Goal: Task Accomplishment & Management: Use online tool/utility

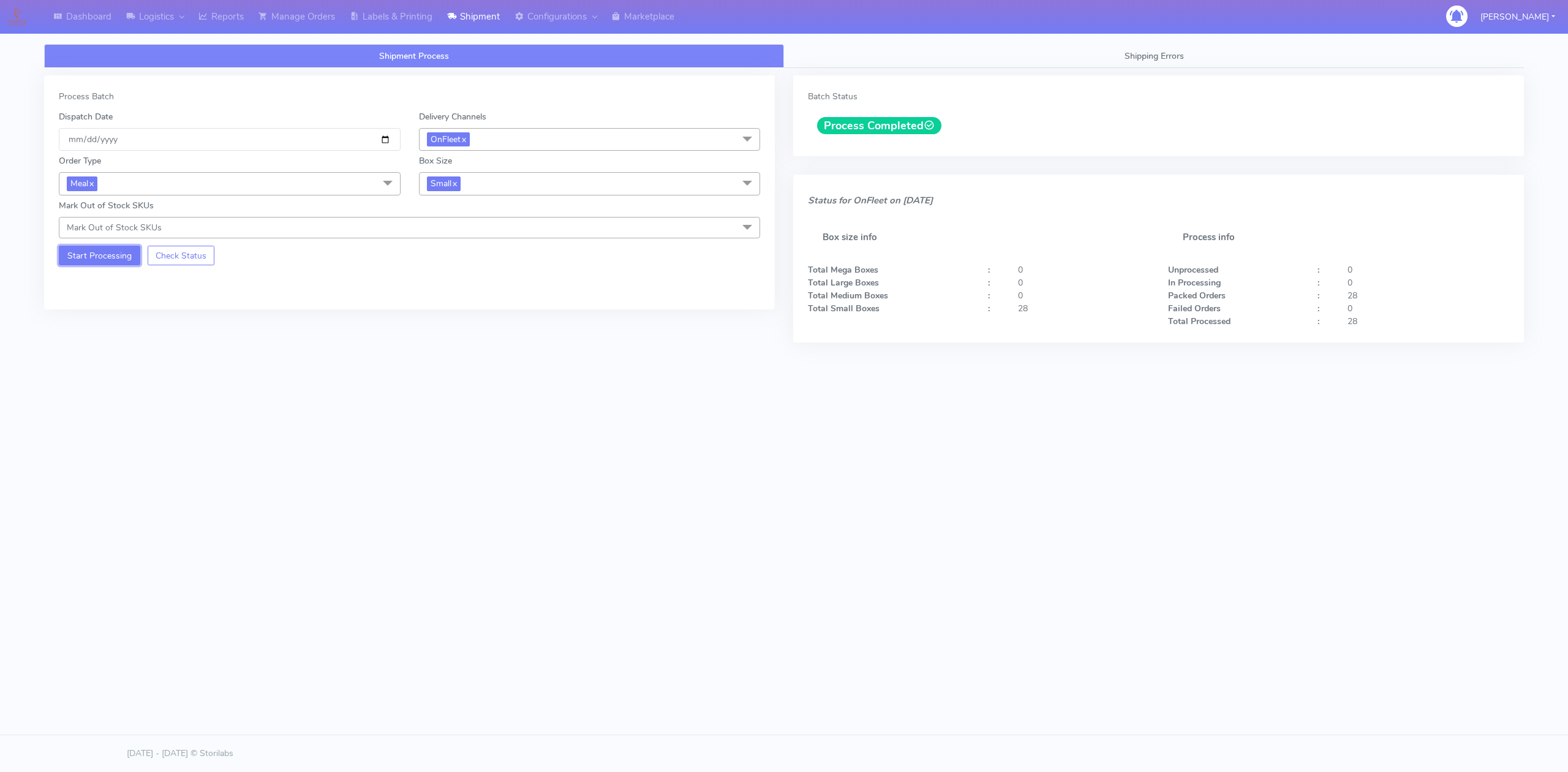
click at [120, 261] on button "Start Processing" at bounding box center [99, 256] width 81 height 19
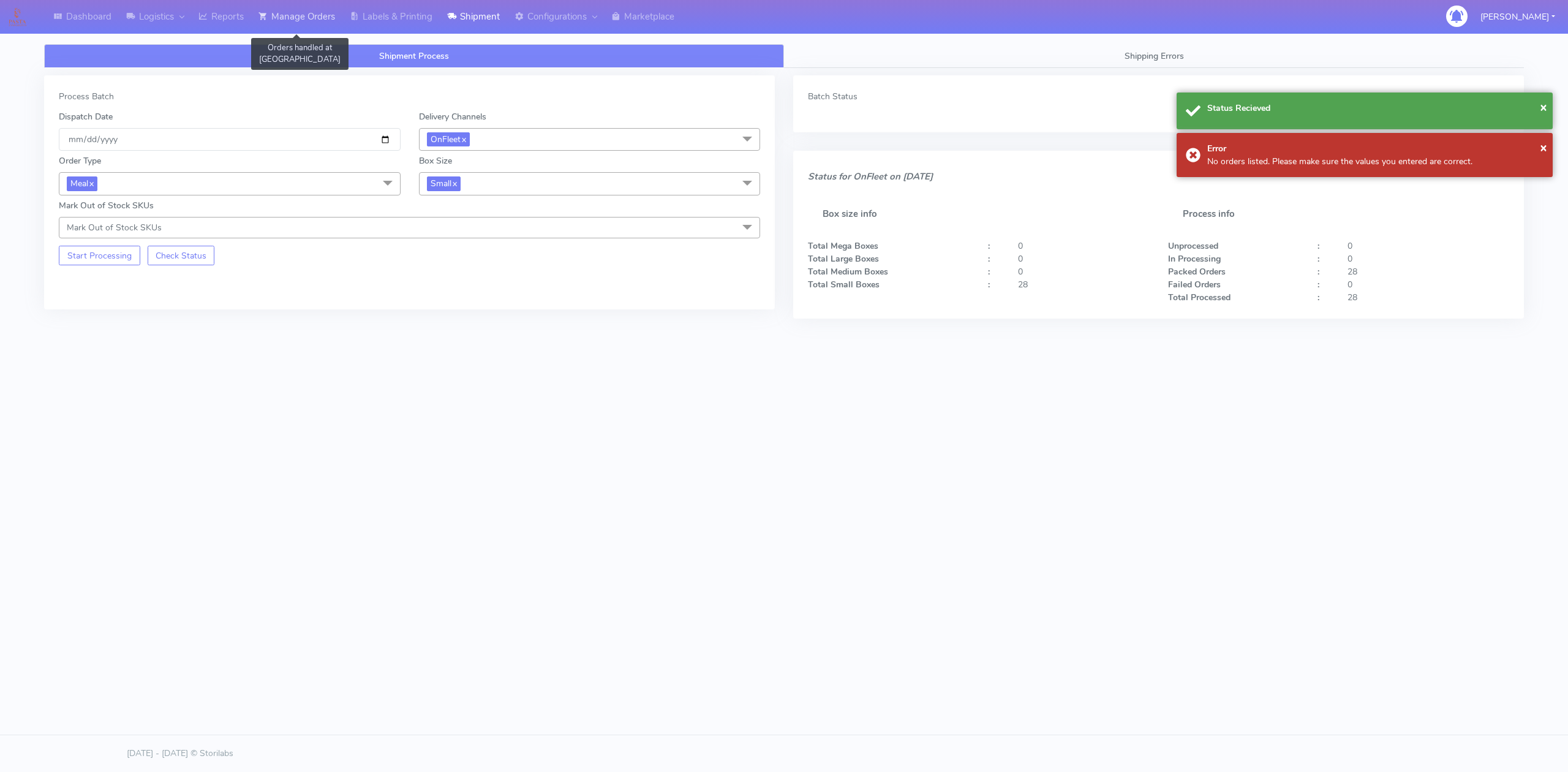
click at [324, 15] on link "Manage Orders" at bounding box center [296, 16] width 91 height 33
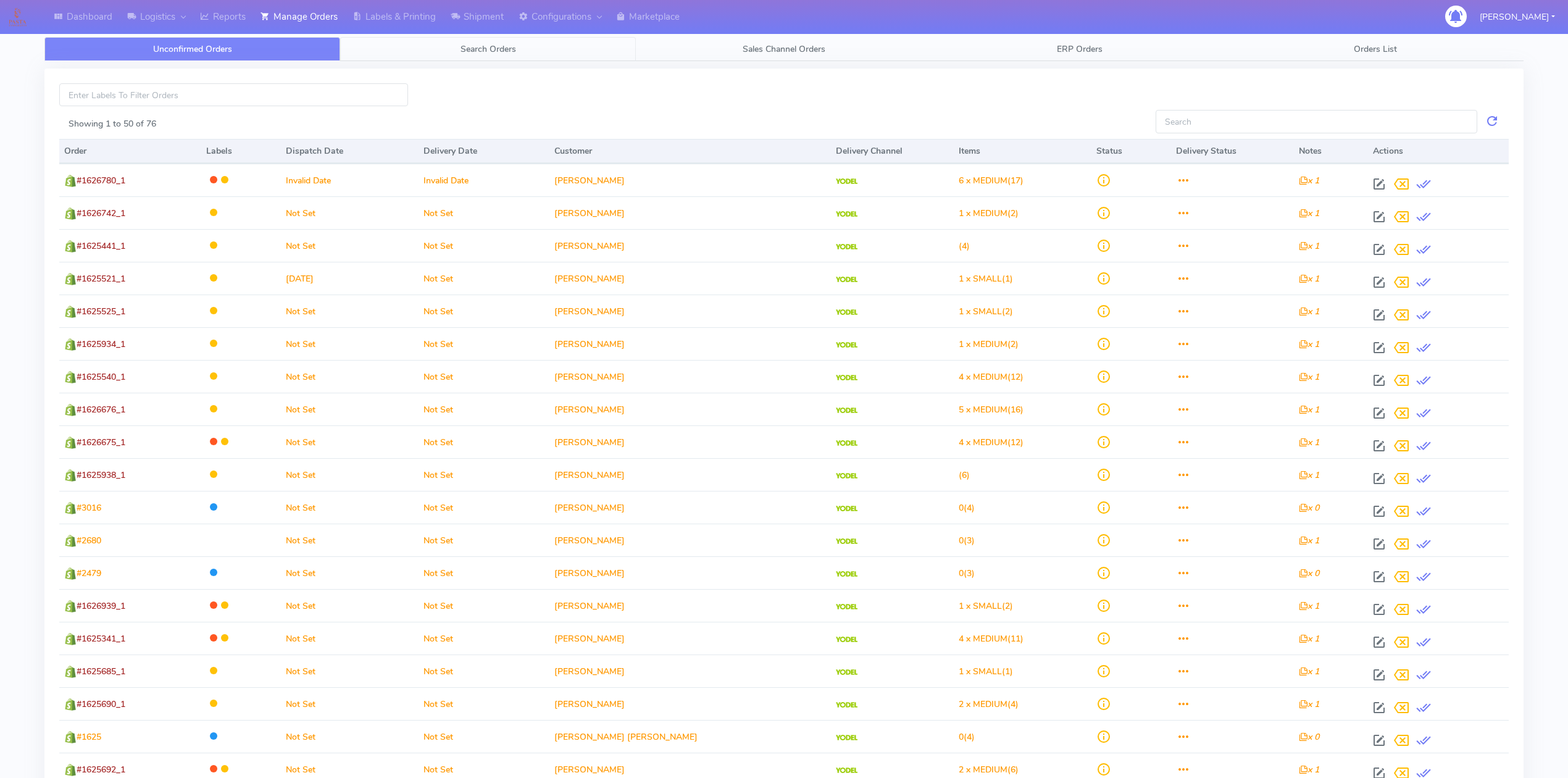
click at [481, 48] on span "Search Orders" at bounding box center [488, 49] width 55 height 12
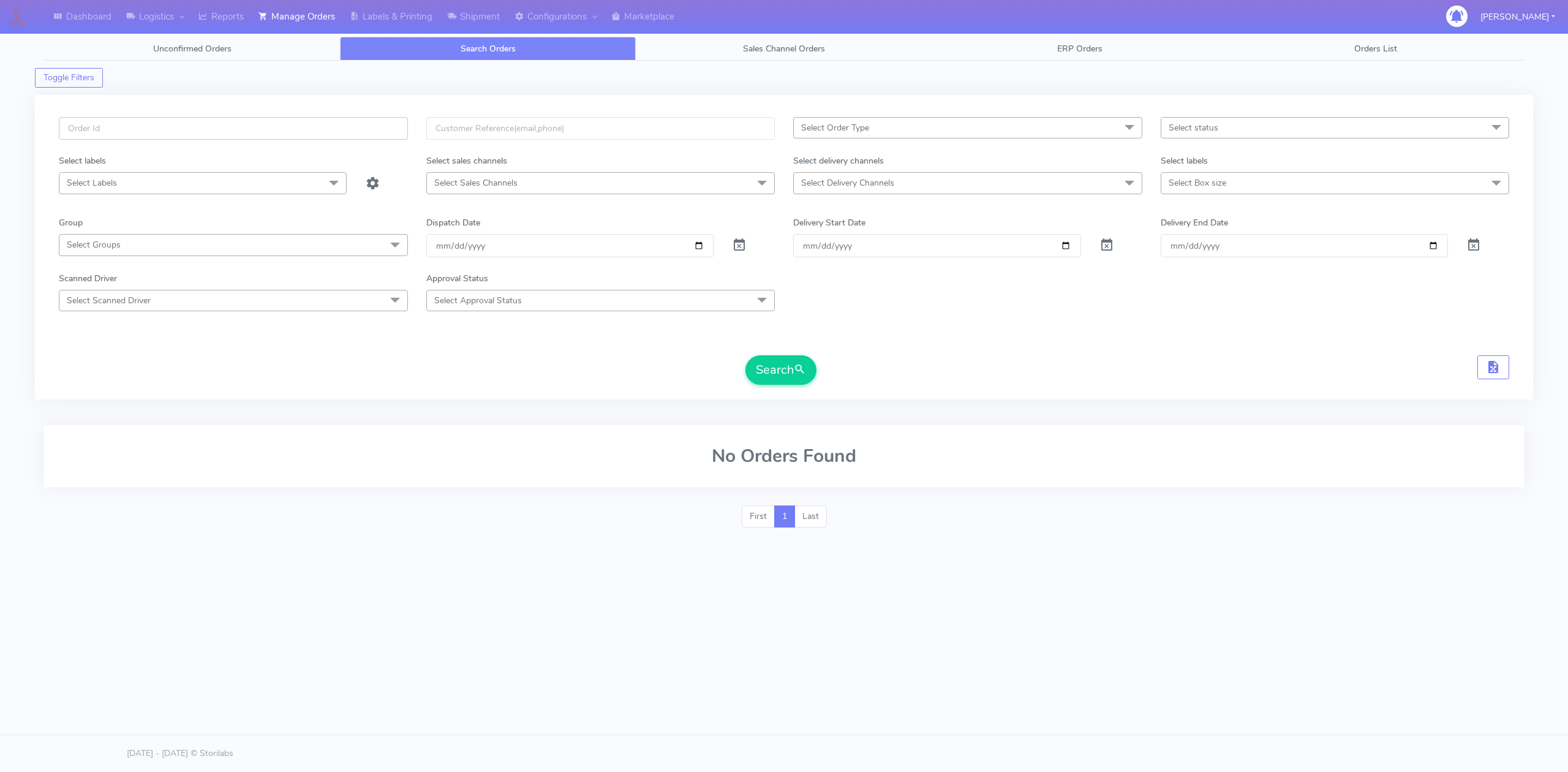
click at [353, 121] on input "text" at bounding box center [233, 128] width 349 height 23
paste input "#1628839"
type input "#1628839"
click at [745, 245] on span at bounding box center [739, 248] width 15 height 12
click at [780, 374] on button "Search" at bounding box center [781, 370] width 71 height 30
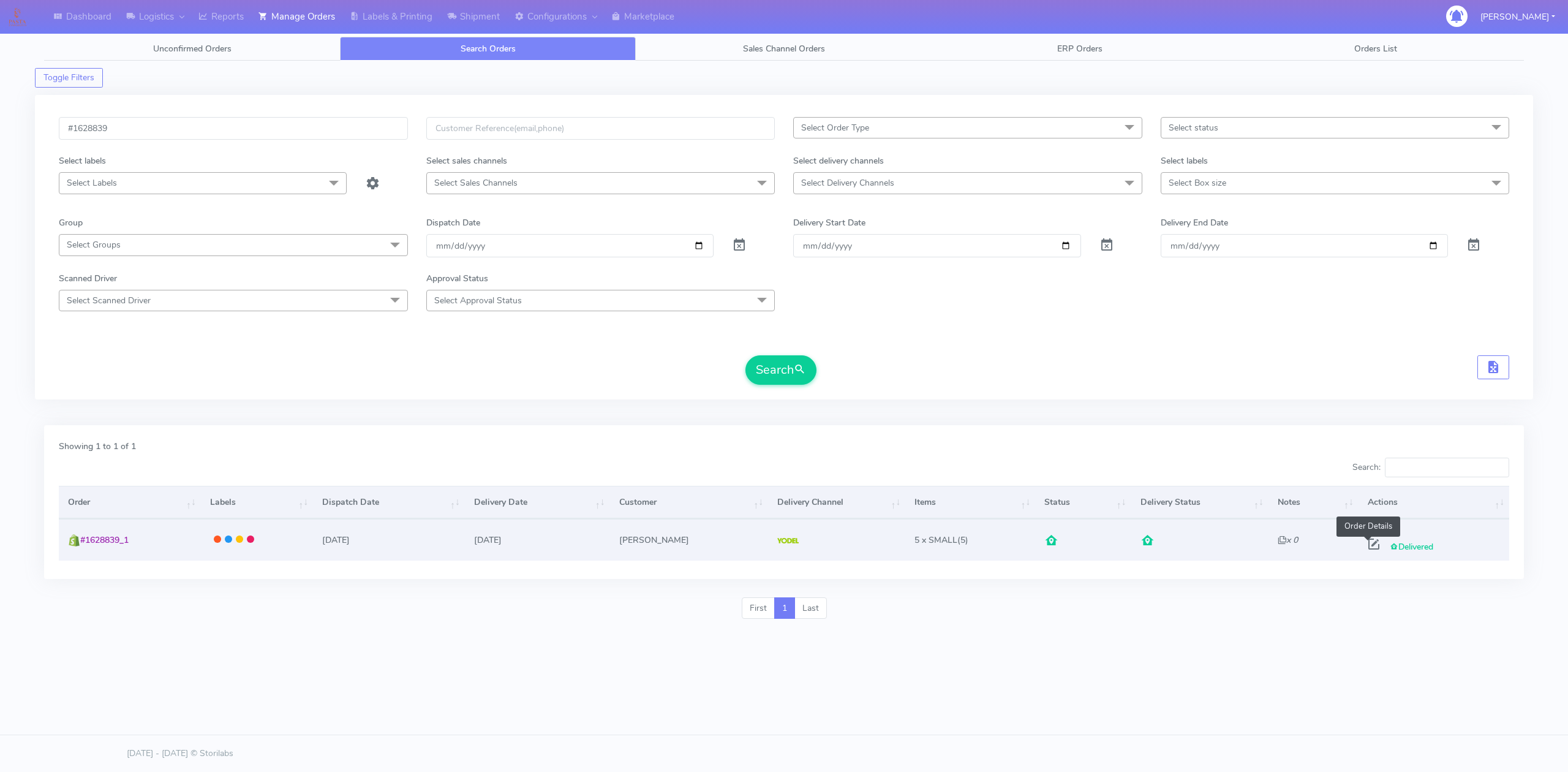
click at [1370, 549] on span at bounding box center [1374, 547] width 22 height 12
select select "5"
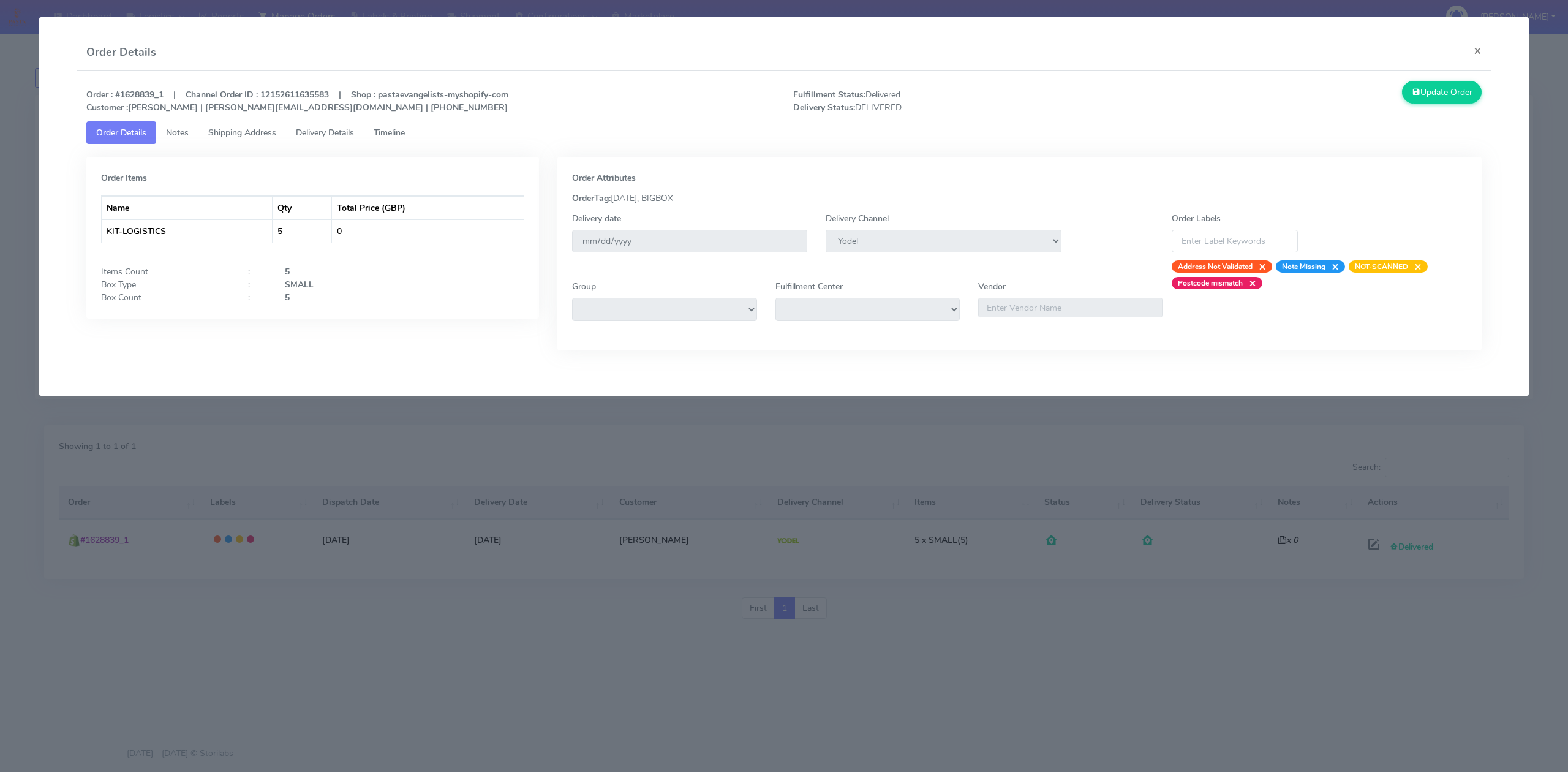
click at [387, 130] on span "Timeline" at bounding box center [390, 133] width 31 height 12
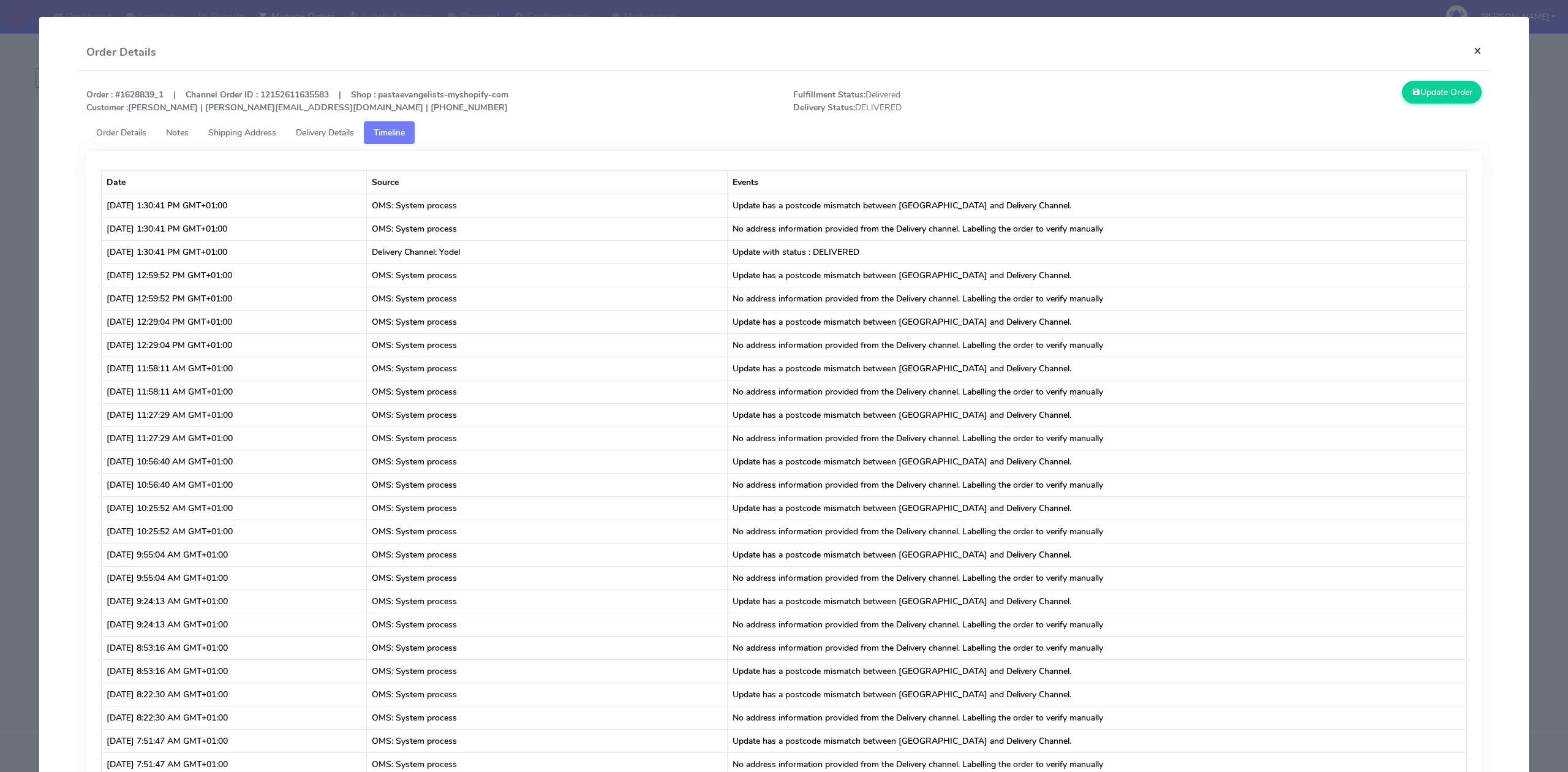
click at [1470, 55] on button "×" at bounding box center [1478, 50] width 27 height 33
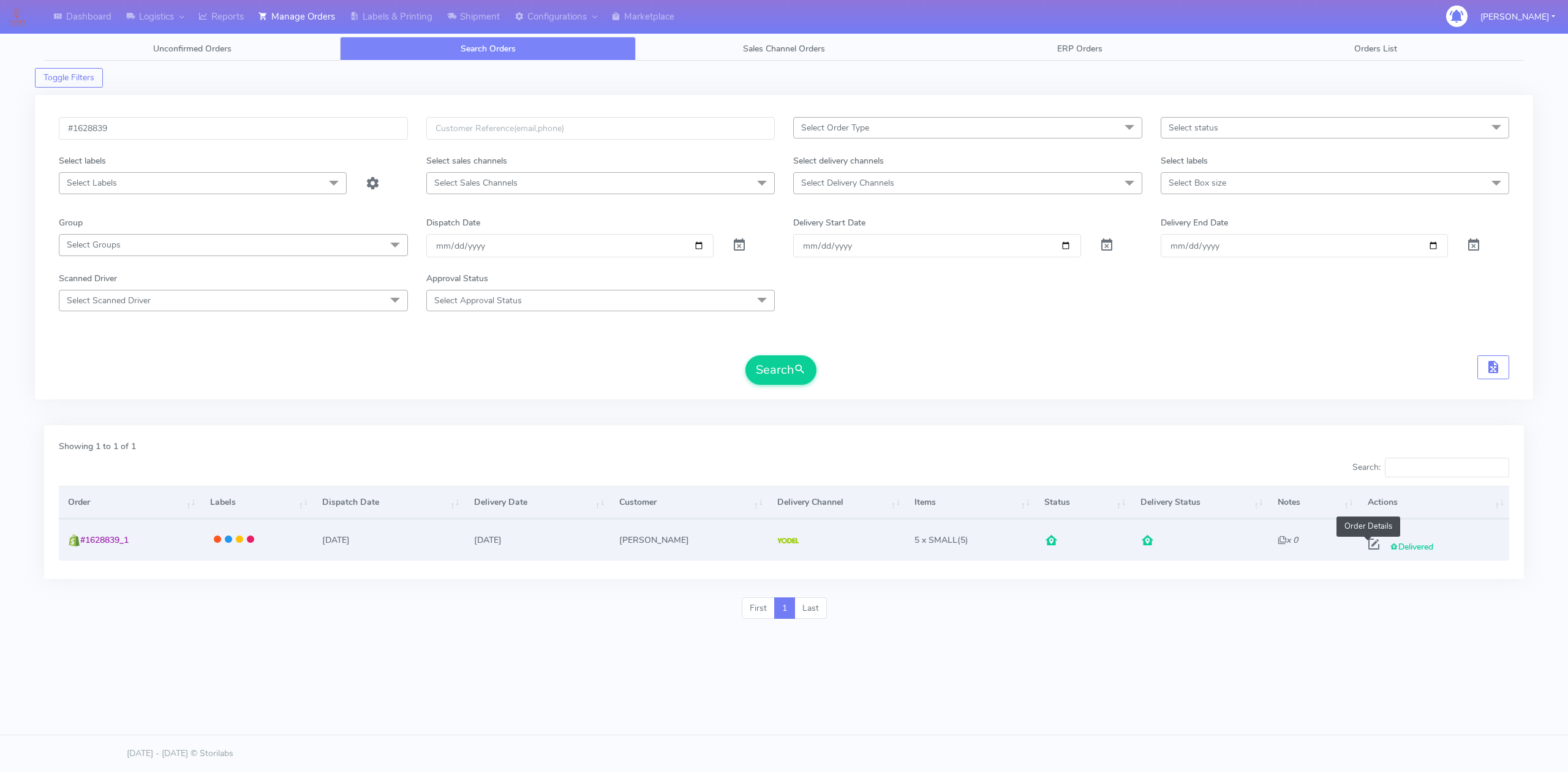
click at [1365, 541] on span at bounding box center [1374, 547] width 22 height 12
select select "5"
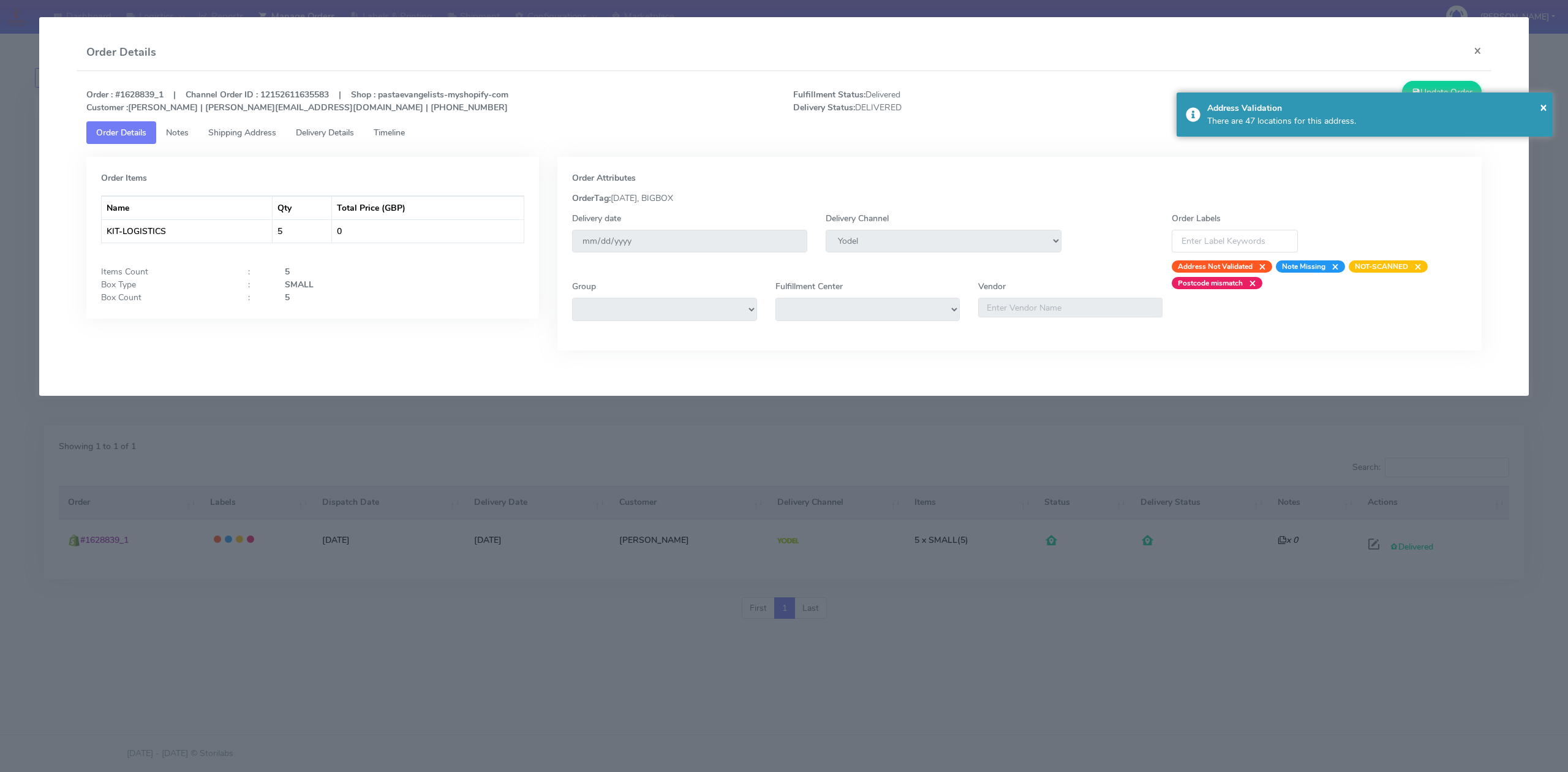
click at [330, 133] on span "Delivery Details" at bounding box center [325, 133] width 59 height 12
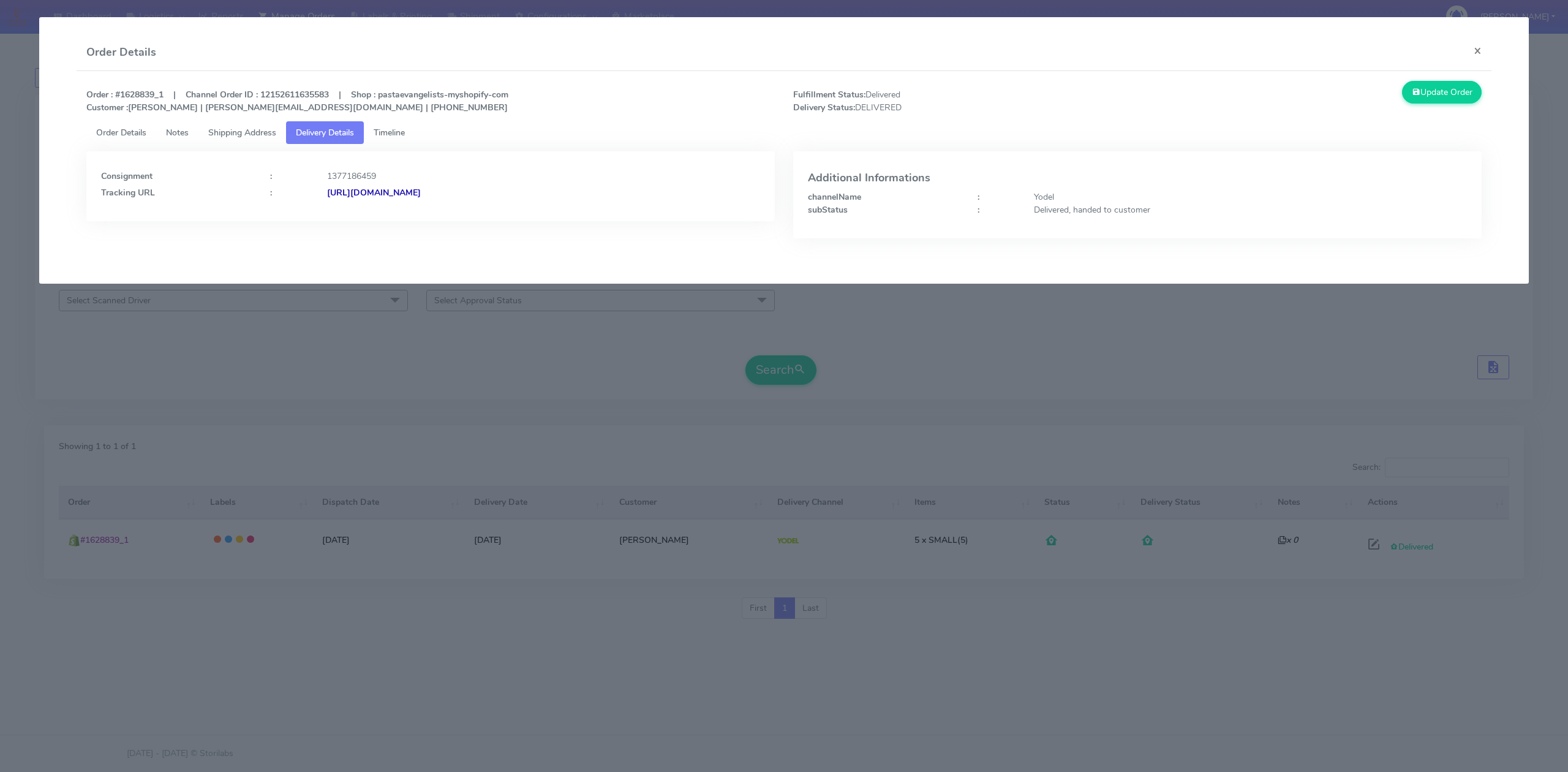
click at [421, 187] on strong "[URL][DOMAIN_NAME]" at bounding box center [374, 193] width 94 height 12
click at [396, 136] on span "Timeline" at bounding box center [390, 133] width 31 height 12
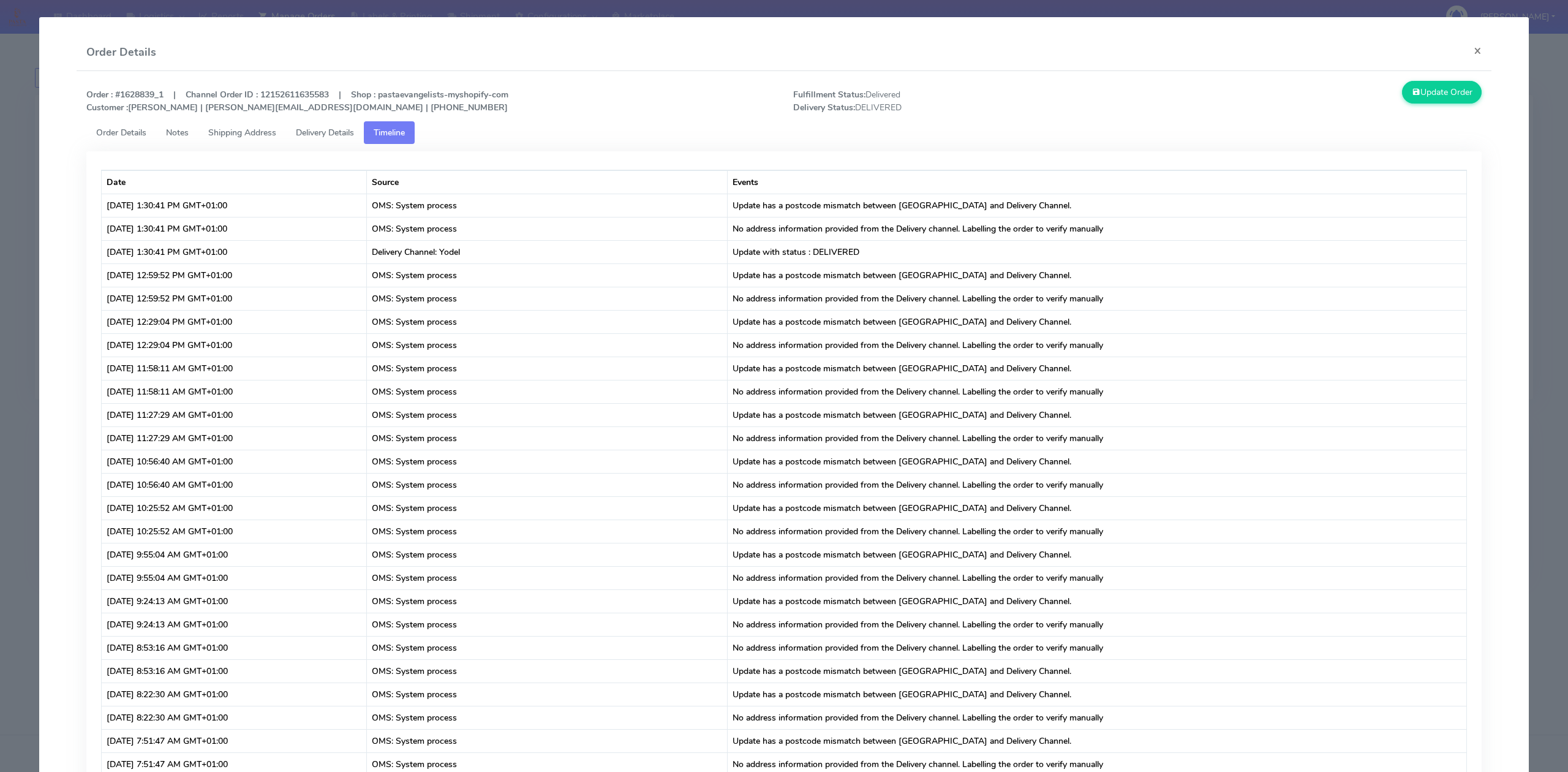
drag, startPoint x: 234, startPoint y: 128, endPoint x: 256, endPoint y: 131, distance: 22.2
click at [234, 129] on span "Shipping Address" at bounding box center [242, 133] width 68 height 12
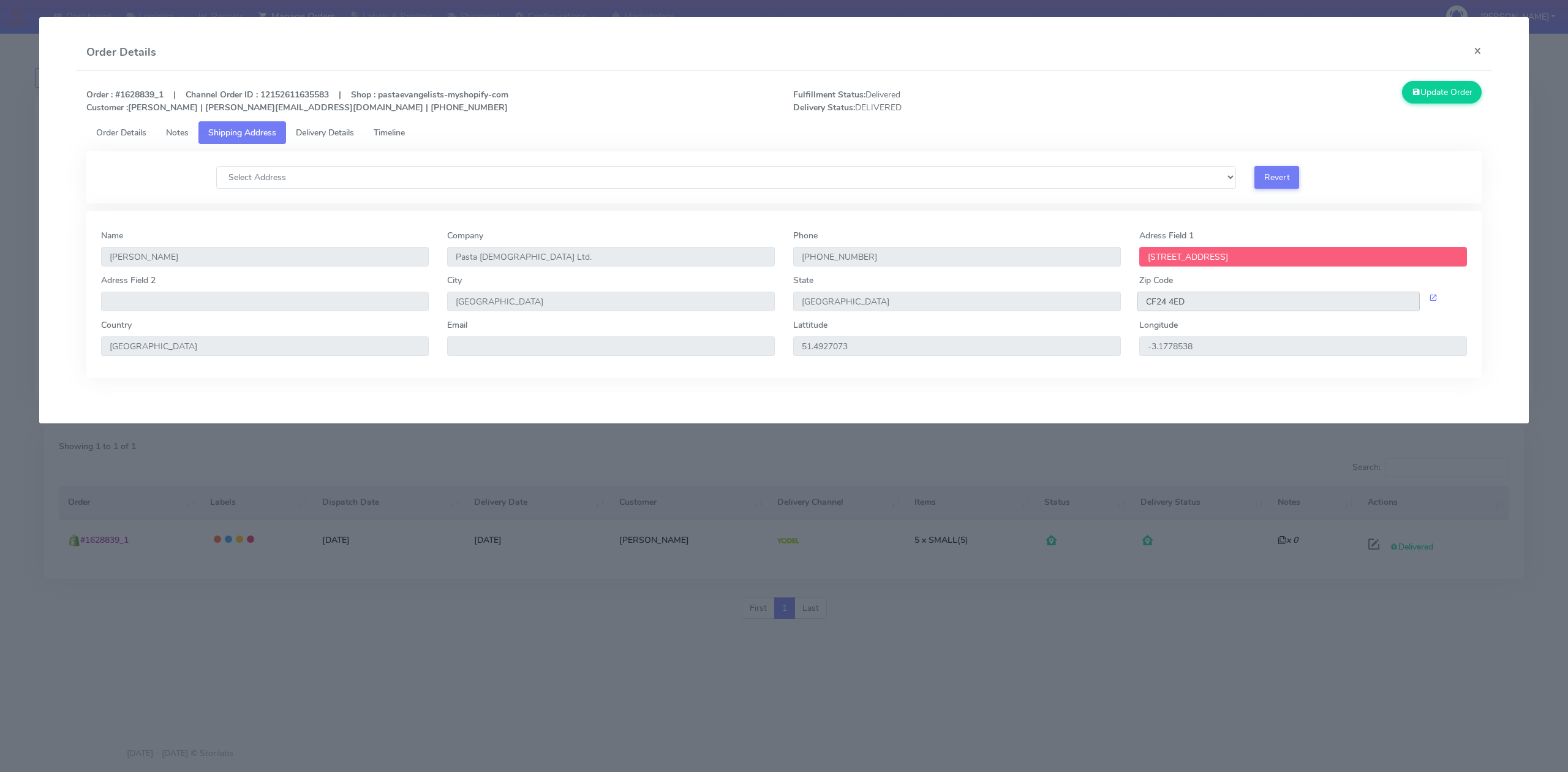
drag, startPoint x: 1210, startPoint y: 304, endPoint x: 1115, endPoint y: 307, distance: 95.0
click at [1115, 307] on div "Adress Field 2 City [GEOGRAPHIC_DATA] Zip Code CF24 4ED" at bounding box center [784, 296] width 1384 height 44
click at [1488, 51] on button "×" at bounding box center [1478, 50] width 27 height 33
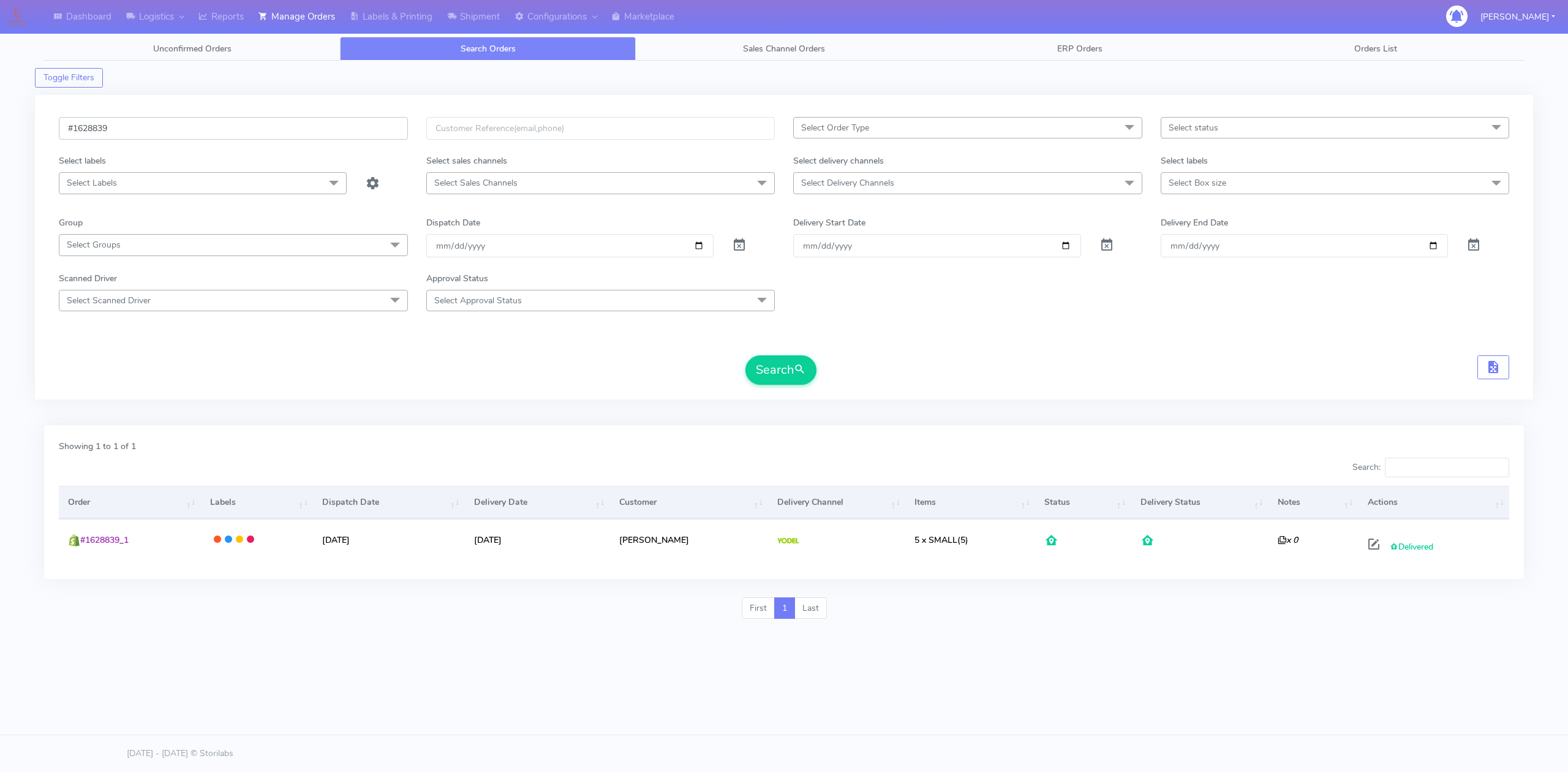
click at [243, 130] on input "#1628839" at bounding box center [233, 128] width 349 height 23
paste input "9125_1"
type input "#1629125_1"
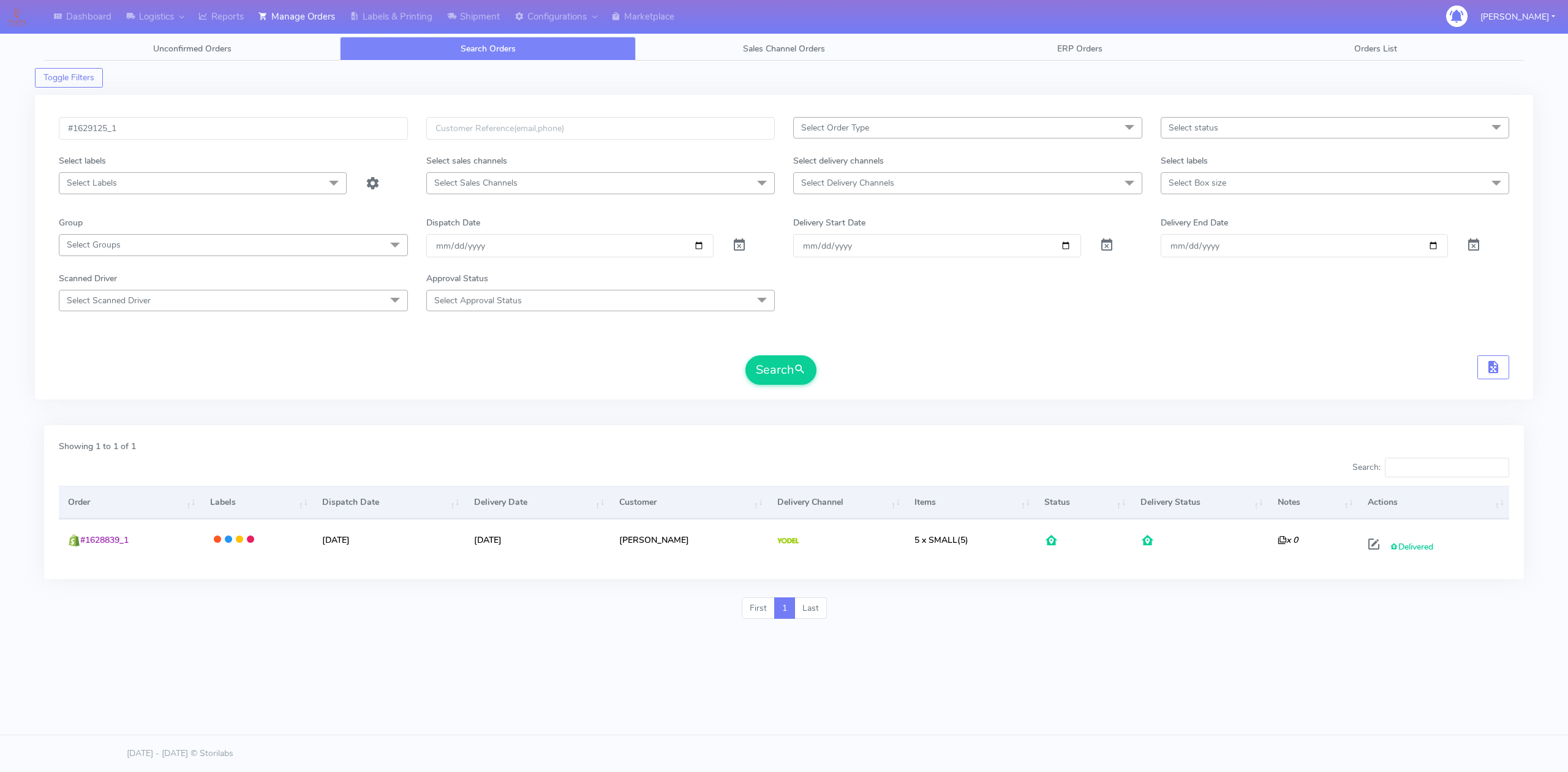
click at [792, 390] on div "#1629125_1 Select Order Type Select All MEALS ATAVI One Off Pasta Club Gift Kit…" at bounding box center [784, 254] width 1469 height 275
click at [793, 383] on button "Search" at bounding box center [781, 370] width 71 height 30
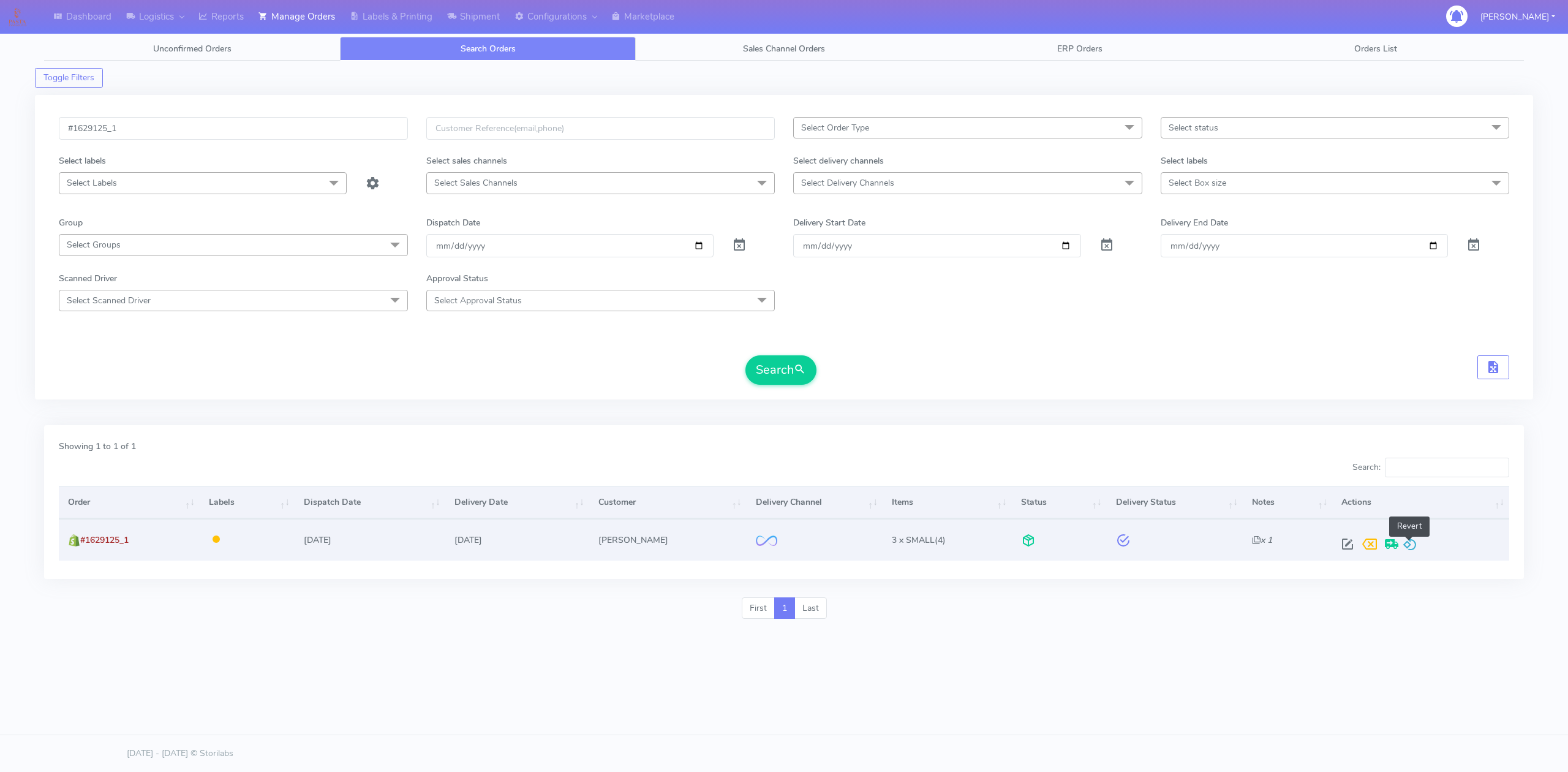
click at [1409, 545] on span at bounding box center [1410, 547] width 15 height 12
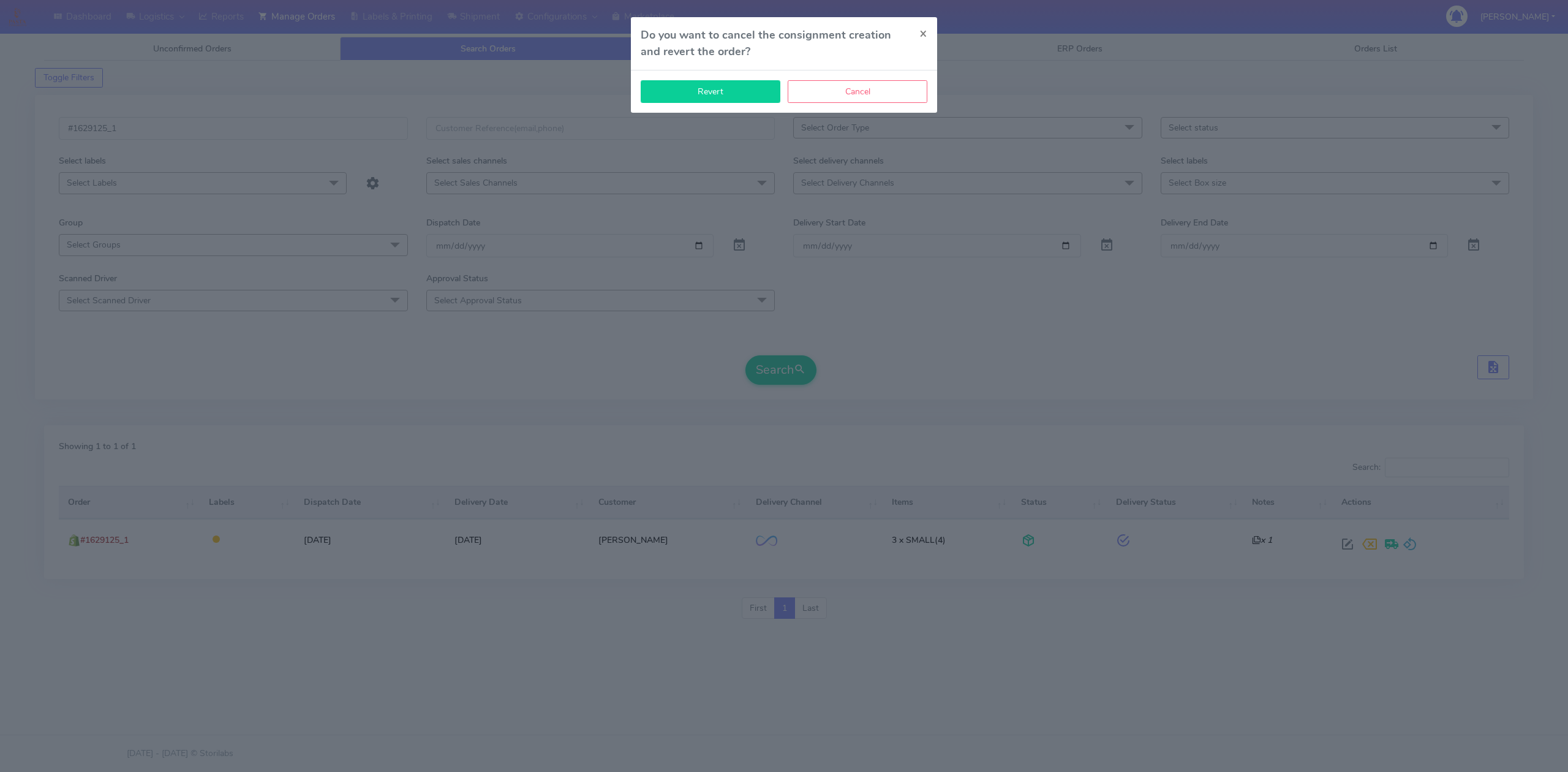
click at [701, 103] on button "Revert" at bounding box center [710, 91] width 140 height 23
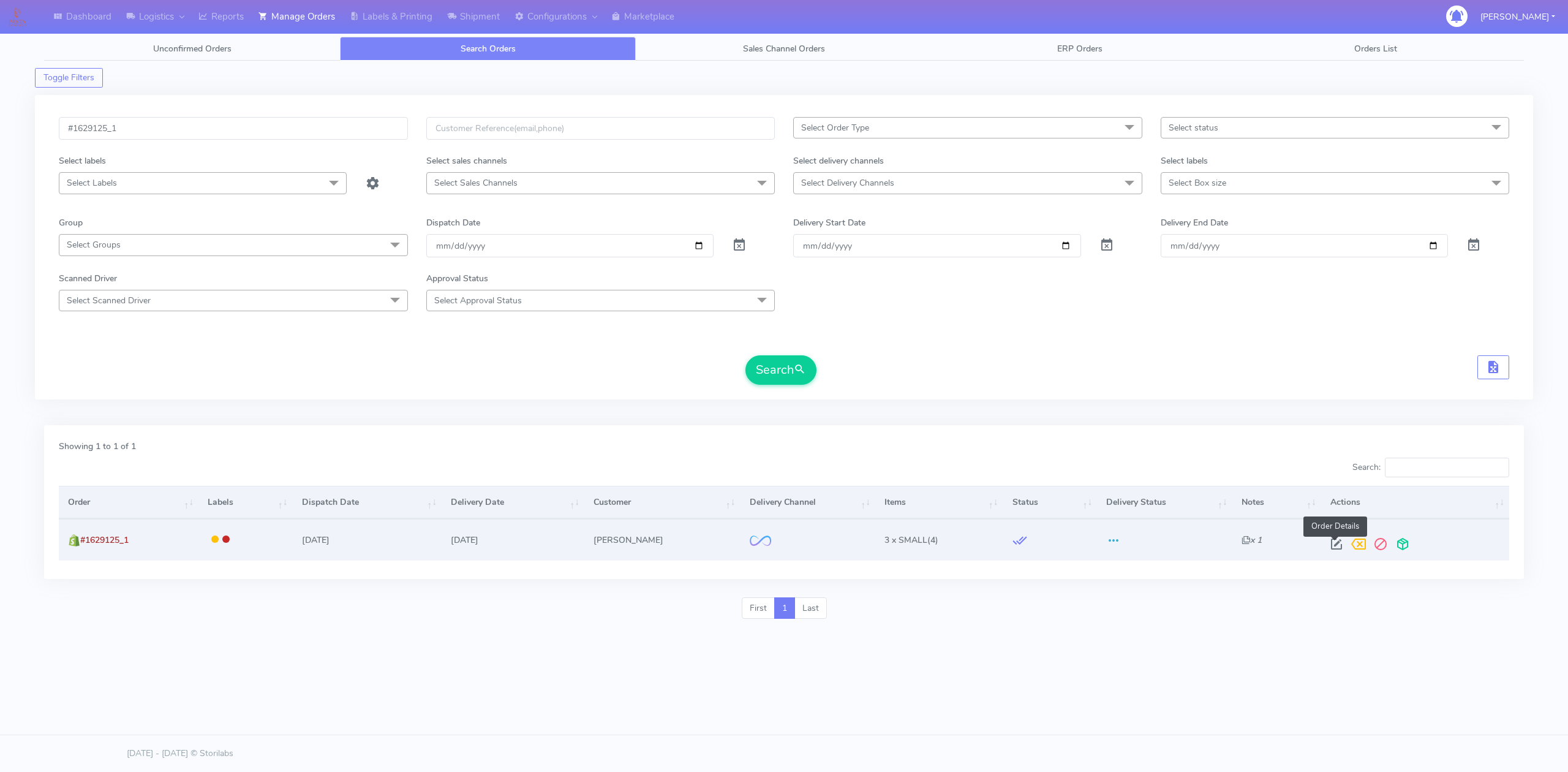
click at [1338, 541] on span at bounding box center [1337, 547] width 22 height 12
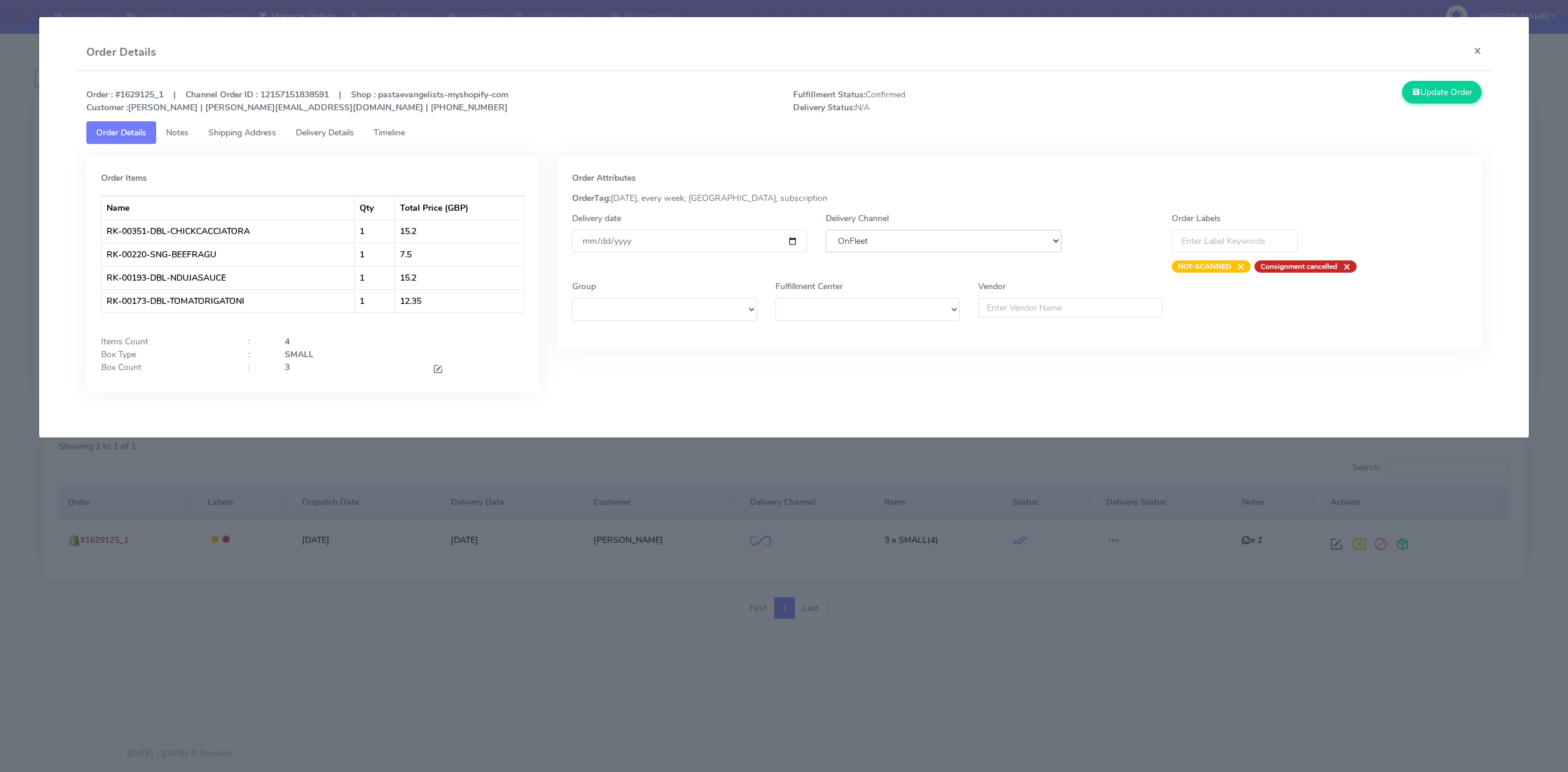
click at [1021, 247] on select "DHL OnFleet Royal Mail DPD Yodel MaxOptra Amazon Collection" at bounding box center [944, 241] width 236 height 23
click at [826, 230] on select "DHL OnFleet Royal Mail DPD Yodel MaxOptra Amazon Collection" at bounding box center [944, 241] width 236 height 23
click at [927, 241] on select "DHL OnFleet Royal Mail DPD Yodel MaxOptra Amazon Collection" at bounding box center [944, 241] width 236 height 23
select select "5"
click at [826, 230] on select "DHL OnFleet Royal Mail DPD Yodel MaxOptra Amazon Collection" at bounding box center [944, 241] width 236 height 23
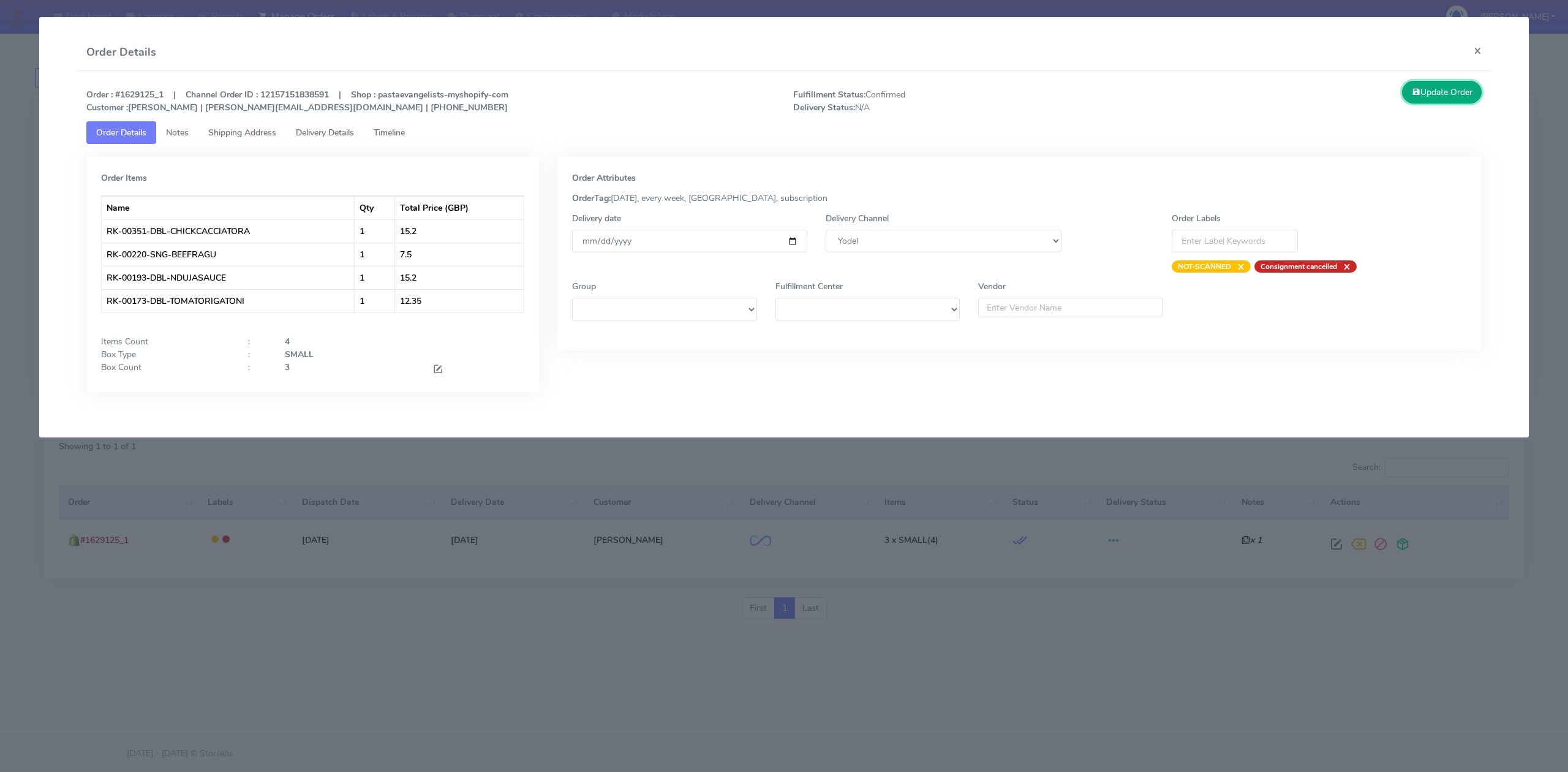
click at [1469, 90] on button "Update Order" at bounding box center [1442, 92] width 80 height 23
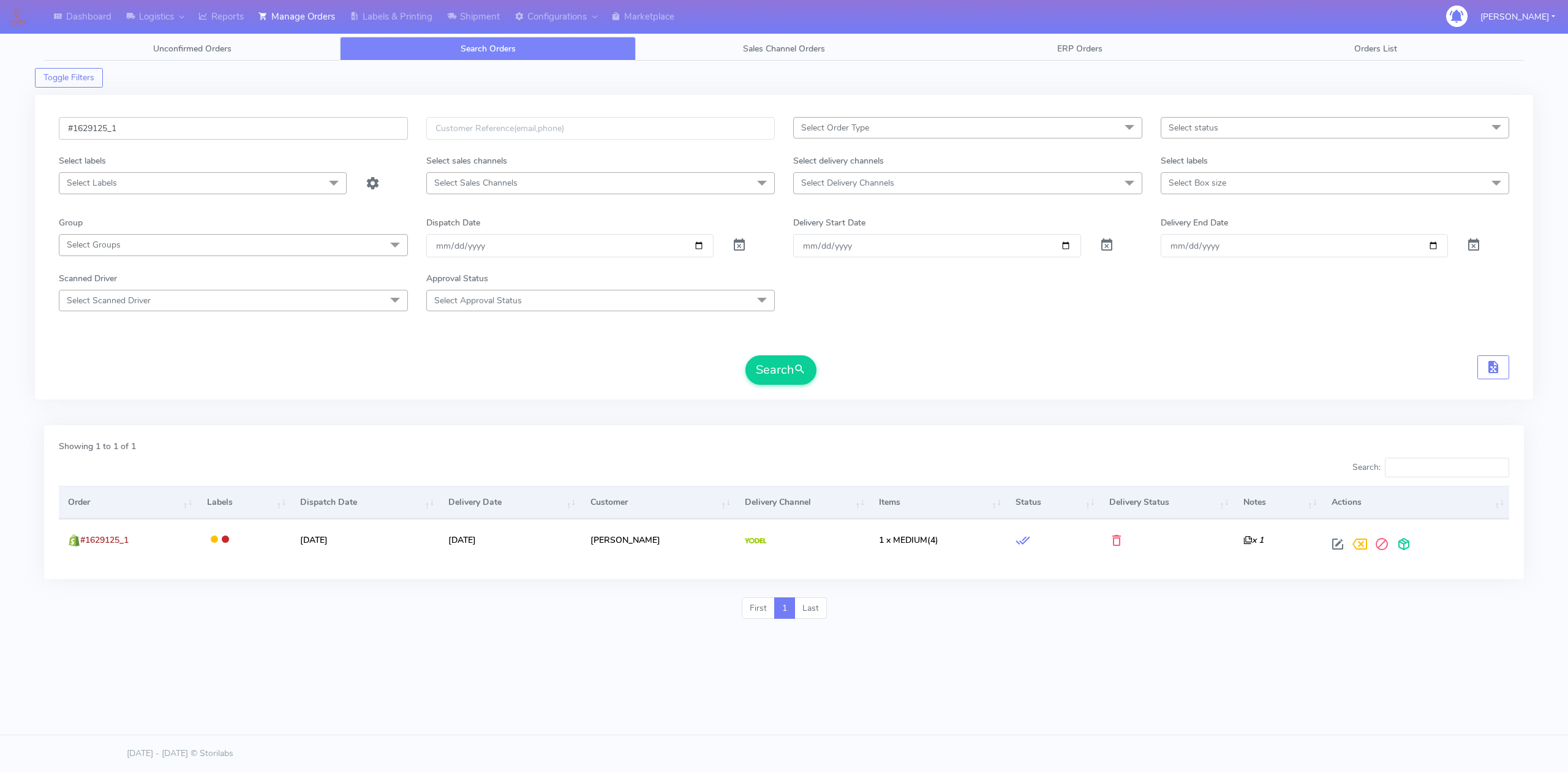
click at [145, 140] on input "#1629125_1" at bounding box center [233, 128] width 349 height 23
paste input "246"
type input "#1629246_1"
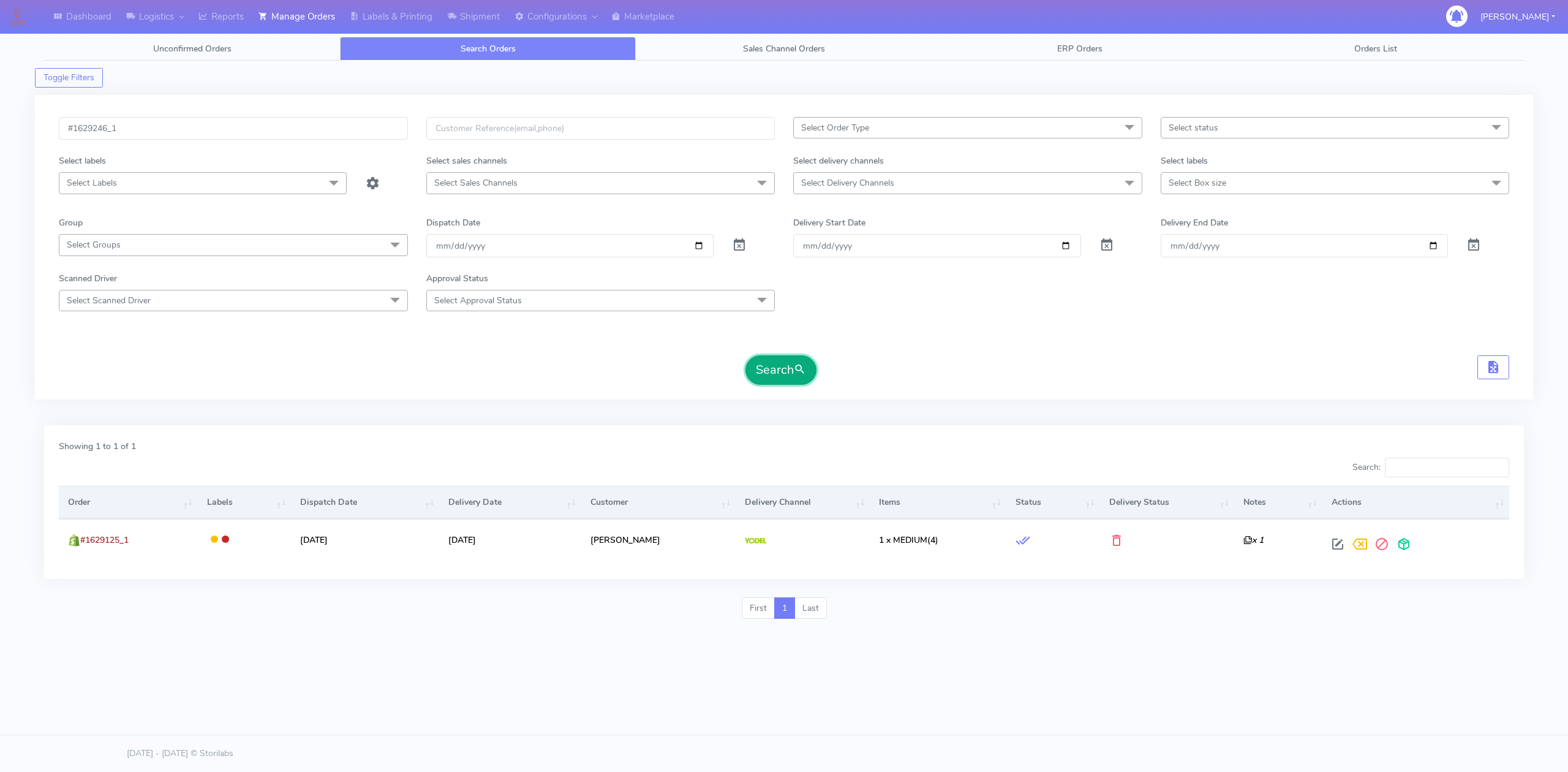
click at [787, 359] on button "Search" at bounding box center [781, 370] width 71 height 30
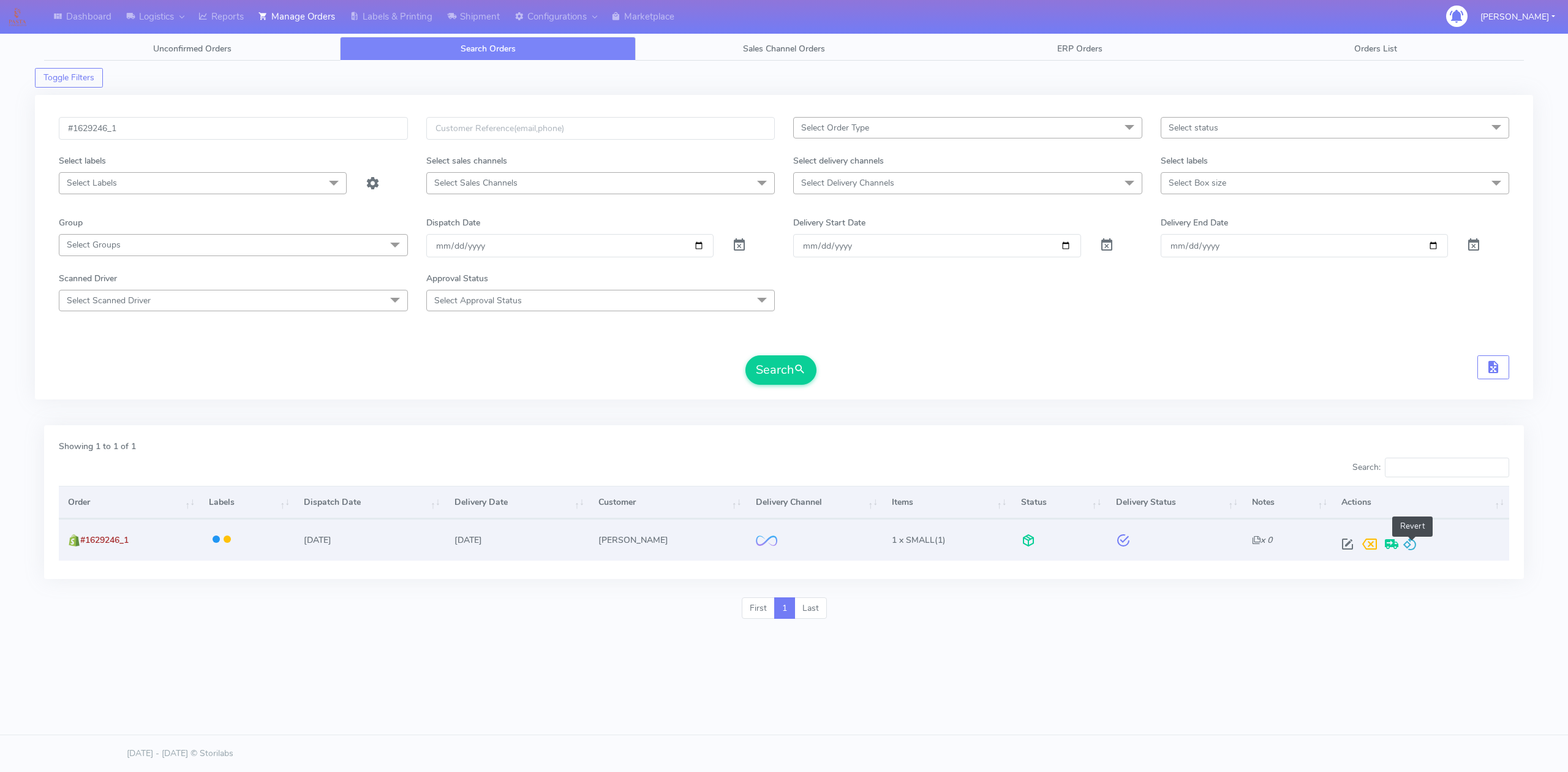
click at [1412, 545] on span at bounding box center [1410, 547] width 15 height 12
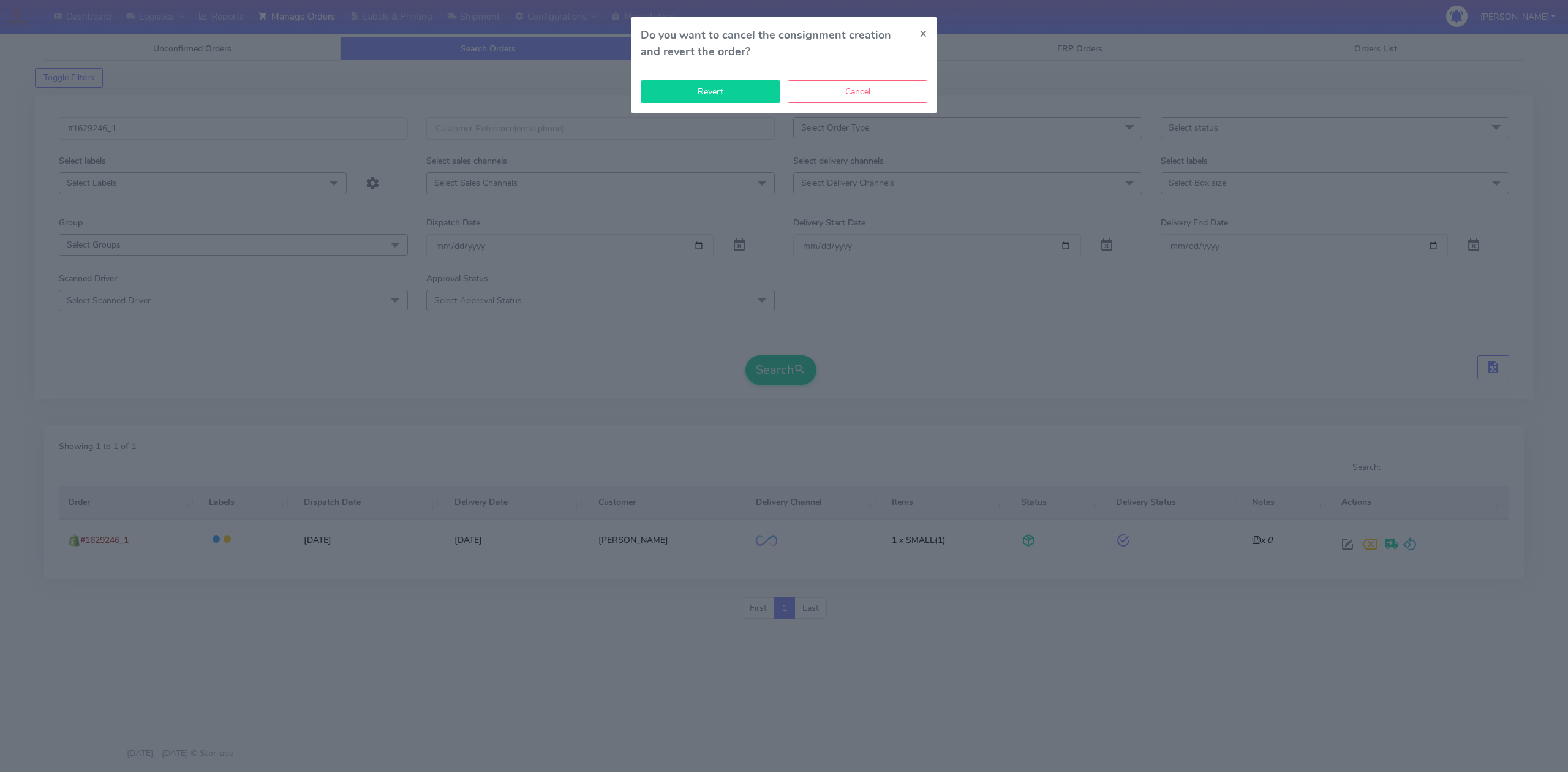
click at [738, 94] on button "Revert" at bounding box center [710, 91] width 140 height 23
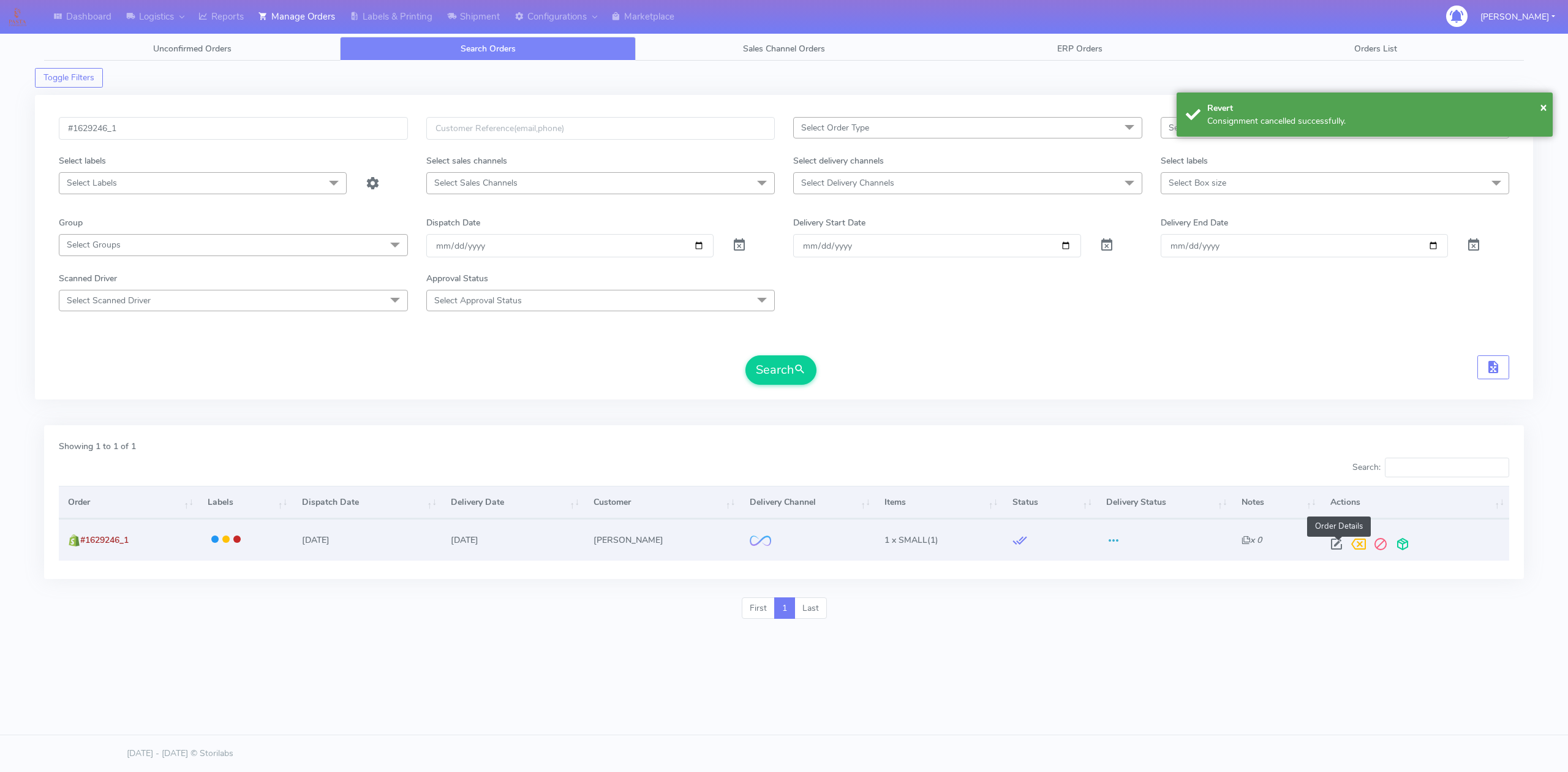
click at [1339, 545] on span at bounding box center [1337, 547] width 22 height 12
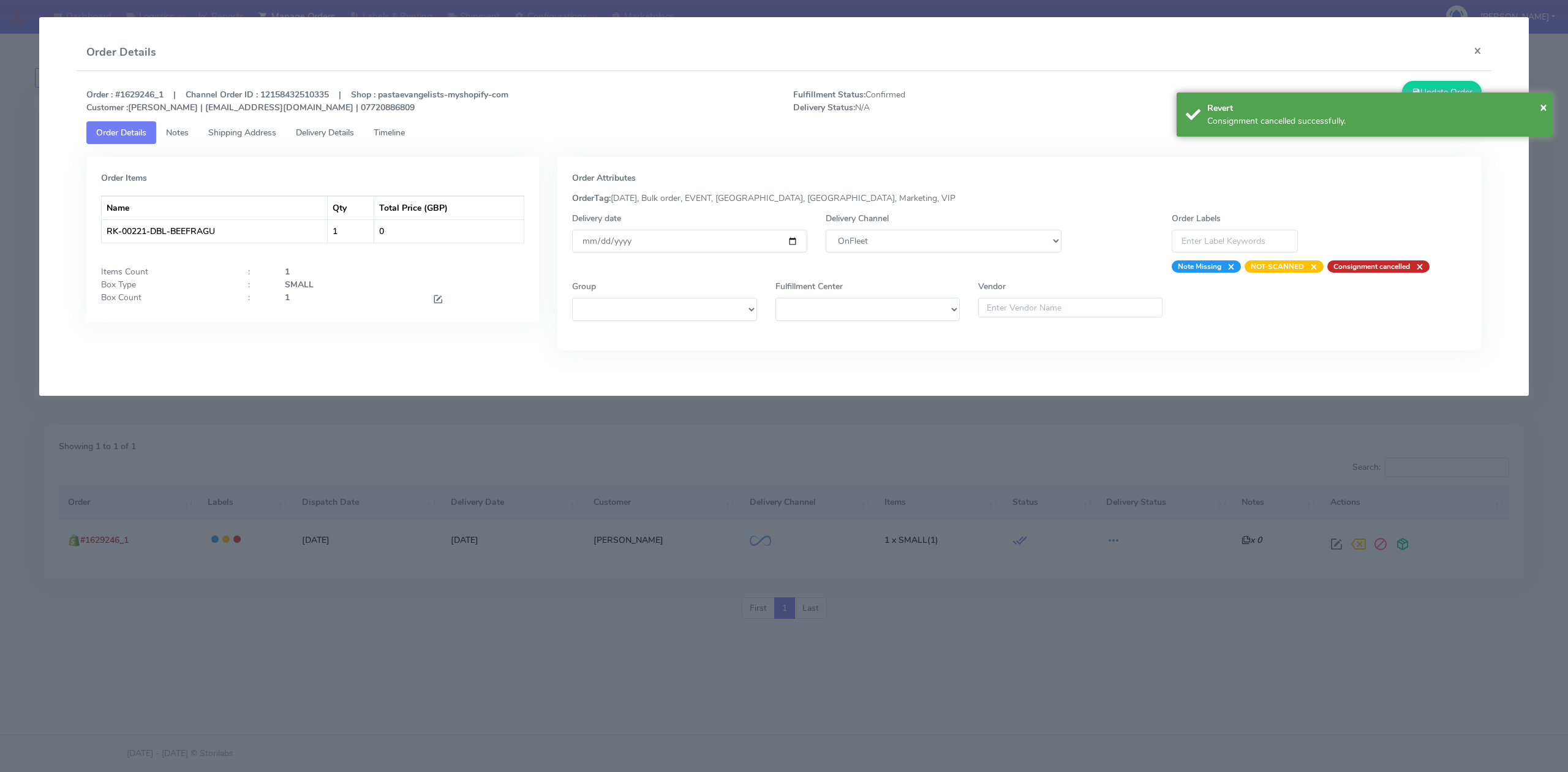
click at [1022, 253] on div "Delivery Channel DHL OnFleet Royal Mail DPD Yodel MaxOptra Amazon Collection" at bounding box center [944, 242] width 253 height 61
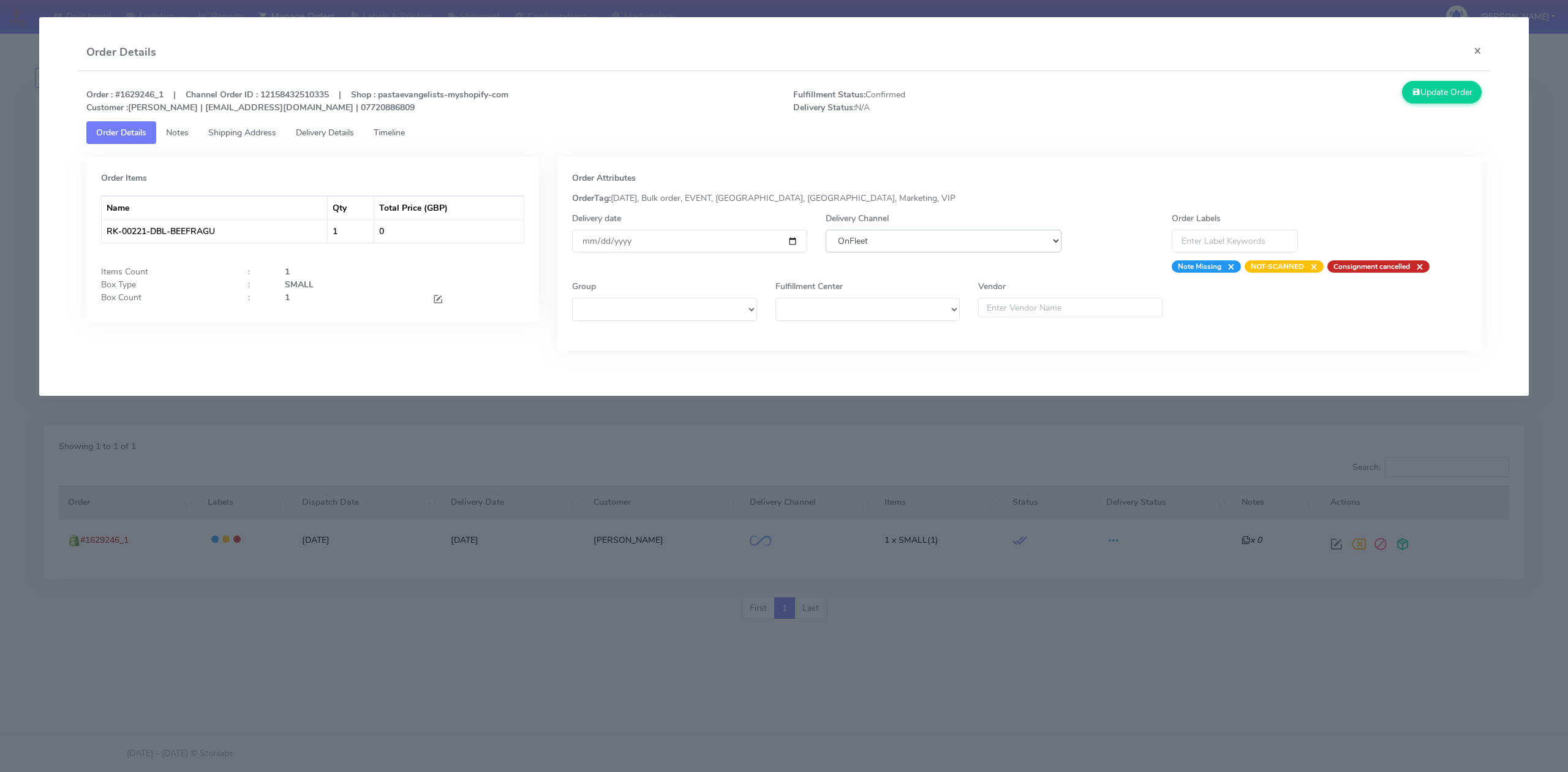
click at [1022, 250] on select "DHL OnFleet Royal Mail DPD Yodel MaxOptra Amazon Collection" at bounding box center [944, 241] width 236 height 23
click at [826, 230] on select "DHL OnFleet Royal Mail DPD Yodel MaxOptra Amazon Collection" at bounding box center [944, 241] width 236 height 23
click at [920, 253] on div "Delivery Channel DHL OnFleet Royal Mail DPD Yodel MaxOptra Amazon Collection" at bounding box center [944, 242] width 253 height 61
click at [921, 250] on select "DHL OnFleet Royal Mail DPD Yodel MaxOptra Amazon Collection" at bounding box center [944, 241] width 236 height 23
select select "5"
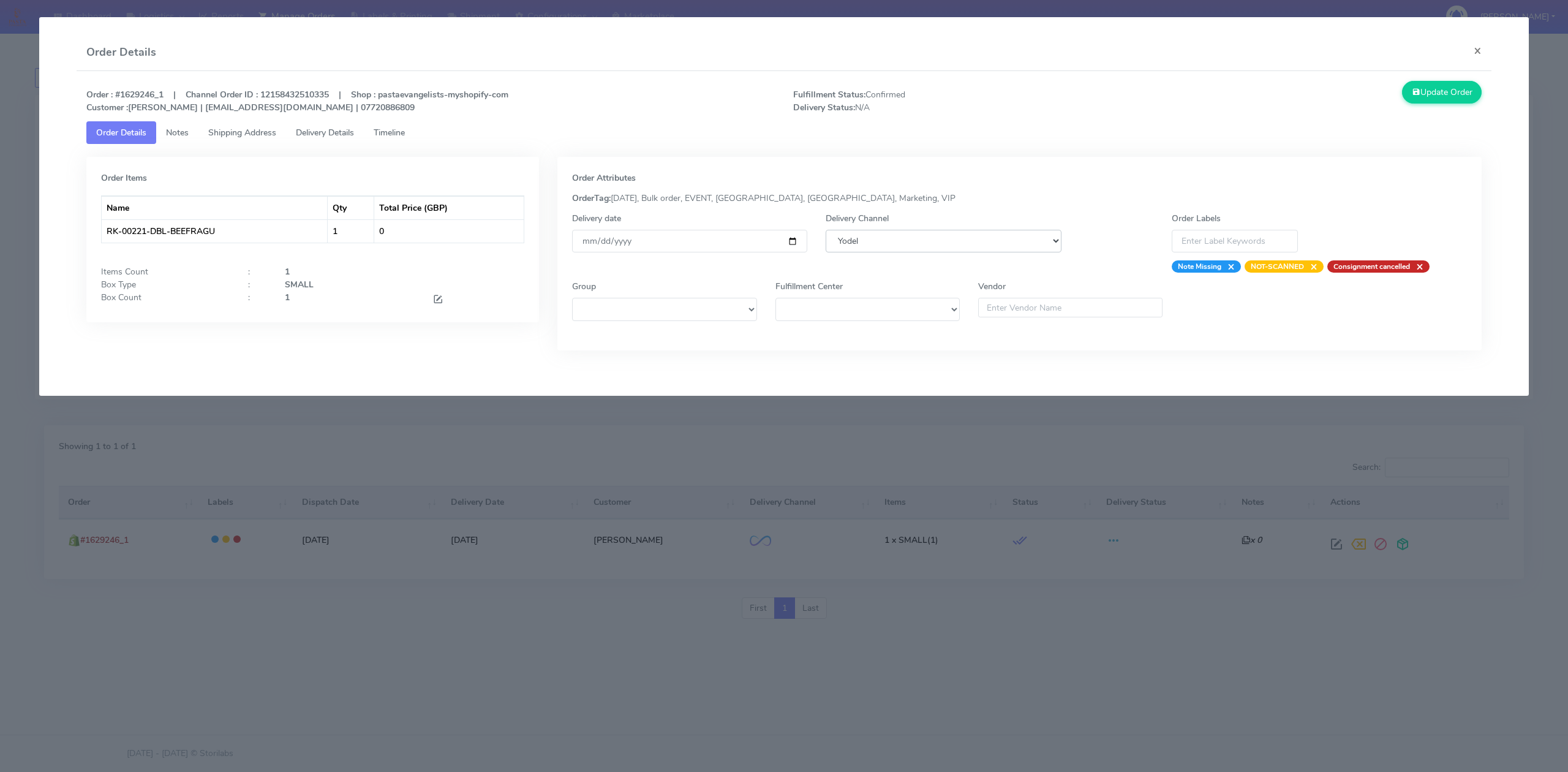
click at [826, 230] on select "DHL OnFleet Royal Mail DPD Yodel MaxOptra Amazon Collection" at bounding box center [944, 241] width 236 height 23
click at [1438, 90] on button "Update Order" at bounding box center [1442, 92] width 80 height 23
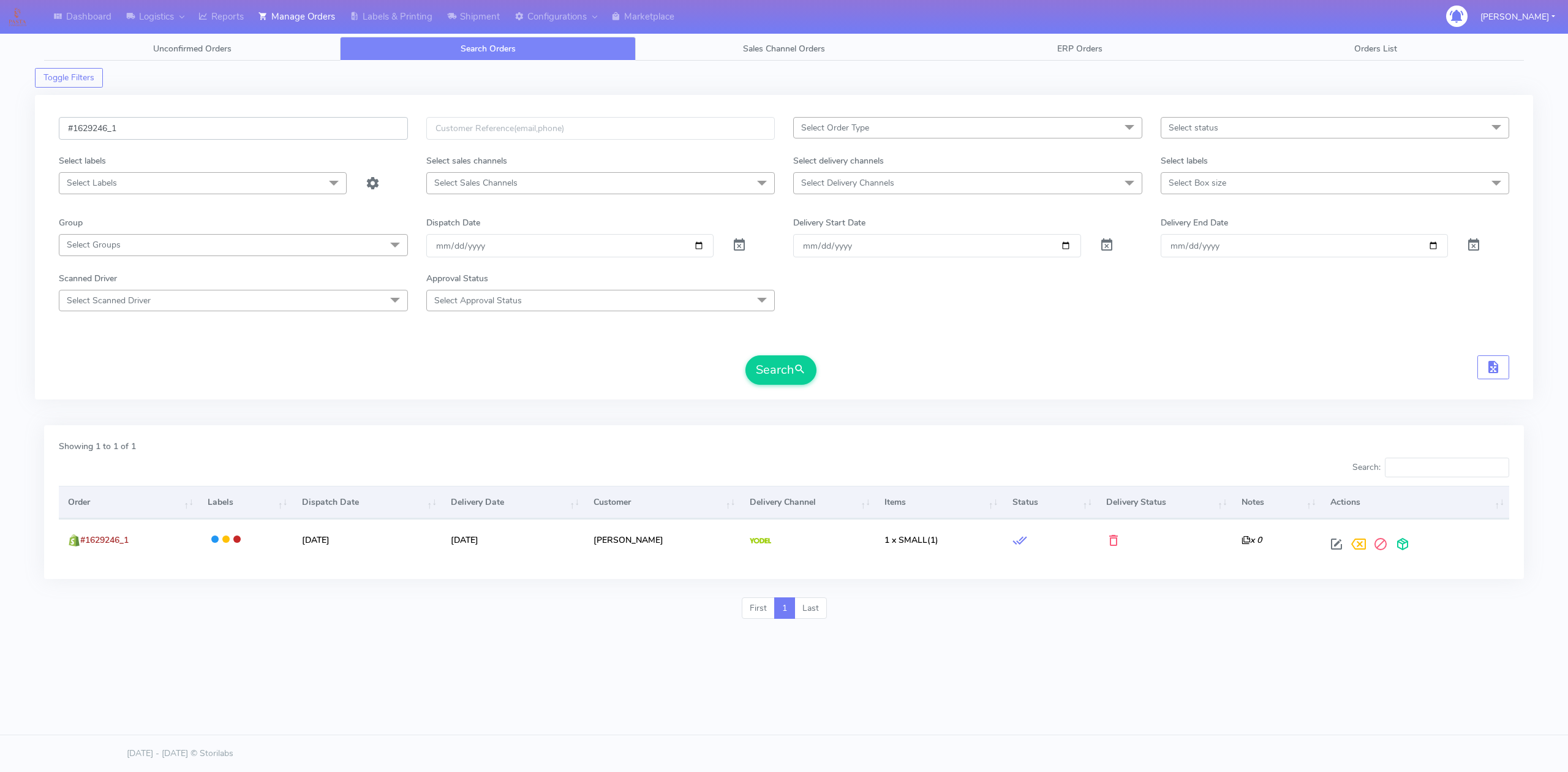
click at [249, 120] on input "#1629246_1" at bounding box center [233, 128] width 349 height 23
paste input "50"
type input "#1629250_1"
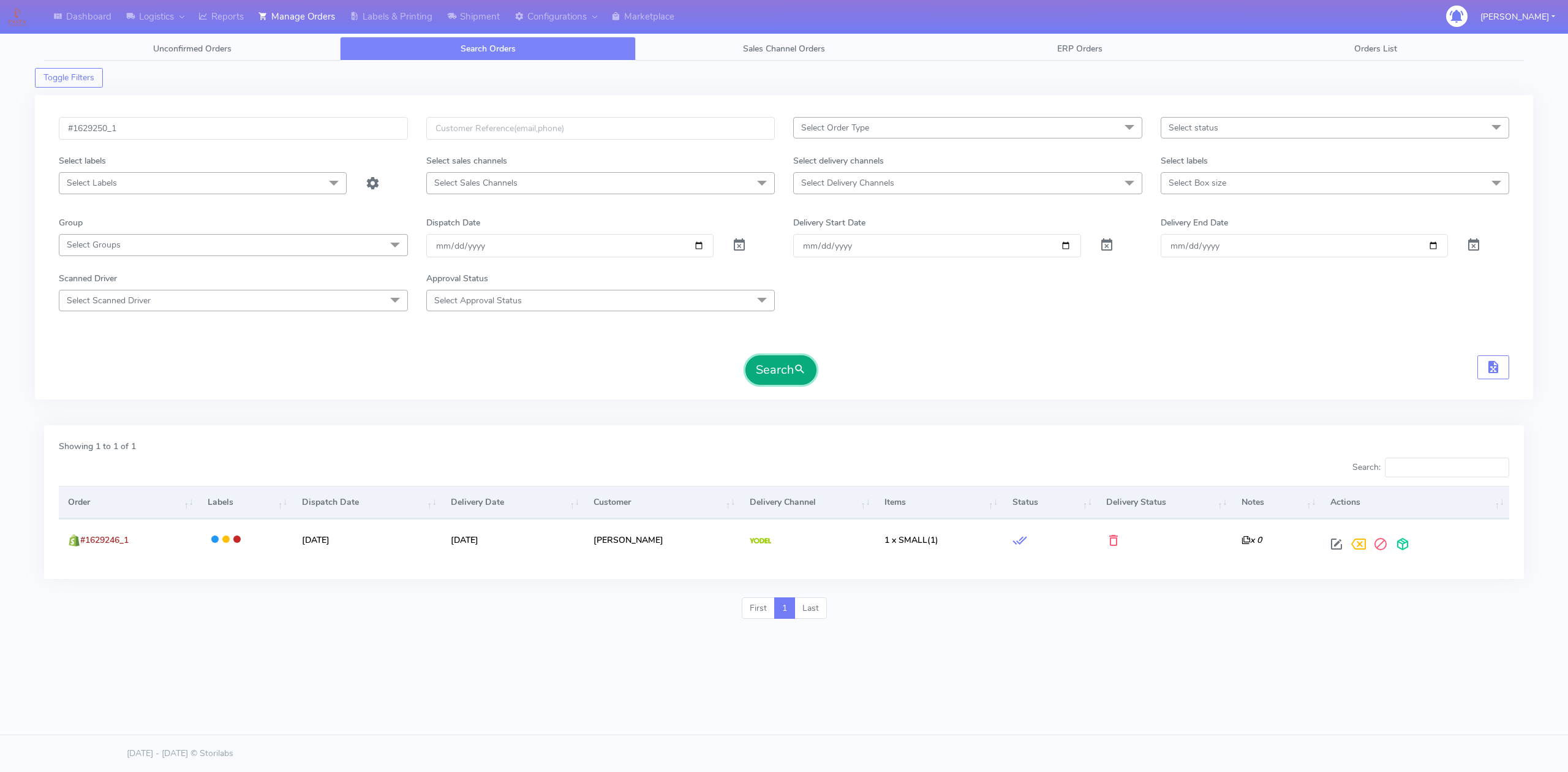
click at [796, 375] on span "submit" at bounding box center [800, 370] width 13 height 16
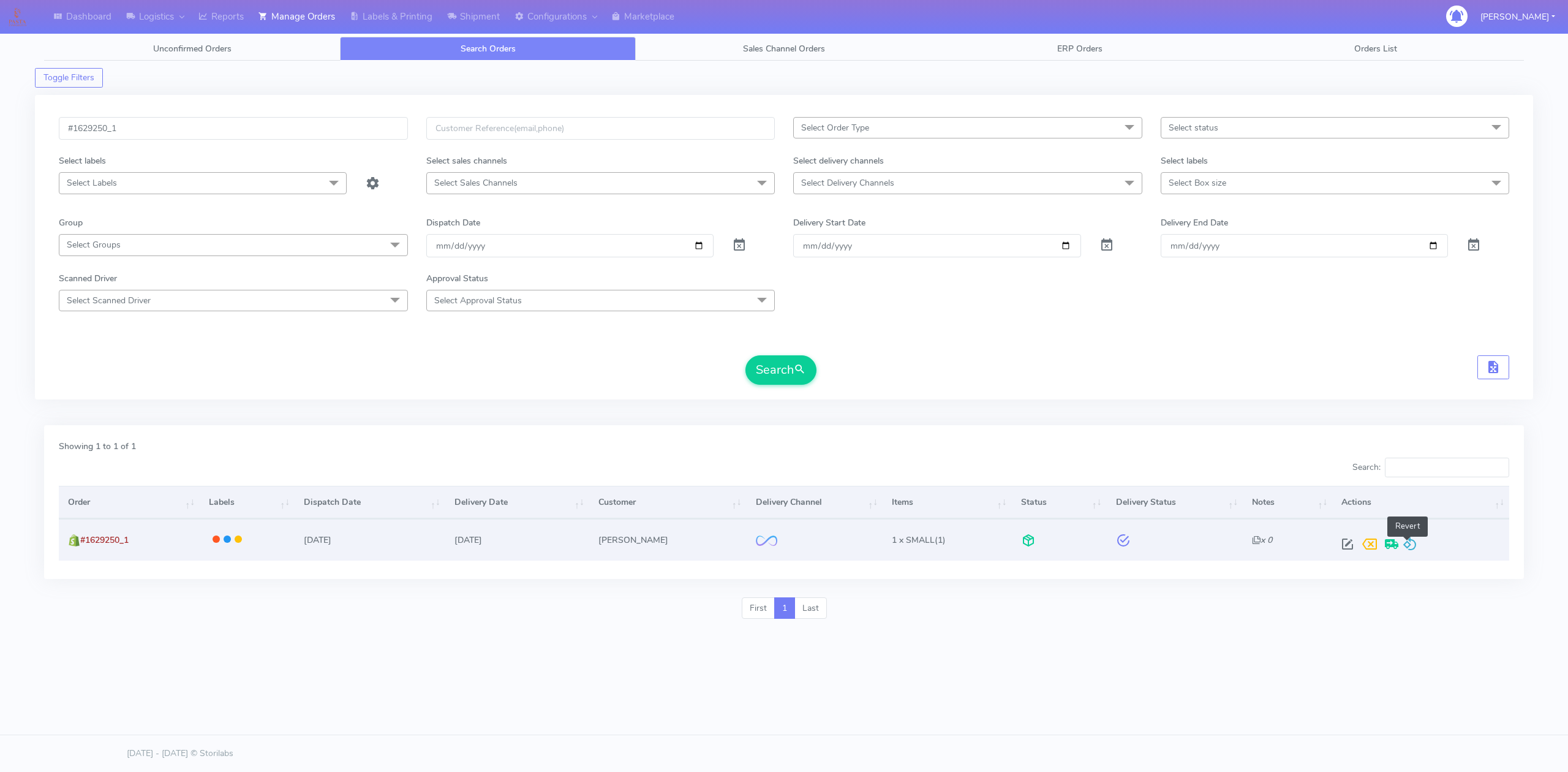
click at [1405, 543] on span at bounding box center [1410, 547] width 15 height 12
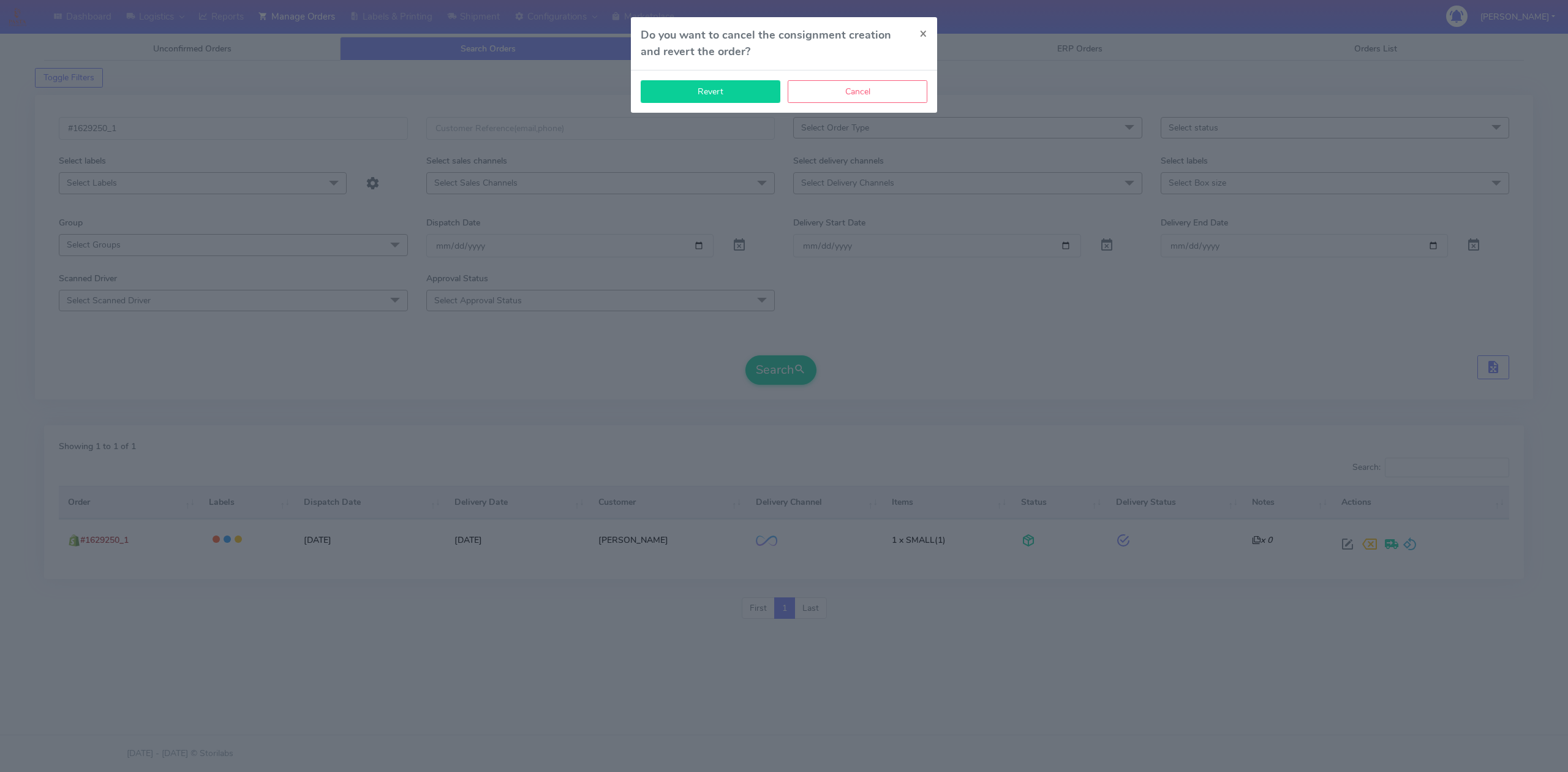
click at [739, 96] on button "Revert" at bounding box center [710, 91] width 140 height 23
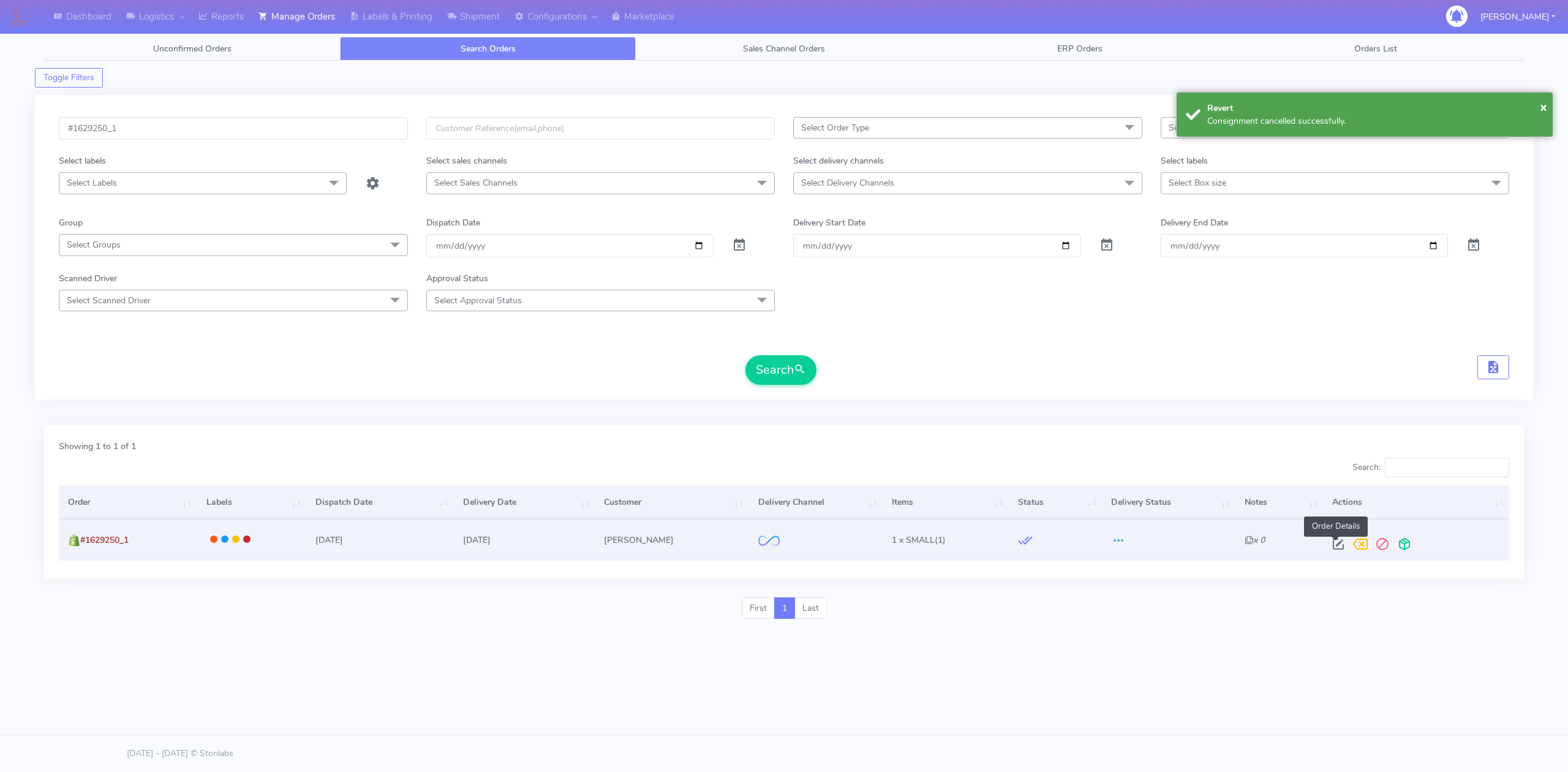
click at [1341, 547] on span at bounding box center [1338, 547] width 22 height 12
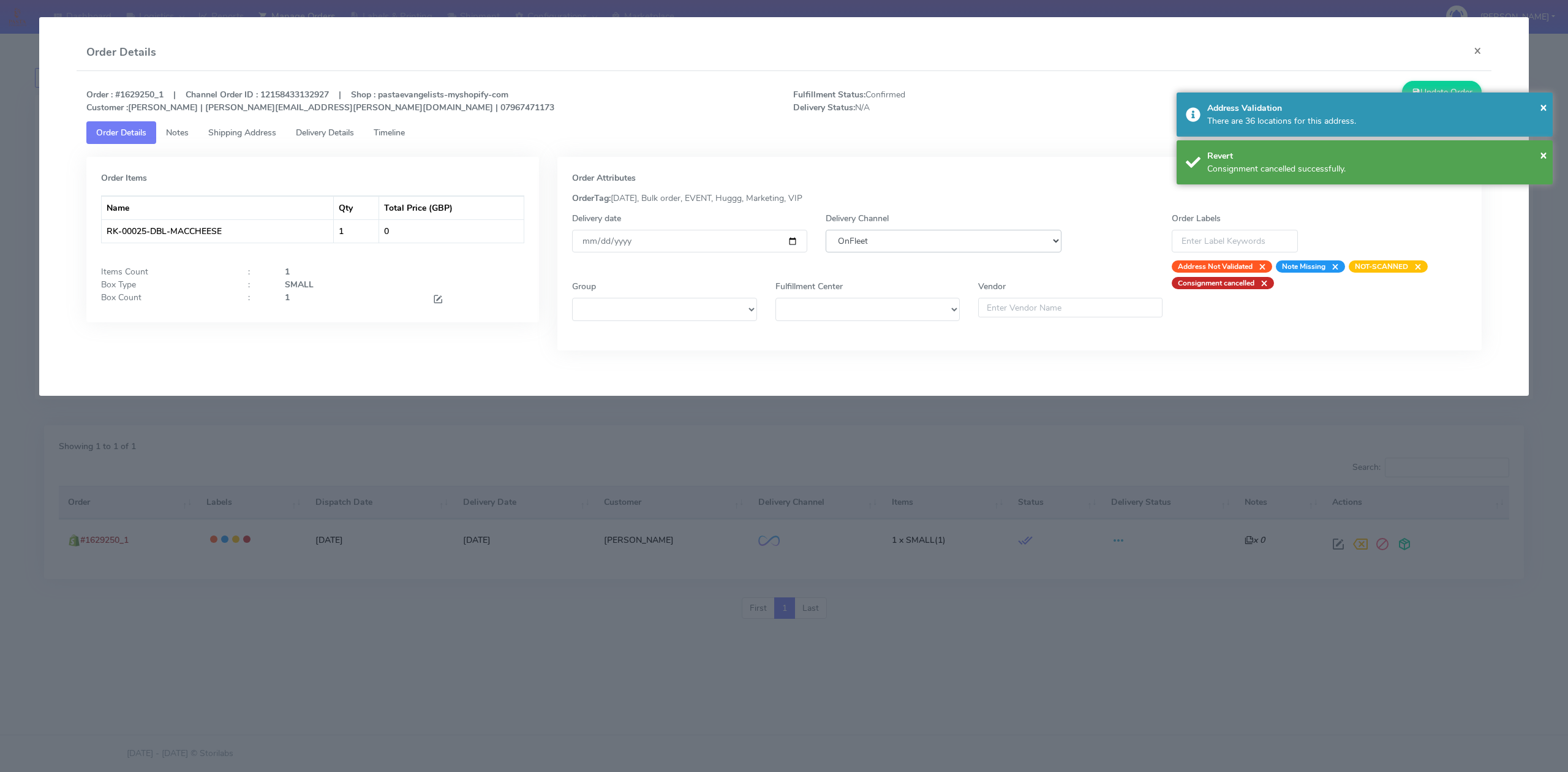
click at [950, 233] on select "DHL OnFleet Royal Mail DPD Yodel MaxOptra Amazon Collection" at bounding box center [944, 241] width 236 height 23
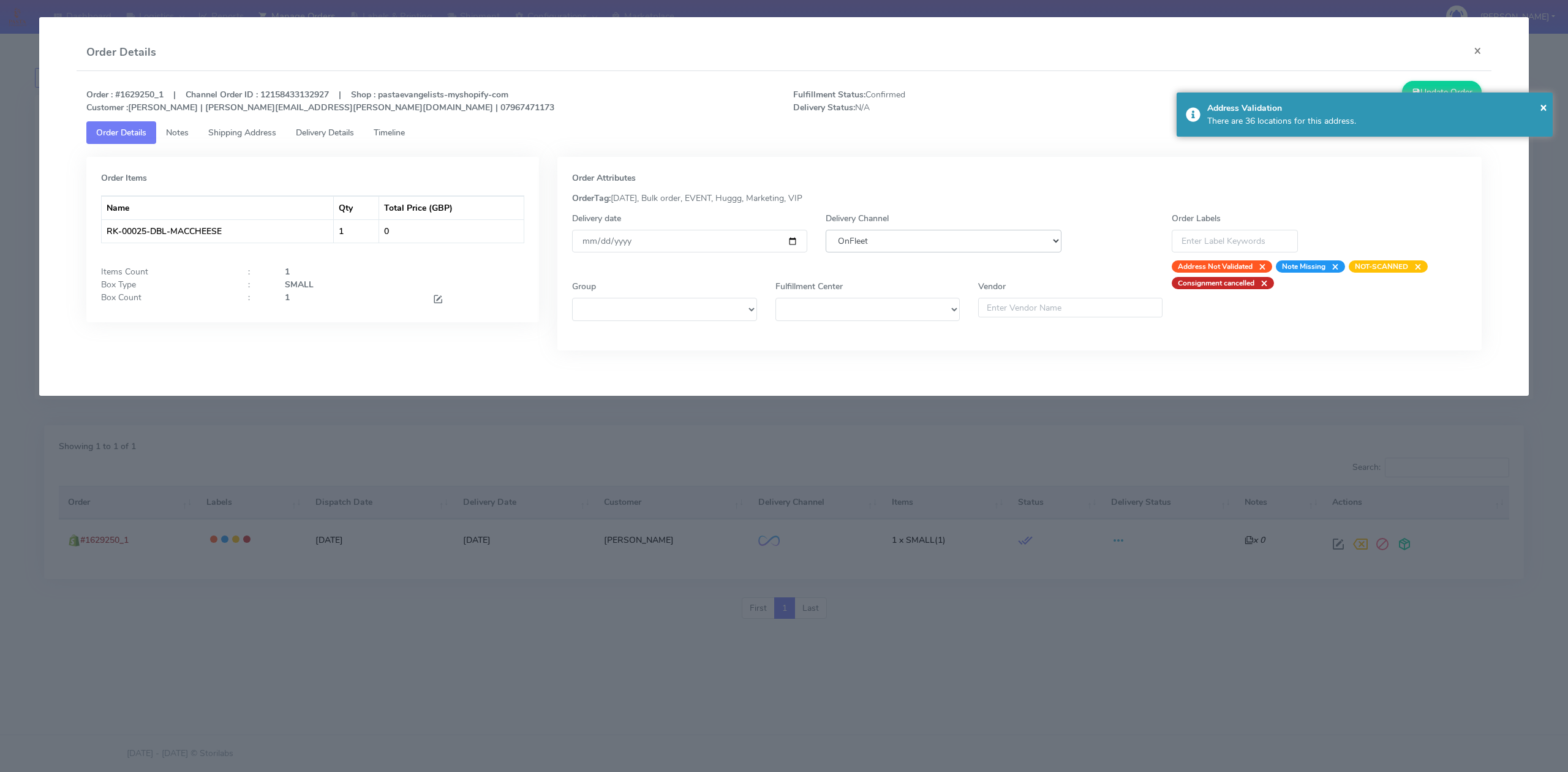
select select "5"
click at [826, 230] on select "DHL OnFleet Royal Mail DPD Yodel MaxOptra Amazon Collection" at bounding box center [944, 241] width 236 height 23
click at [1424, 88] on button "Update Order" at bounding box center [1442, 92] width 80 height 23
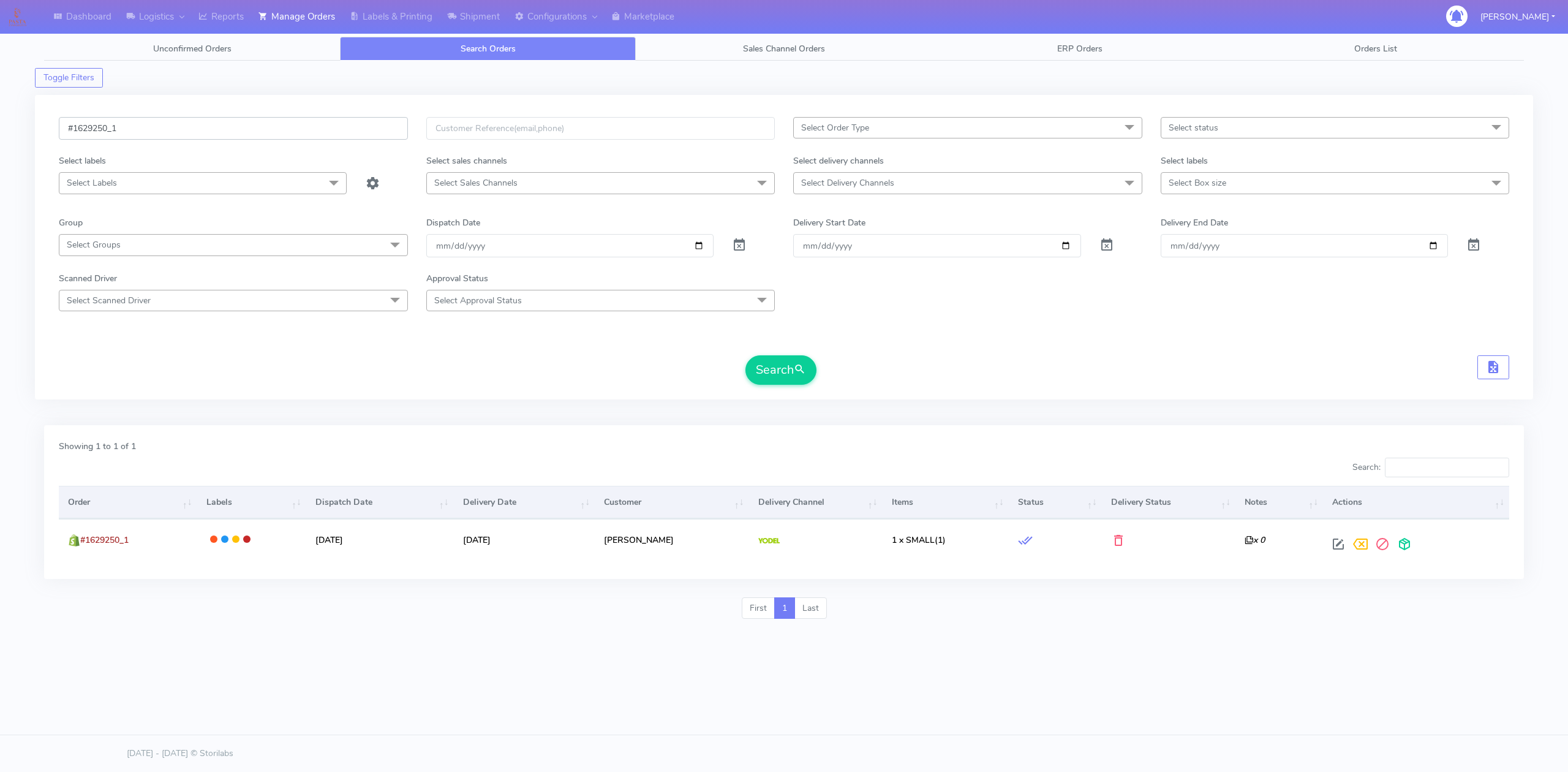
click at [195, 135] on input "#1629250_1" at bounding box center [233, 128] width 349 height 23
paste input "179"
type input "#1629179_1"
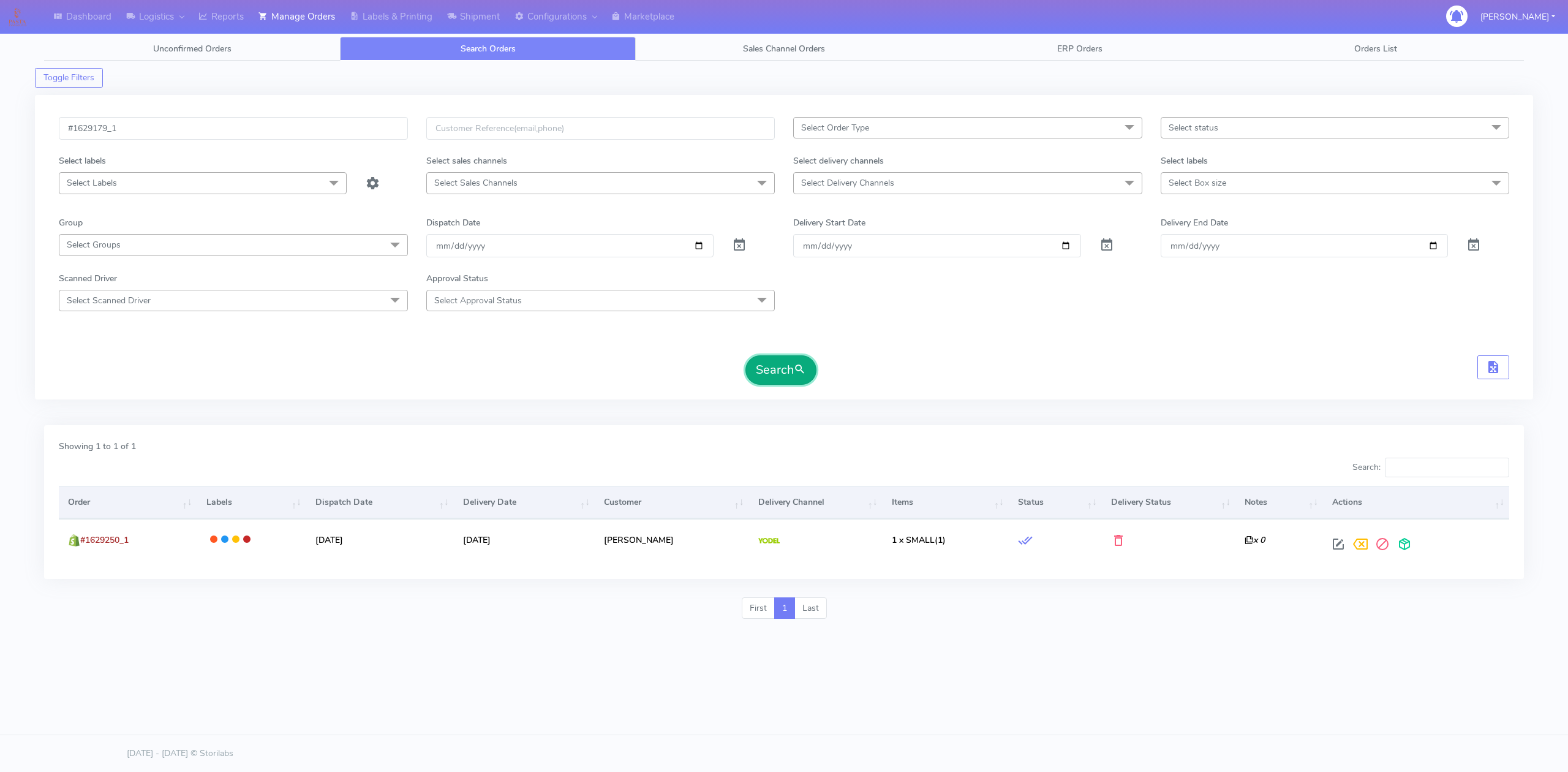
click at [775, 382] on button "Search" at bounding box center [781, 370] width 71 height 30
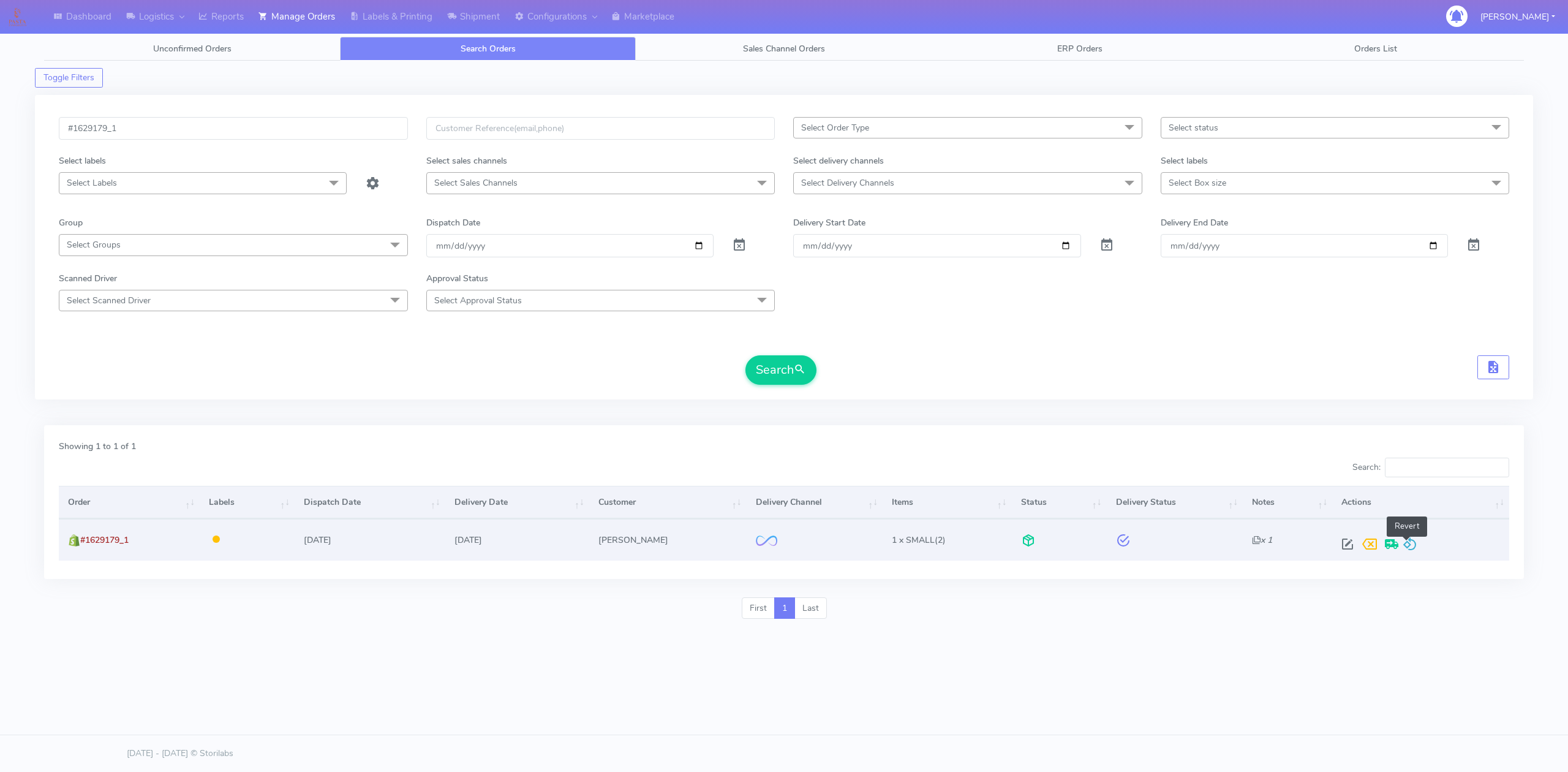
click at [1412, 542] on span at bounding box center [1410, 547] width 15 height 12
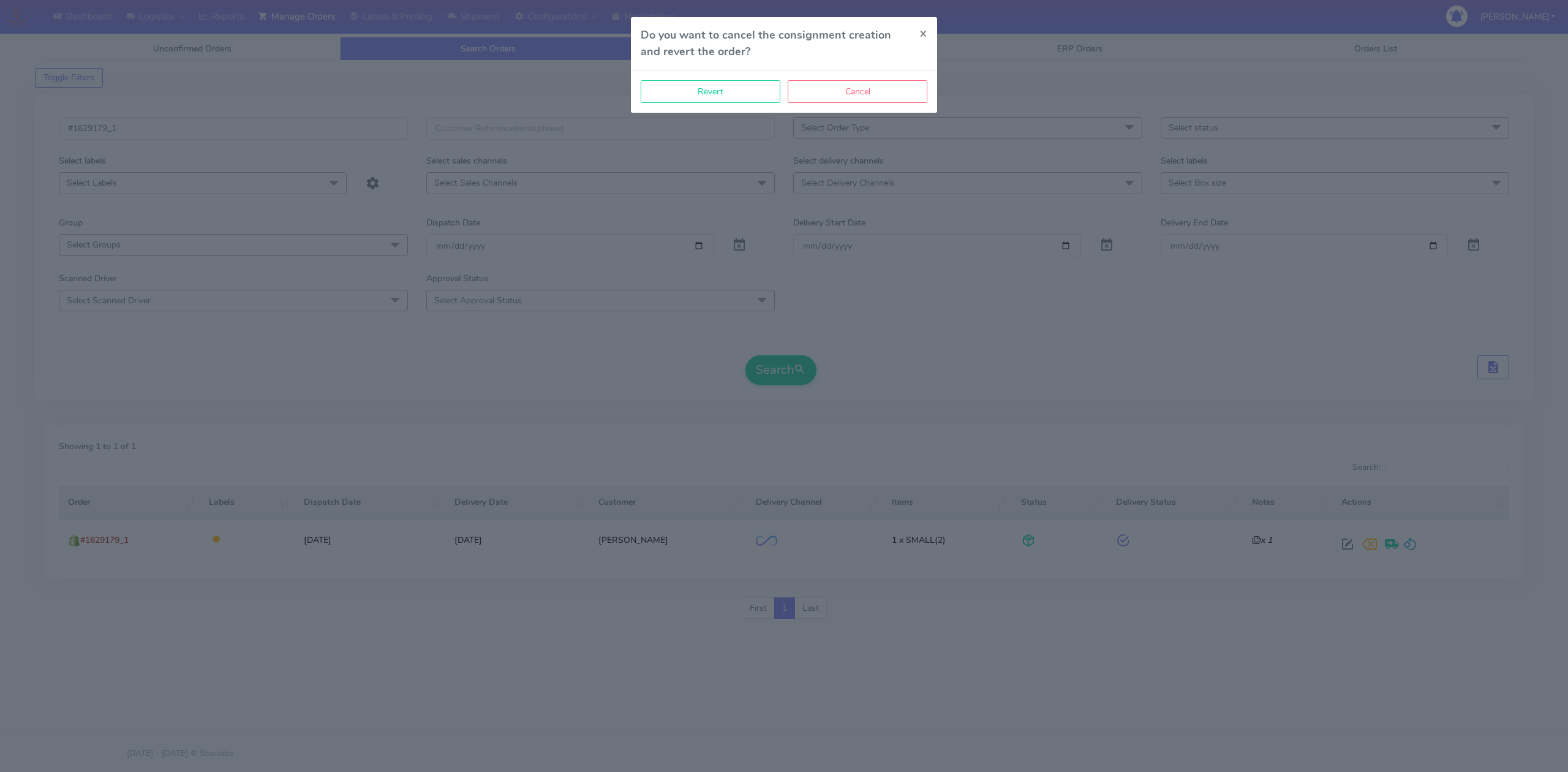
click at [690, 73] on div "Revert Cancel" at bounding box center [784, 91] width 307 height 42
click at [695, 83] on button "Revert" at bounding box center [710, 91] width 140 height 23
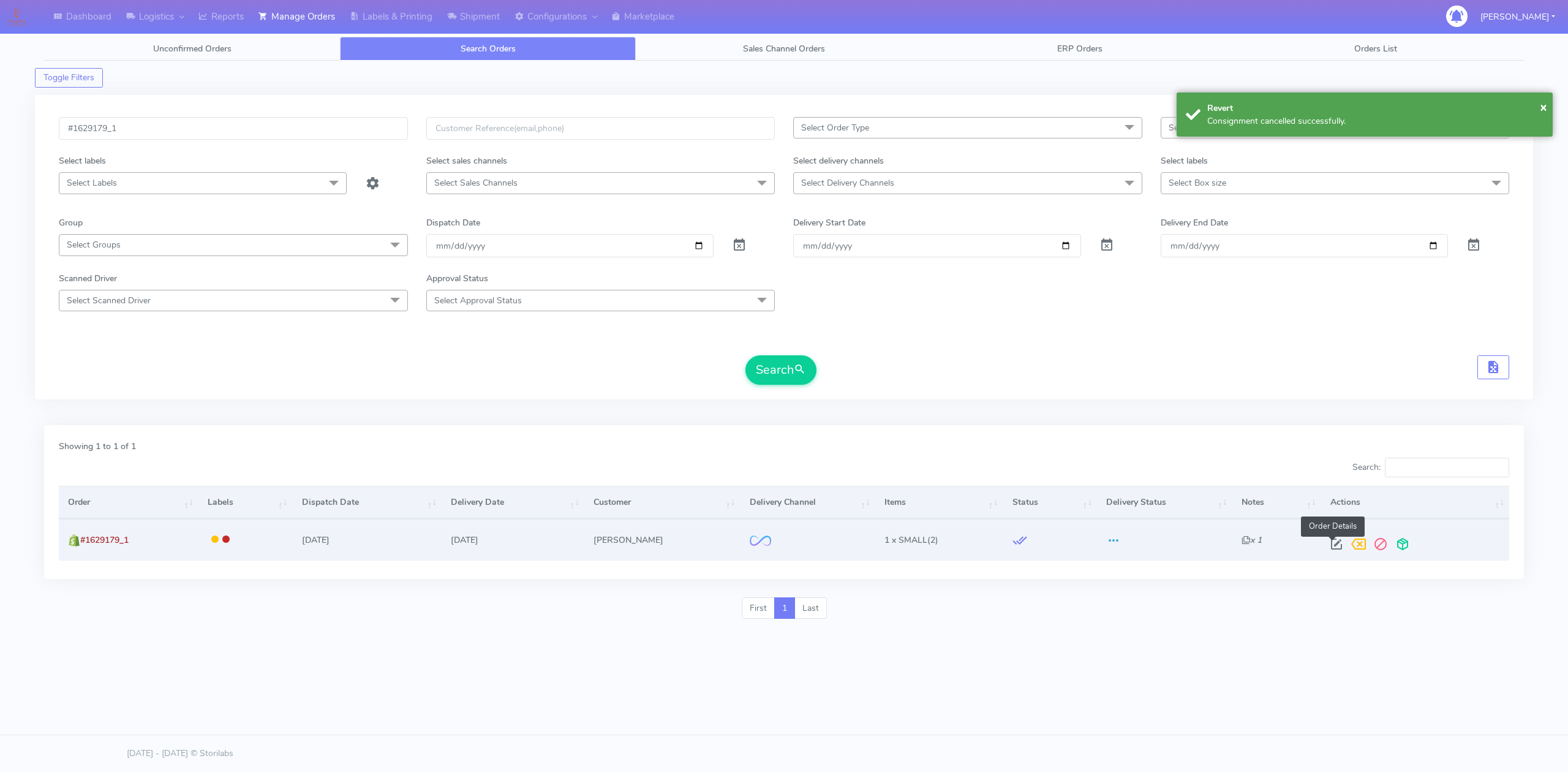
click at [1335, 545] on span at bounding box center [1337, 547] width 22 height 12
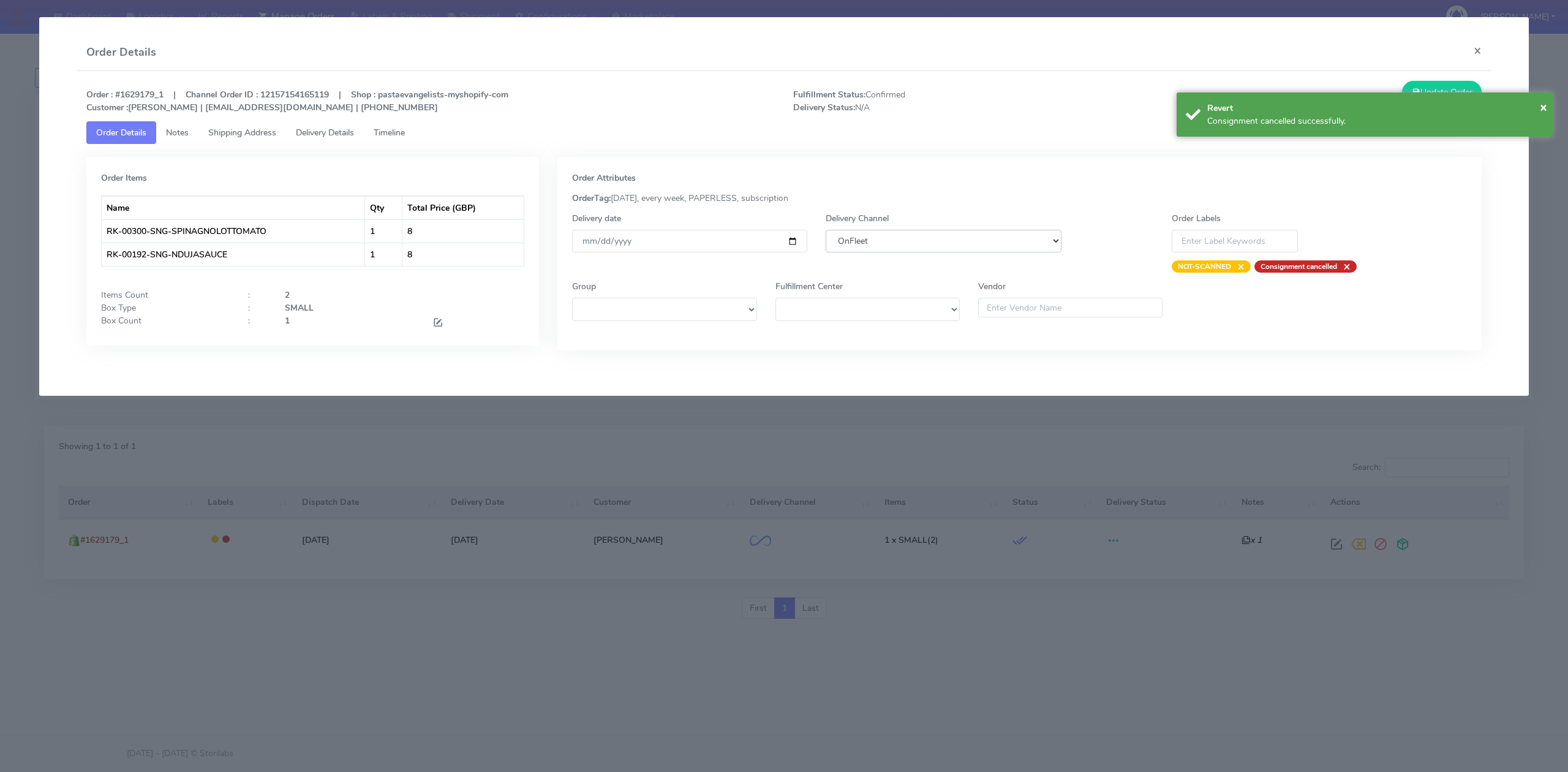
click at [966, 247] on select "DHL OnFleet Royal Mail DPD Yodel MaxOptra Amazon Collection" at bounding box center [944, 241] width 236 height 23
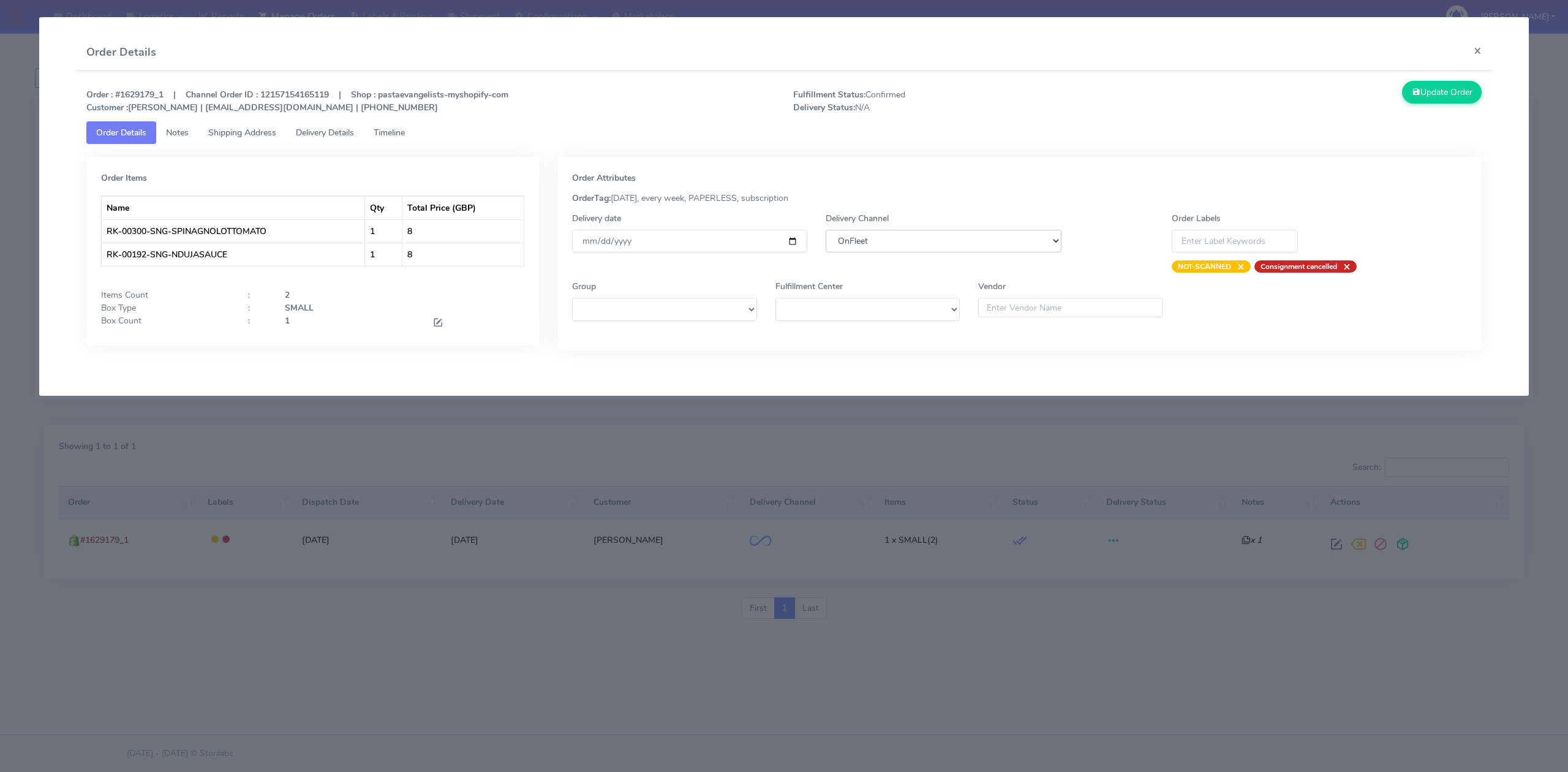
select select "5"
click at [826, 230] on select "DHL OnFleet Royal Mail DPD Yodel MaxOptra Amazon Collection" at bounding box center [944, 241] width 236 height 23
click at [1436, 84] on button "Update Order" at bounding box center [1442, 92] width 80 height 23
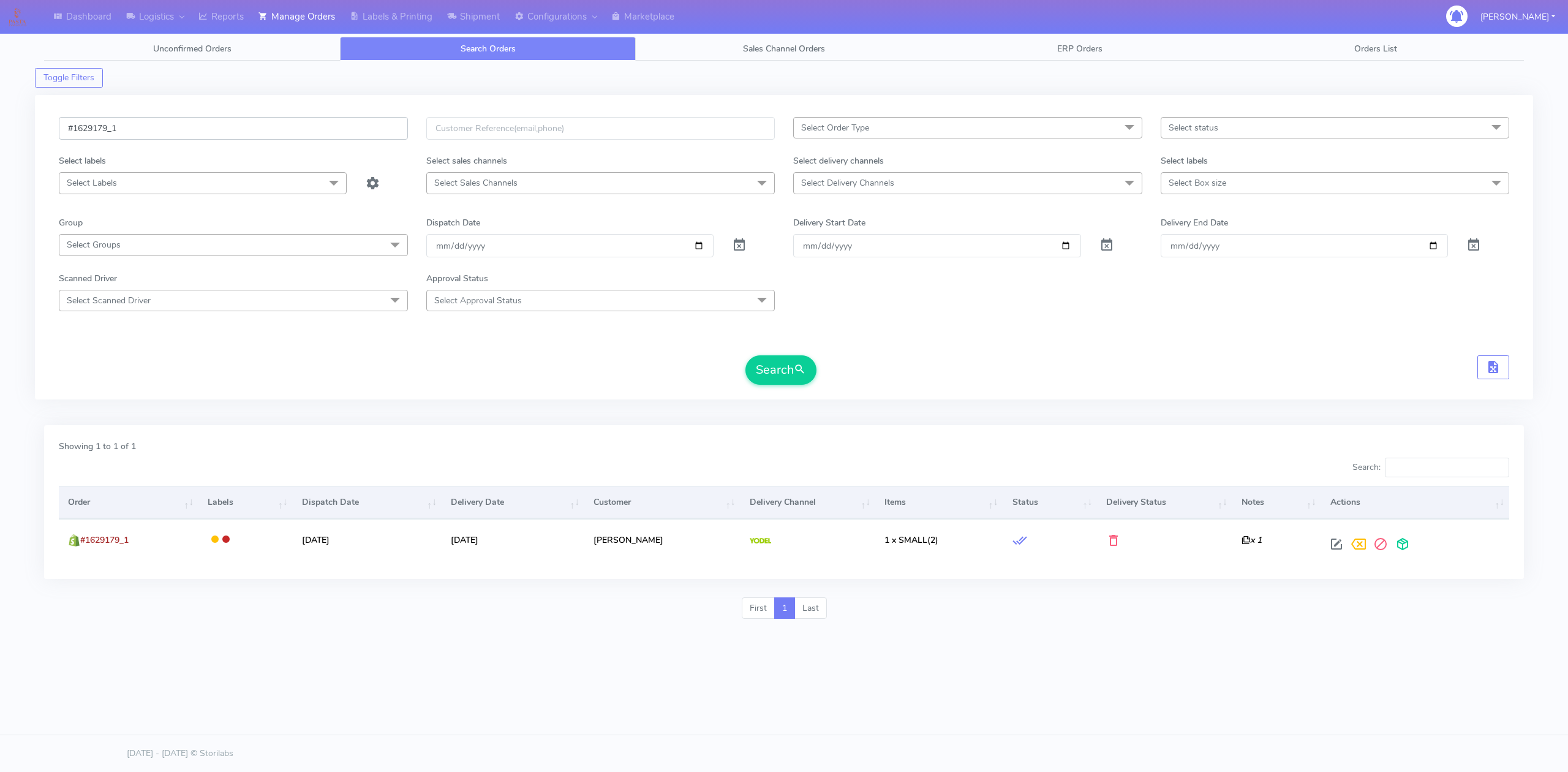
click at [223, 131] on input "#1629179_1" at bounding box center [233, 128] width 349 height 23
paste input "54"
type input "#1629154_1"
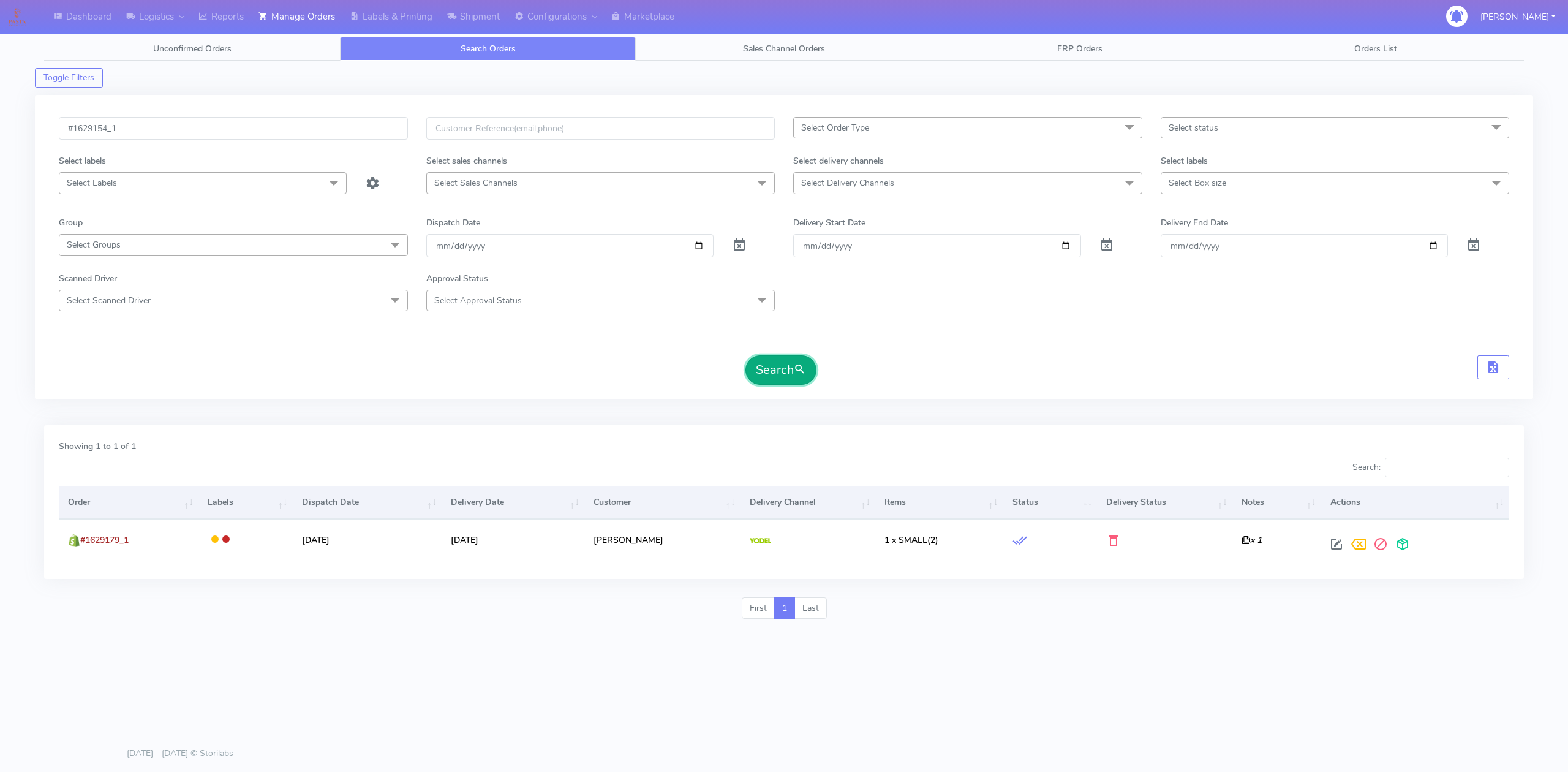
click at [790, 370] on button "Search" at bounding box center [781, 370] width 71 height 30
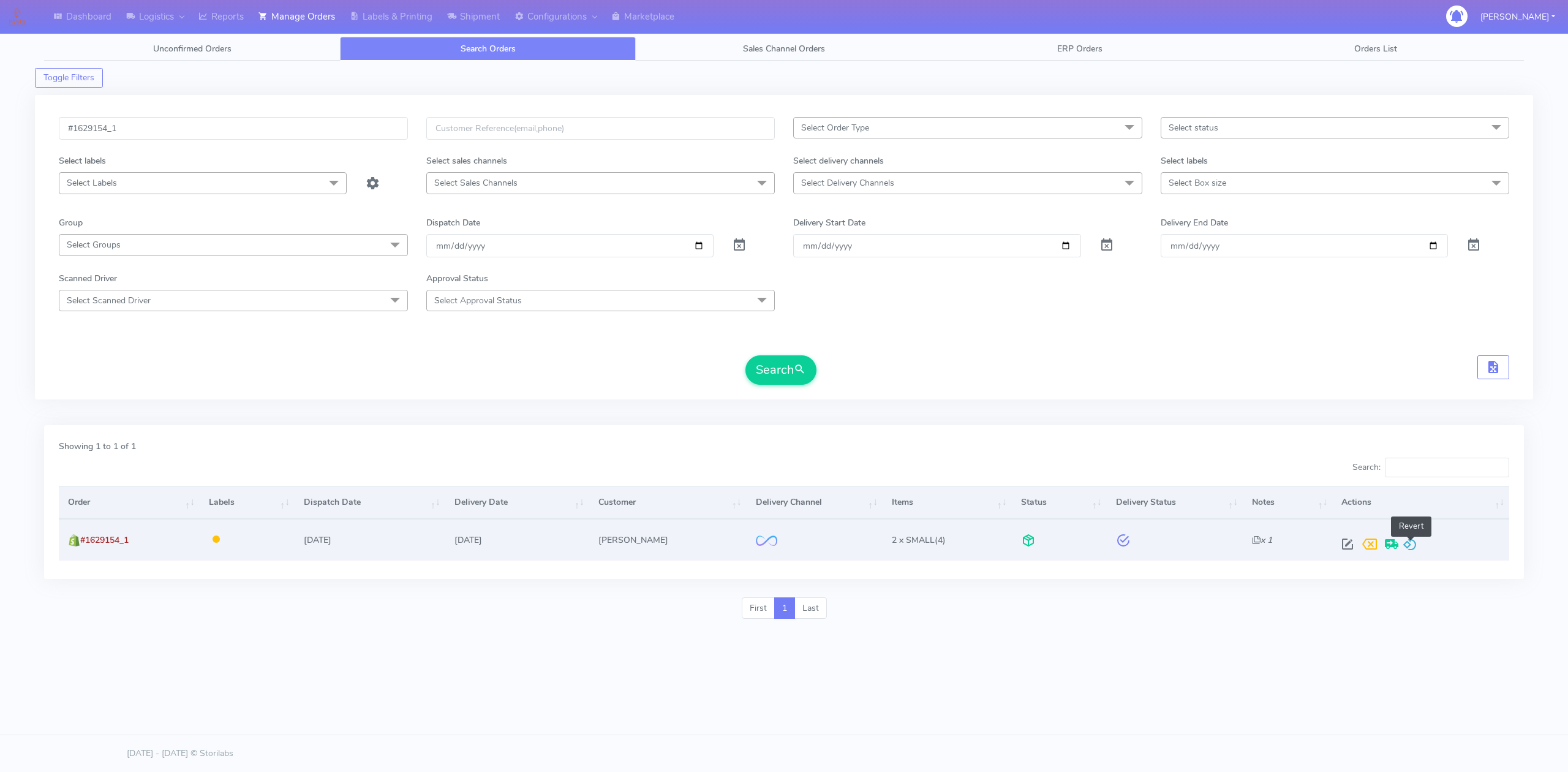
click at [1416, 541] on span at bounding box center [1410, 547] width 15 height 12
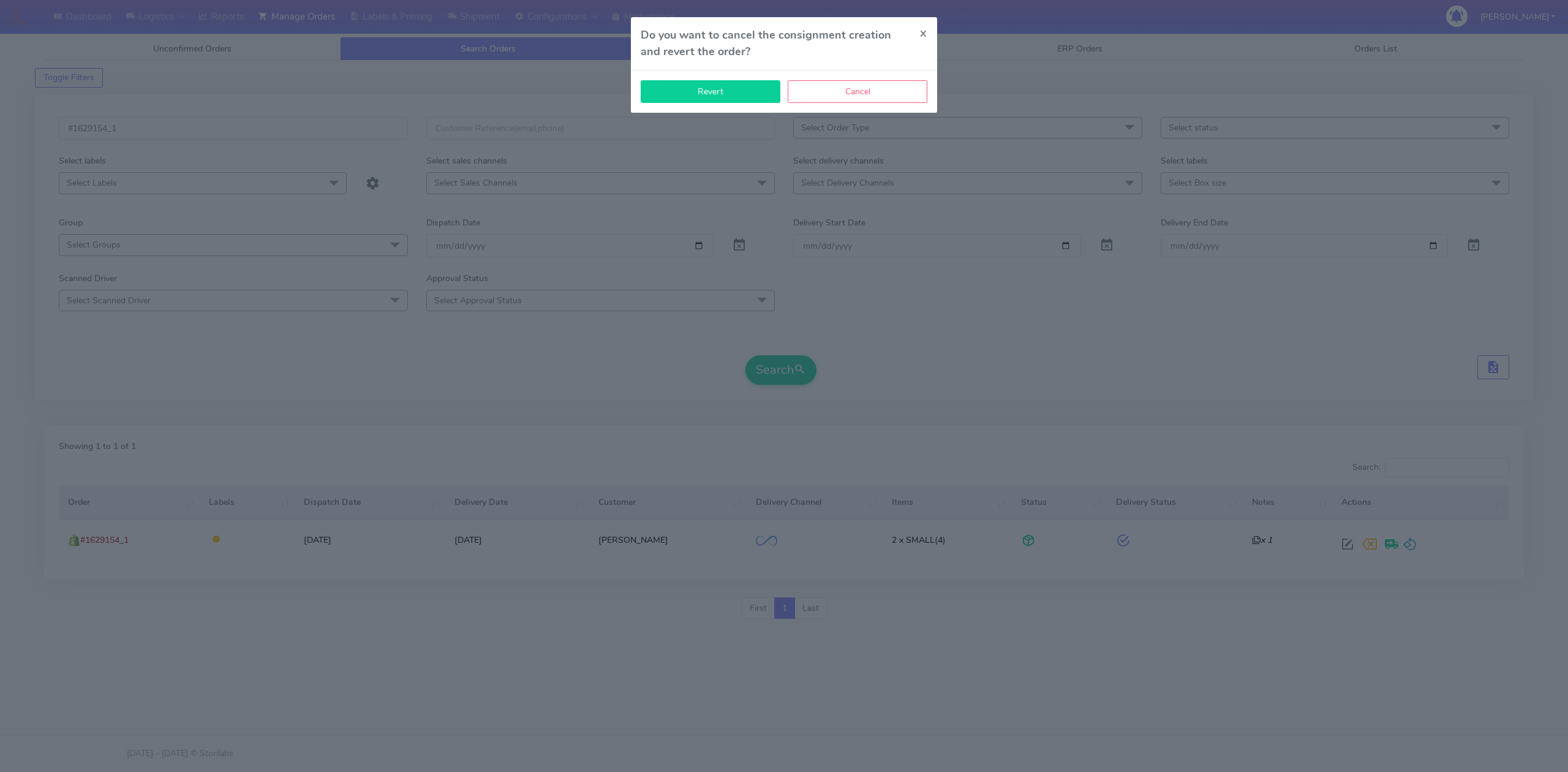
click at [745, 94] on button "Revert" at bounding box center [710, 91] width 140 height 23
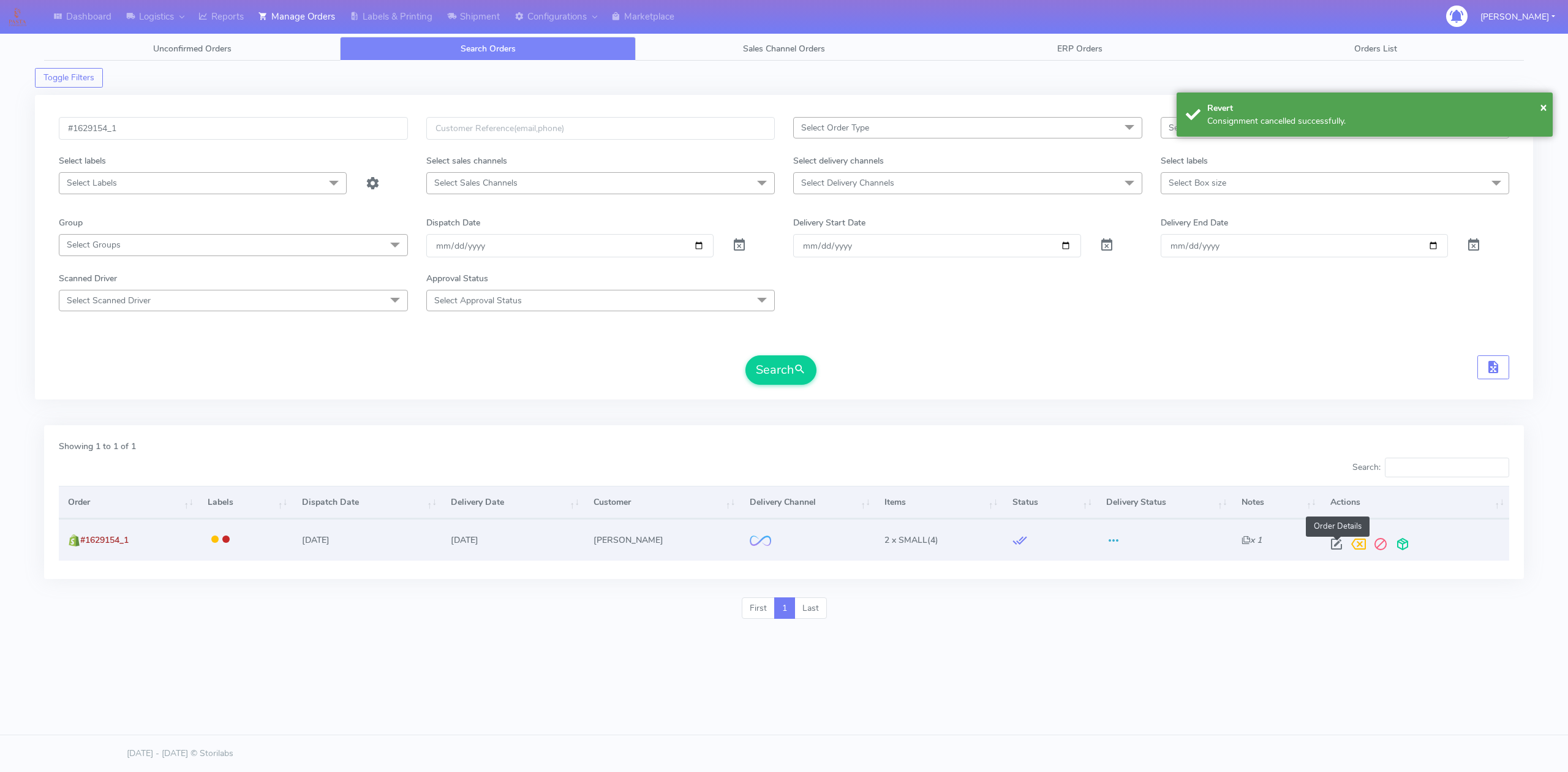
click at [1344, 545] on span at bounding box center [1337, 547] width 22 height 12
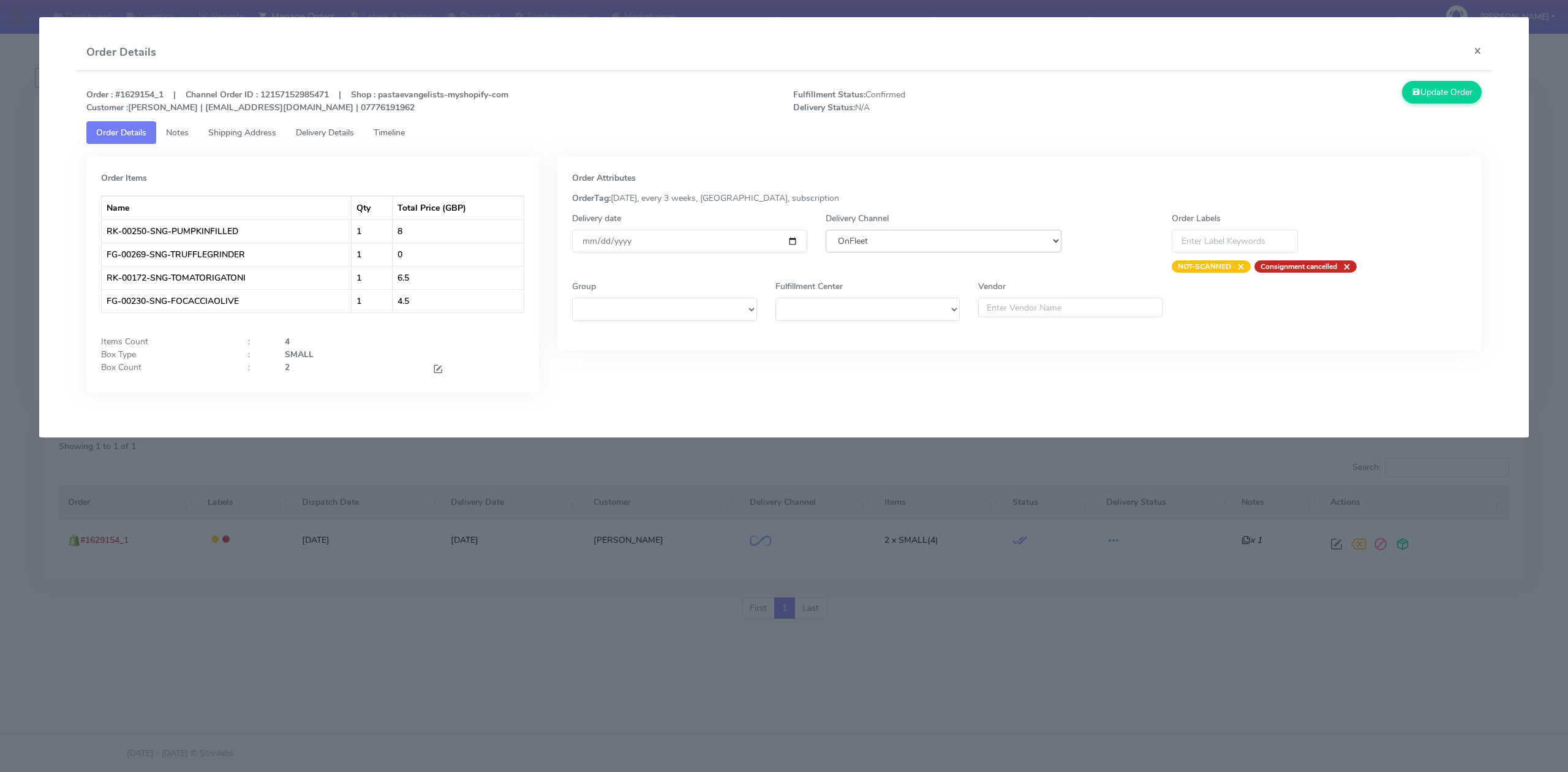
click at [861, 240] on select "DHL OnFleet Royal Mail DPD Yodel MaxOptra Amazon Collection" at bounding box center [944, 241] width 236 height 23
select select "5"
click at [826, 230] on select "DHL OnFleet Royal Mail DPD Yodel MaxOptra Amazon Collection" at bounding box center [944, 241] width 236 height 23
click at [1451, 89] on button "Update Order" at bounding box center [1442, 92] width 80 height 23
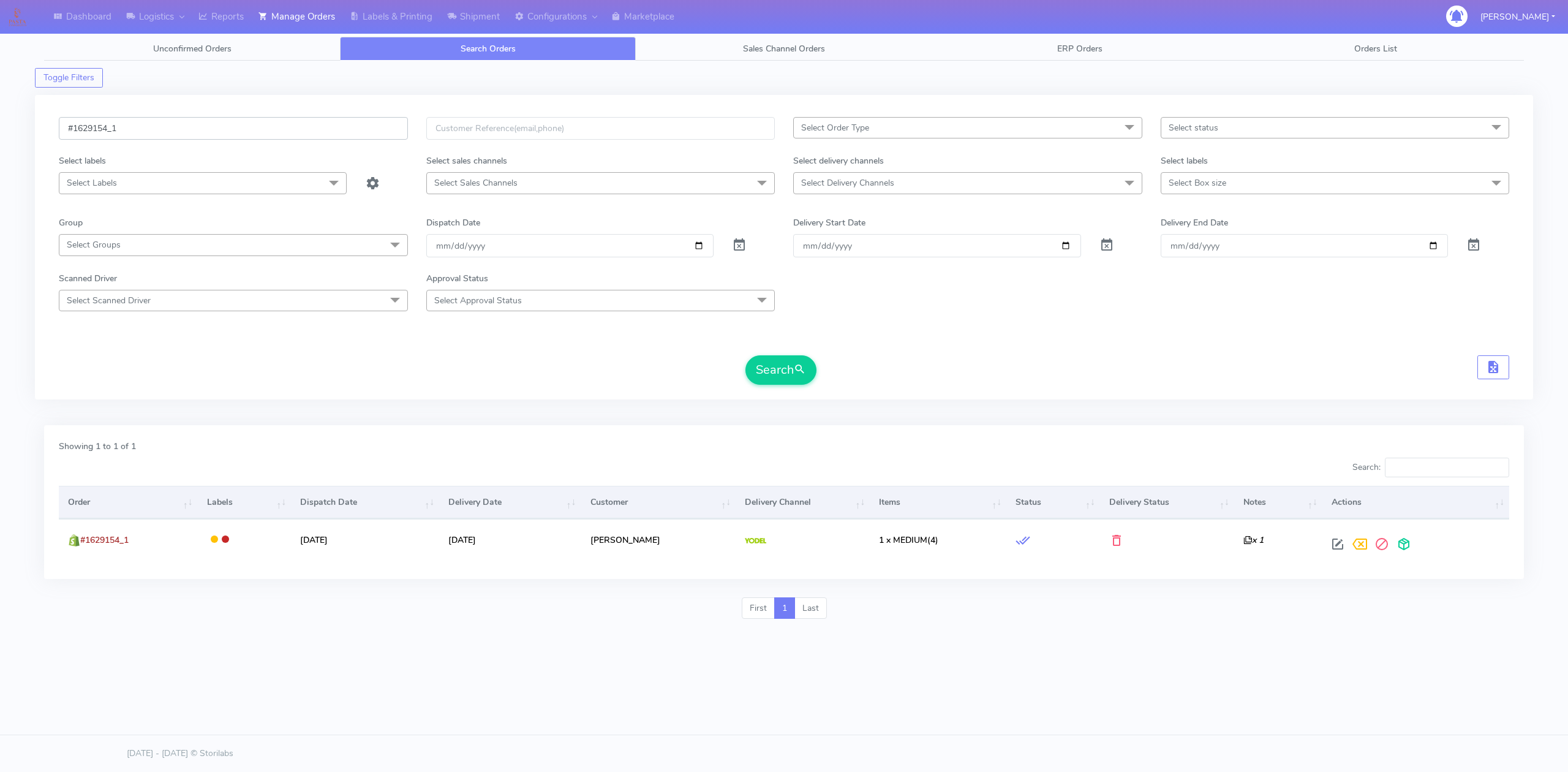
click at [158, 133] on input "#1629154_1" at bounding box center [233, 128] width 349 height 23
paste input "079"
type input "#1629079_1"
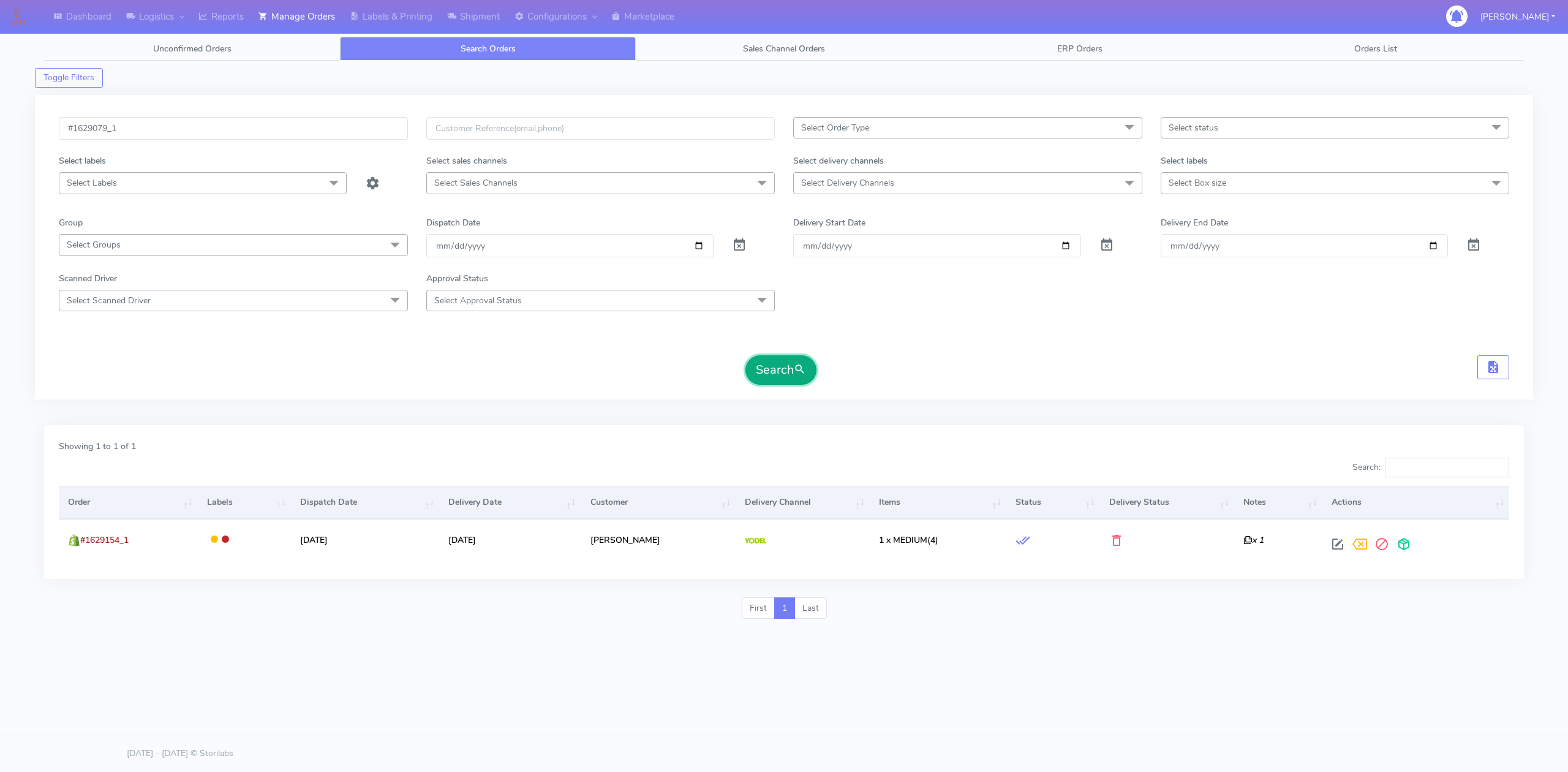
click at [763, 365] on button "Search" at bounding box center [781, 370] width 71 height 30
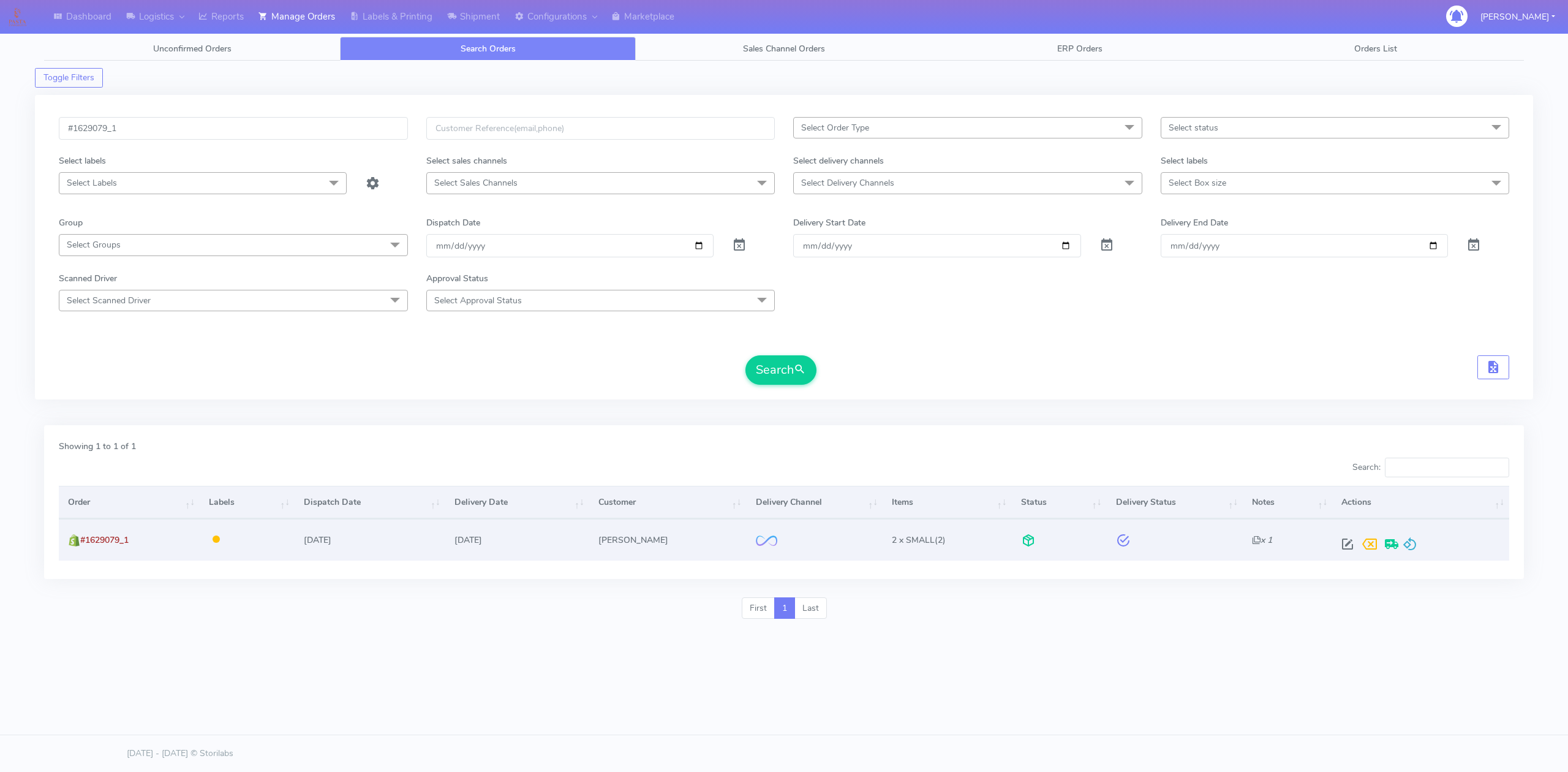
click at [1415, 547] on div at bounding box center [1418, 545] width 163 height 22
click at [1410, 548] on span at bounding box center [1410, 547] width 15 height 12
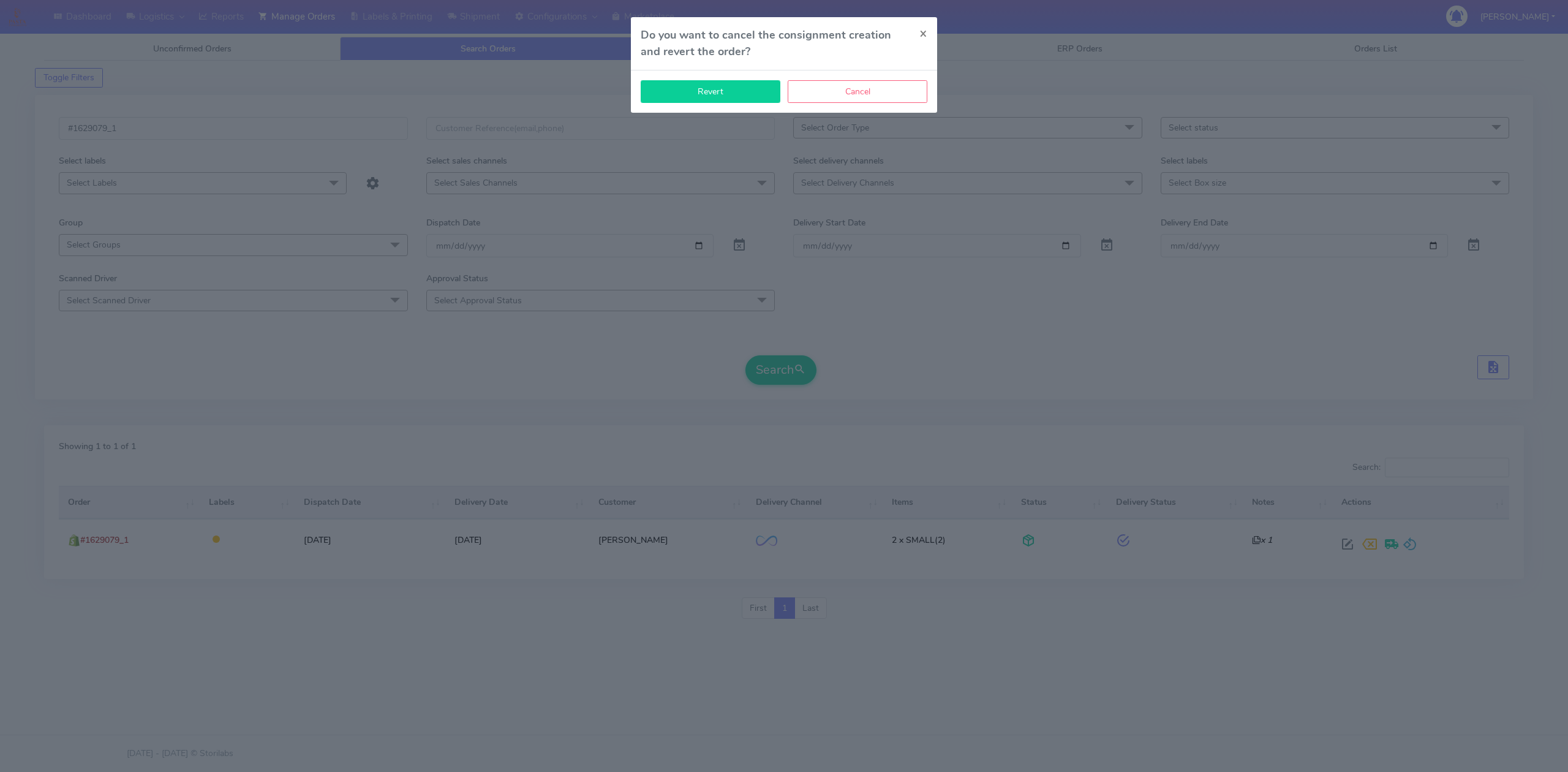
click at [721, 90] on button "Revert" at bounding box center [710, 91] width 140 height 23
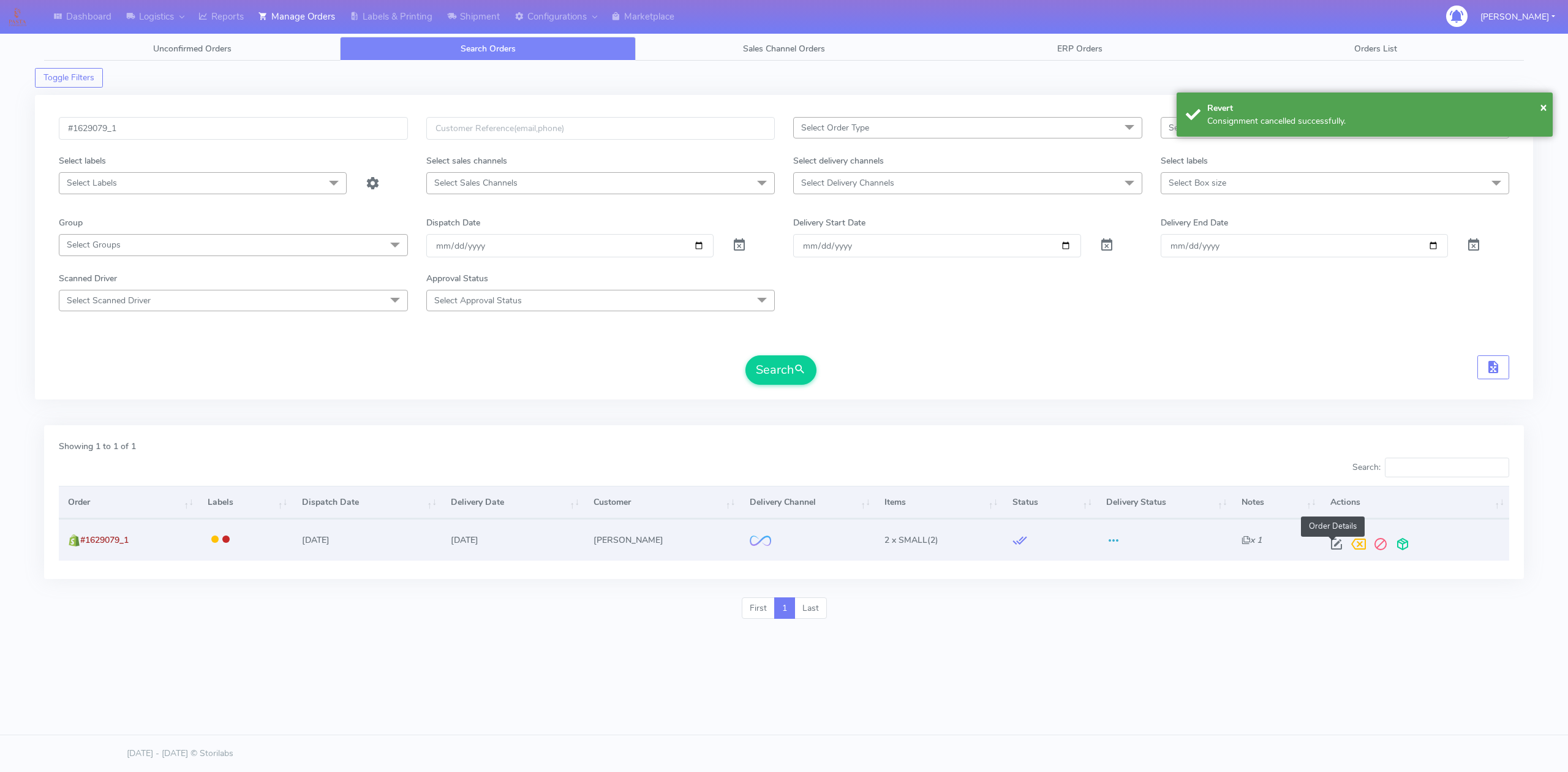
click at [1334, 548] on span at bounding box center [1337, 547] width 22 height 12
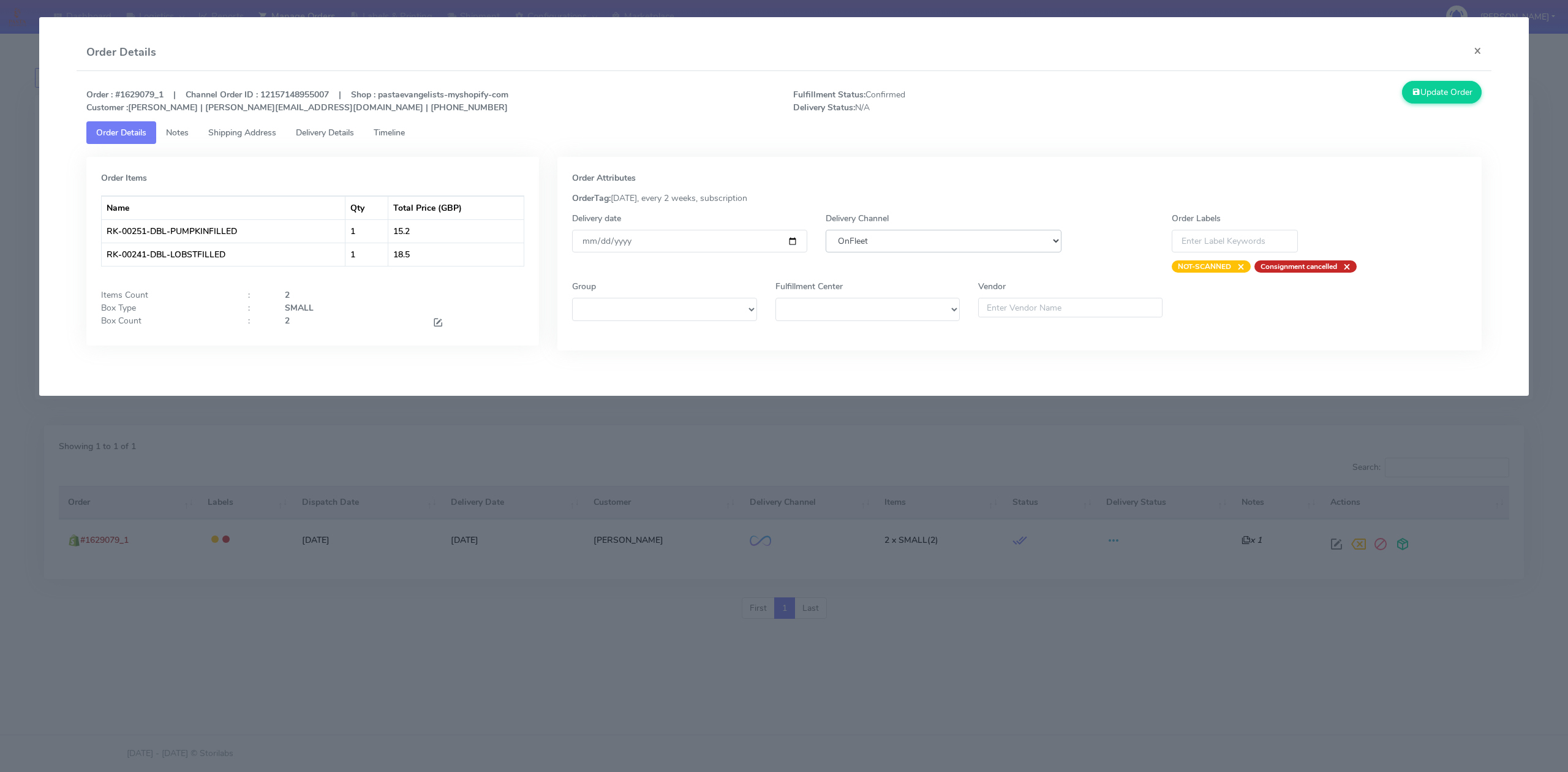
click at [934, 240] on select "DHL OnFleet Royal Mail DPD Yodel MaxOptra Amazon Collection" at bounding box center [944, 241] width 236 height 23
select select "5"
click at [826, 230] on select "DHL OnFleet Royal Mail DPD Yodel MaxOptra Amazon Collection" at bounding box center [944, 241] width 236 height 23
click at [1449, 93] on button "Update Order" at bounding box center [1442, 92] width 80 height 23
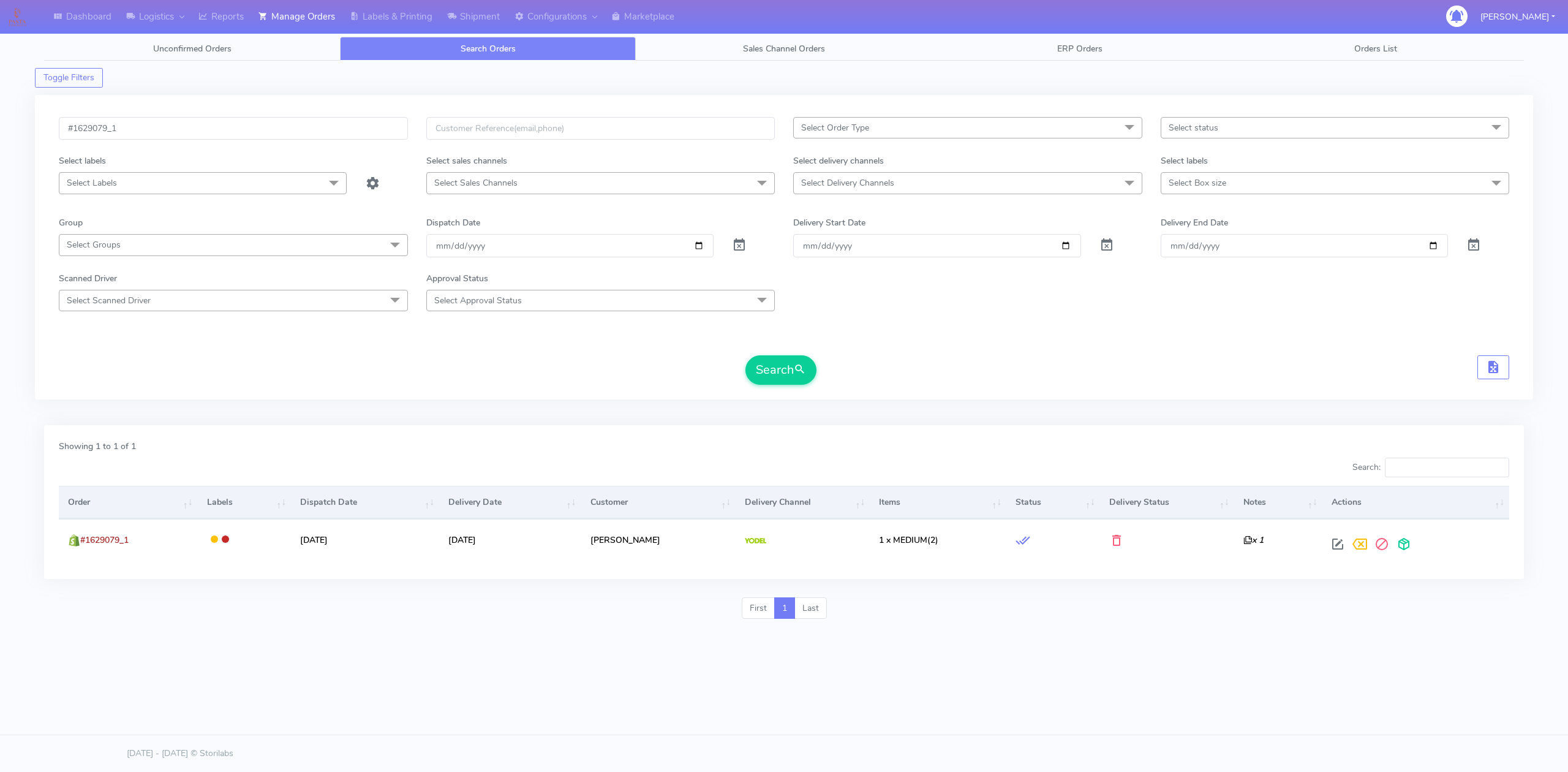
click at [271, 116] on div "#1629079_1 Select Order Type Select All MEALS ATAVI One Off Pasta Club Gift Kit…" at bounding box center [784, 247] width 1498 height 305
click at [270, 120] on input "#1629079_1" at bounding box center [233, 128] width 349 height 23
paste input "2"
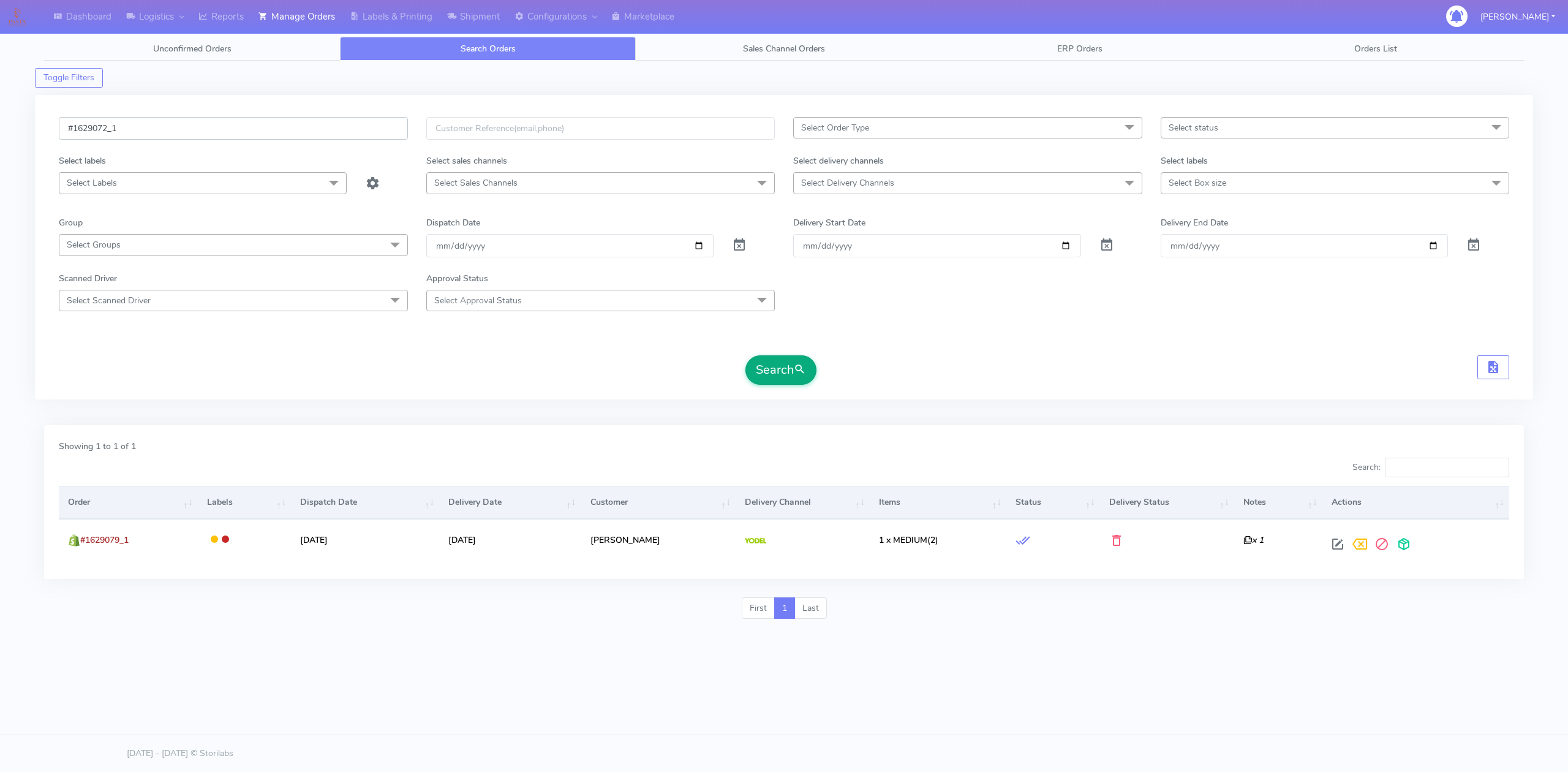
type input "#1629072_1"
click at [797, 381] on button "Search" at bounding box center [781, 370] width 71 height 30
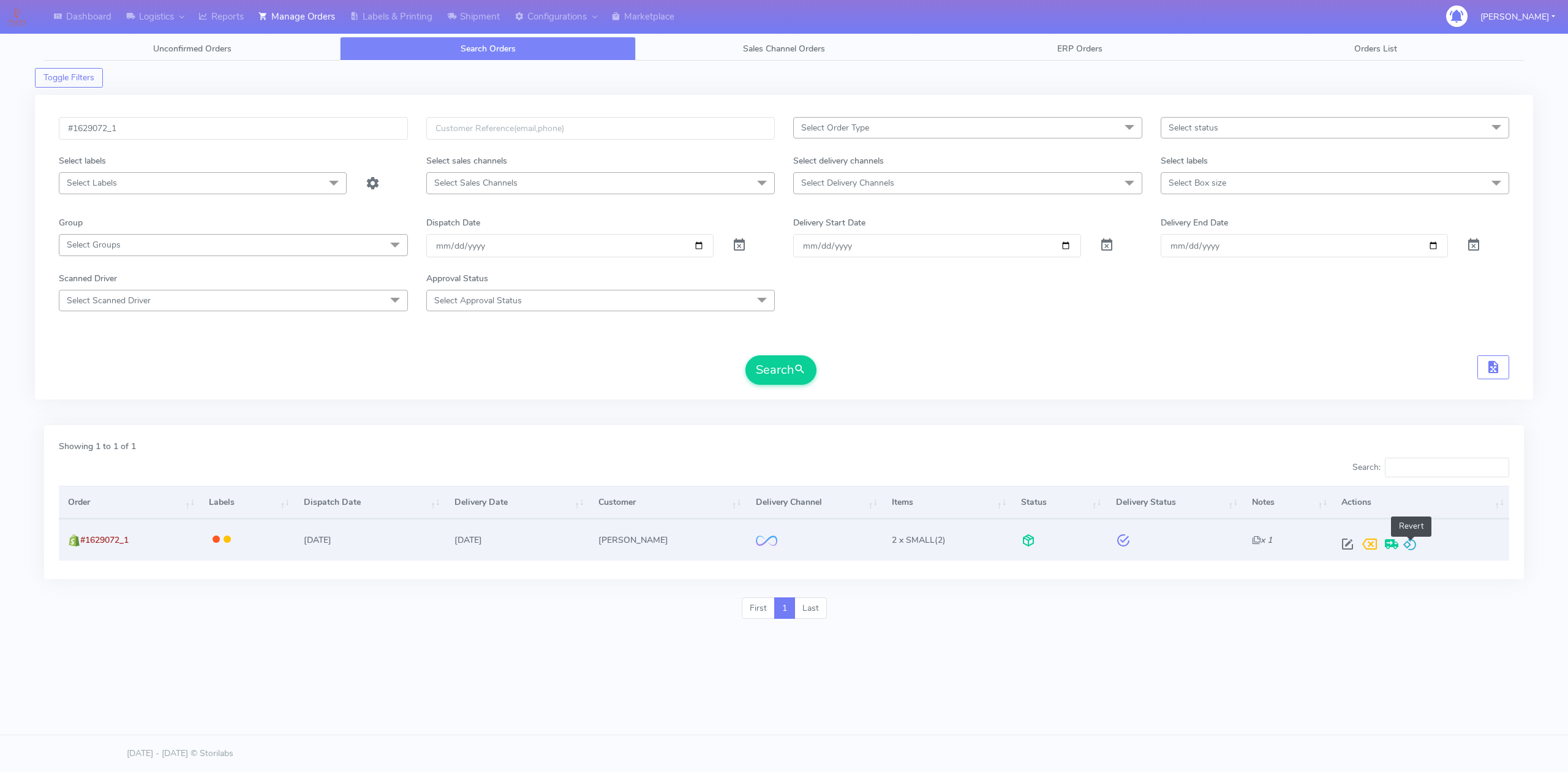
click at [1409, 542] on span at bounding box center [1410, 547] width 15 height 12
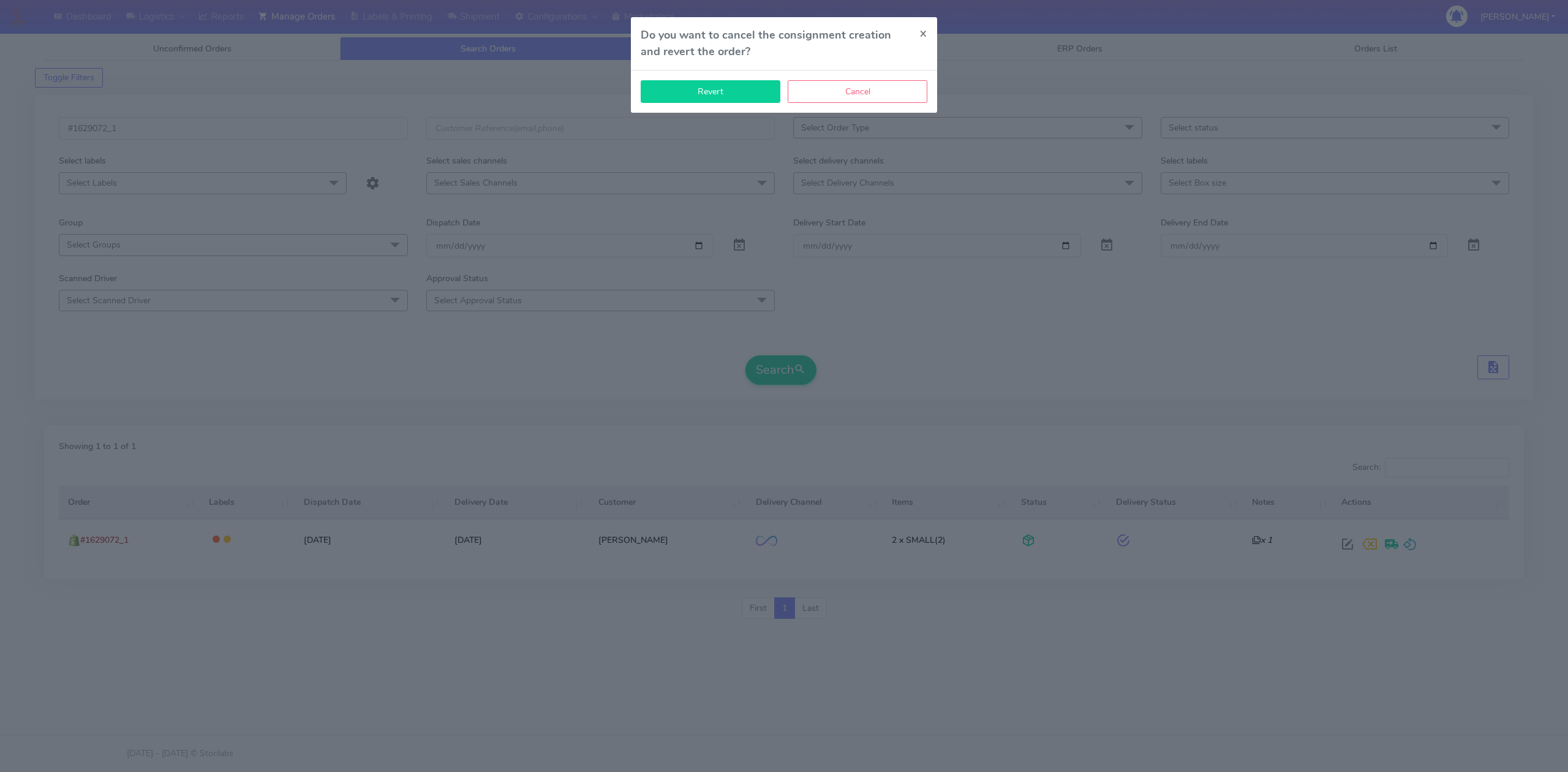
click at [736, 92] on button "Revert" at bounding box center [710, 91] width 140 height 23
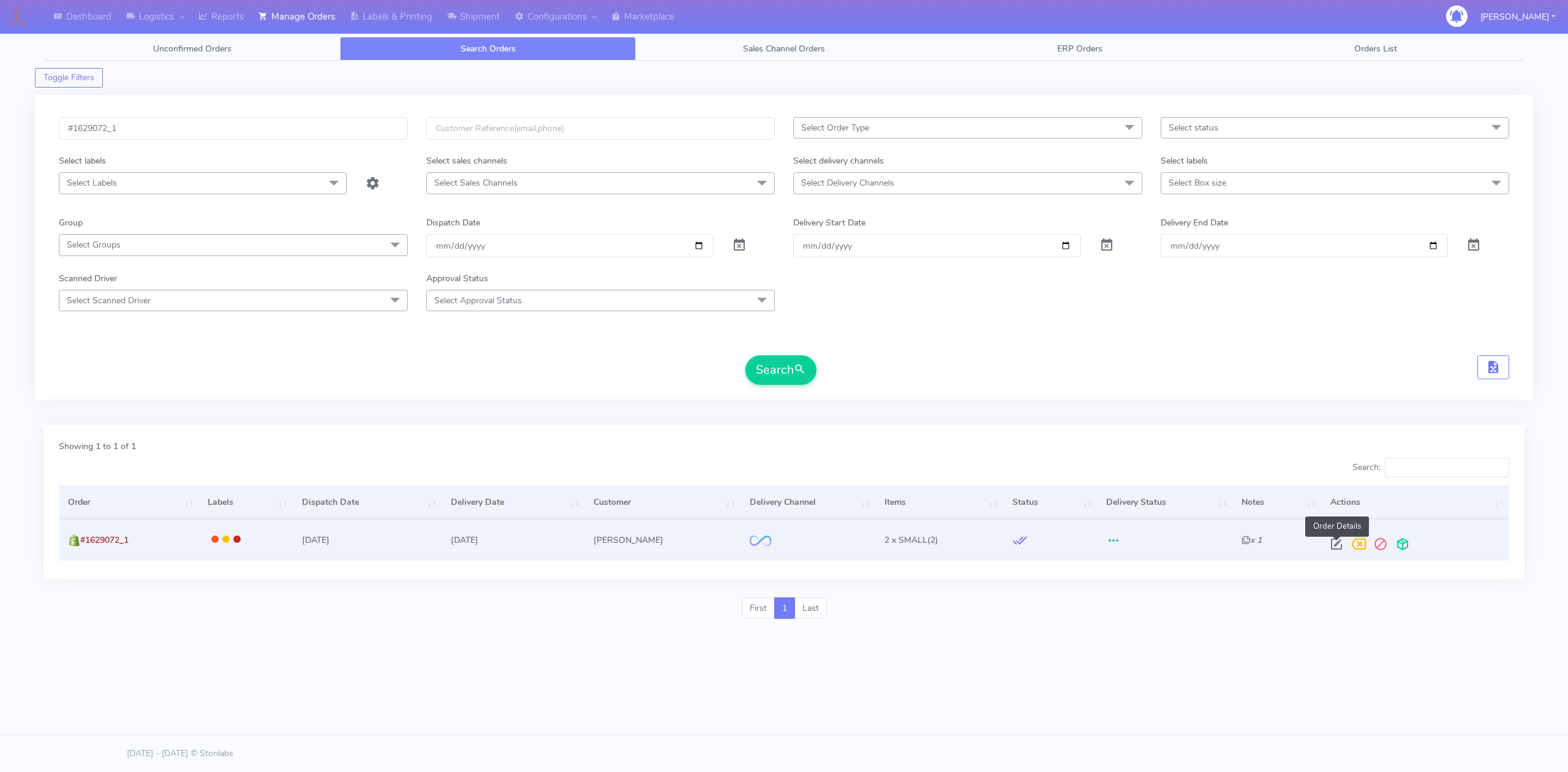
click at [1336, 550] on span at bounding box center [1337, 547] width 22 height 12
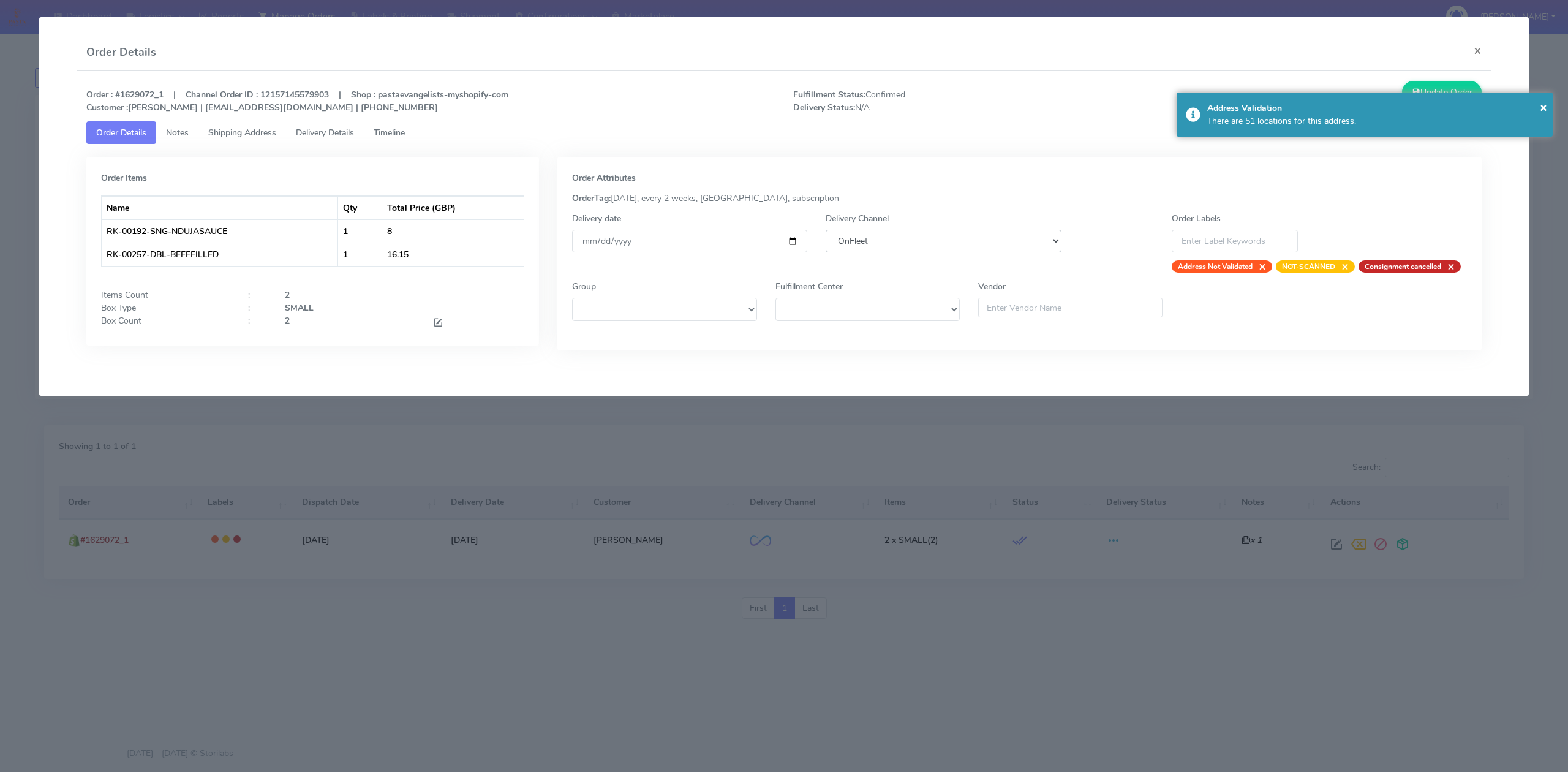
click at [854, 245] on select "DHL OnFleet Royal Mail DPD Yodel MaxOptra Amazon Collection" at bounding box center [944, 241] width 236 height 23
select select "5"
click at [826, 230] on select "DHL OnFleet Royal Mail DPD Yodel MaxOptra Amazon Collection" at bounding box center [944, 241] width 236 height 23
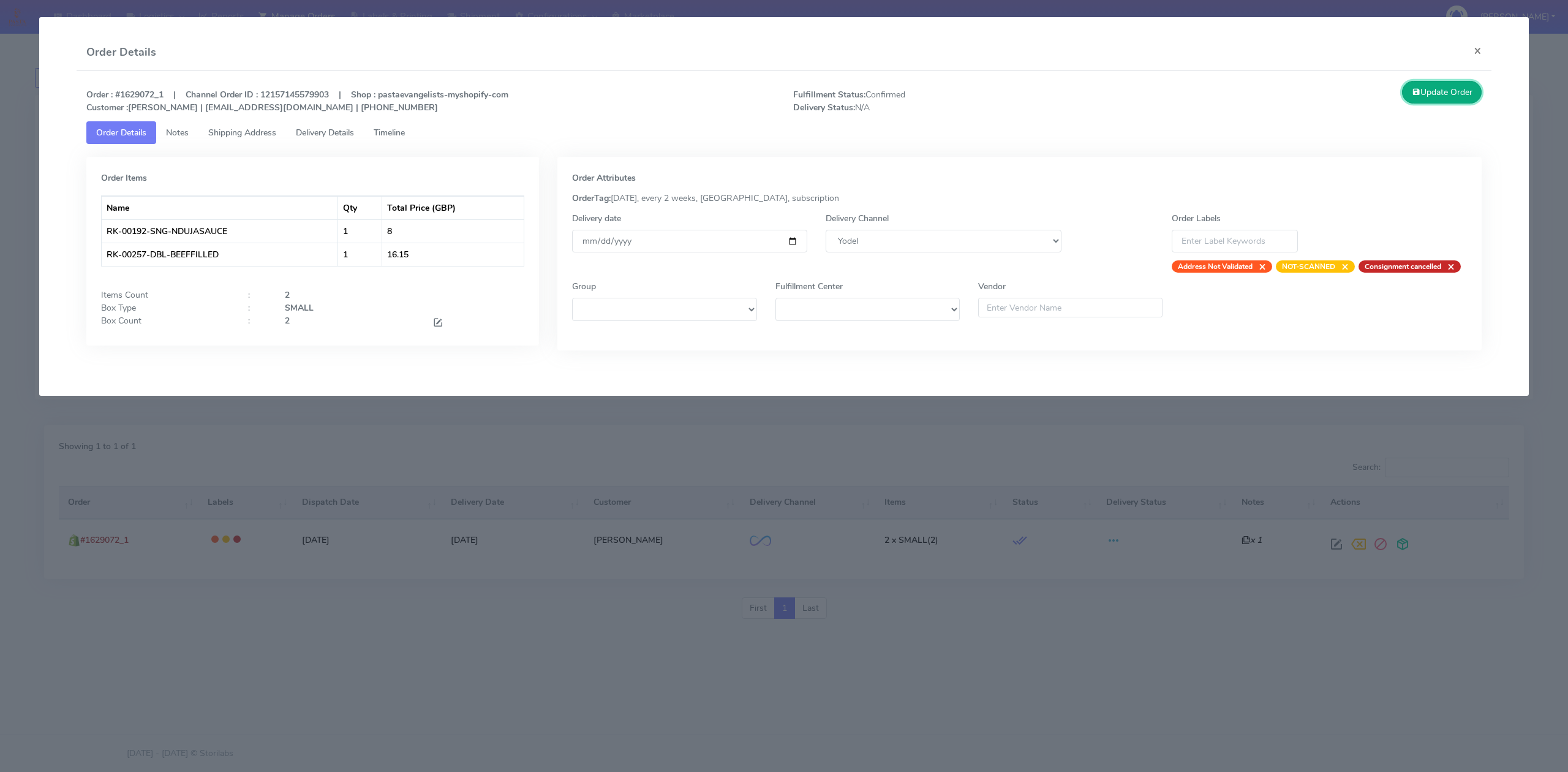
click at [1468, 101] on button "Update Order" at bounding box center [1442, 92] width 80 height 23
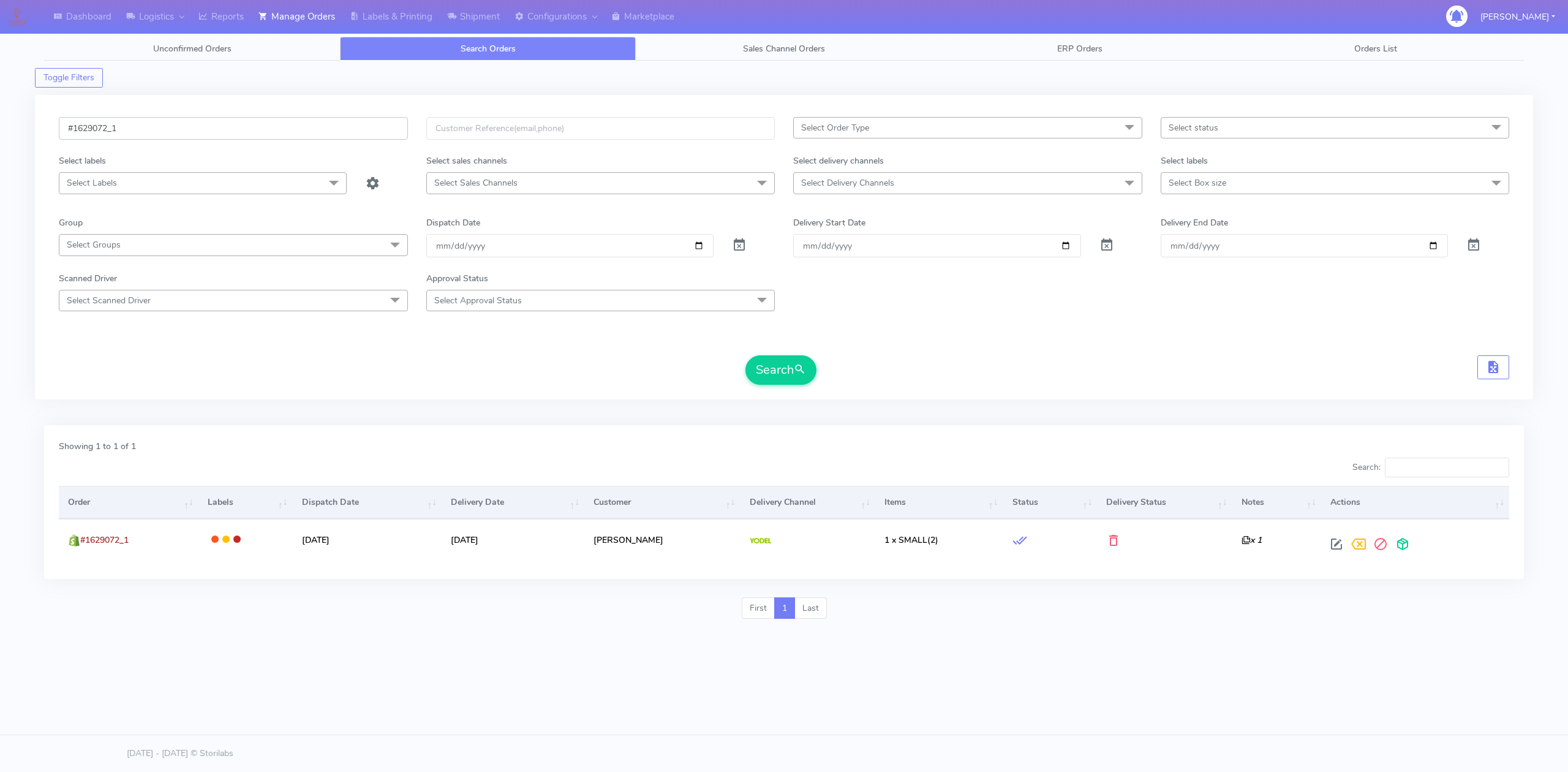
click at [214, 133] on input "#1629072_1" at bounding box center [233, 128] width 349 height 23
paste input "23"
type input "#1629023_1"
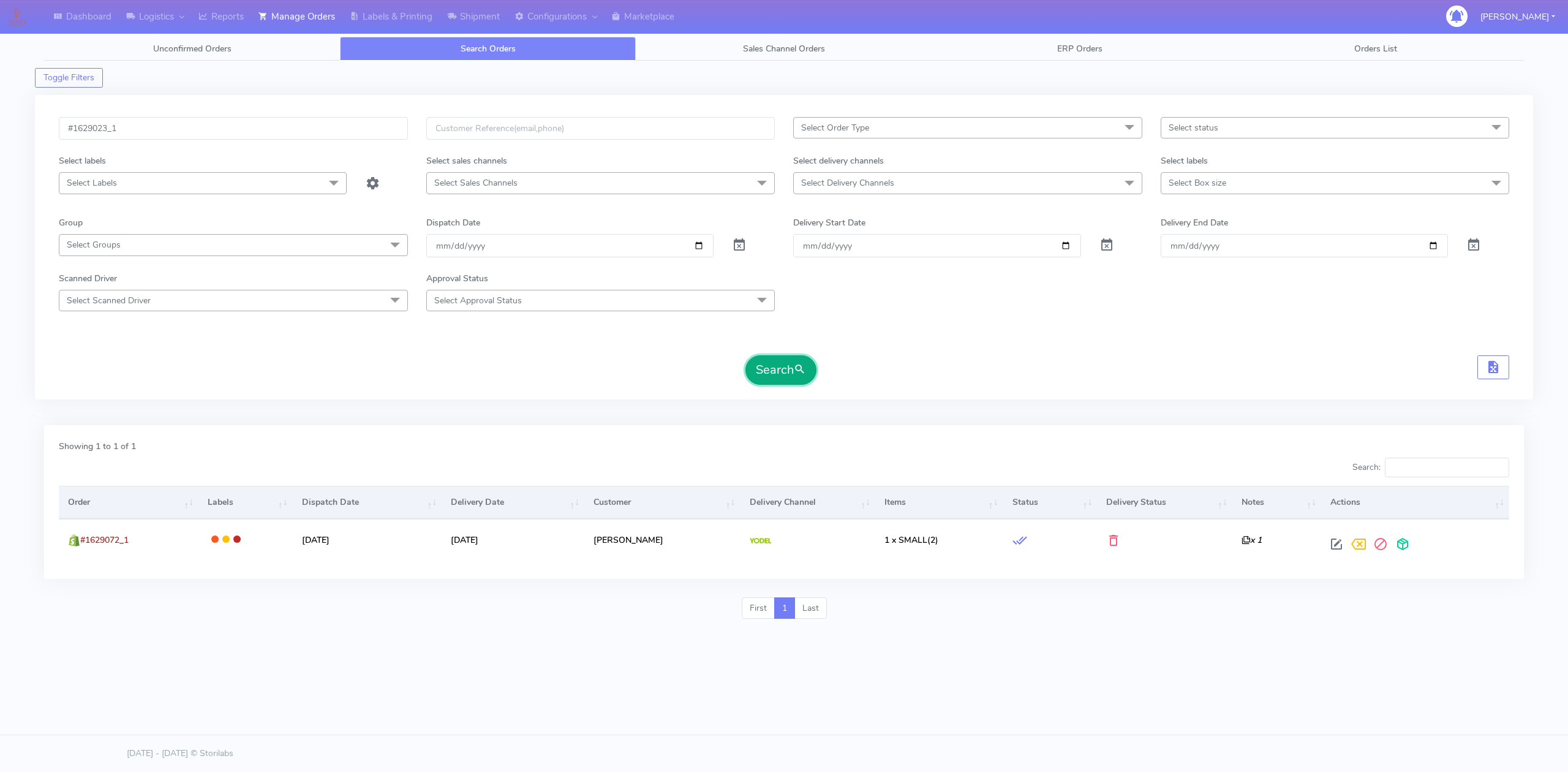
click at [764, 371] on button "Search" at bounding box center [781, 370] width 71 height 30
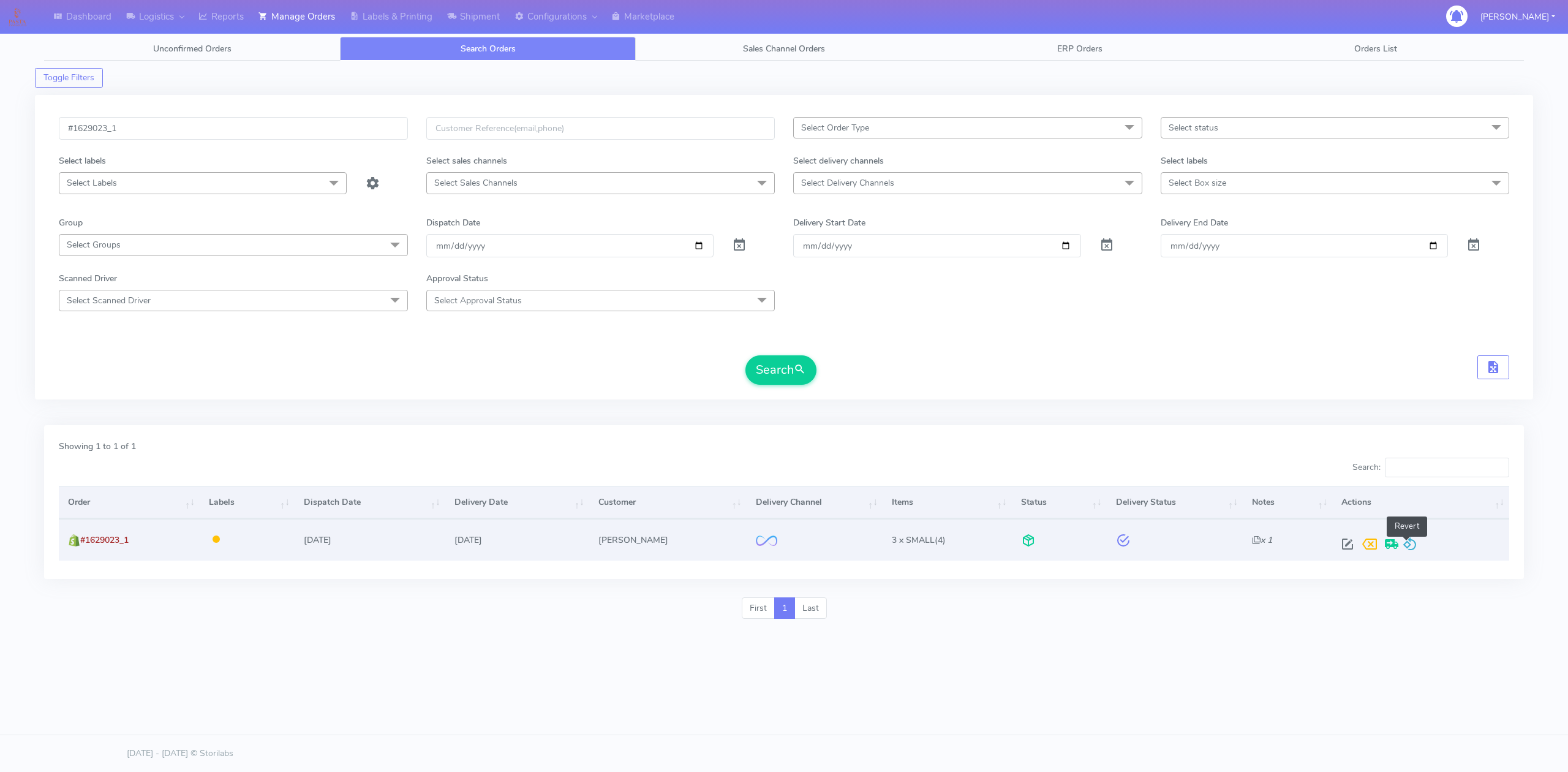
click at [1412, 549] on span at bounding box center [1410, 547] width 15 height 12
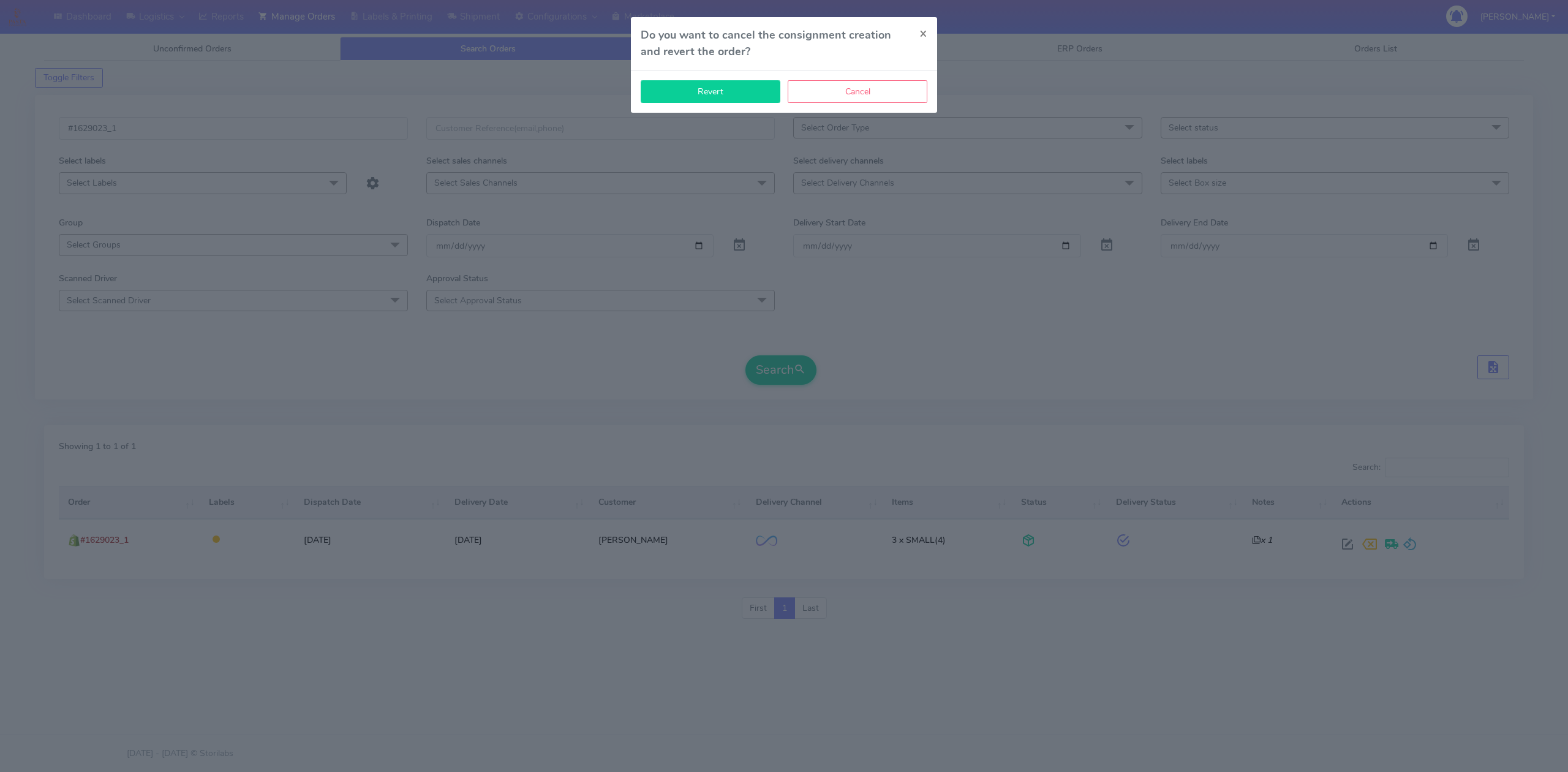
click at [721, 97] on button "Revert" at bounding box center [710, 91] width 140 height 23
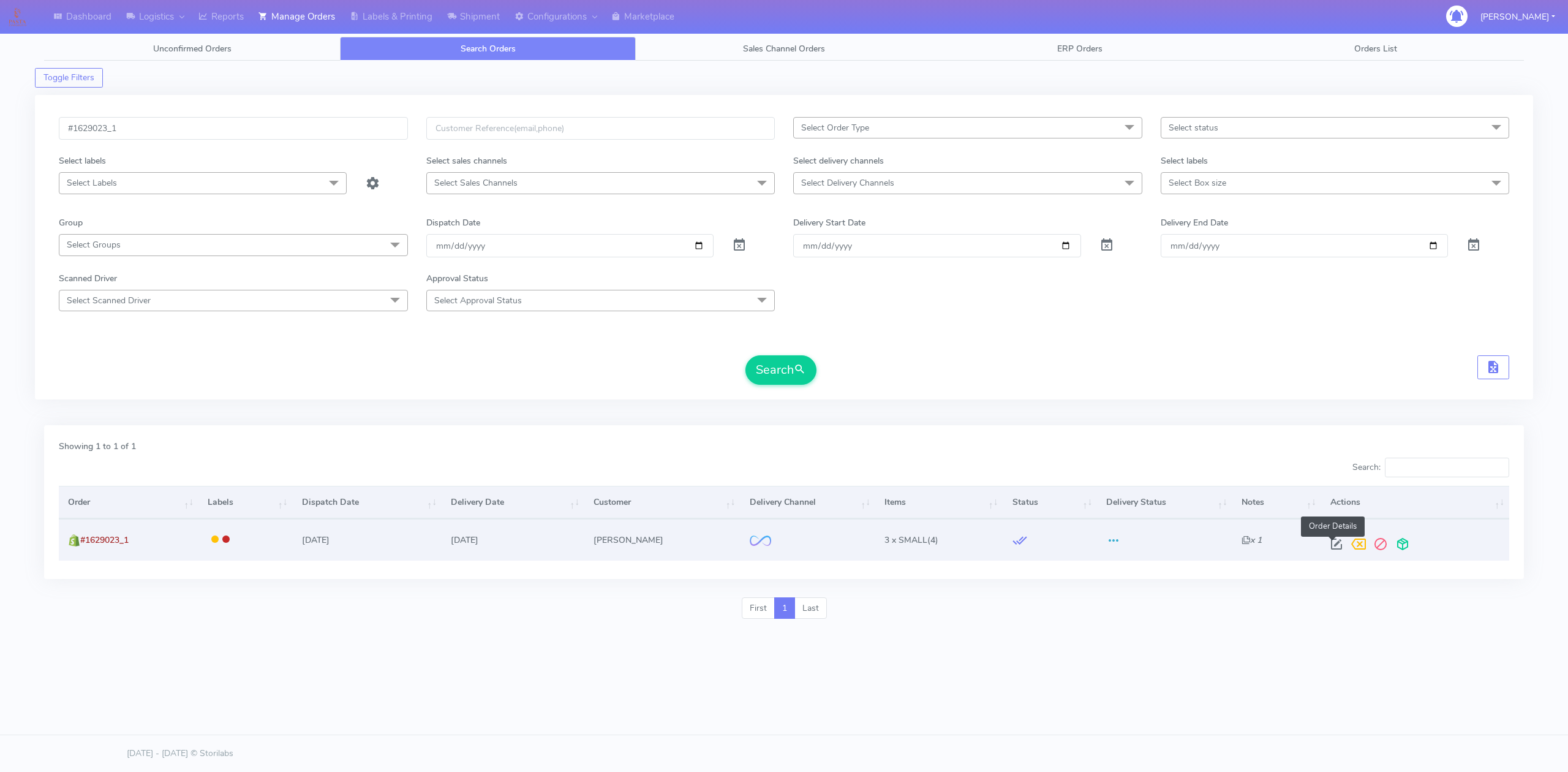
click at [1337, 548] on span at bounding box center [1337, 547] width 22 height 12
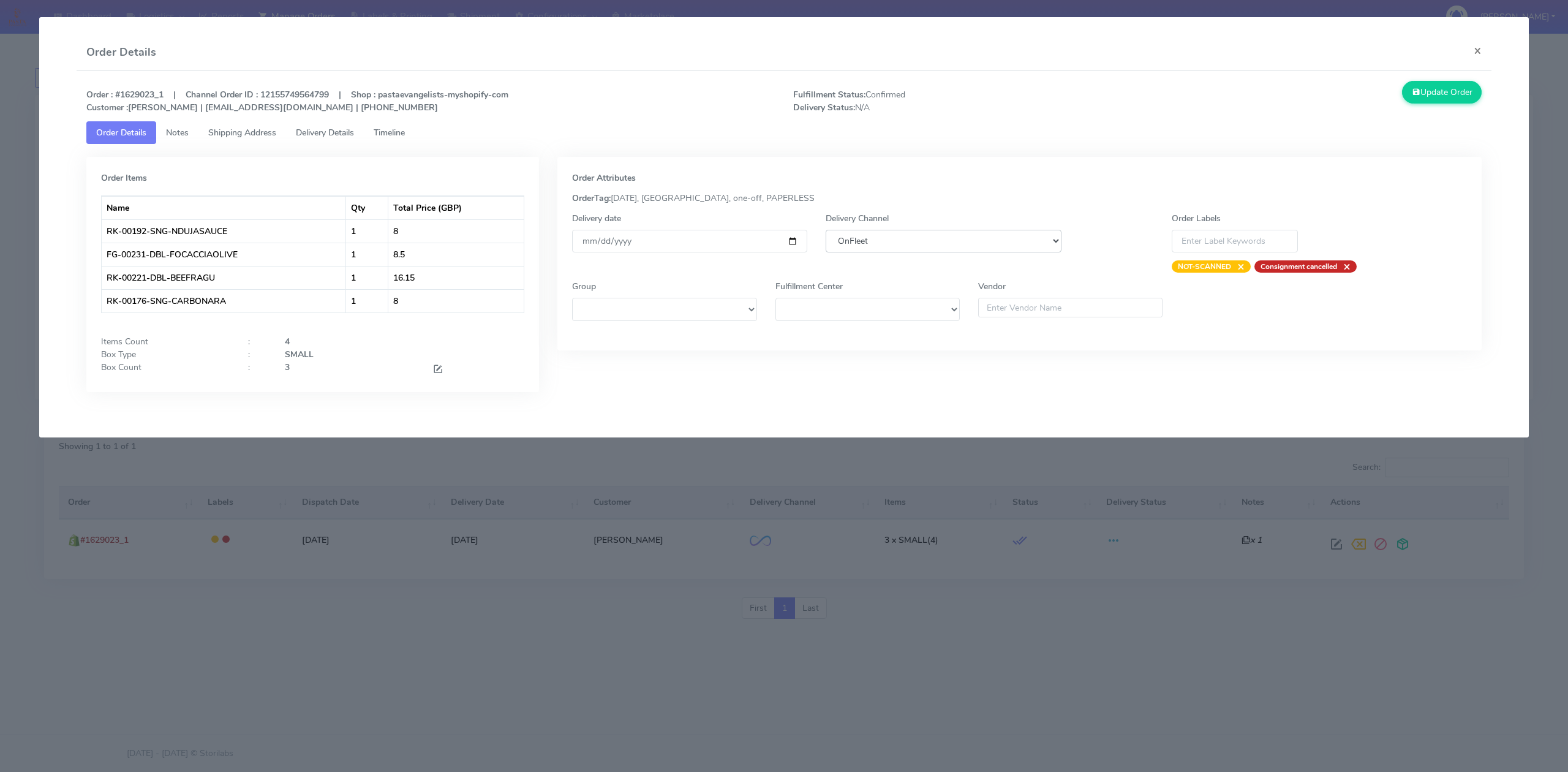
click at [993, 243] on select "DHL OnFleet Royal Mail DPD Yodel MaxOptra Amazon Collection" at bounding box center [944, 241] width 236 height 23
select select "5"
click at [826, 230] on select "DHL OnFleet Royal Mail DPD Yodel MaxOptra Amazon Collection" at bounding box center [944, 241] width 236 height 23
click at [1430, 96] on button "Update Order" at bounding box center [1442, 92] width 80 height 23
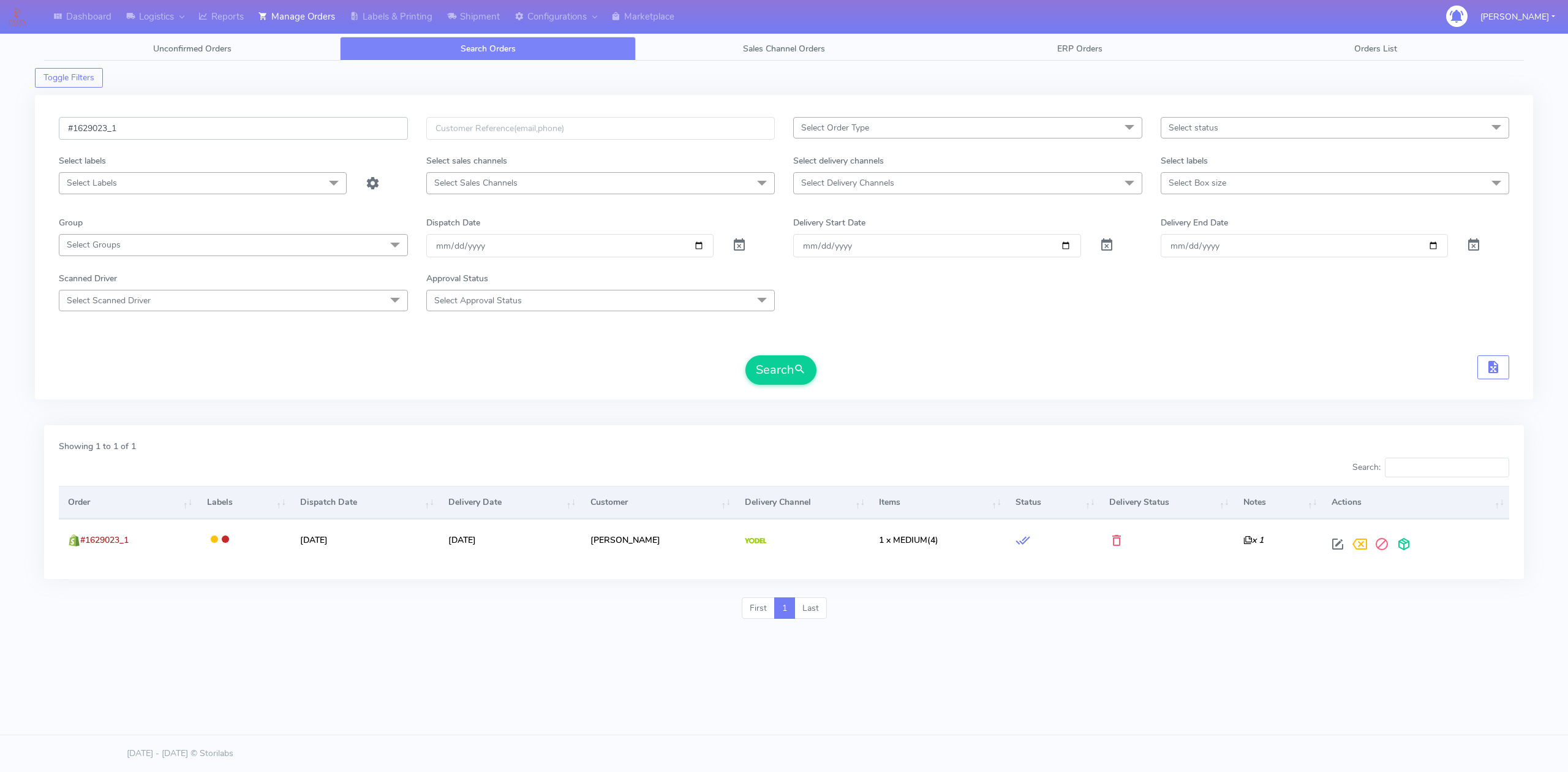
click at [255, 136] on input "#1629023_1" at bounding box center [233, 128] width 349 height 23
paste input "9"
type input "#1629093_1"
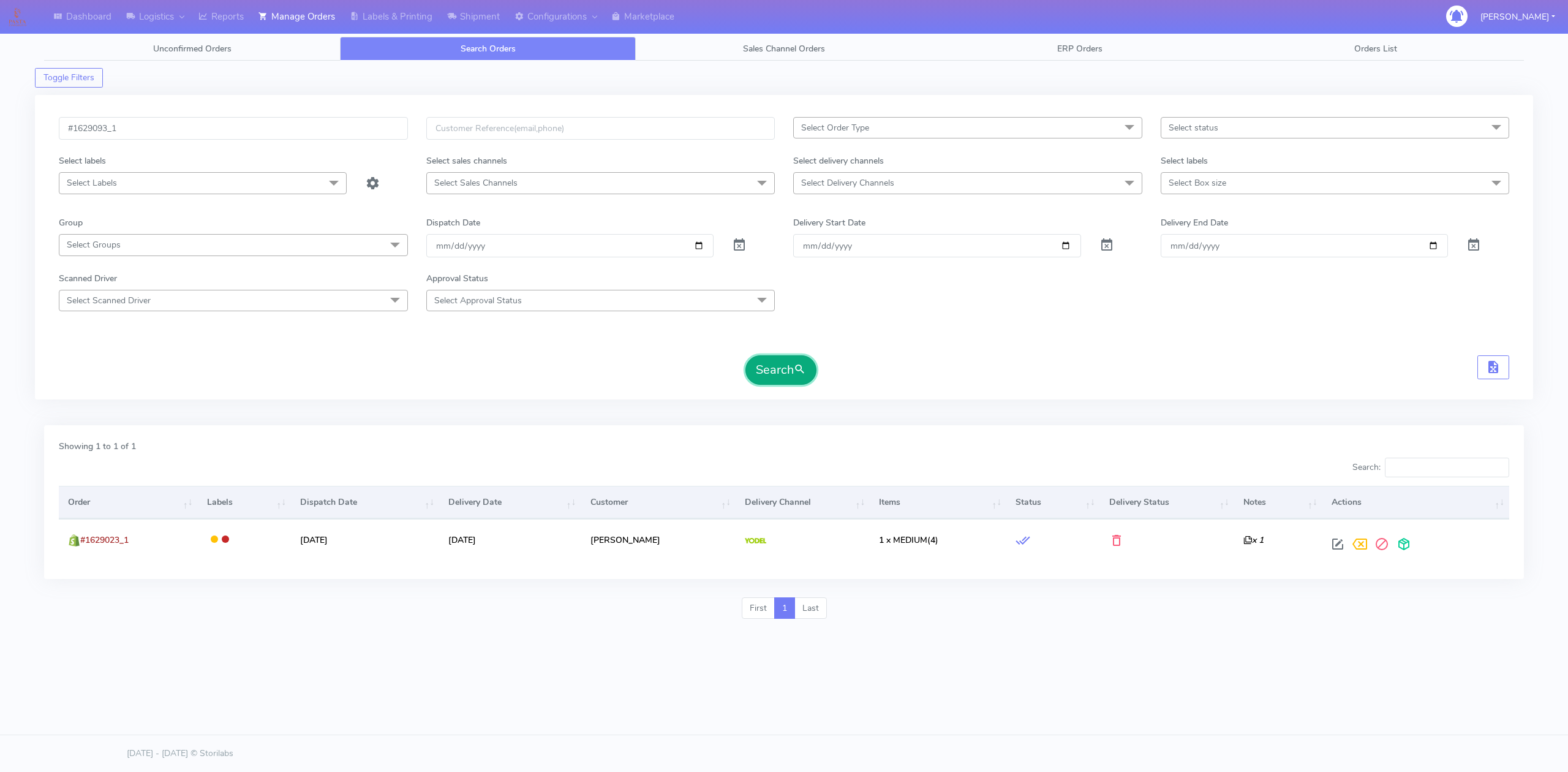
click at [794, 376] on button "Search" at bounding box center [781, 370] width 71 height 30
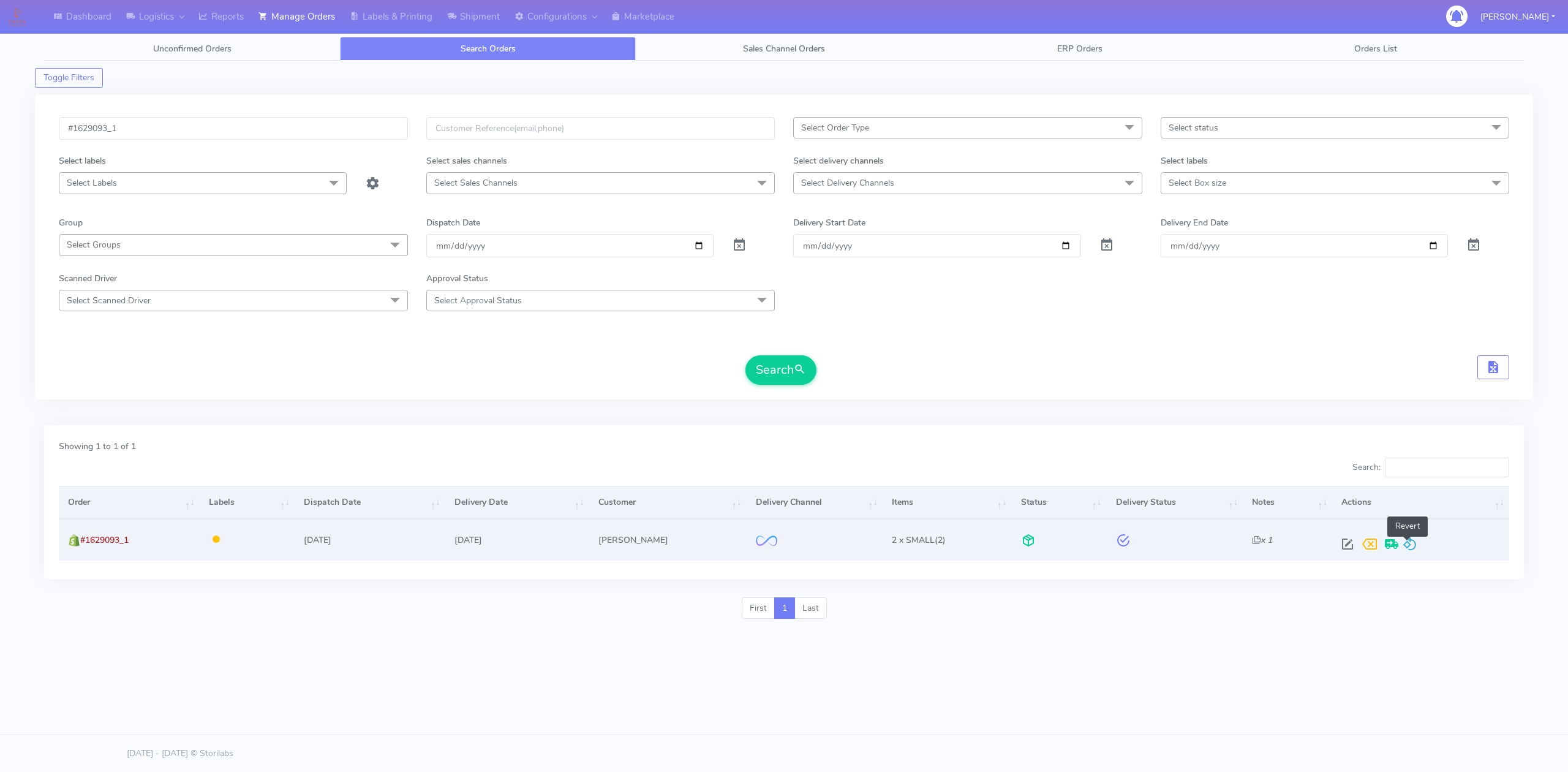
click at [1412, 545] on span at bounding box center [1410, 547] width 15 height 12
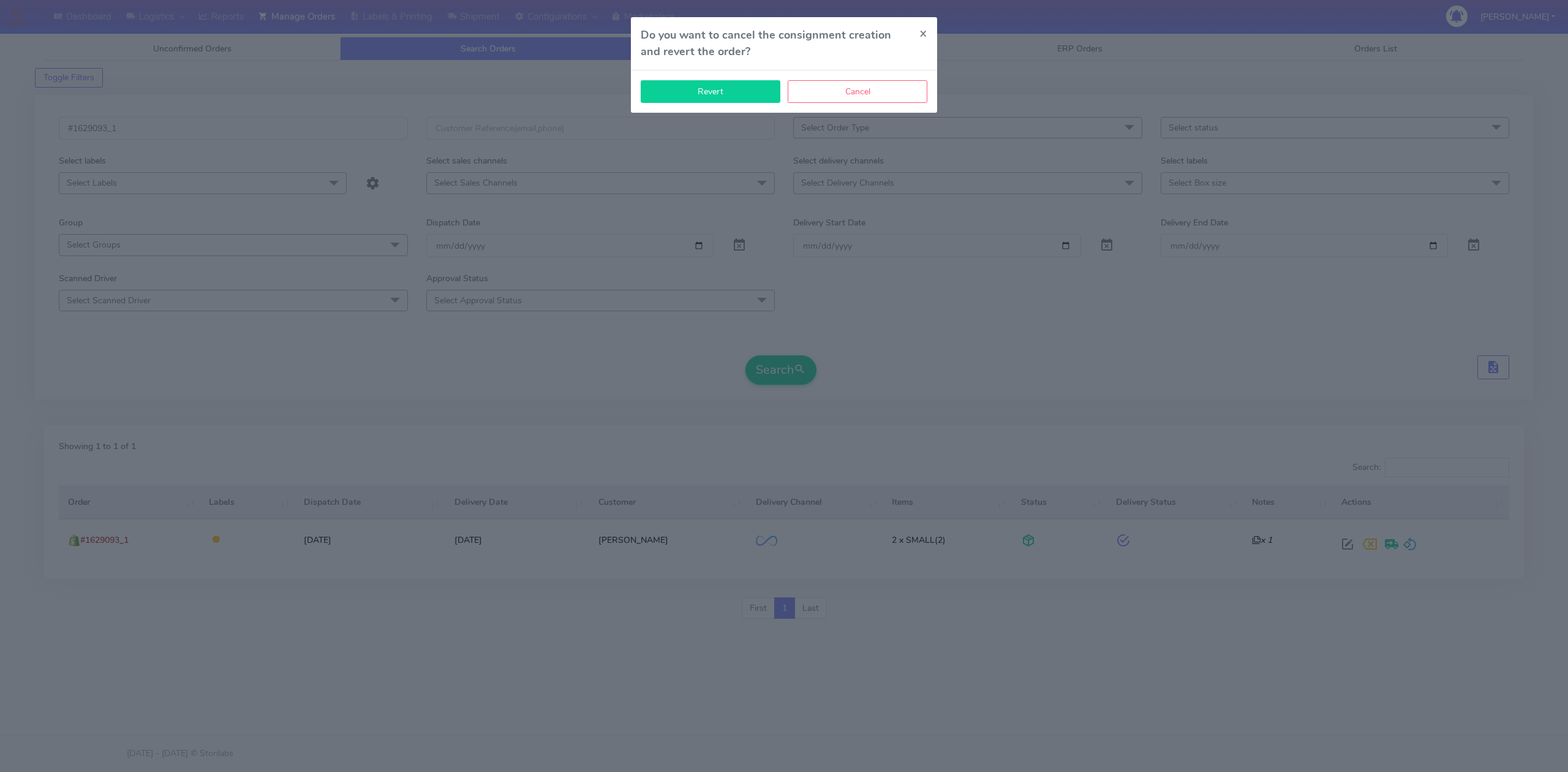
click at [689, 89] on button "Revert" at bounding box center [710, 91] width 140 height 23
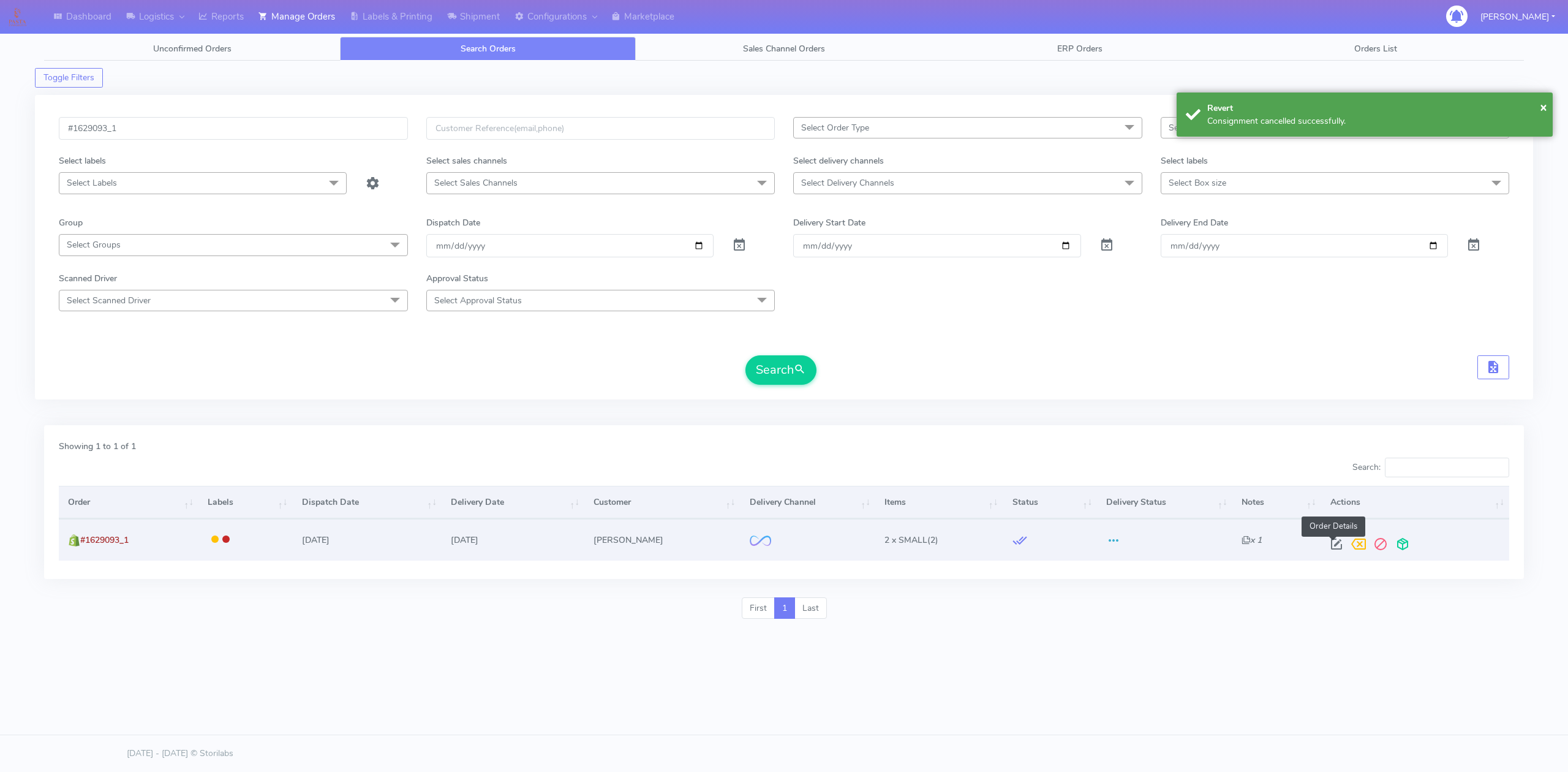
click at [1331, 548] on span at bounding box center [1337, 547] width 22 height 12
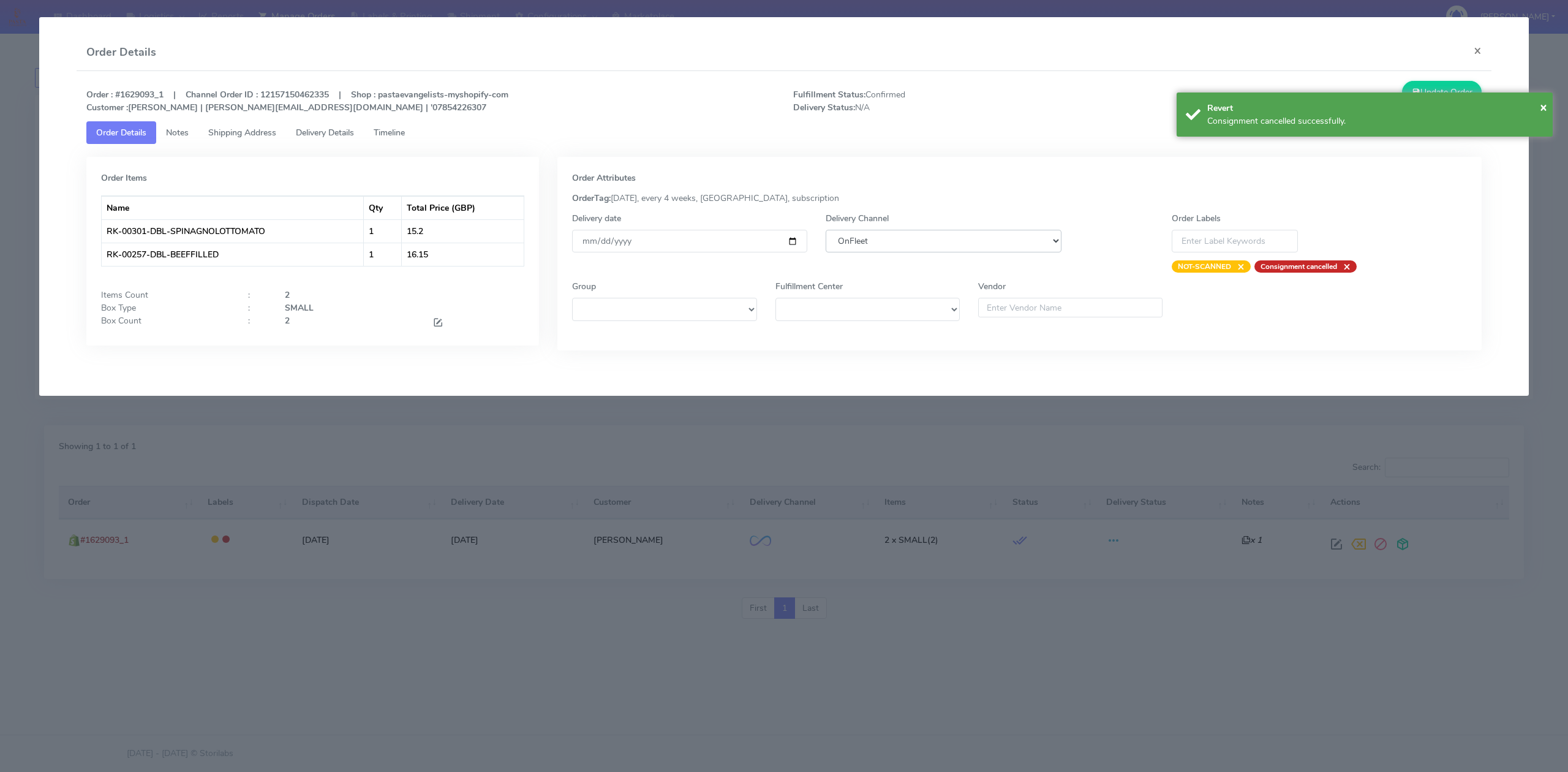
click at [892, 246] on select "DHL OnFleet Royal Mail DPD Yodel MaxOptra Amazon Collection" at bounding box center [944, 241] width 236 height 23
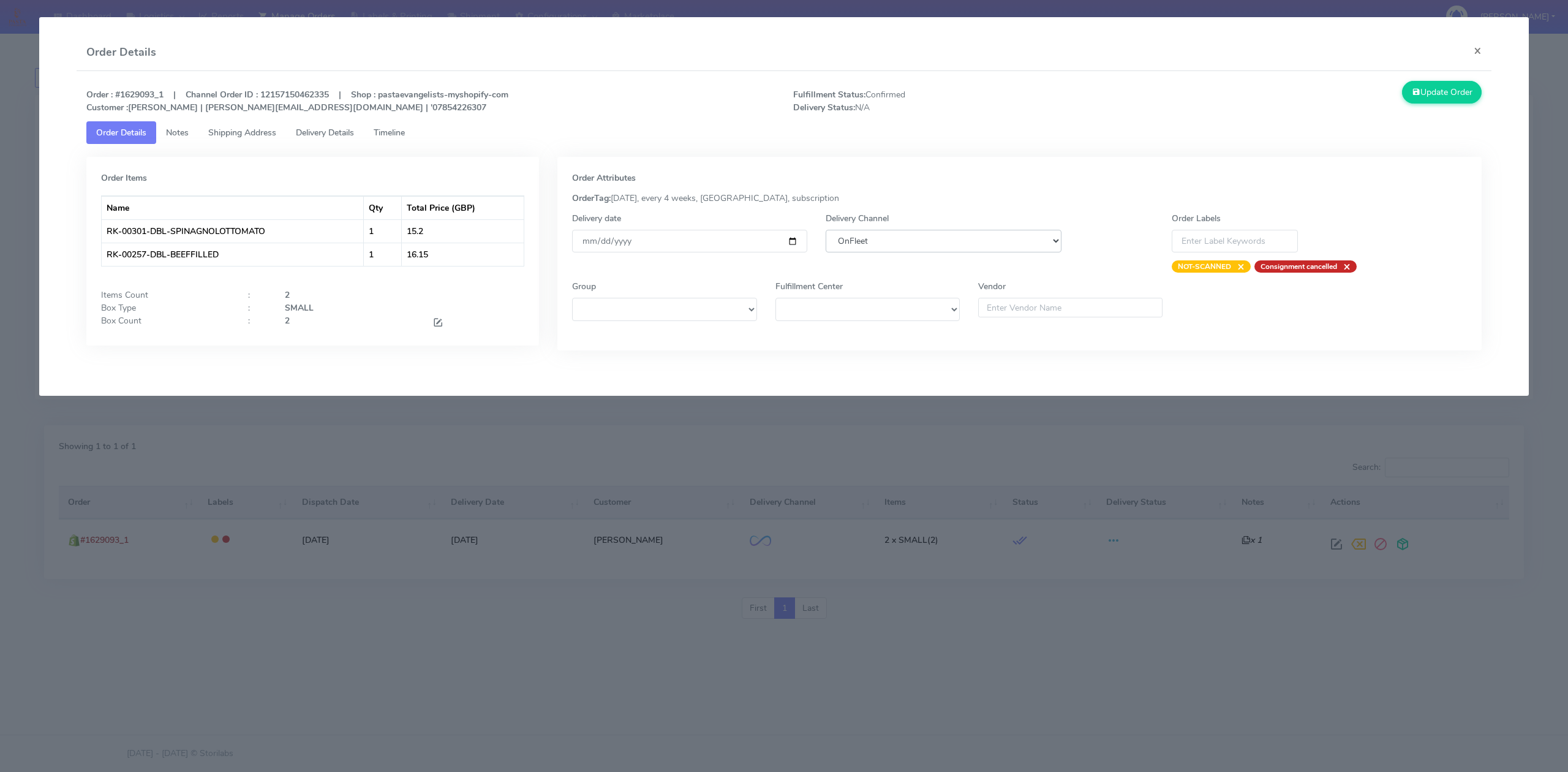
select select "5"
click at [826, 230] on select "DHL OnFleet Royal Mail DPD Yodel MaxOptra Amazon Collection" at bounding box center [944, 241] width 236 height 23
click at [1430, 92] on button "Update Order" at bounding box center [1442, 92] width 80 height 23
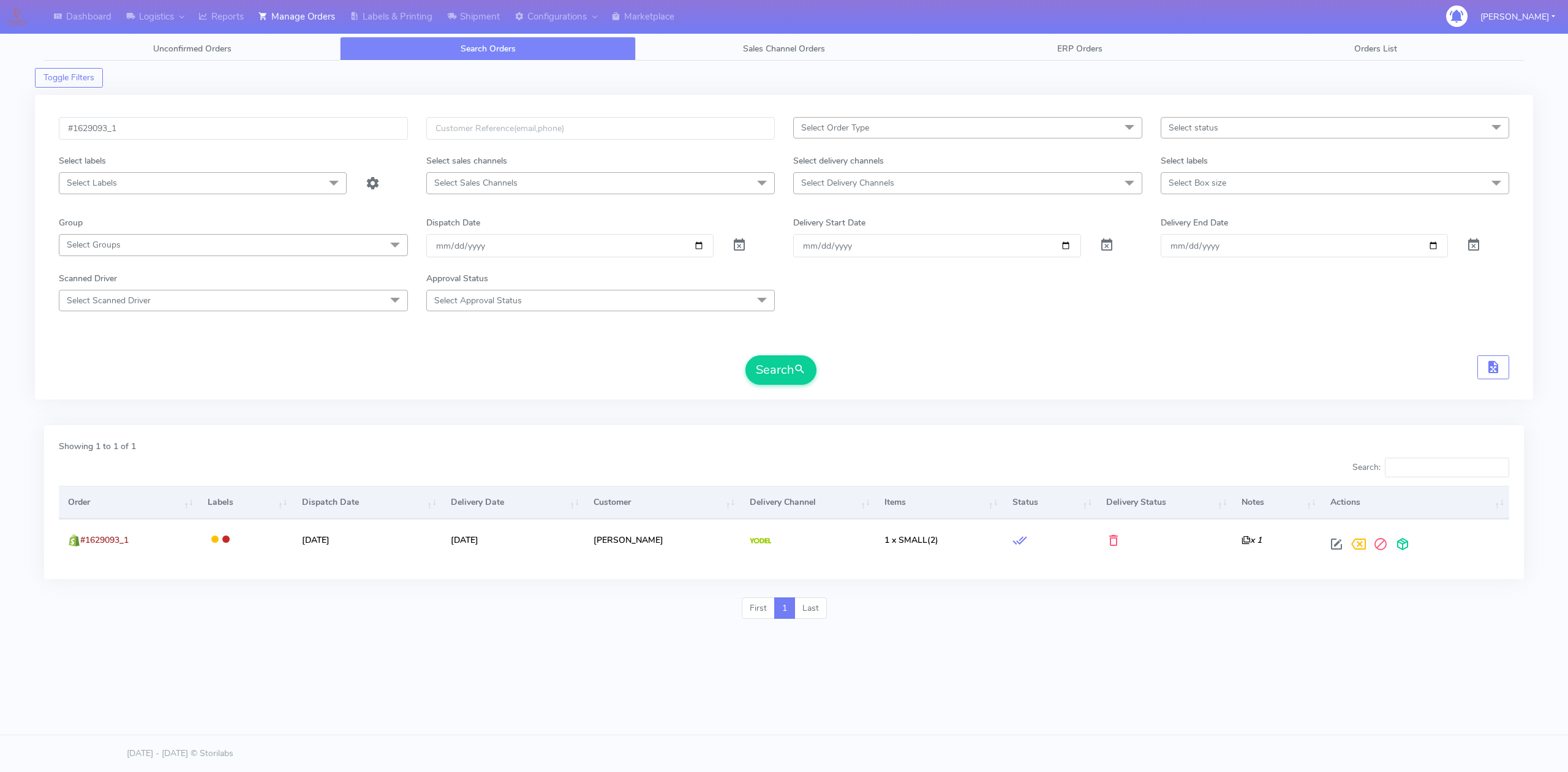
click at [201, 143] on div "#1629093_1" at bounding box center [233, 136] width 367 height 37
click at [201, 143] on div "#1629093_1" at bounding box center [233, 136] width 367 height 37
click at [201, 136] on input "#1629093_1" at bounding box center [233, 128] width 349 height 23
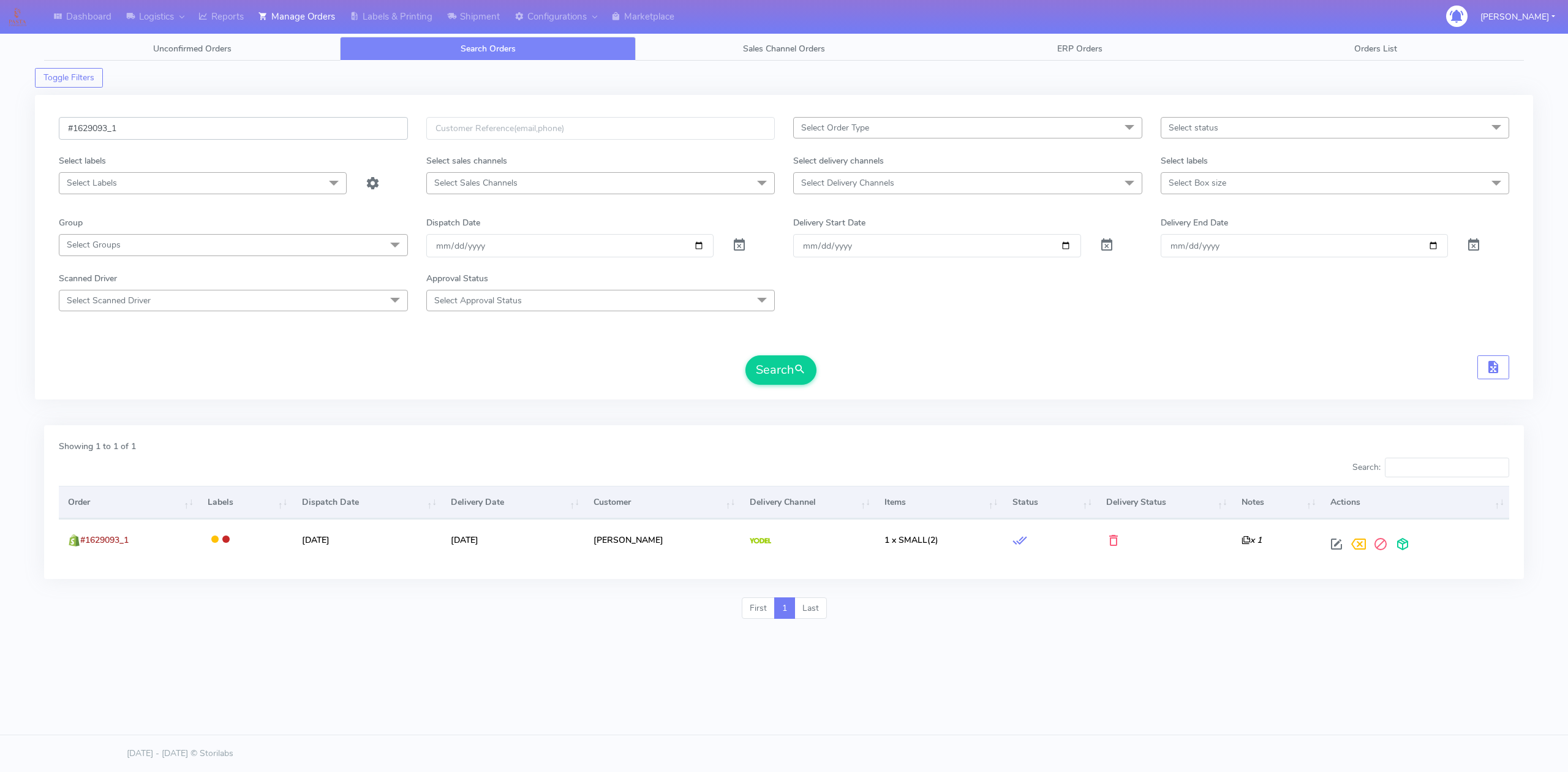
paste input "188"
type input "#1629188_1"
click at [787, 379] on button "Search" at bounding box center [781, 370] width 71 height 30
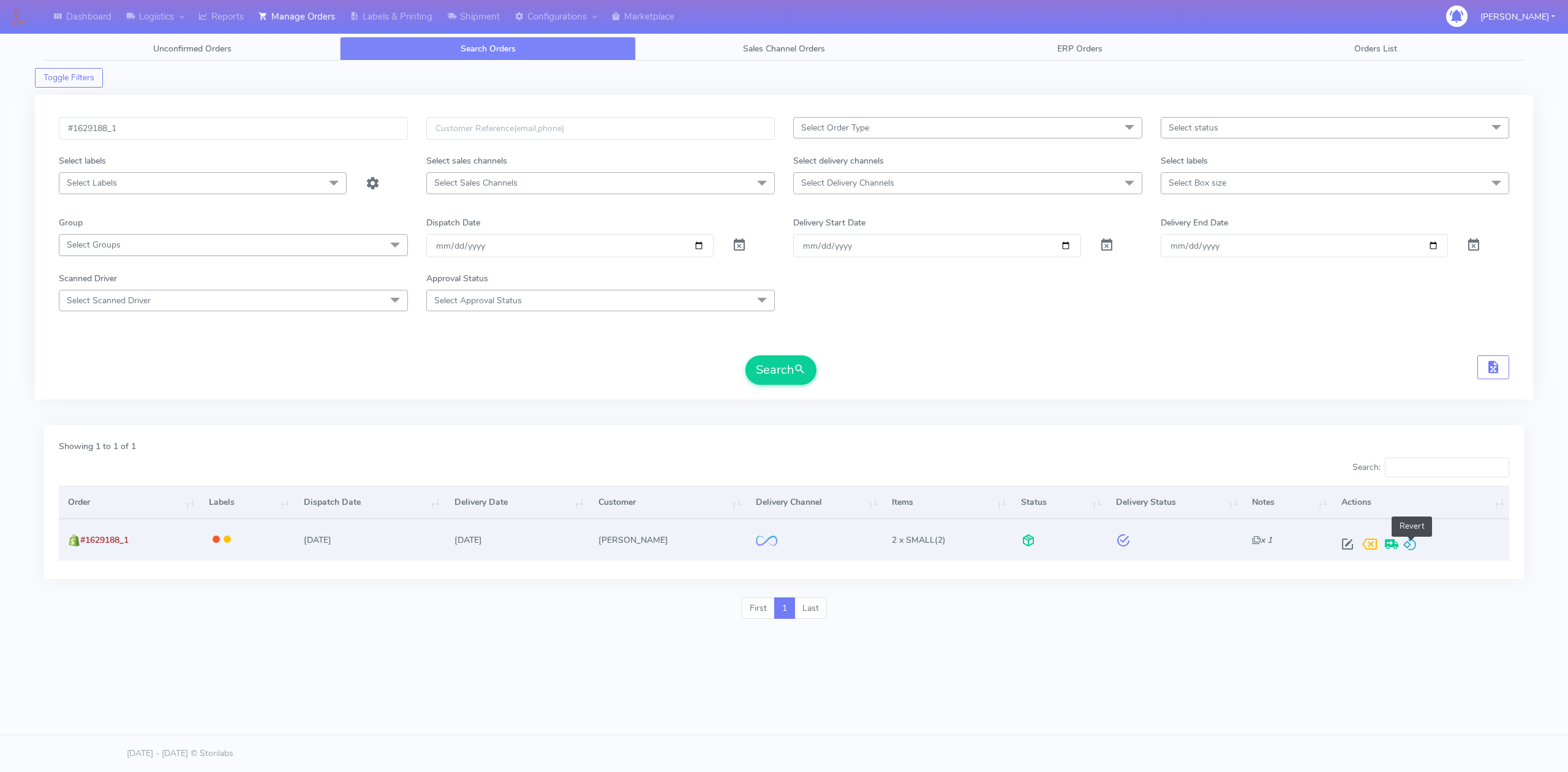
click at [1418, 547] on span at bounding box center [1410, 547] width 15 height 12
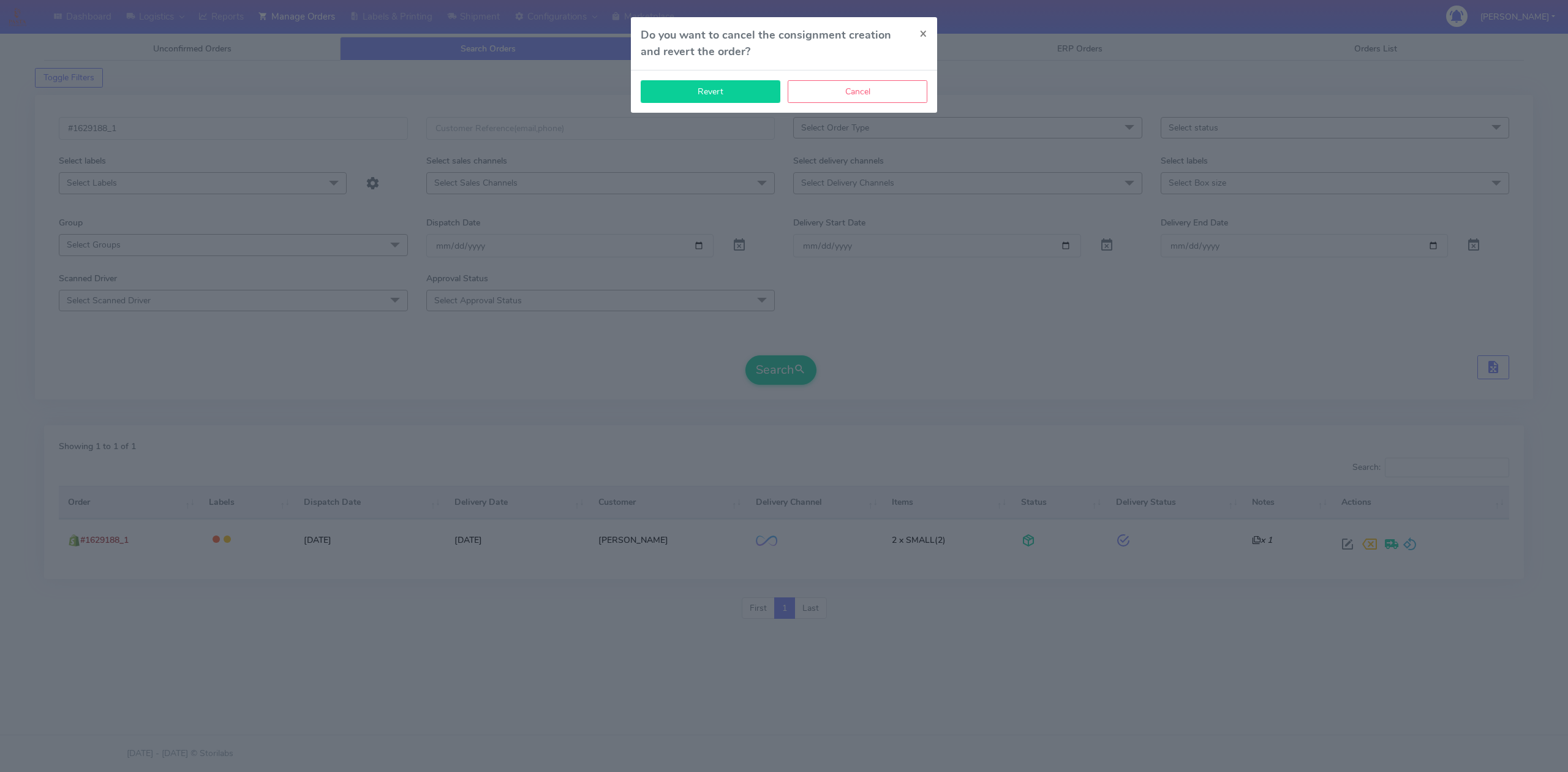
click at [746, 97] on button "Revert" at bounding box center [710, 91] width 140 height 23
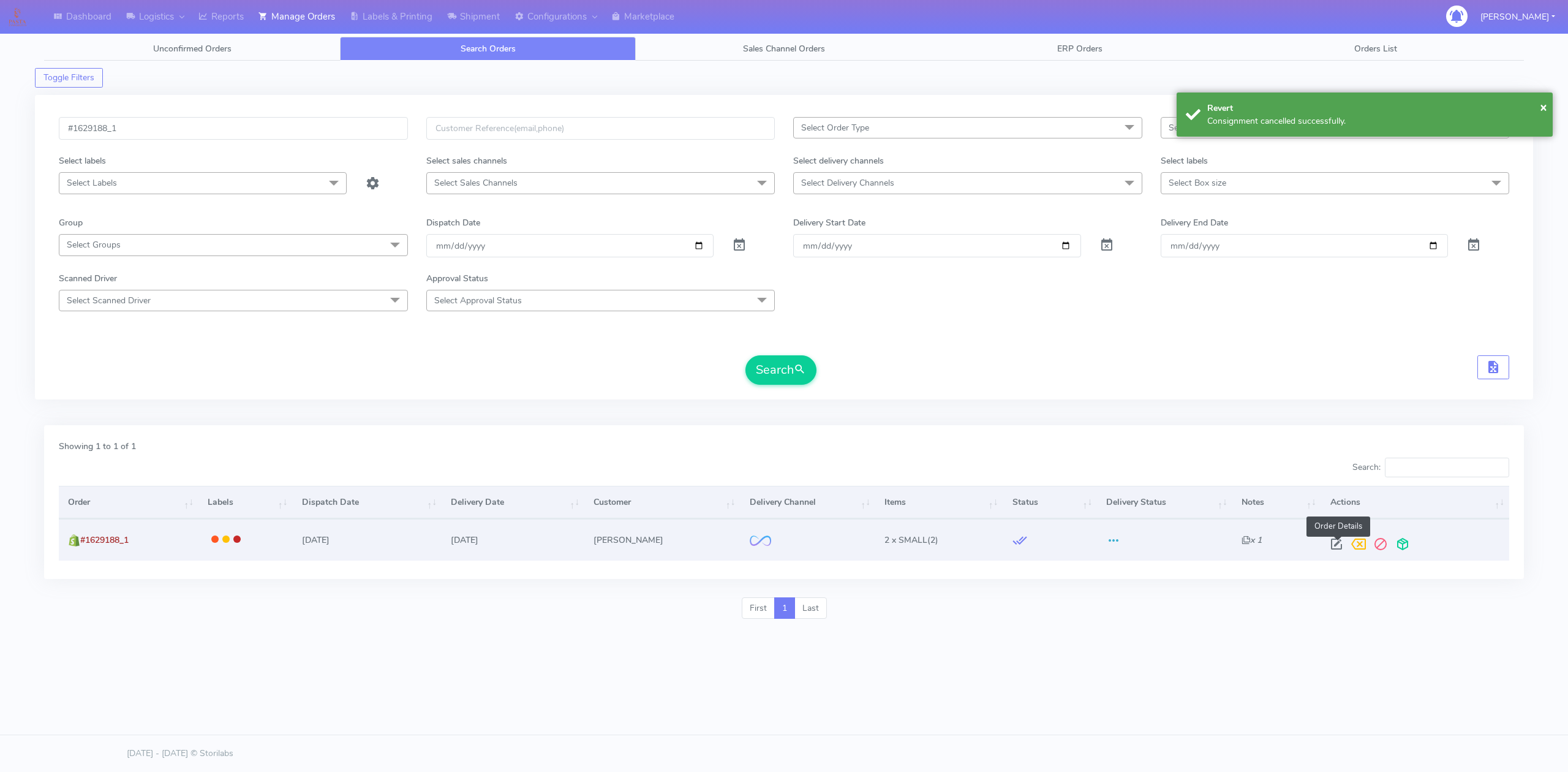
click at [1341, 542] on span at bounding box center [1337, 547] width 22 height 12
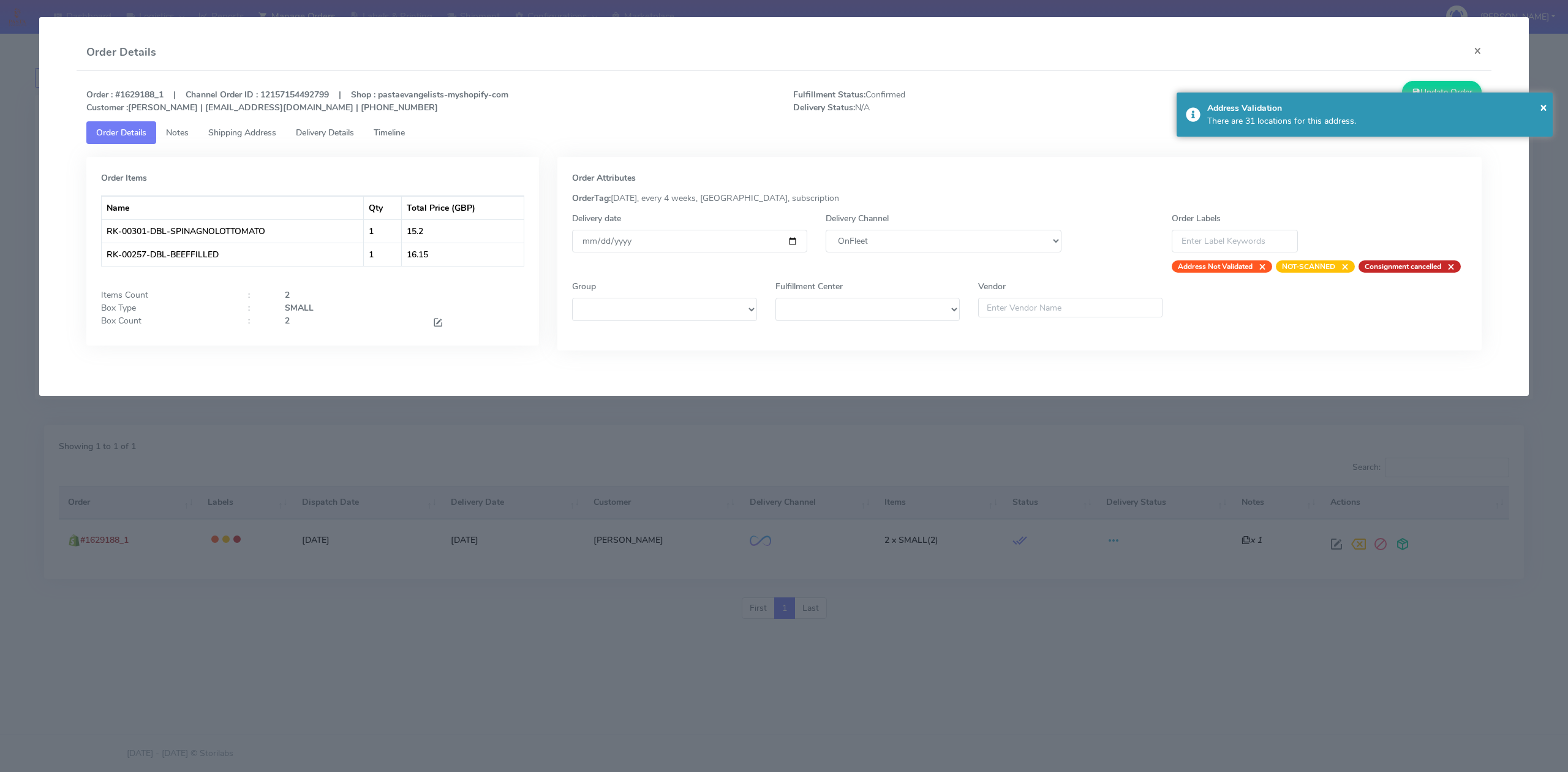
click at [1008, 256] on div "Delivery Channel DHL OnFleet Royal Mail DPD Yodel MaxOptra Amazon Collection" at bounding box center [944, 242] width 253 height 61
click at [1008, 250] on select "DHL OnFleet Royal Mail DPD Yodel MaxOptra Amazon Collection" at bounding box center [944, 241] width 236 height 23
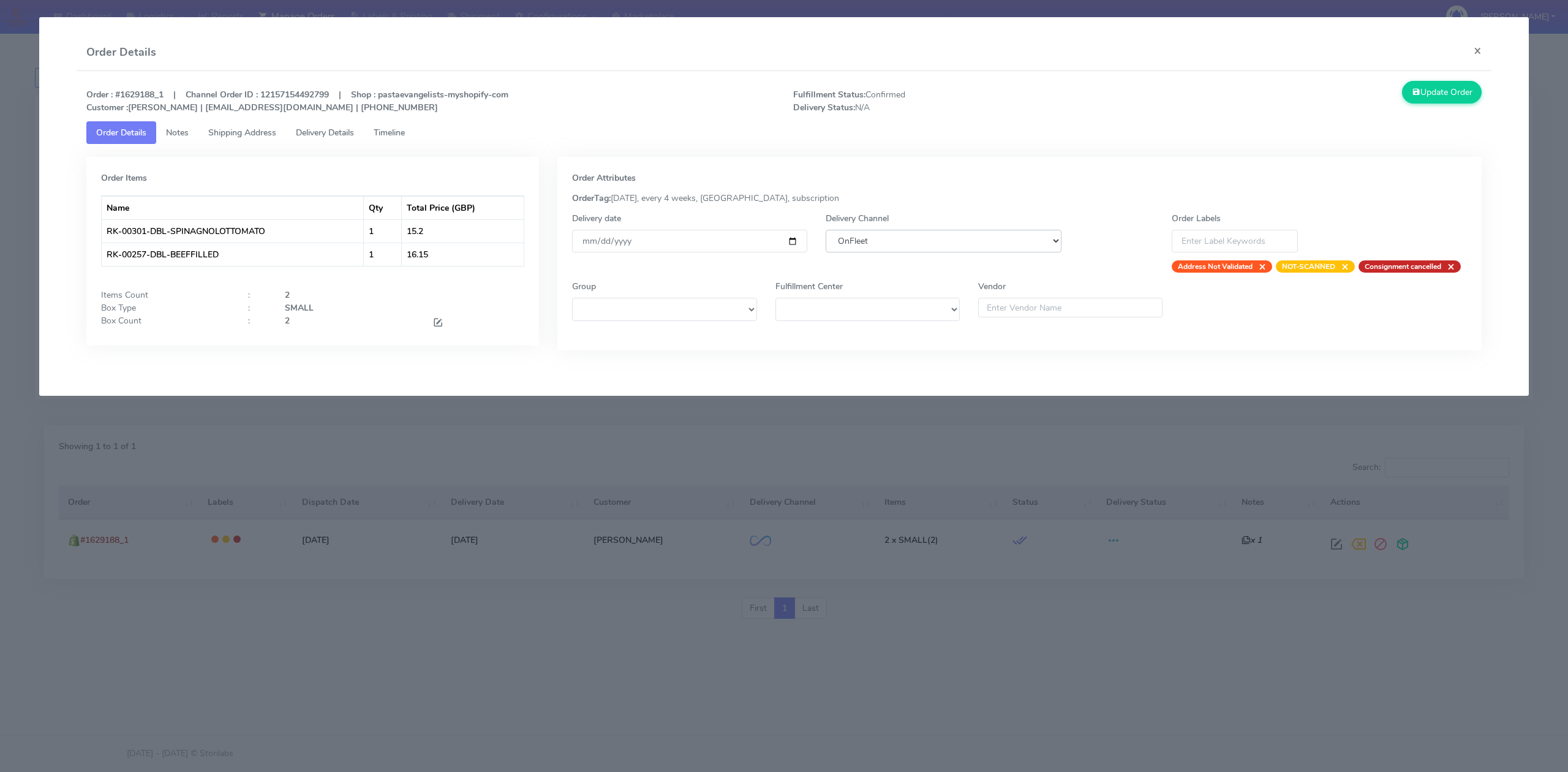
select select "5"
click at [826, 230] on select "DHL OnFleet Royal Mail DPD Yodel MaxOptra Amazon Collection" at bounding box center [944, 241] width 236 height 23
click at [1432, 94] on button "Update Order" at bounding box center [1442, 92] width 80 height 23
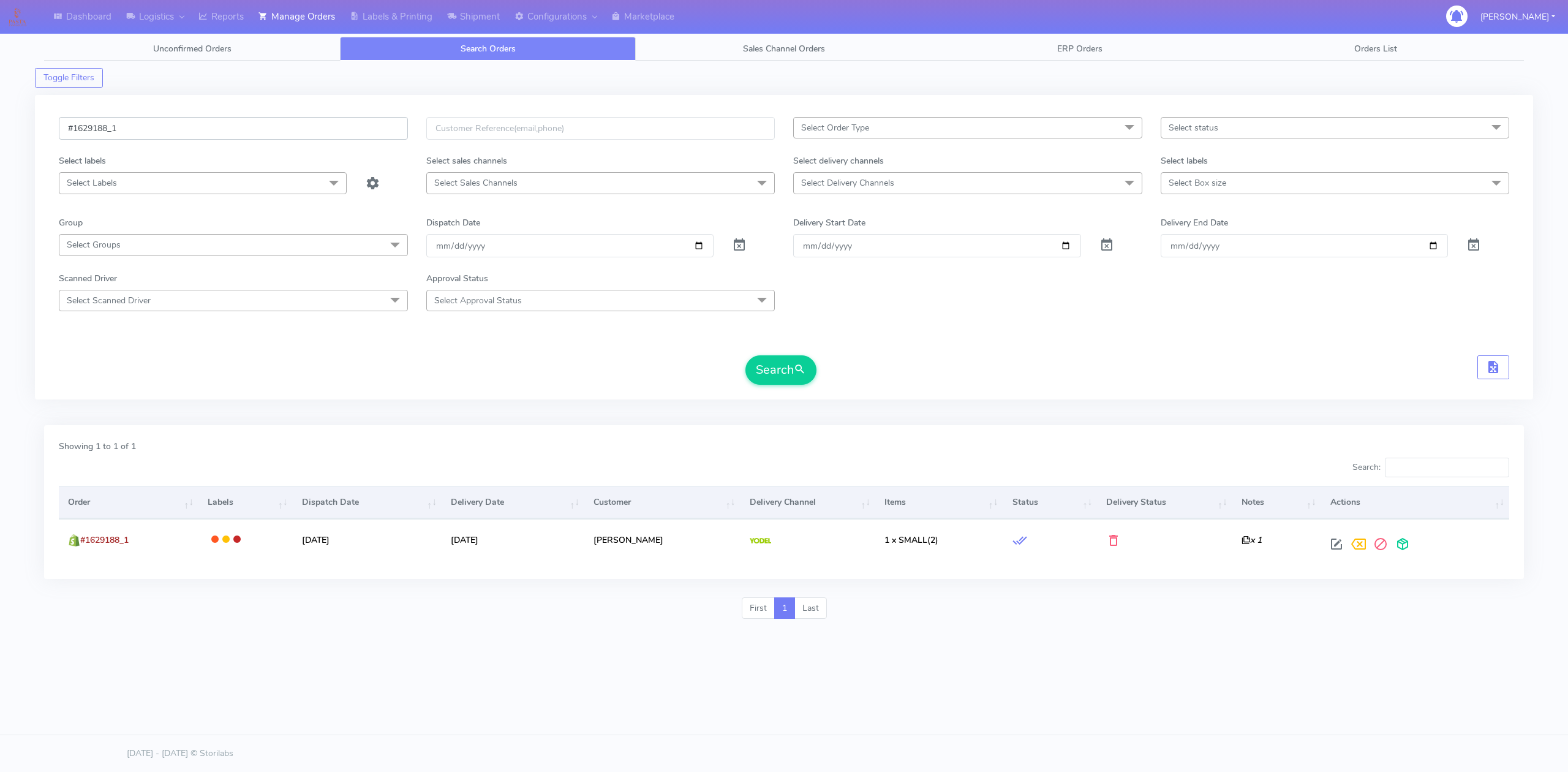
click at [260, 135] on input "#1629188_1" at bounding box center [233, 128] width 349 height 23
paste input "2"
type input "#1629182_1"
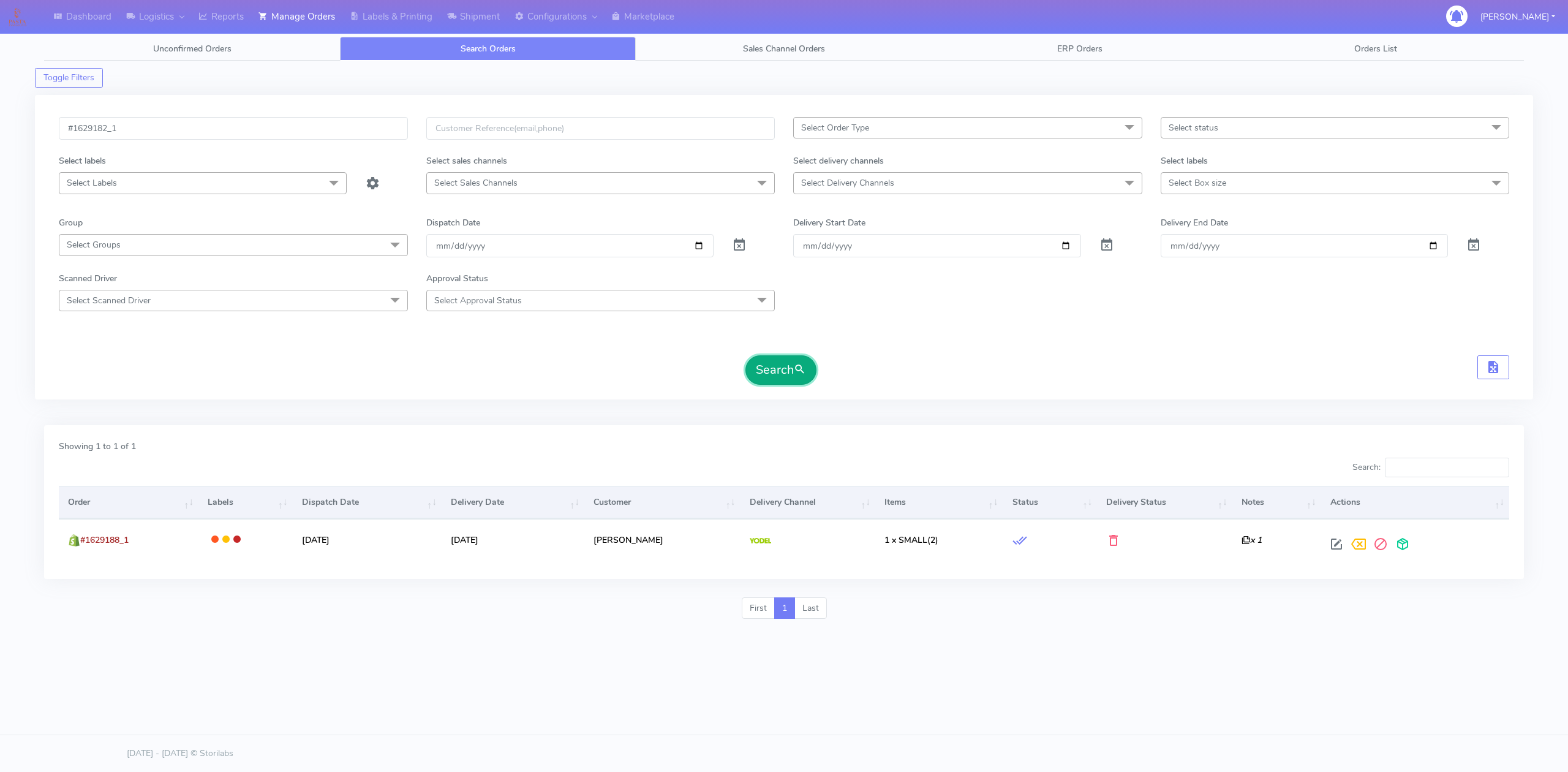
click at [785, 374] on button "Search" at bounding box center [781, 370] width 71 height 30
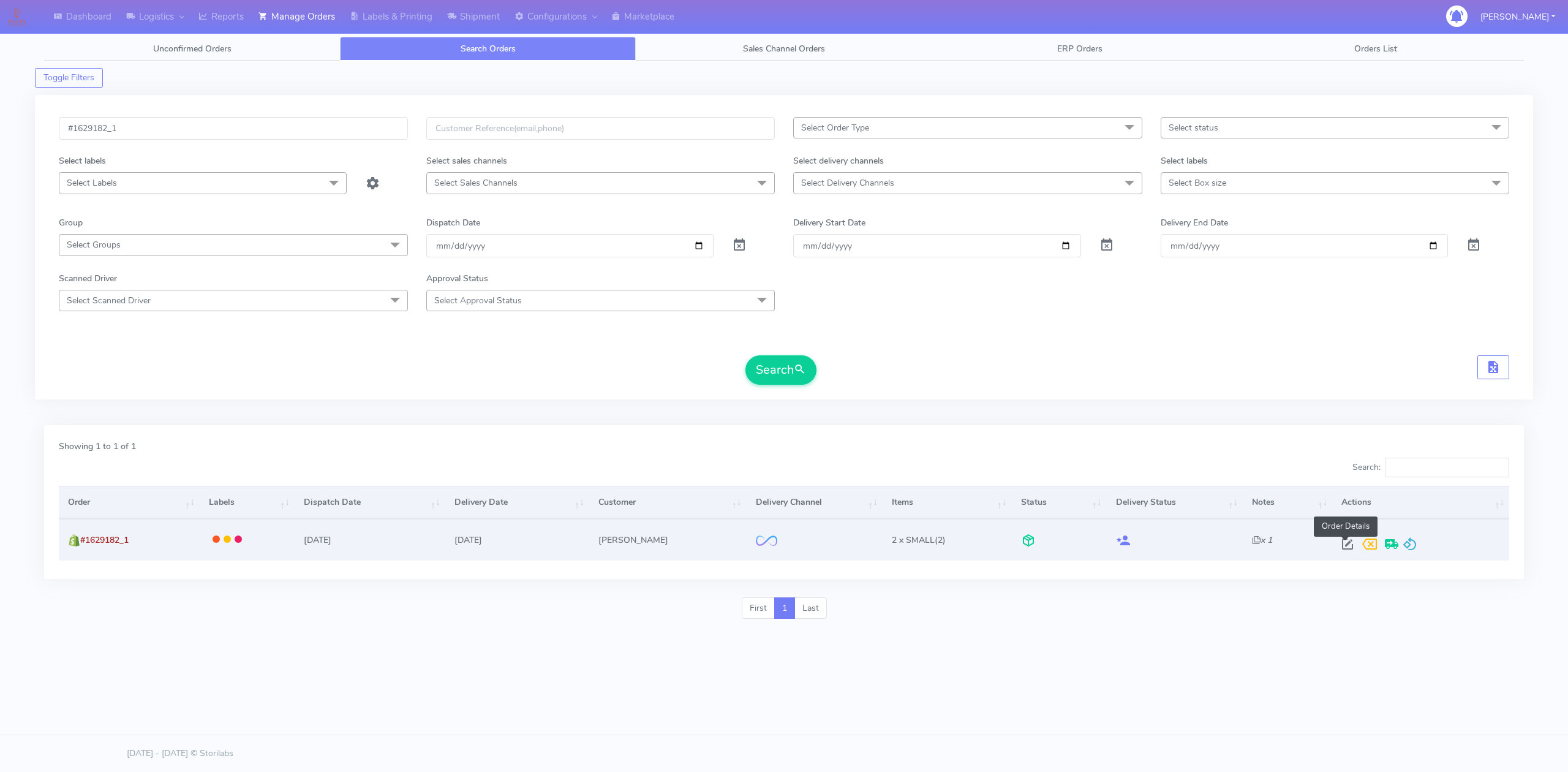
click at [1343, 541] on span at bounding box center [1348, 547] width 22 height 12
select select "2"
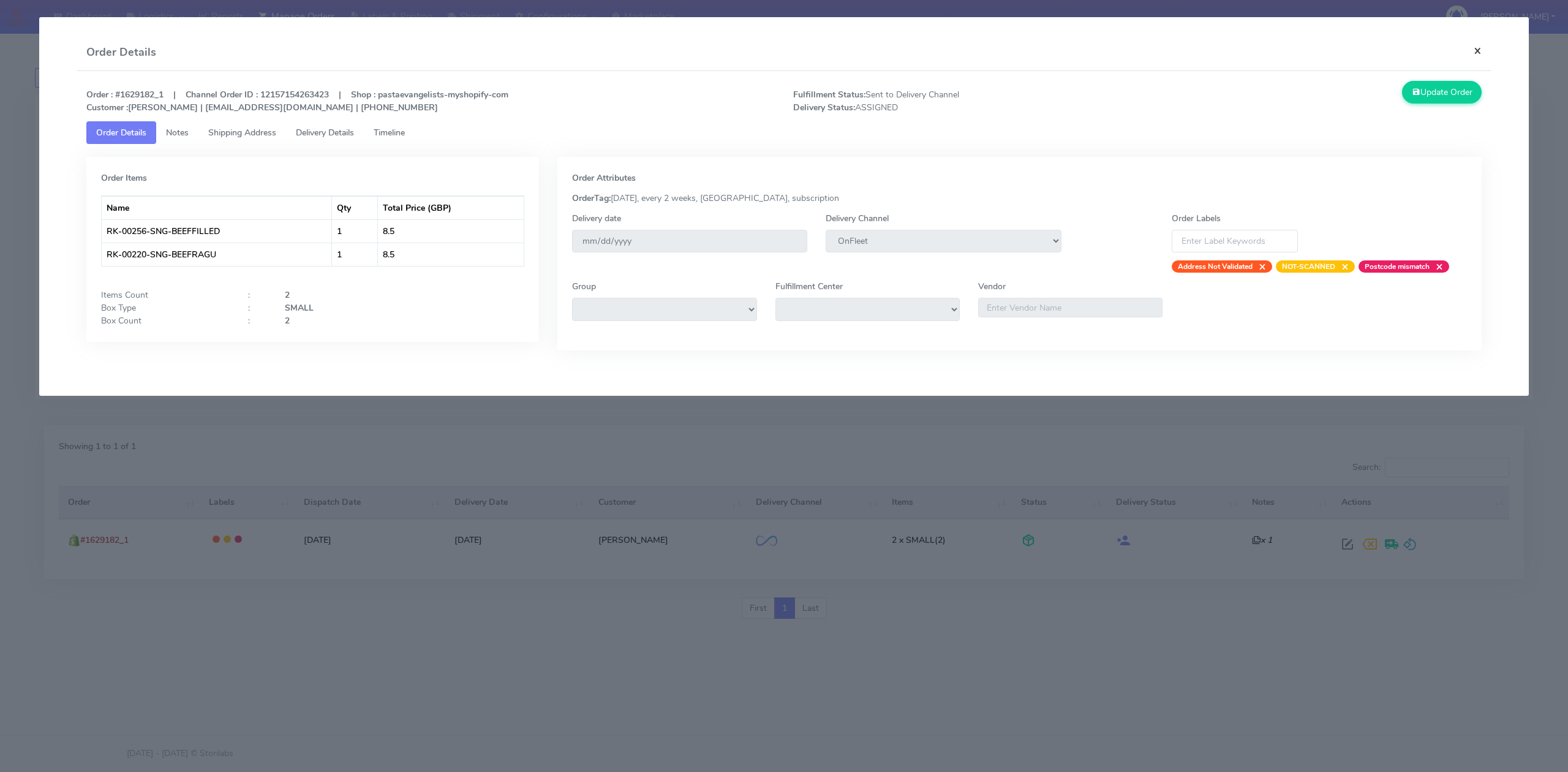
click at [1483, 45] on button "×" at bounding box center [1478, 50] width 27 height 33
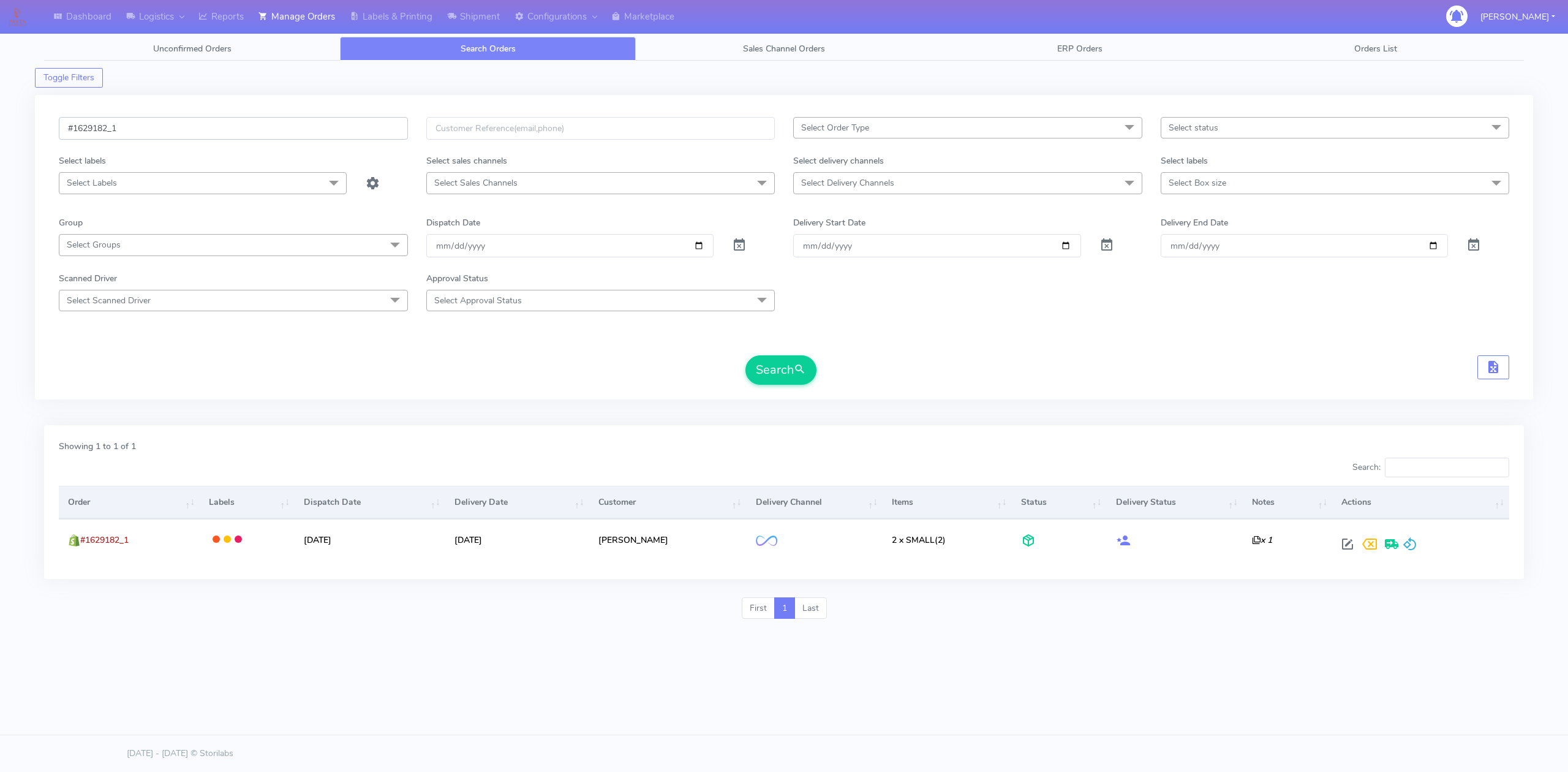
click at [196, 128] on input "#1629182_1" at bounding box center [233, 128] width 349 height 23
paste input "1"
type input "#1629181_1"
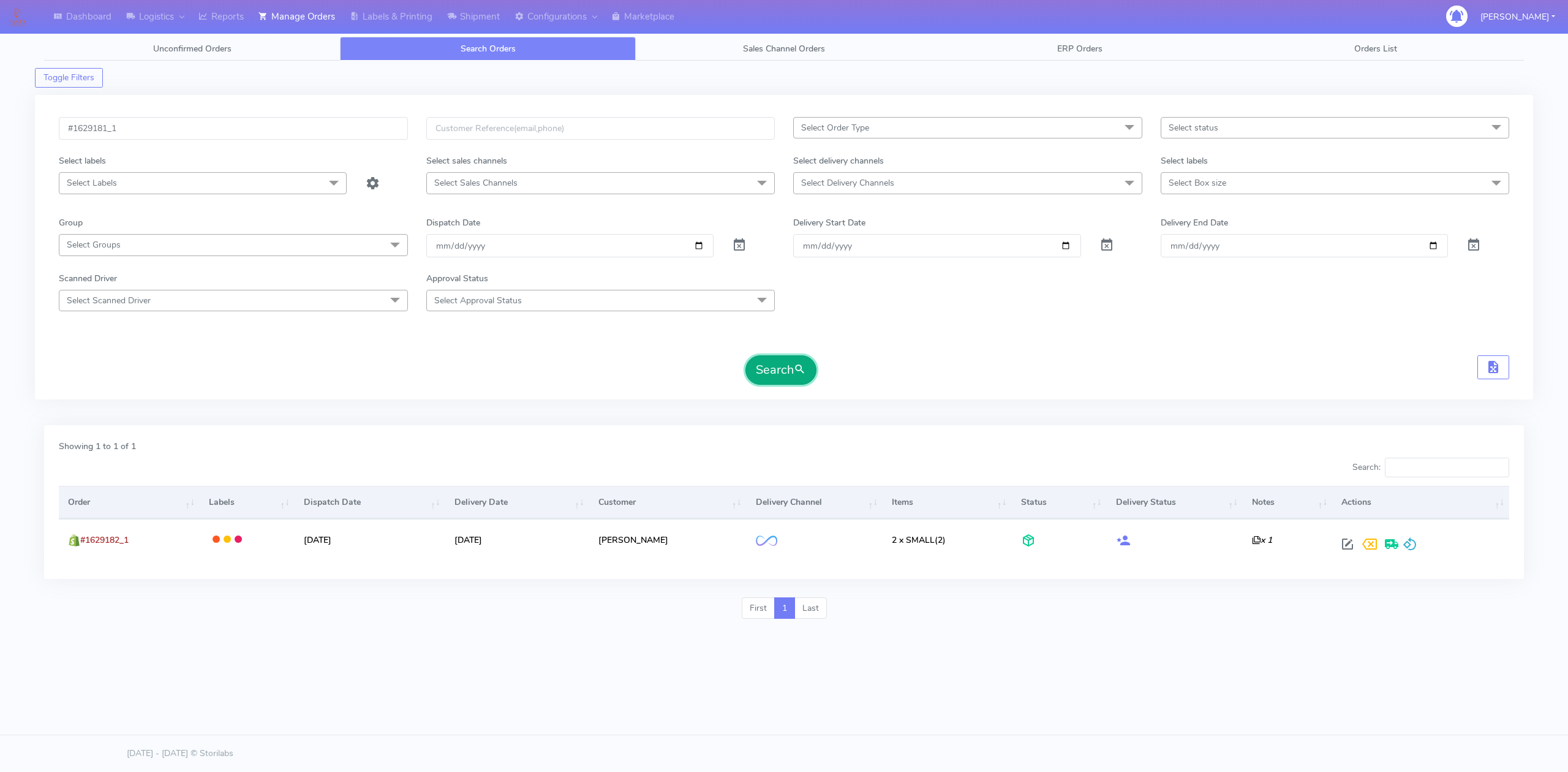
click at [758, 370] on button "Search" at bounding box center [781, 370] width 71 height 30
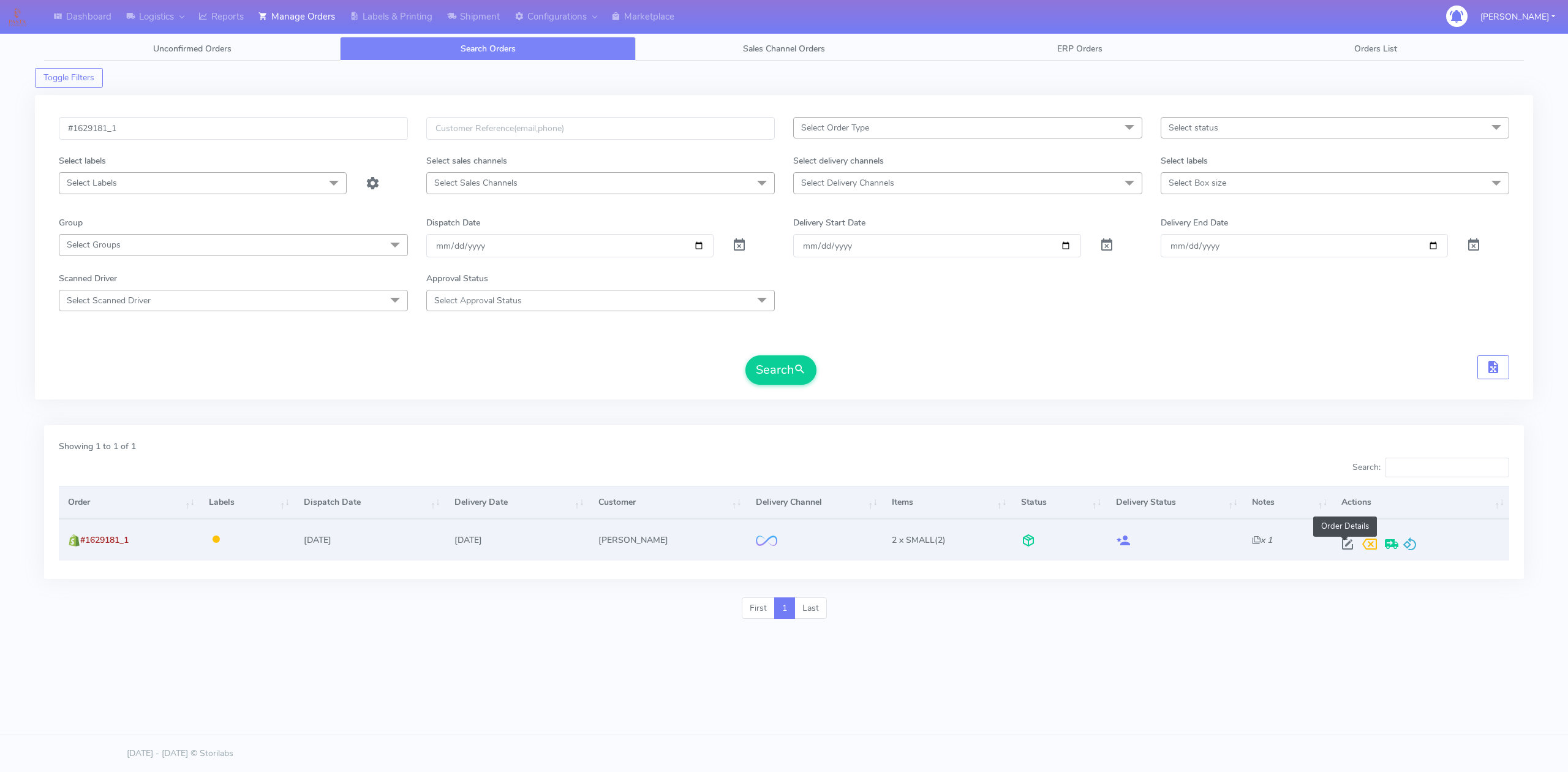
click at [1349, 545] on span at bounding box center [1348, 547] width 22 height 12
select select "2"
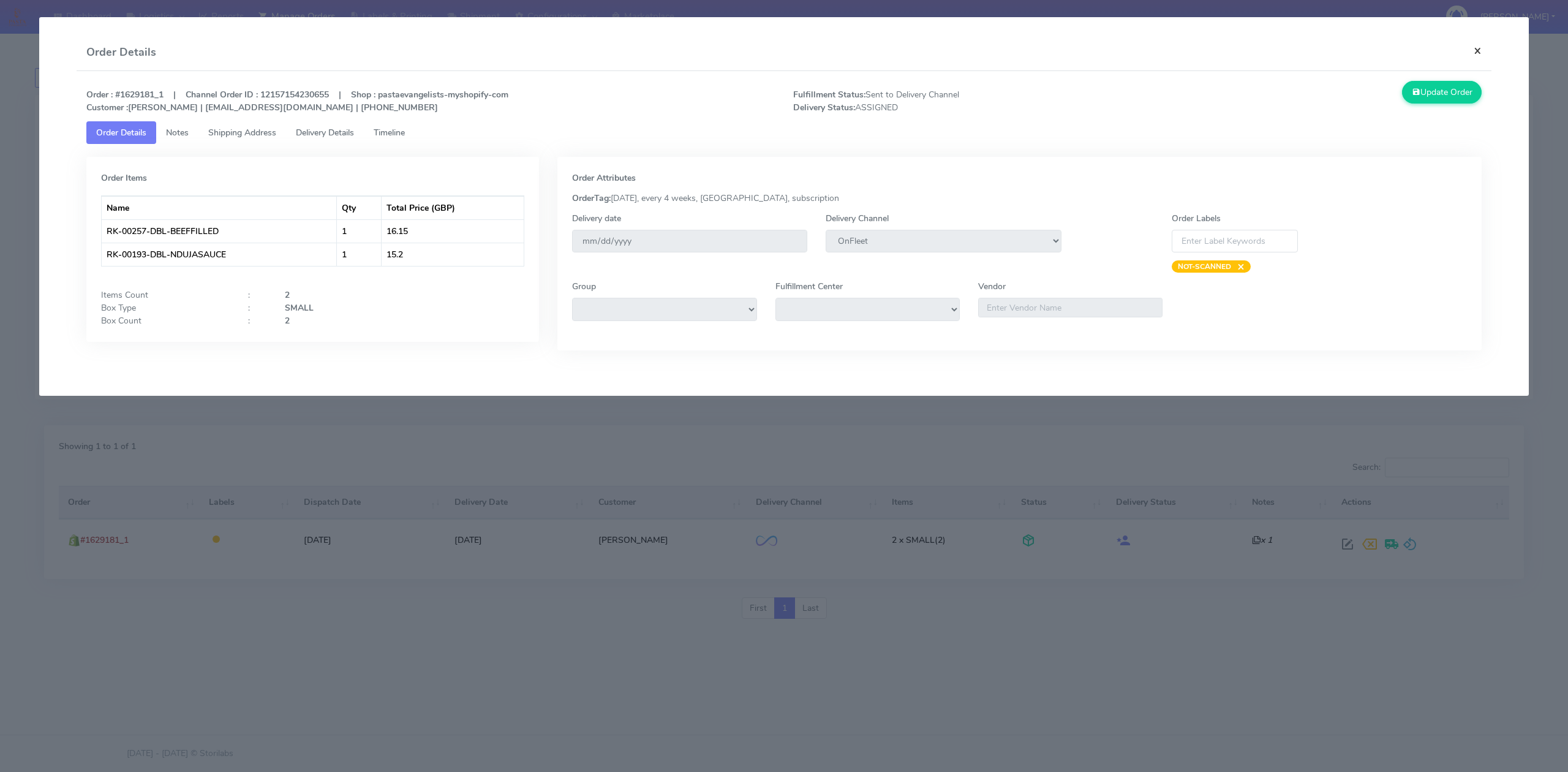
click at [1480, 57] on button "×" at bounding box center [1478, 50] width 27 height 33
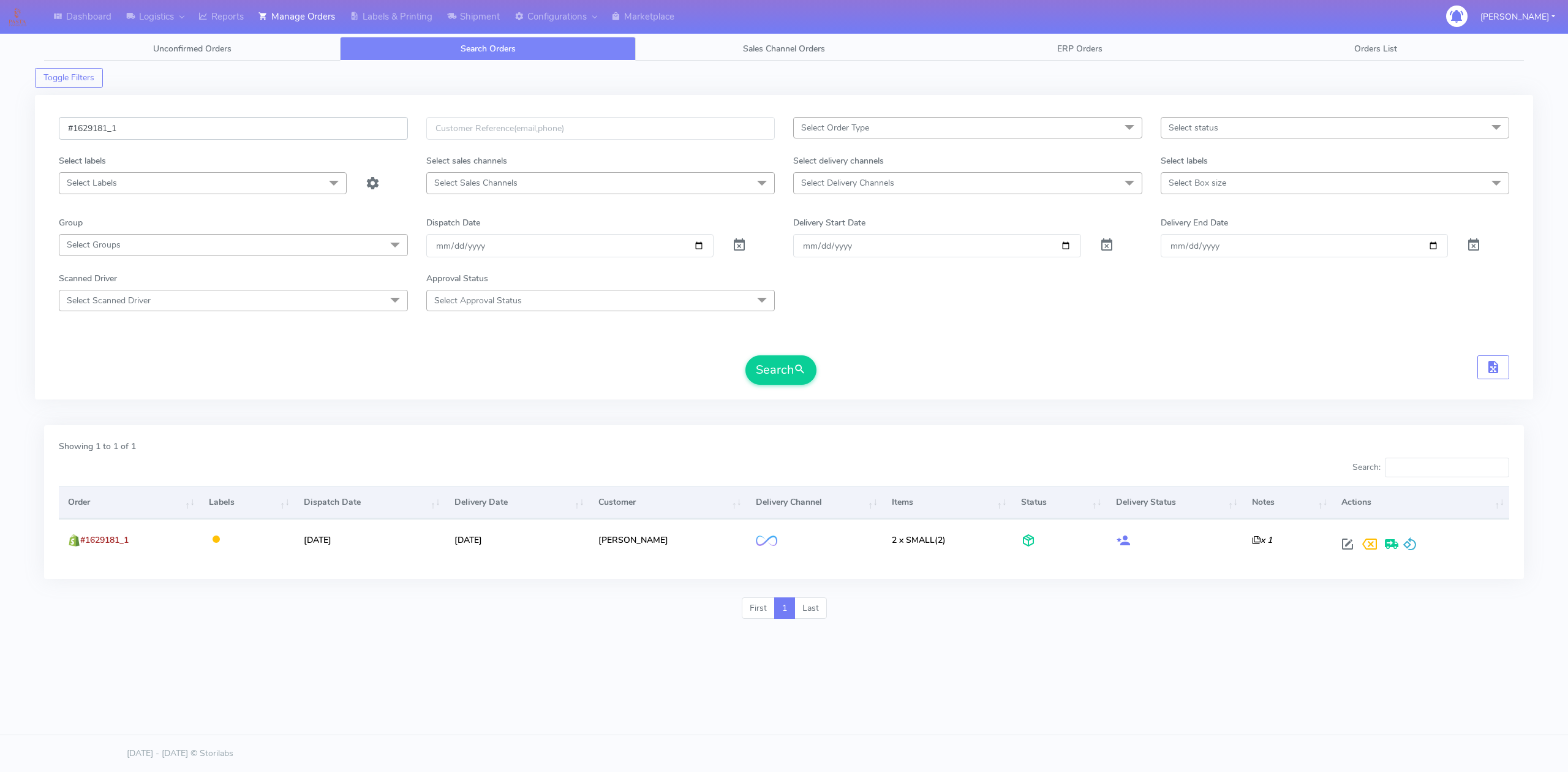
click at [255, 131] on input "#1629181_1" at bounding box center [233, 128] width 349 height 23
paste input "4"
type input "#1629184_1"
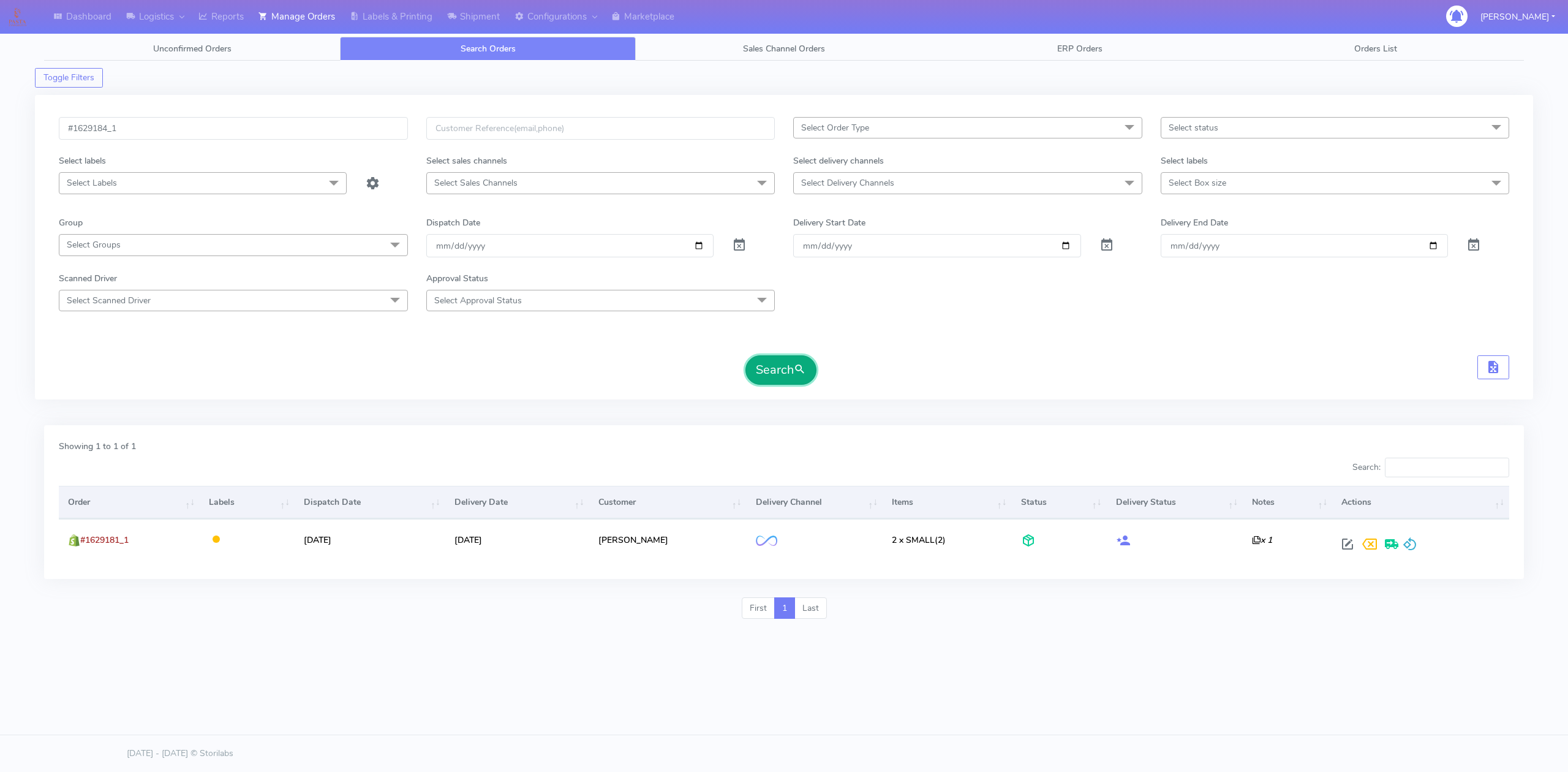
click at [764, 363] on button "Search" at bounding box center [781, 370] width 71 height 30
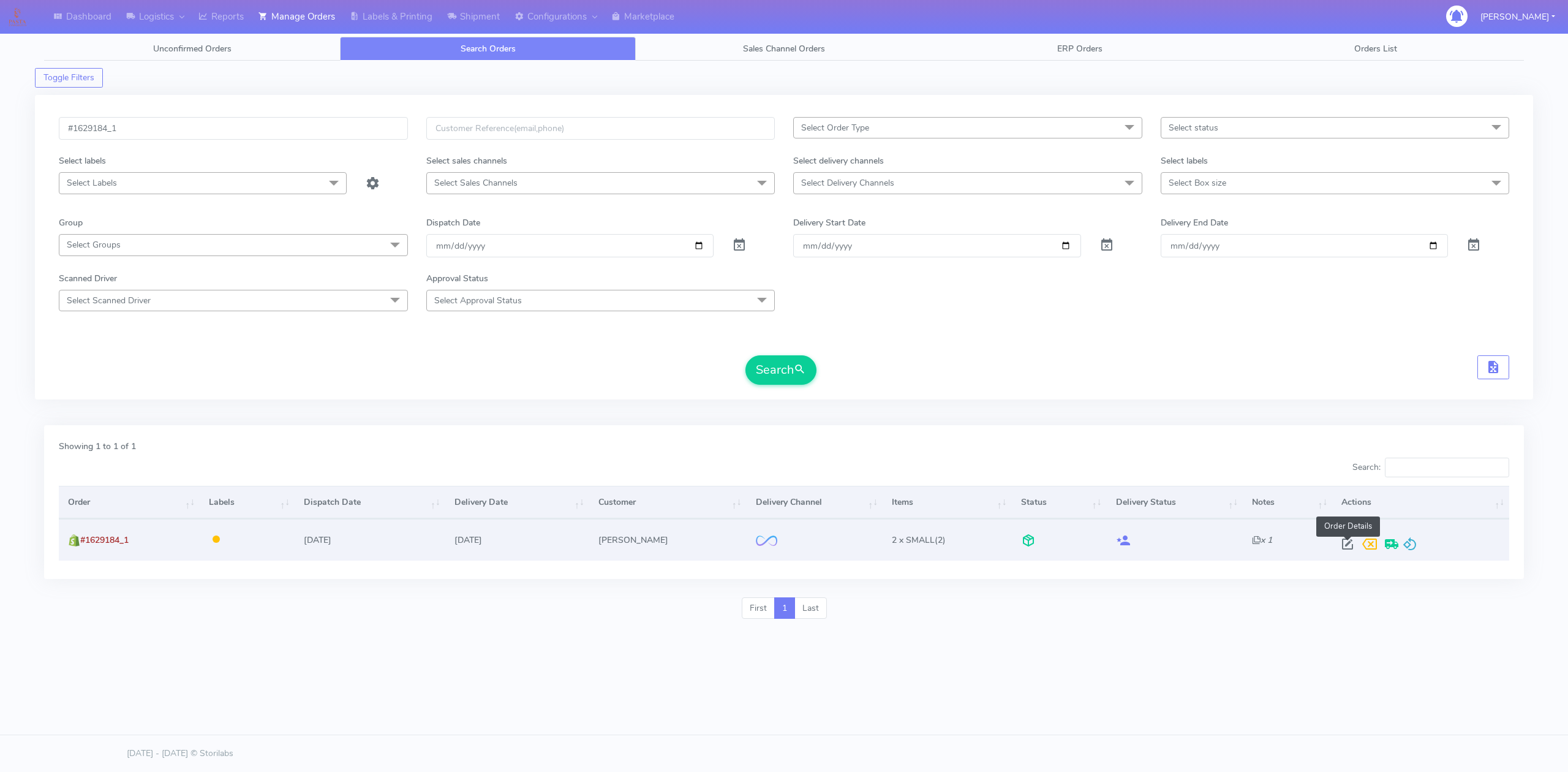
click at [1341, 542] on span at bounding box center [1348, 547] width 22 height 12
select select "2"
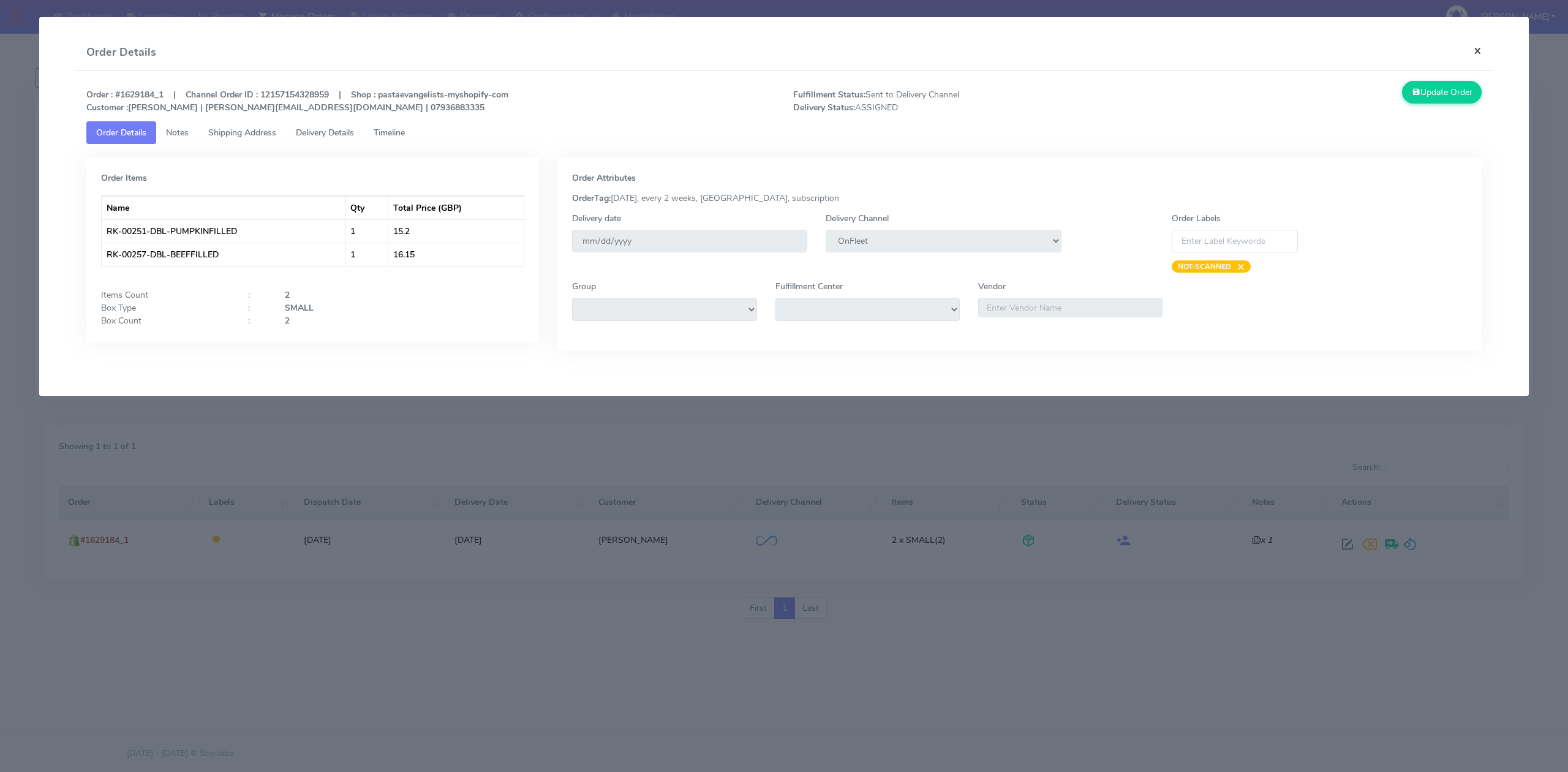
click at [1476, 47] on button "×" at bounding box center [1478, 50] width 27 height 33
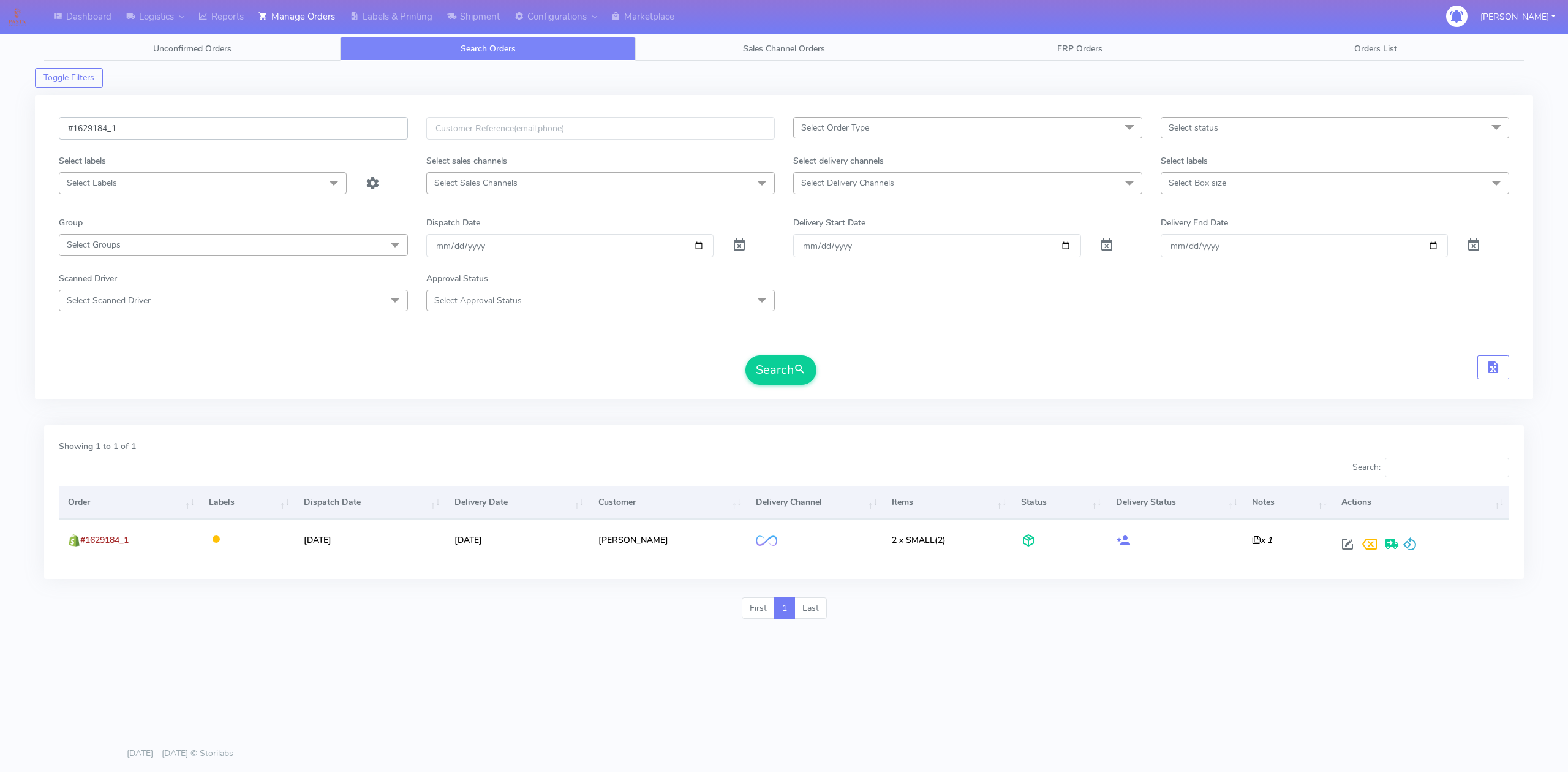
click at [214, 125] on input "#1629184_1" at bounding box center [233, 128] width 349 height 23
paste input "77"
type input "#1629177_1"
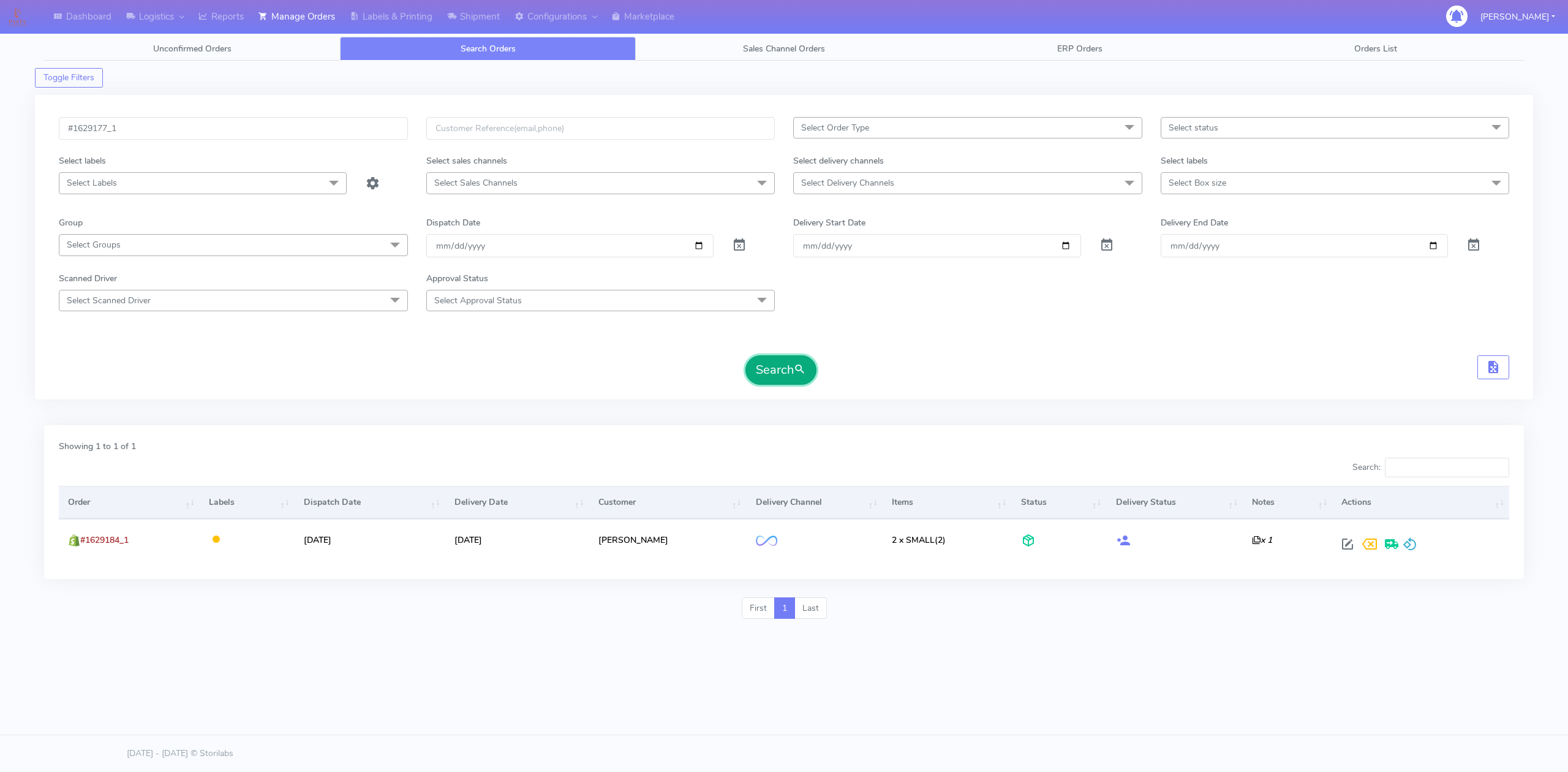
click at [797, 385] on button "Search" at bounding box center [781, 370] width 71 height 30
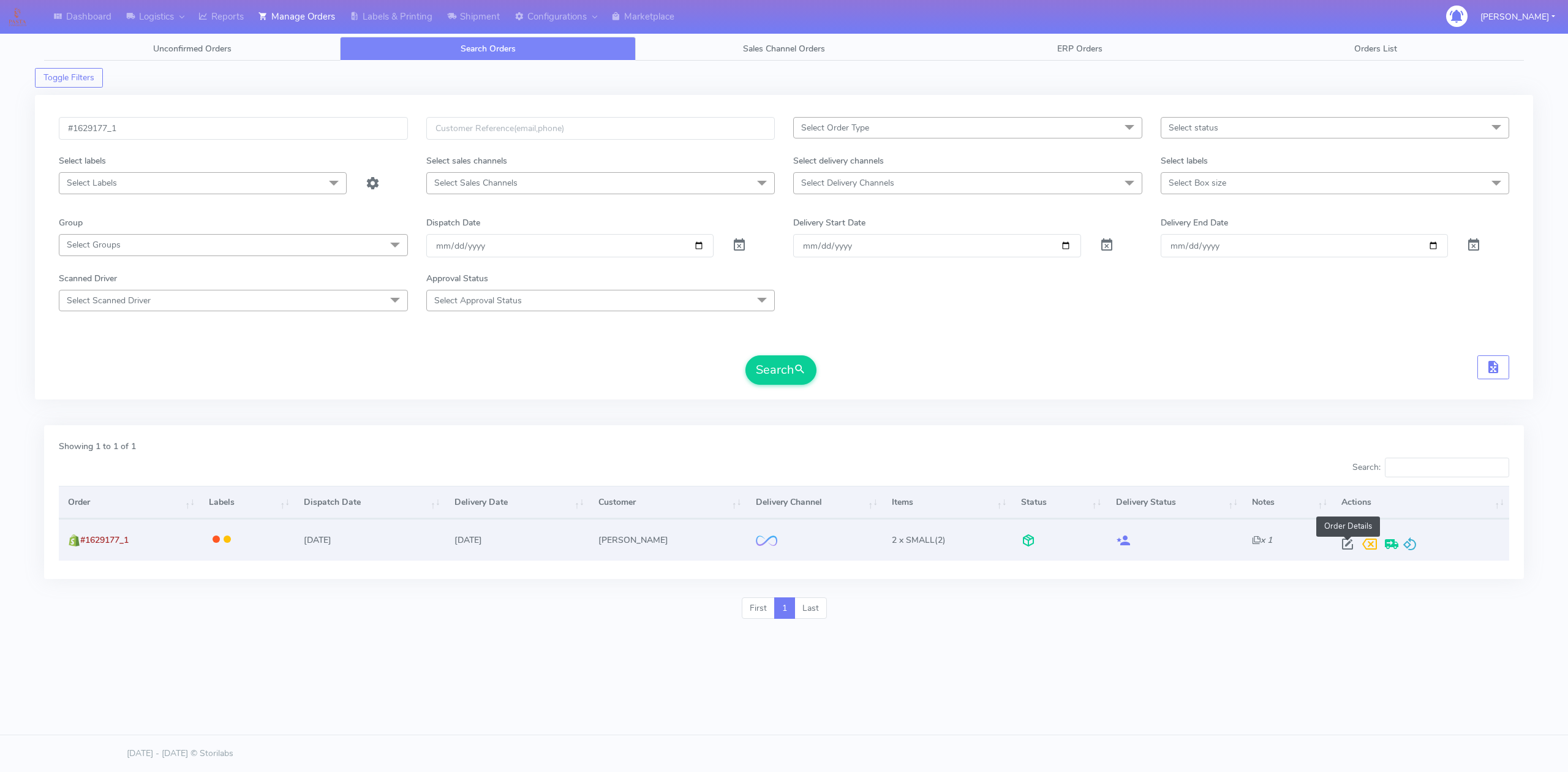
click at [1344, 548] on span at bounding box center [1348, 547] width 22 height 12
select select "2"
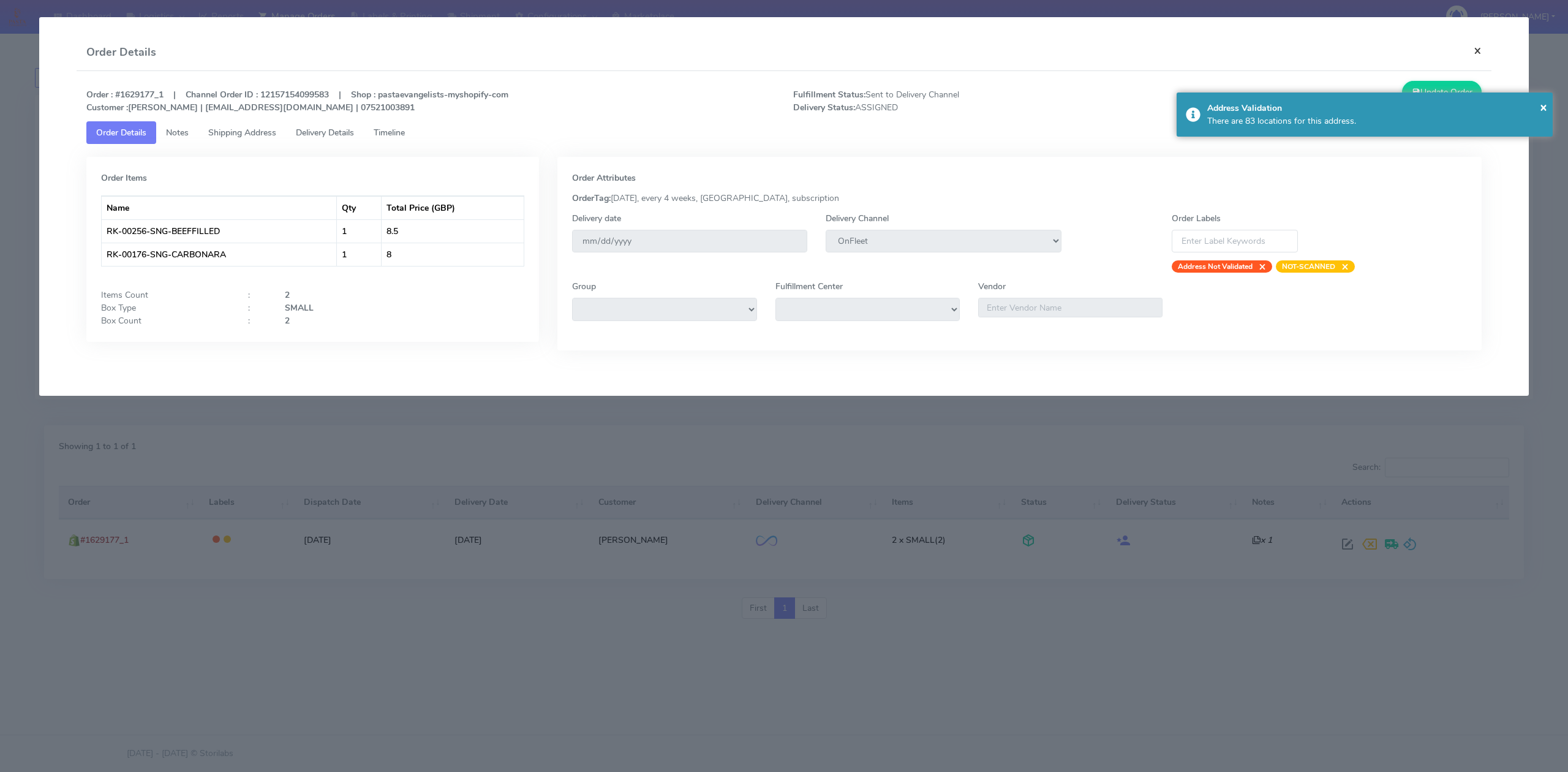
click at [1484, 45] on button "×" at bounding box center [1478, 50] width 27 height 33
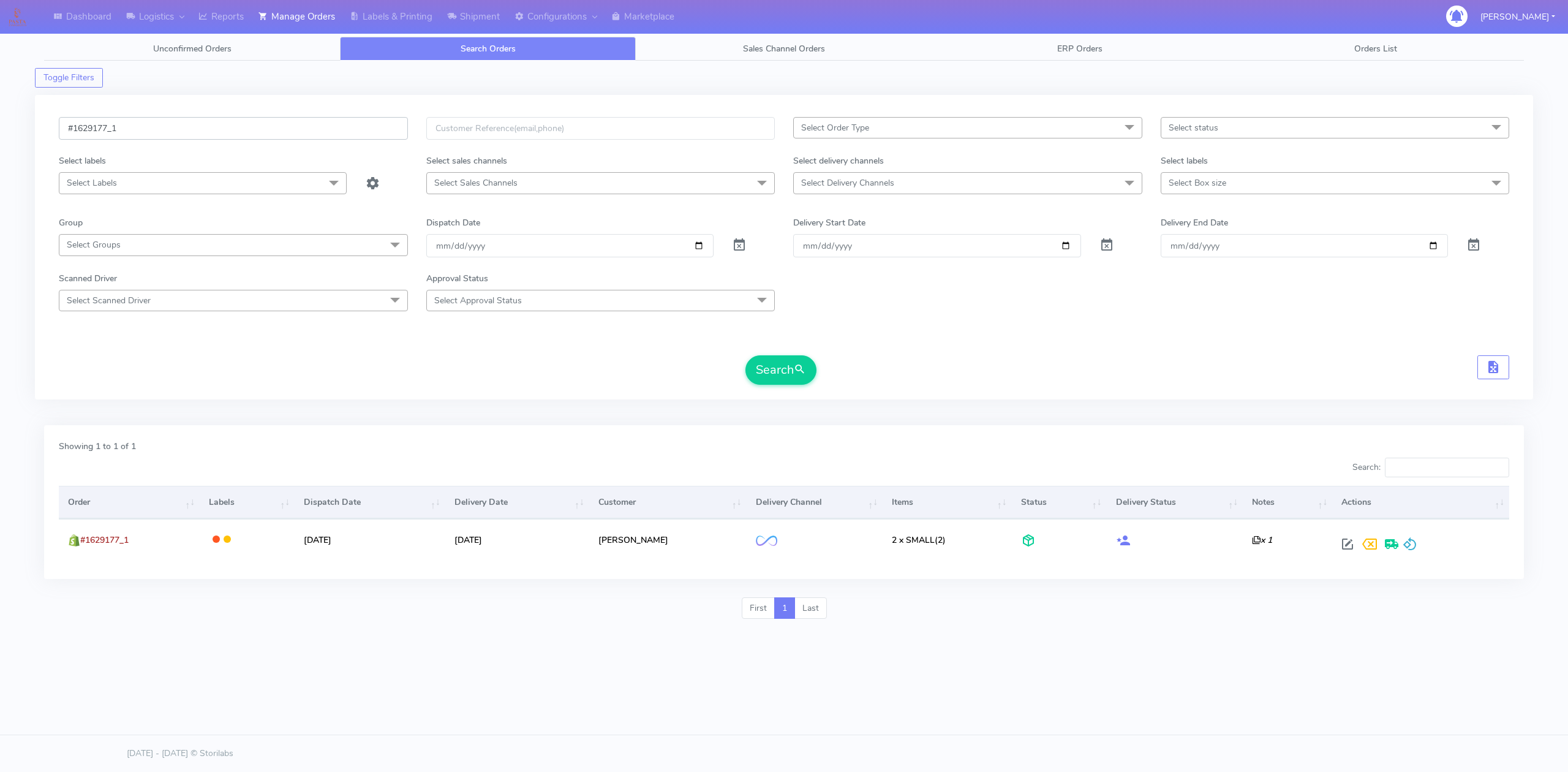
click at [199, 126] on input "#1629177_1" at bounding box center [233, 128] width 349 height 23
paste input "080"
type input "#1629080_1"
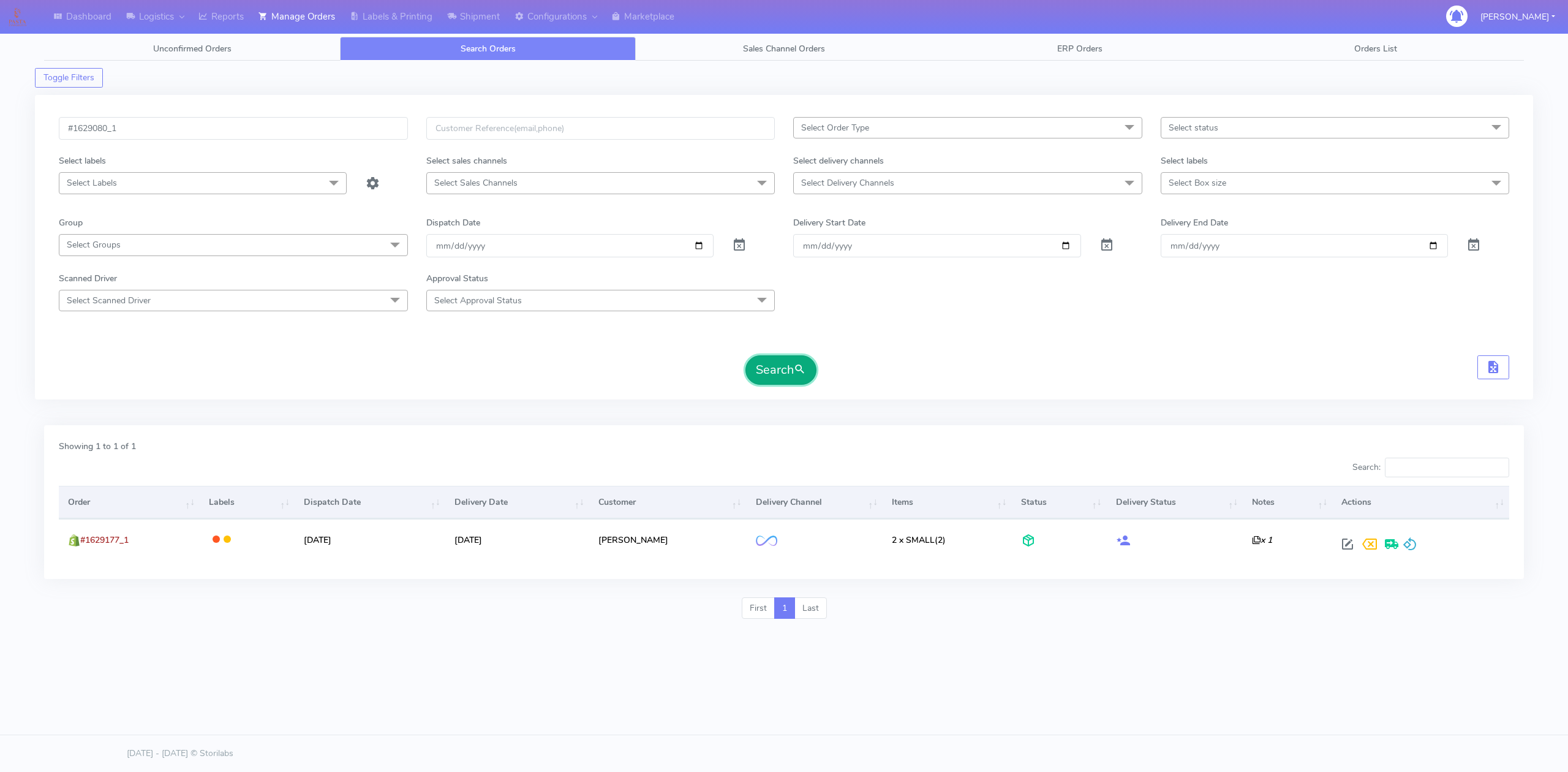
click at [793, 376] on button "Search" at bounding box center [781, 370] width 71 height 30
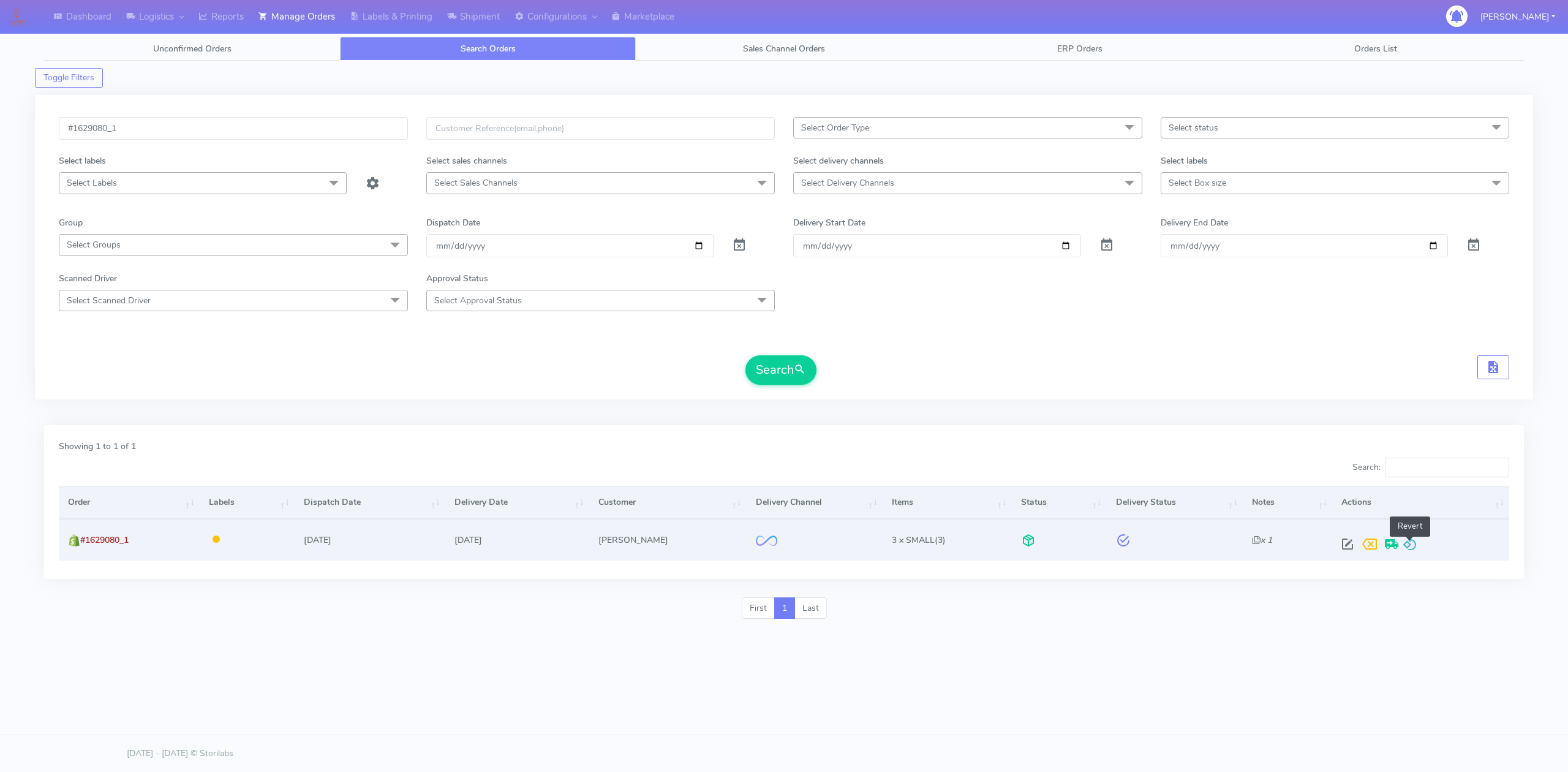
click at [1409, 541] on span at bounding box center [1410, 547] width 15 height 12
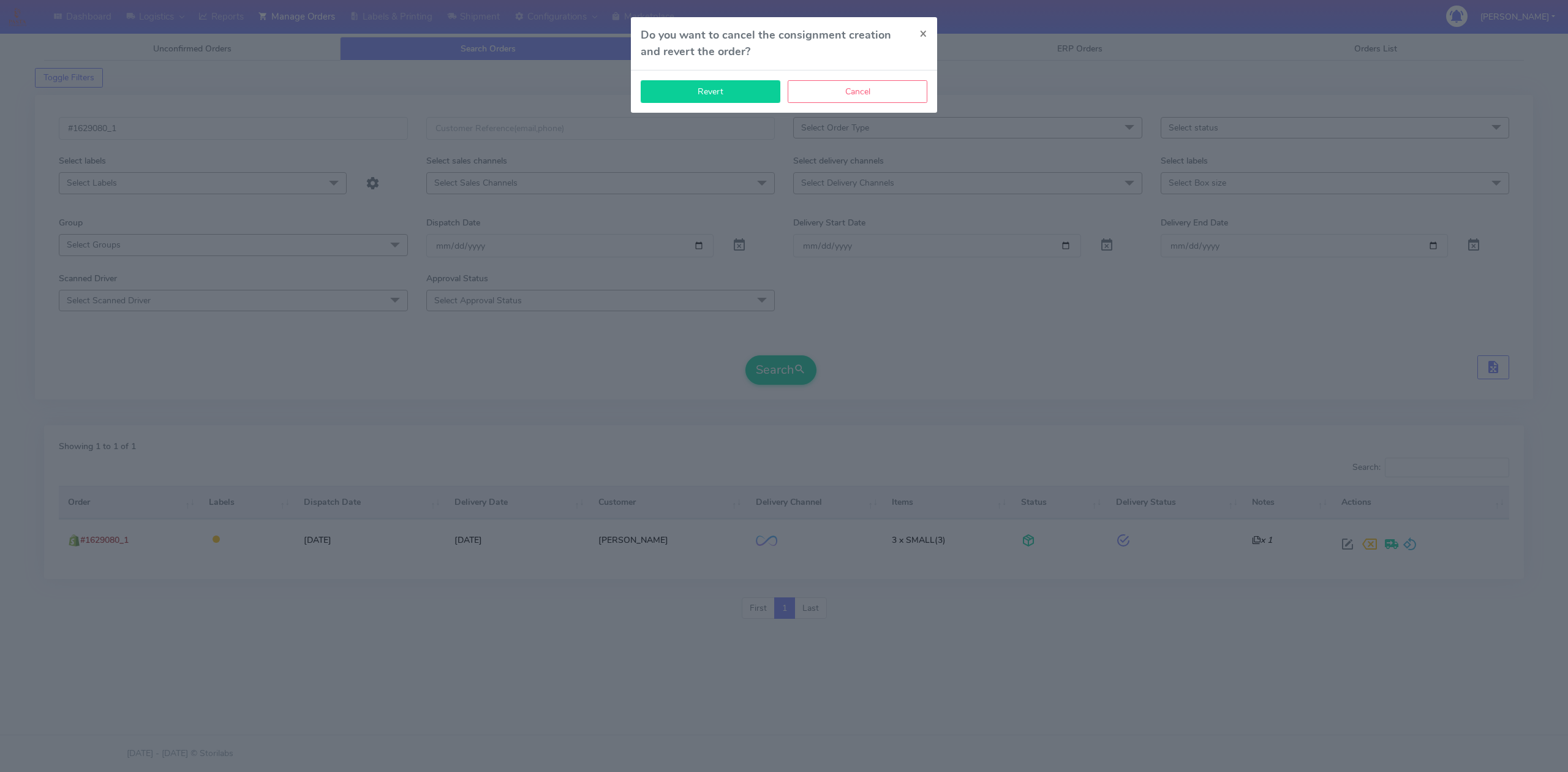
click at [728, 94] on button "Revert" at bounding box center [710, 91] width 140 height 23
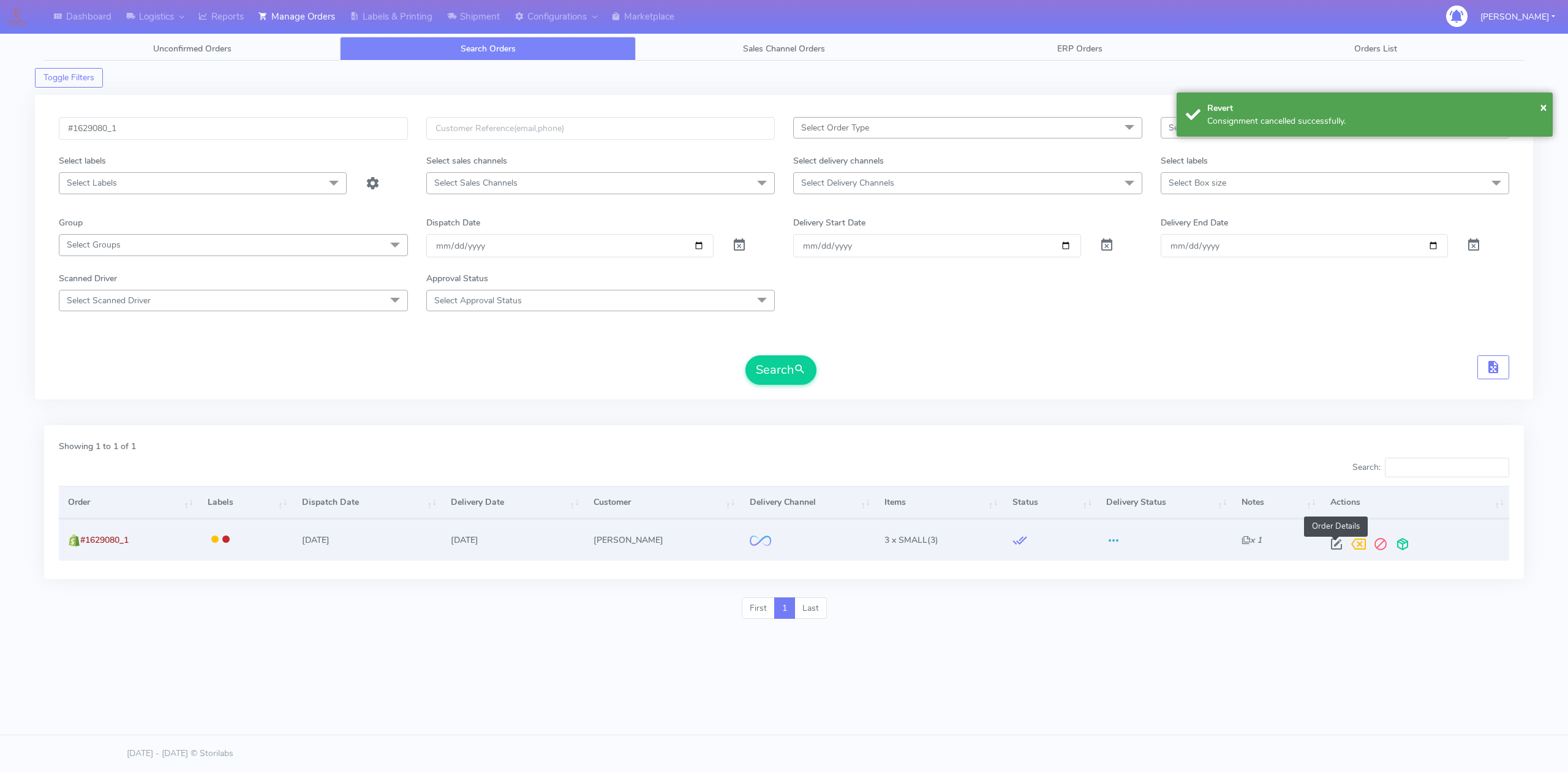
click at [1334, 545] on span at bounding box center [1337, 547] width 22 height 12
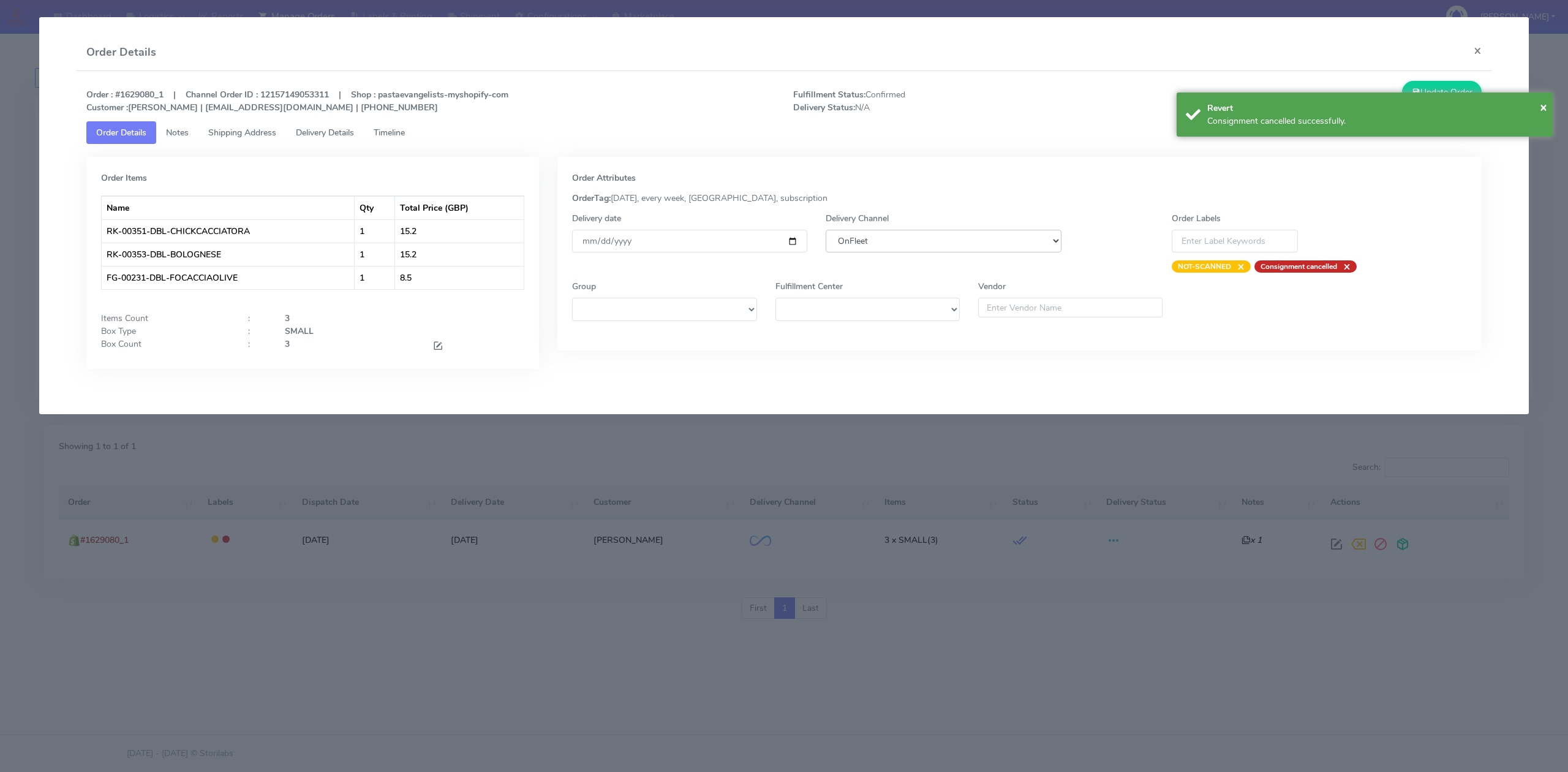
click at [962, 239] on select "DHL OnFleet Royal Mail DPD Yodel MaxOptra Amazon Collection" at bounding box center [944, 241] width 236 height 23
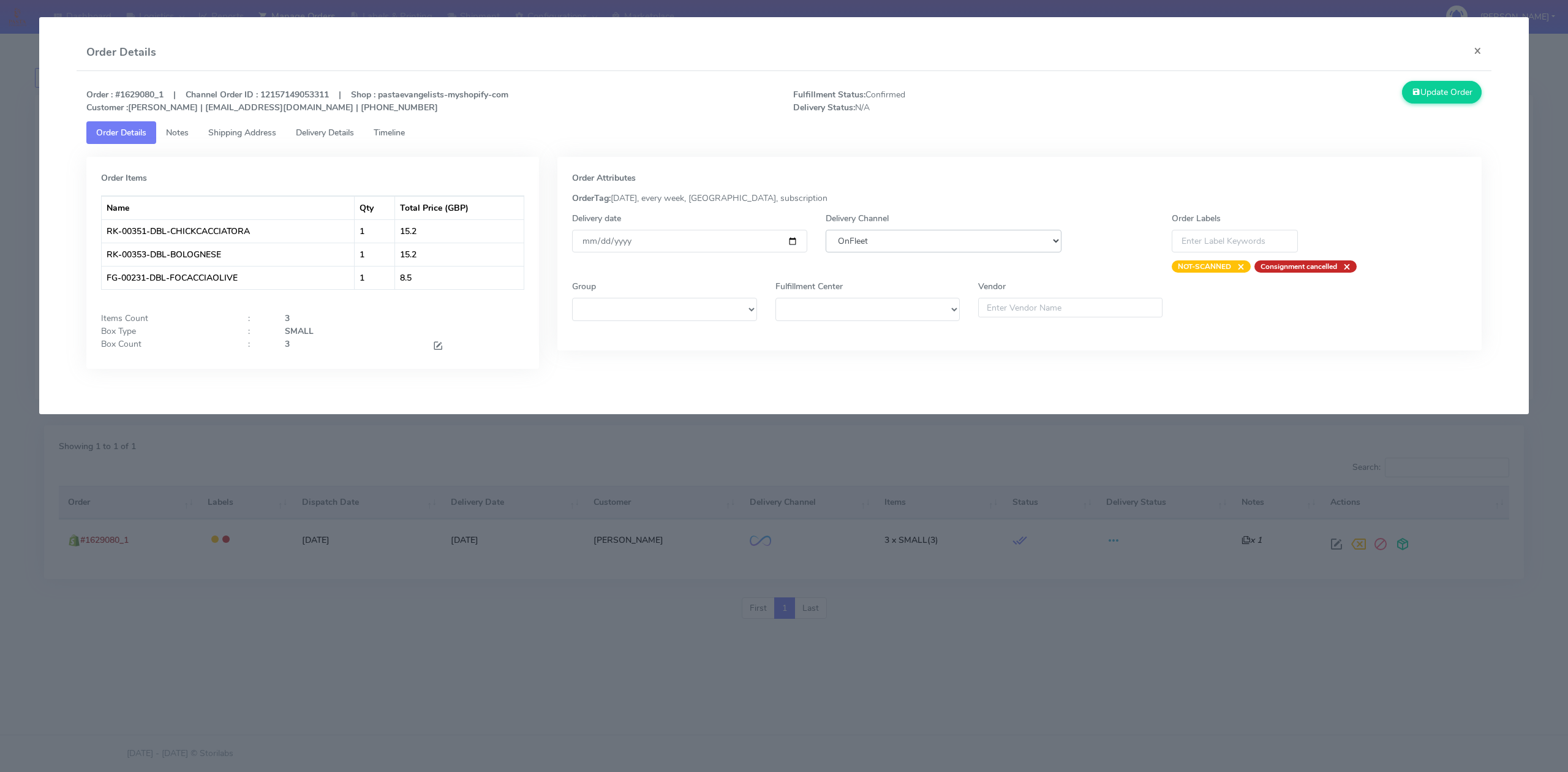
select select "5"
click at [826, 230] on select "DHL OnFleet Royal Mail DPD Yodel MaxOptra Amazon Collection" at bounding box center [944, 241] width 236 height 23
click at [1429, 96] on button "Update Order" at bounding box center [1442, 92] width 80 height 23
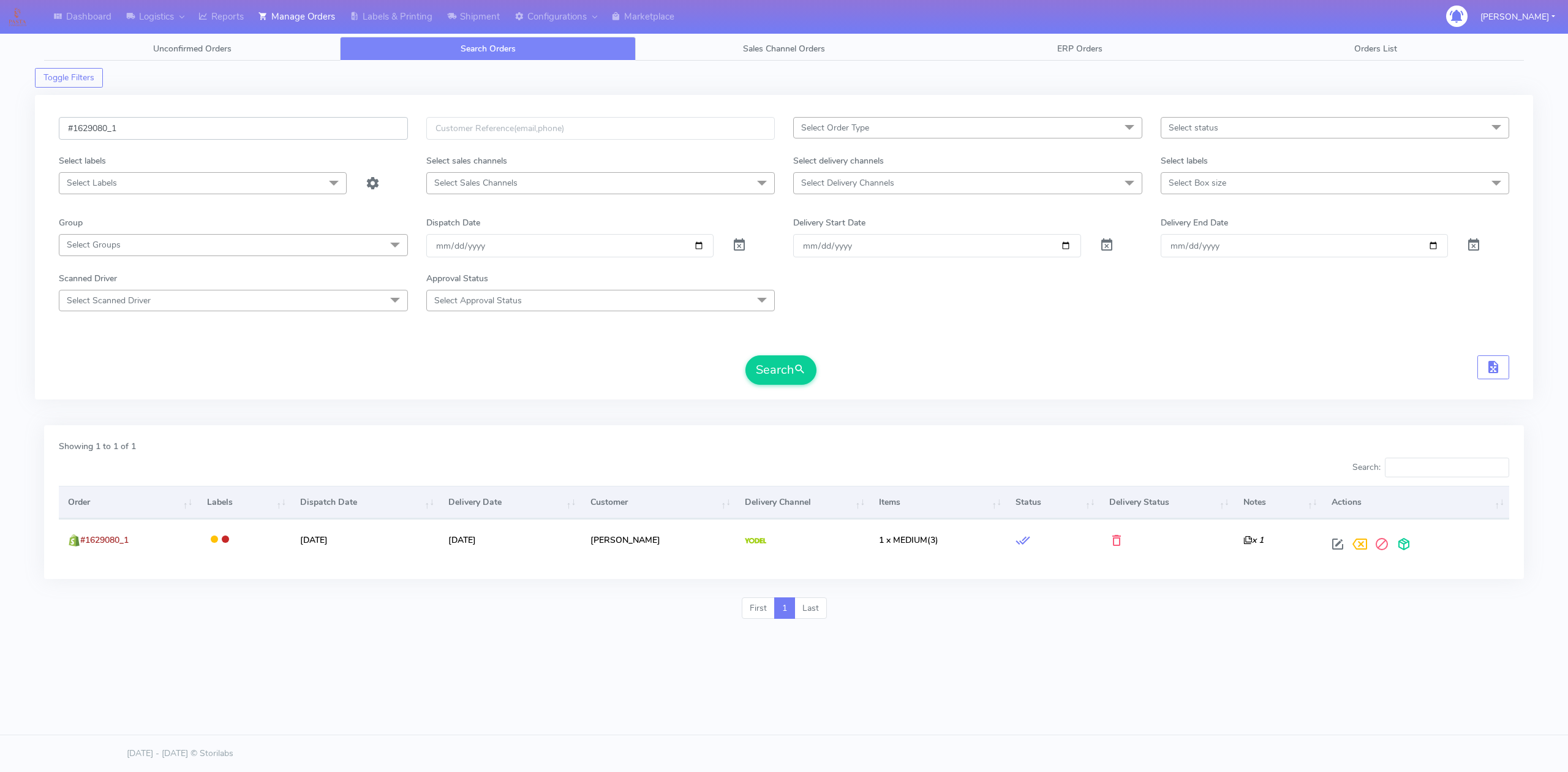
click at [226, 133] on input "#1629080_1" at bounding box center [233, 128] width 349 height 23
paste input "194"
type input "#1629194_1"
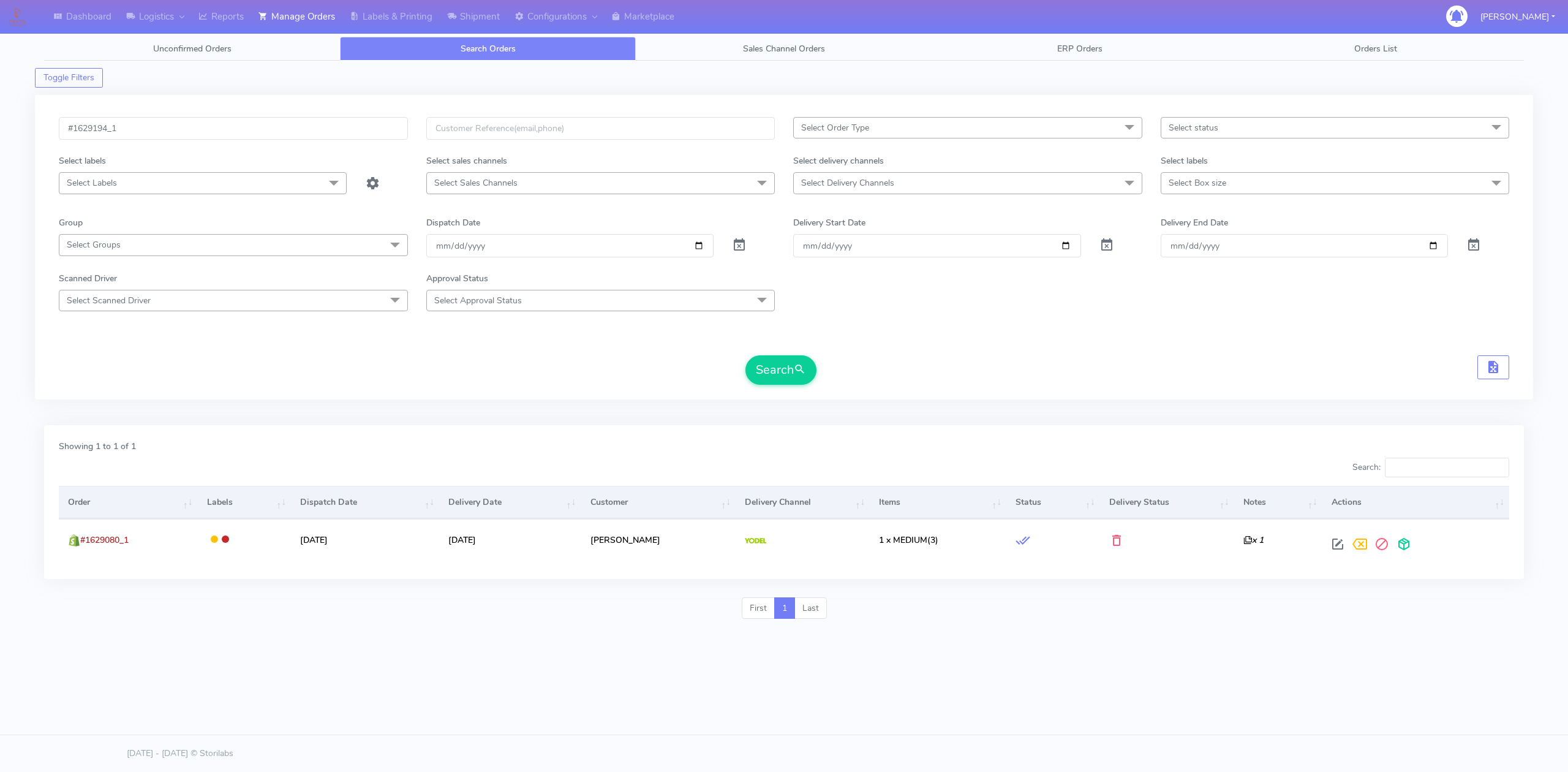
click at [805, 387] on div "#1629194_1 Select Order Type Select All MEALS ATAVI One Off Pasta Club Gift Kit…" at bounding box center [784, 254] width 1469 height 275
click at [807, 384] on button "Search" at bounding box center [781, 370] width 71 height 30
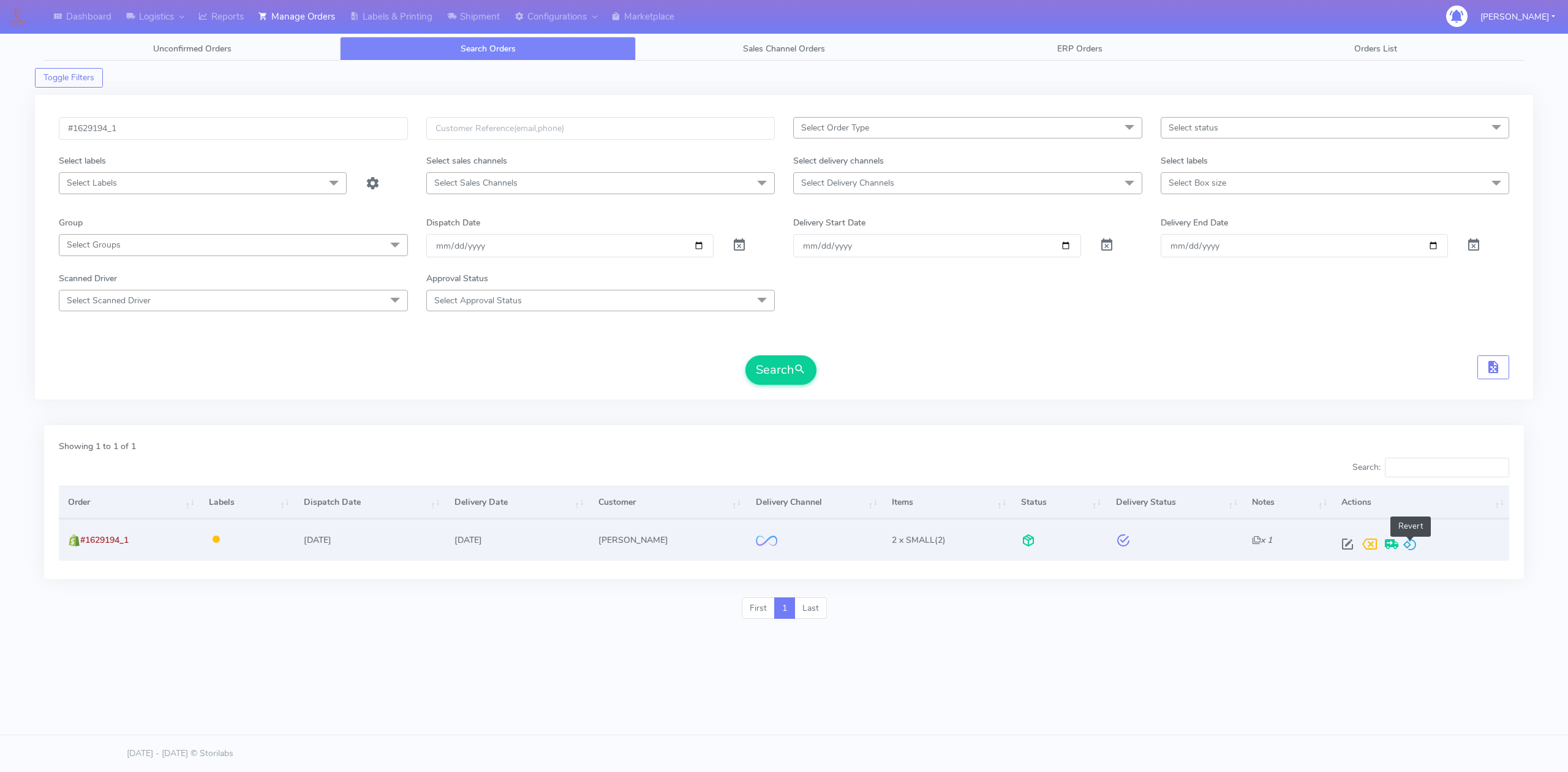
click at [1415, 545] on span at bounding box center [1410, 547] width 15 height 12
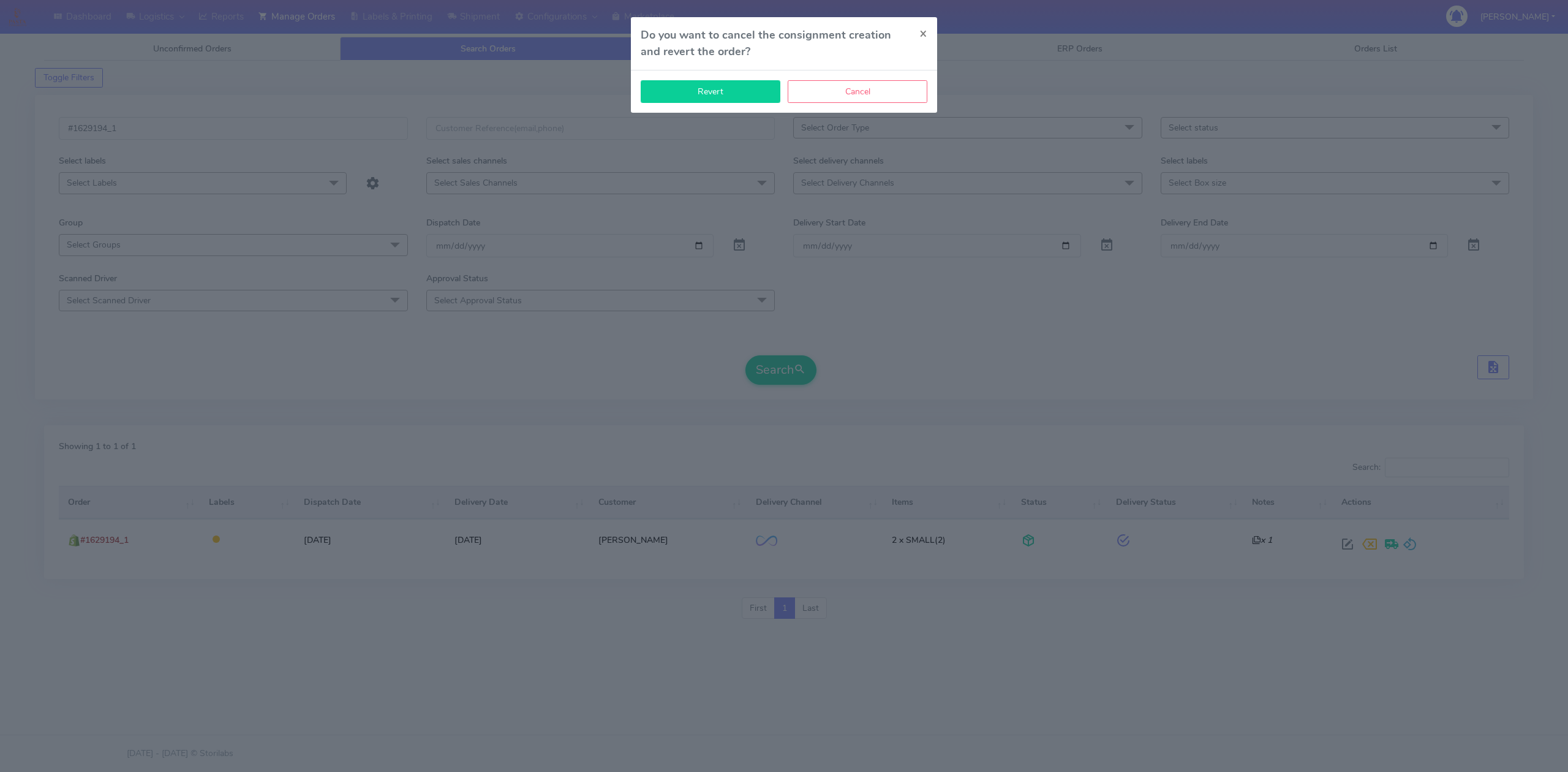
click at [736, 98] on button "Revert" at bounding box center [710, 91] width 140 height 23
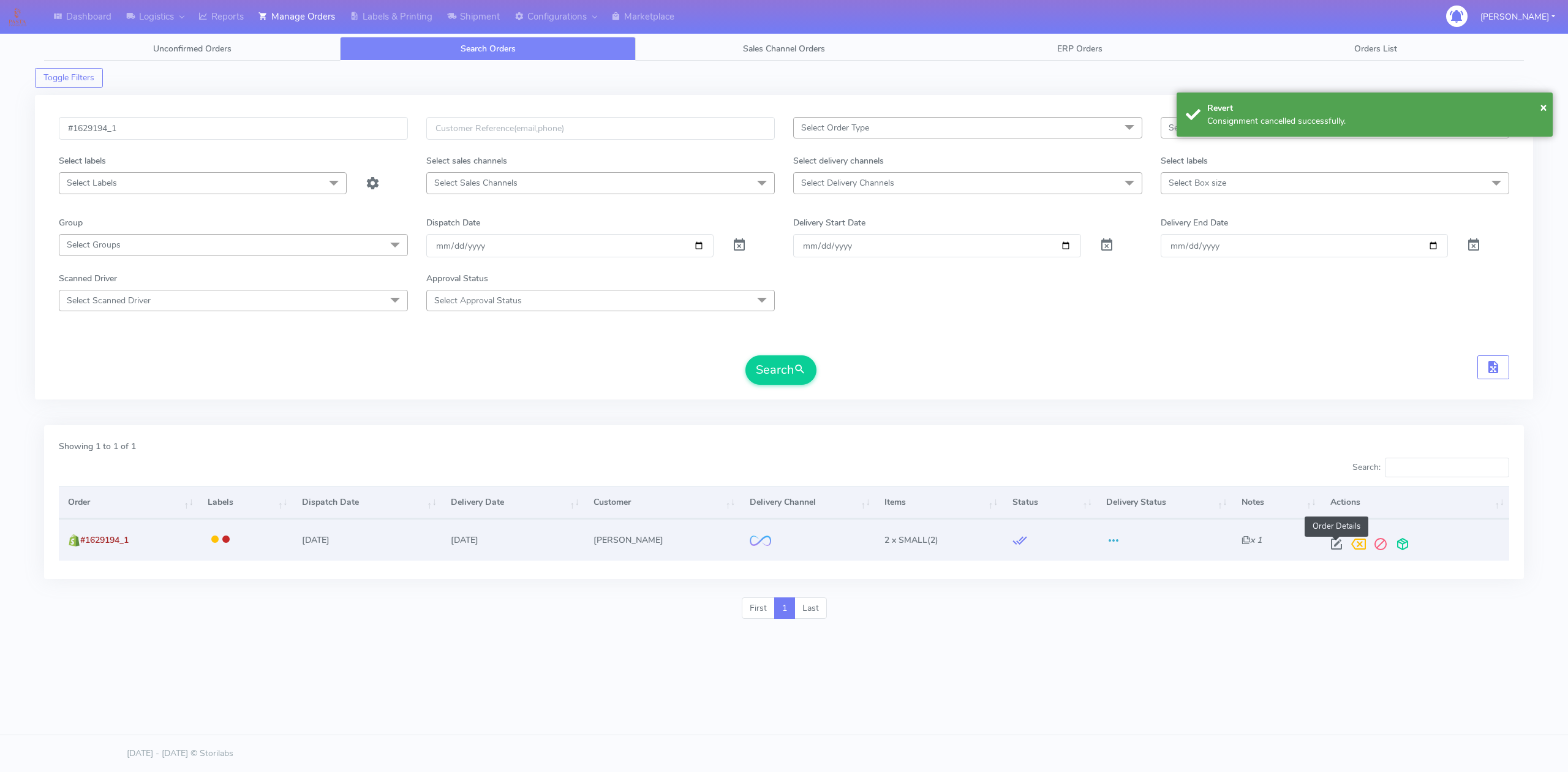
click at [1338, 549] on span at bounding box center [1337, 547] width 22 height 12
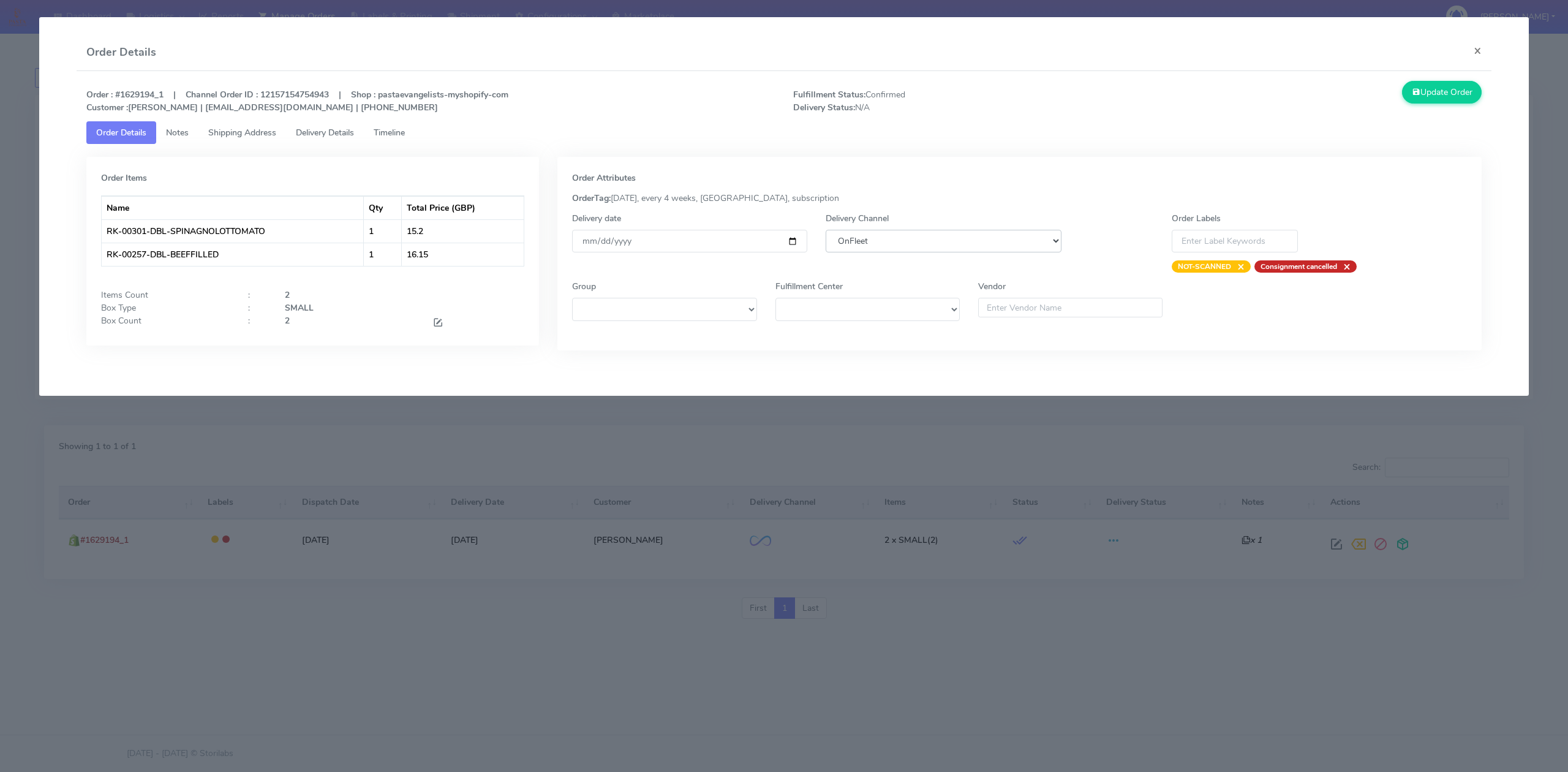
click at [927, 246] on select "DHL OnFleet Royal Mail DPD Yodel MaxOptra Amazon Collection" at bounding box center [944, 241] width 236 height 23
select select "5"
click at [826, 230] on select "DHL OnFleet Royal Mail DPD Yodel MaxOptra Amazon Collection" at bounding box center [944, 241] width 236 height 23
click at [1427, 94] on button "Update Order" at bounding box center [1442, 92] width 80 height 23
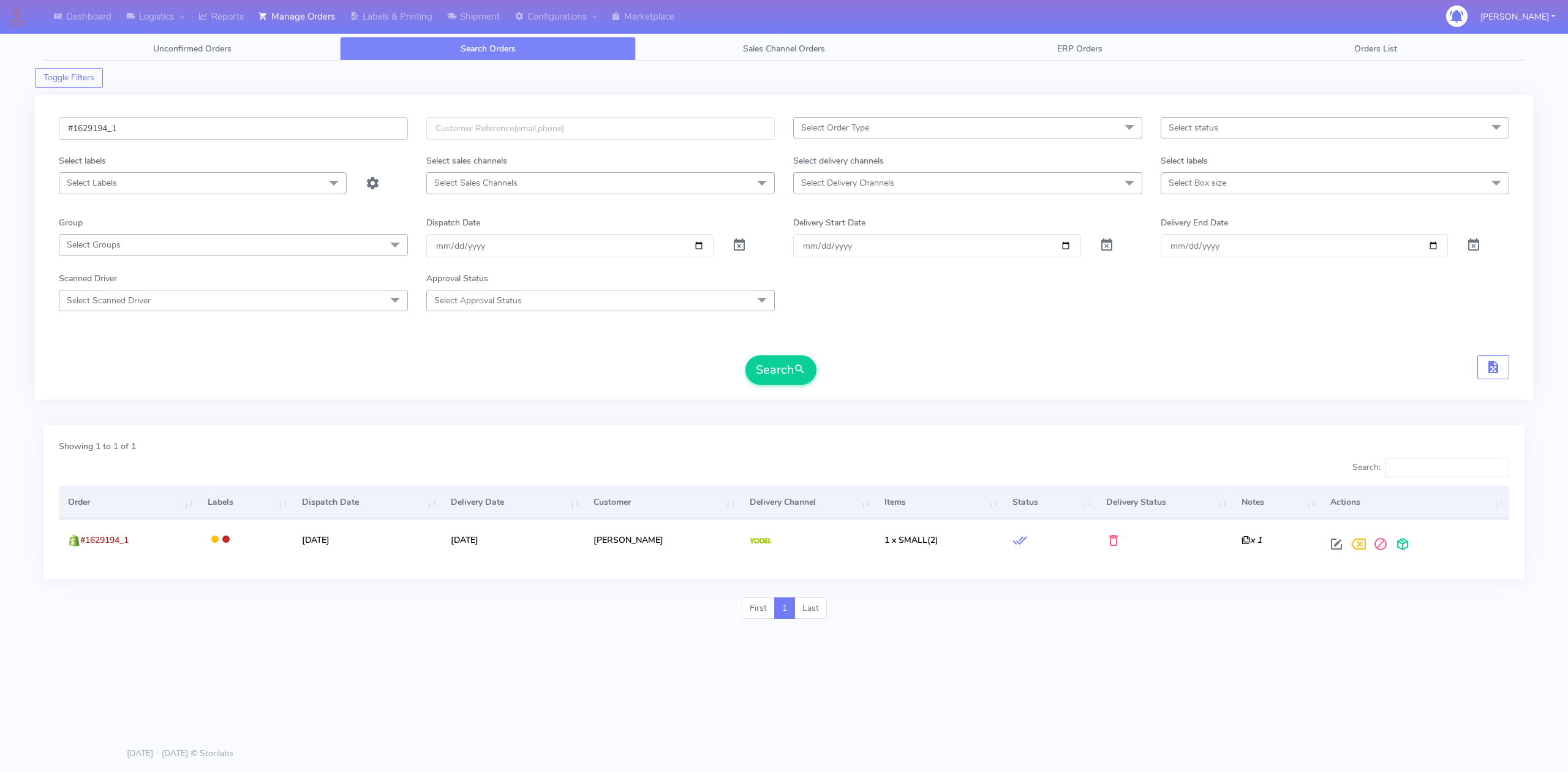
click at [195, 120] on input "#1629194_1" at bounding box center [233, 128] width 349 height 23
paste input "083"
type input "#1629083_1"
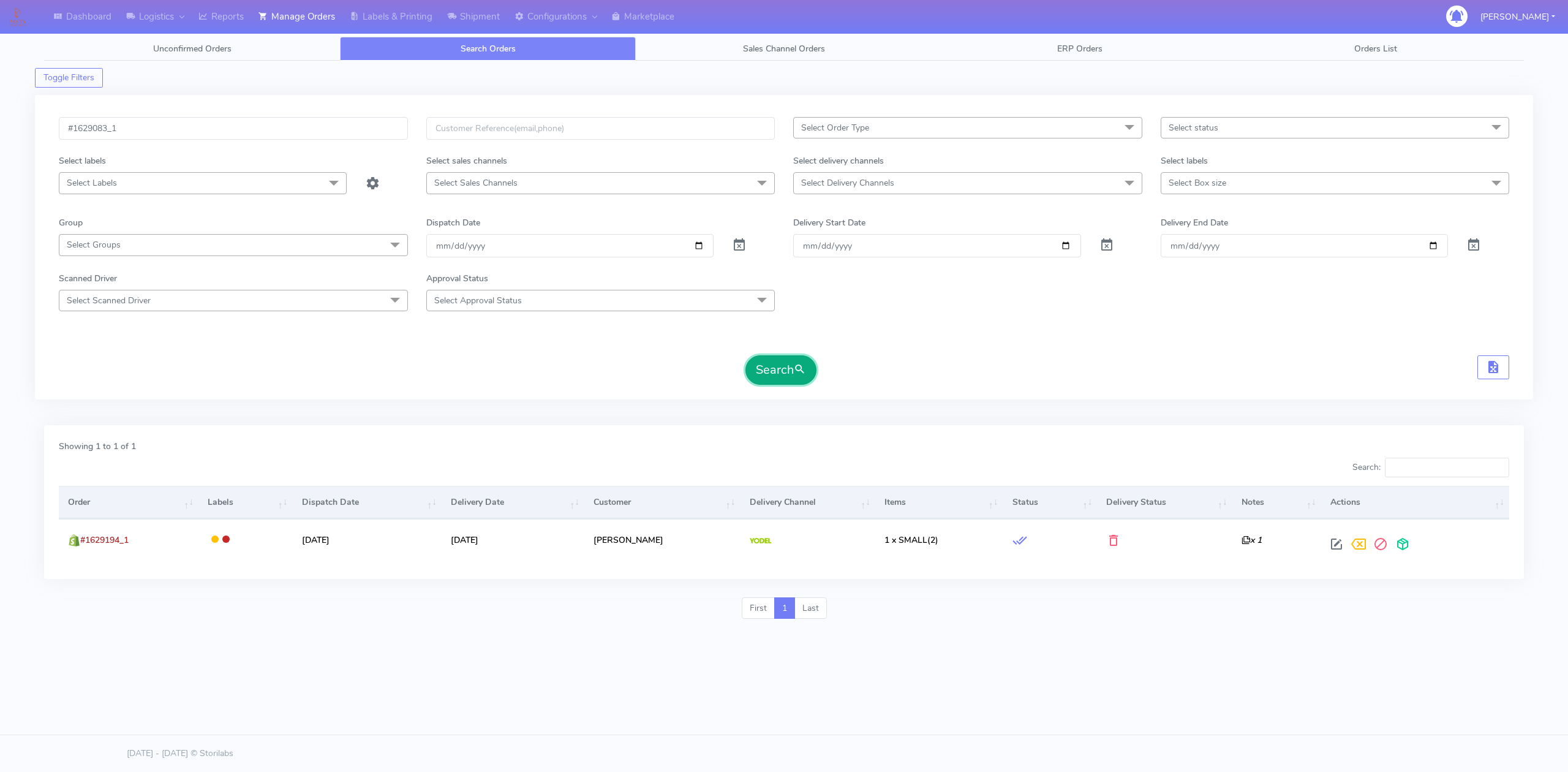
click at [812, 381] on button "Search" at bounding box center [781, 370] width 71 height 30
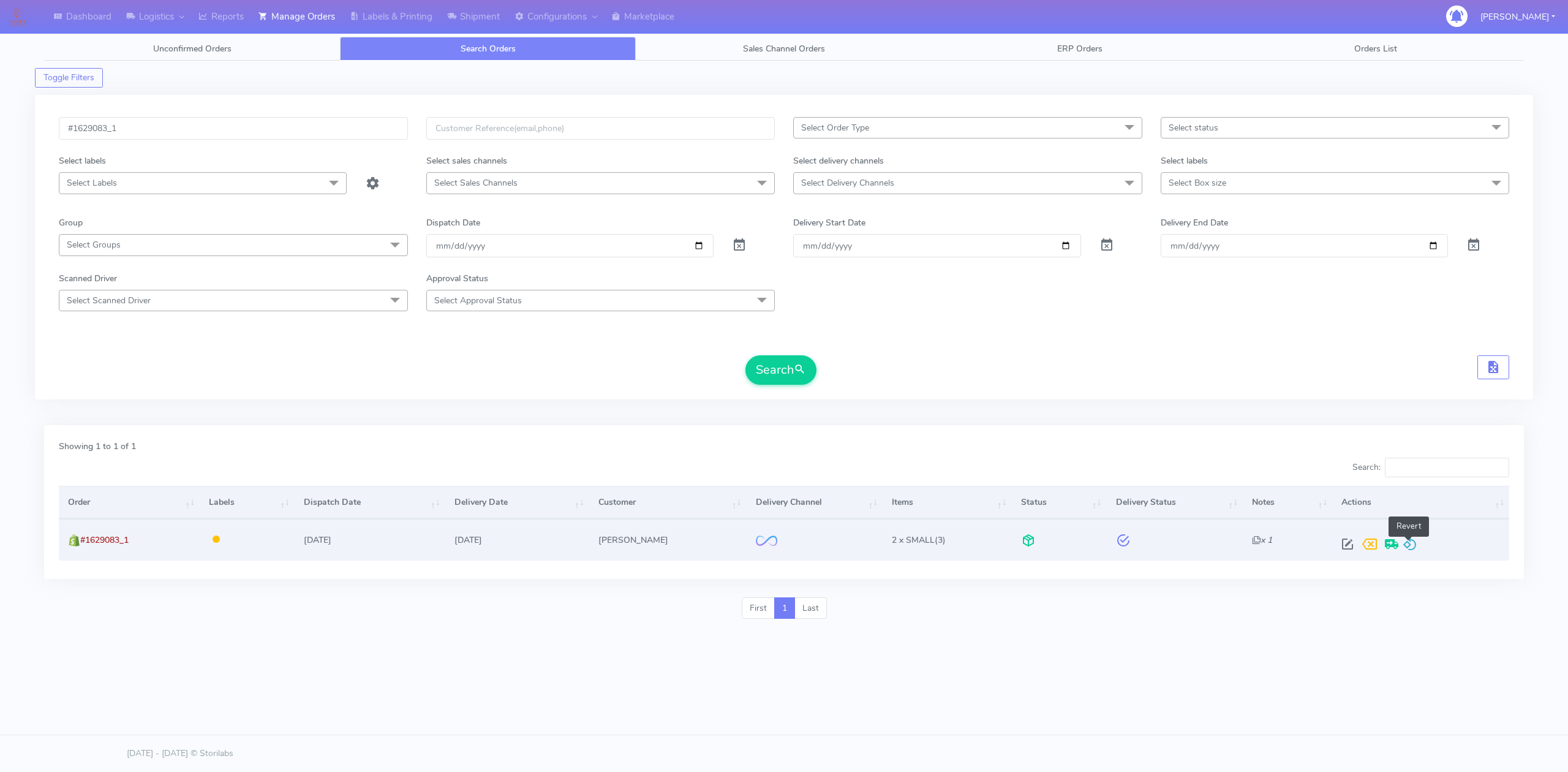
click at [1405, 541] on span at bounding box center [1410, 547] width 15 height 12
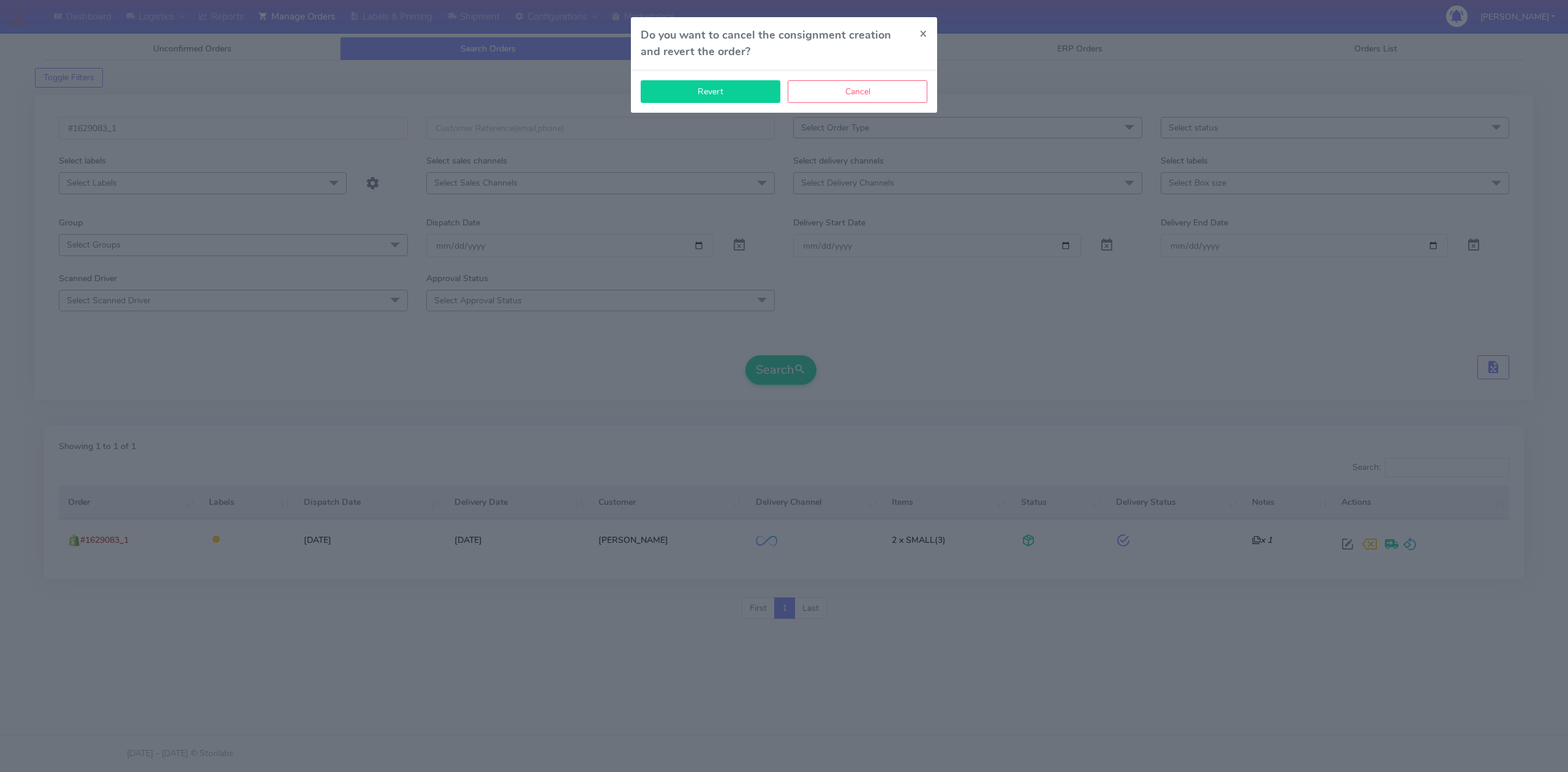
click at [702, 98] on button "Revert" at bounding box center [710, 91] width 140 height 23
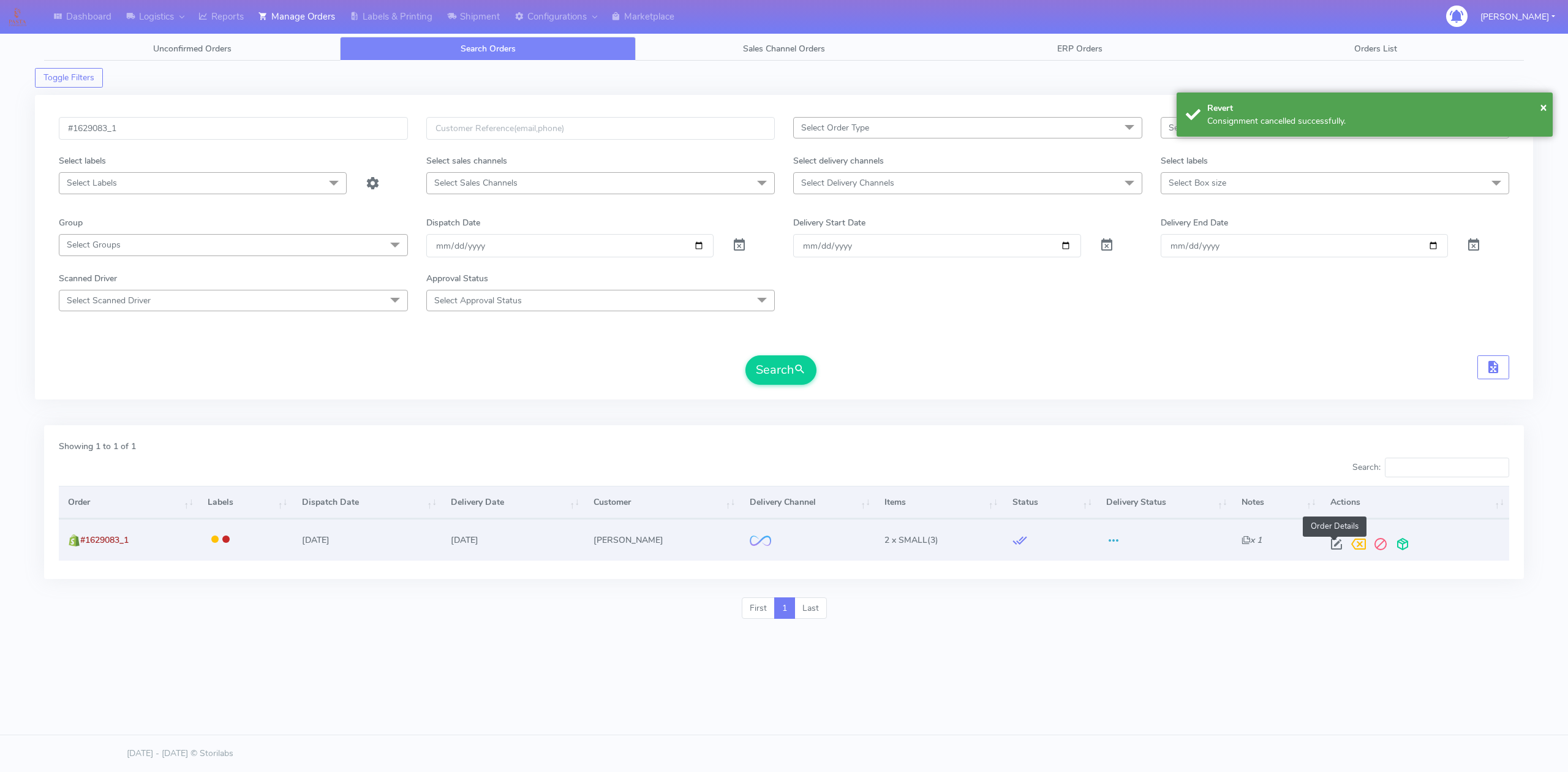
click at [1329, 541] on span at bounding box center [1337, 547] width 22 height 12
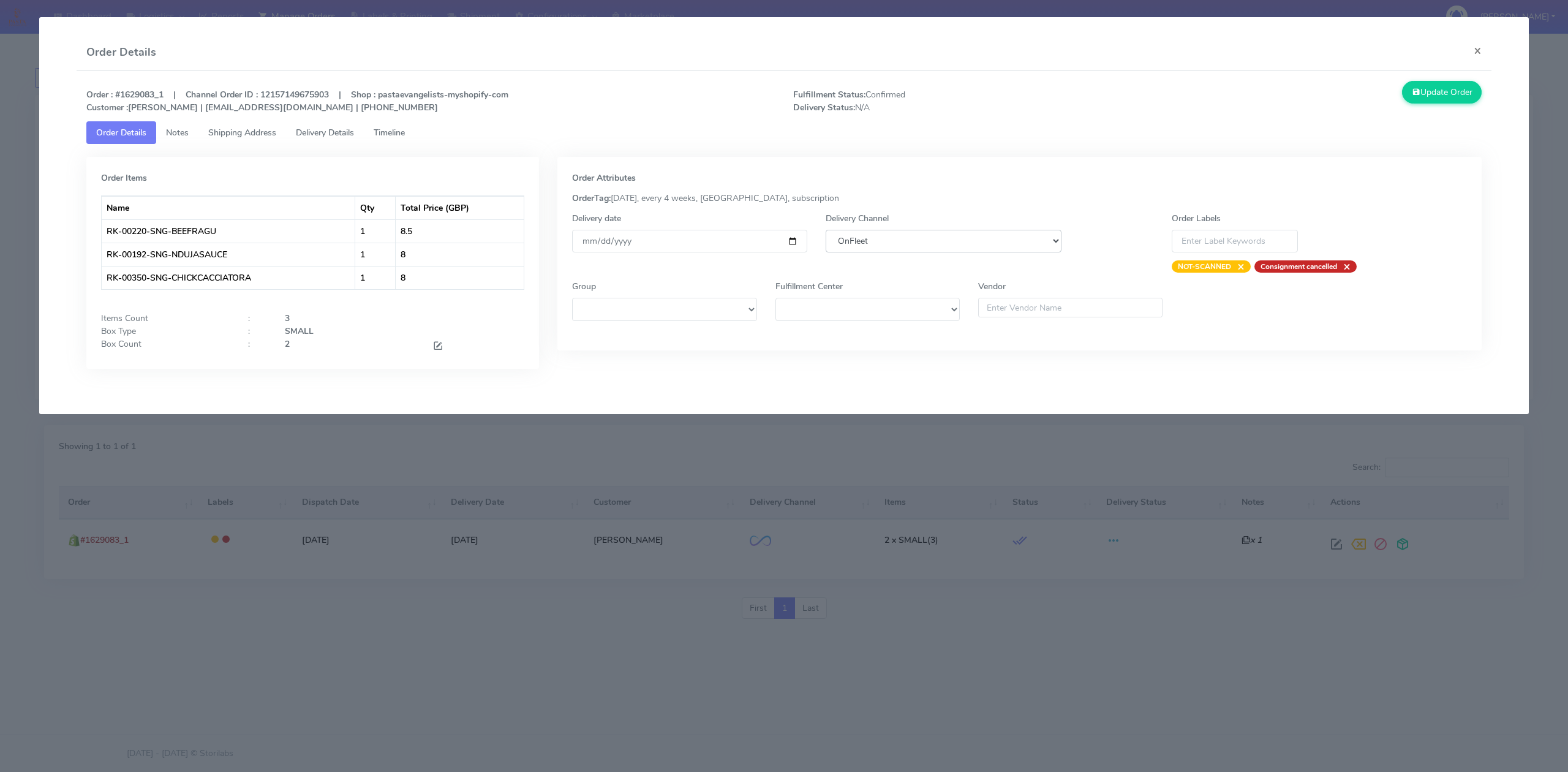
click at [925, 247] on select "DHL OnFleet Royal Mail DPD Yodel MaxOptra Amazon Collection" at bounding box center [944, 241] width 236 height 23
select select "5"
click at [826, 230] on select "DHL OnFleet Royal Mail DPD Yodel MaxOptra Amazon Collection" at bounding box center [944, 241] width 236 height 23
click at [1427, 90] on button "Update Order" at bounding box center [1442, 92] width 80 height 23
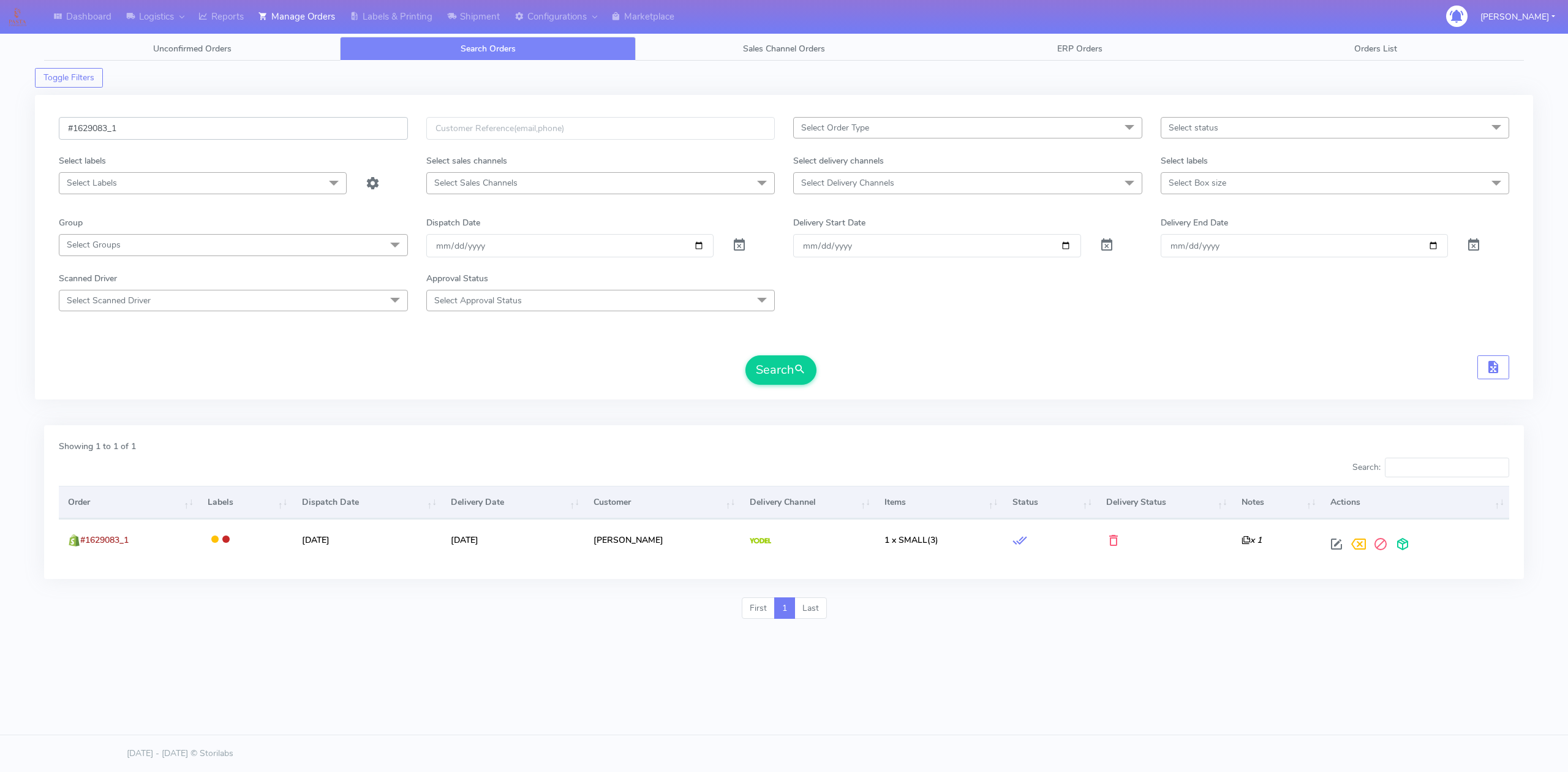
click at [311, 133] on input "#1629083_1" at bounding box center [233, 128] width 349 height 23
paste input "149"
type input "#1629149_1"
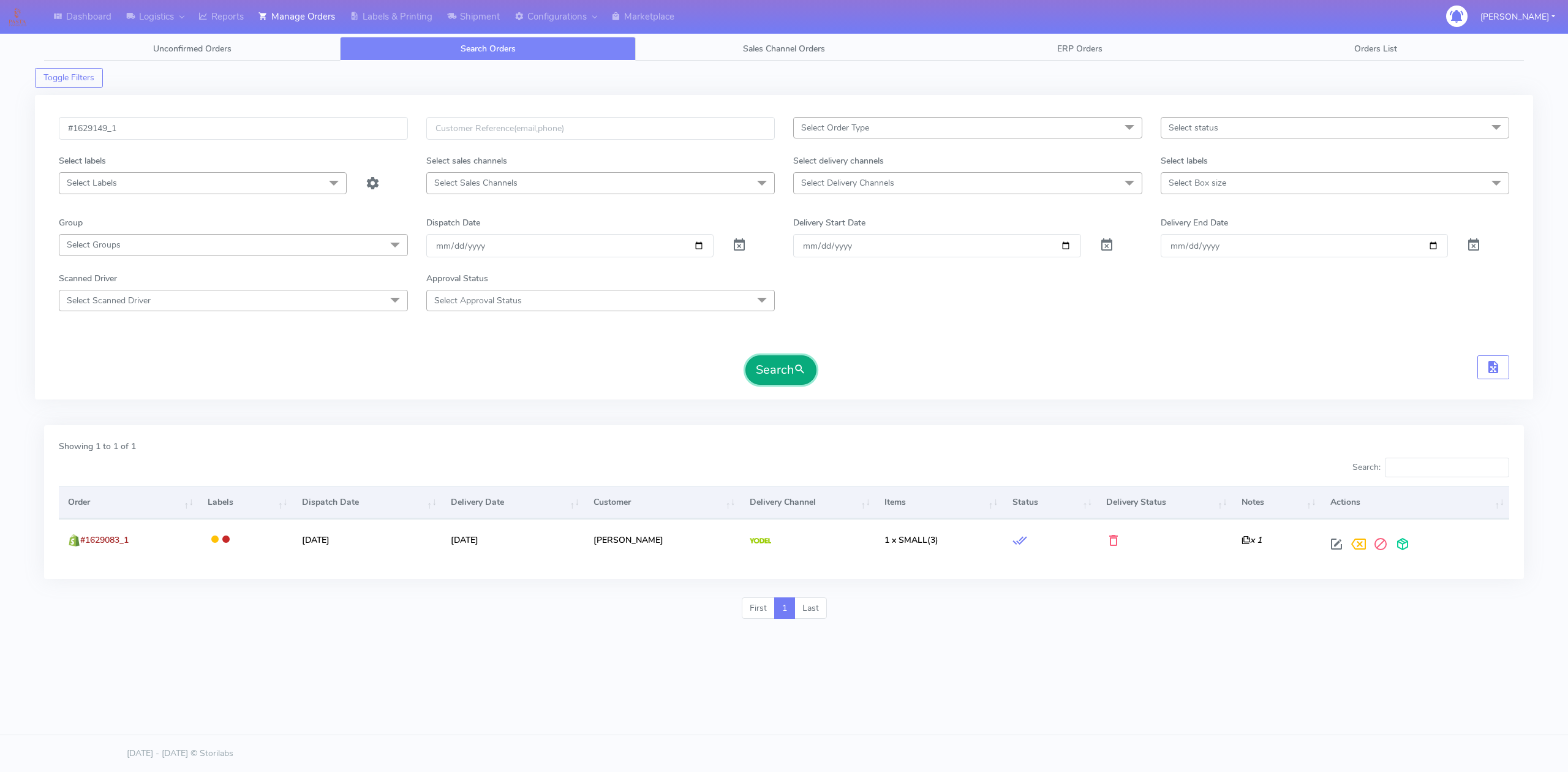
click at [768, 374] on button "Search" at bounding box center [781, 370] width 71 height 30
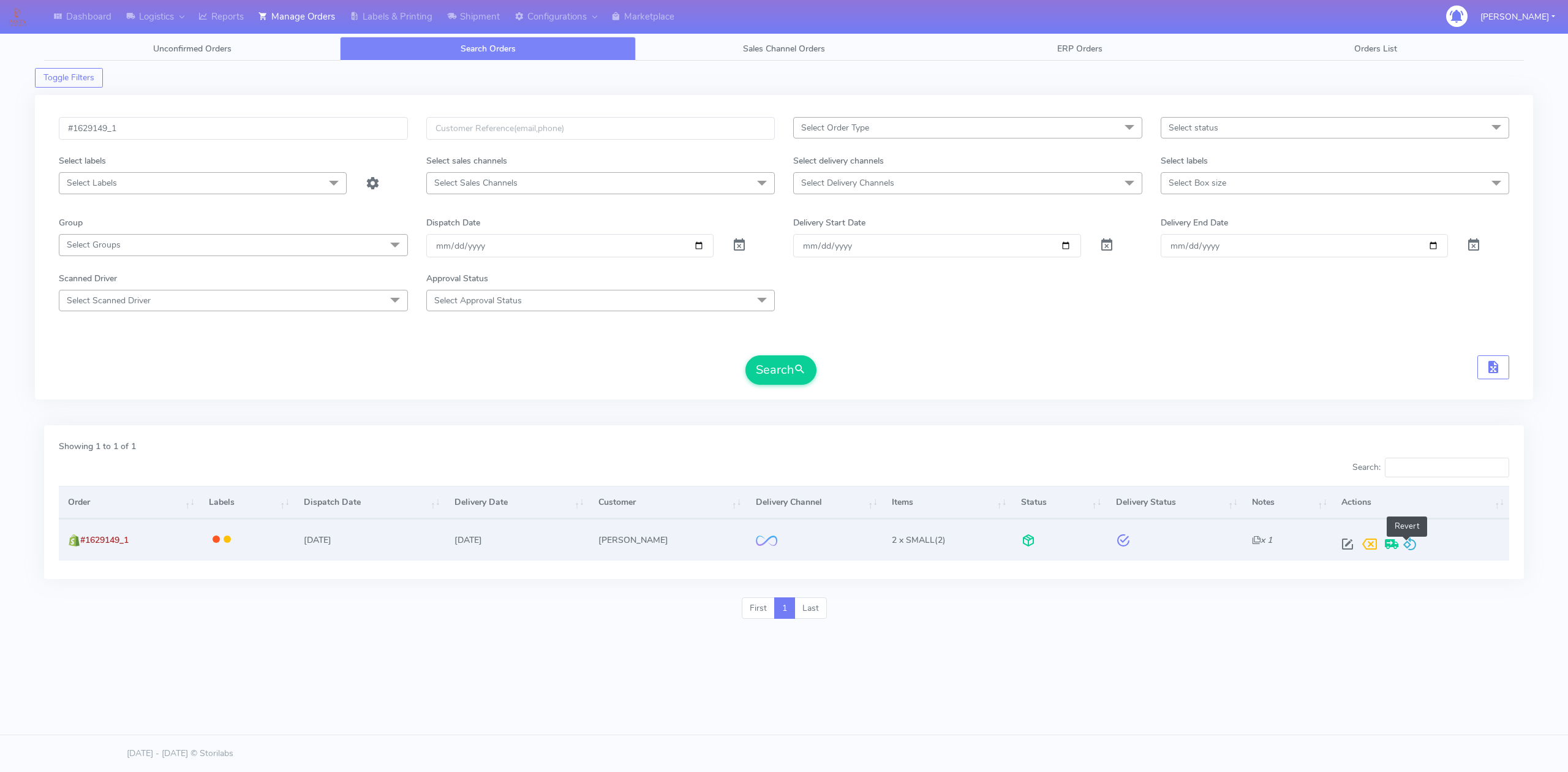
click at [1414, 541] on span at bounding box center [1410, 547] width 15 height 12
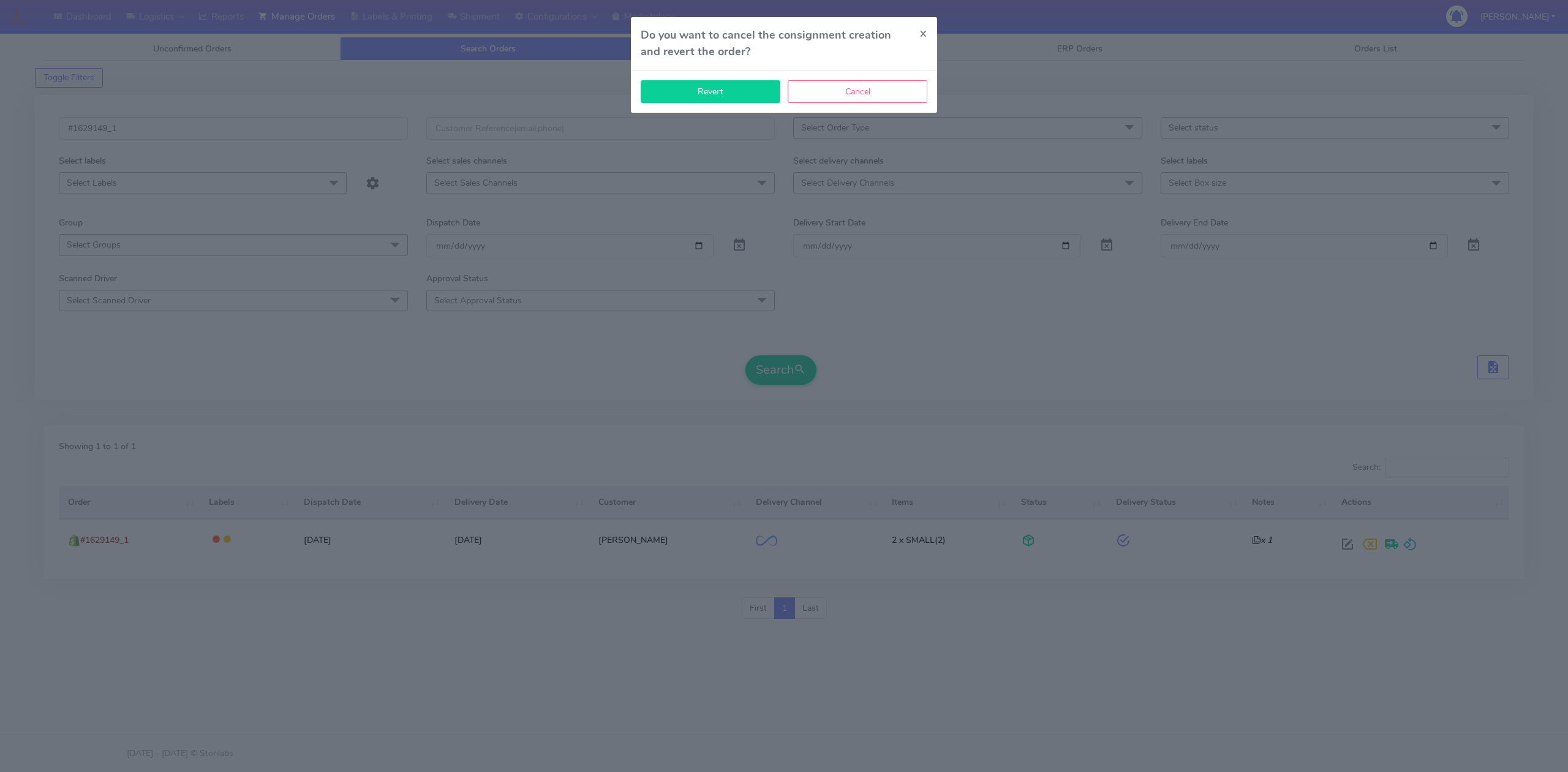
click at [733, 96] on button "Revert" at bounding box center [710, 91] width 140 height 23
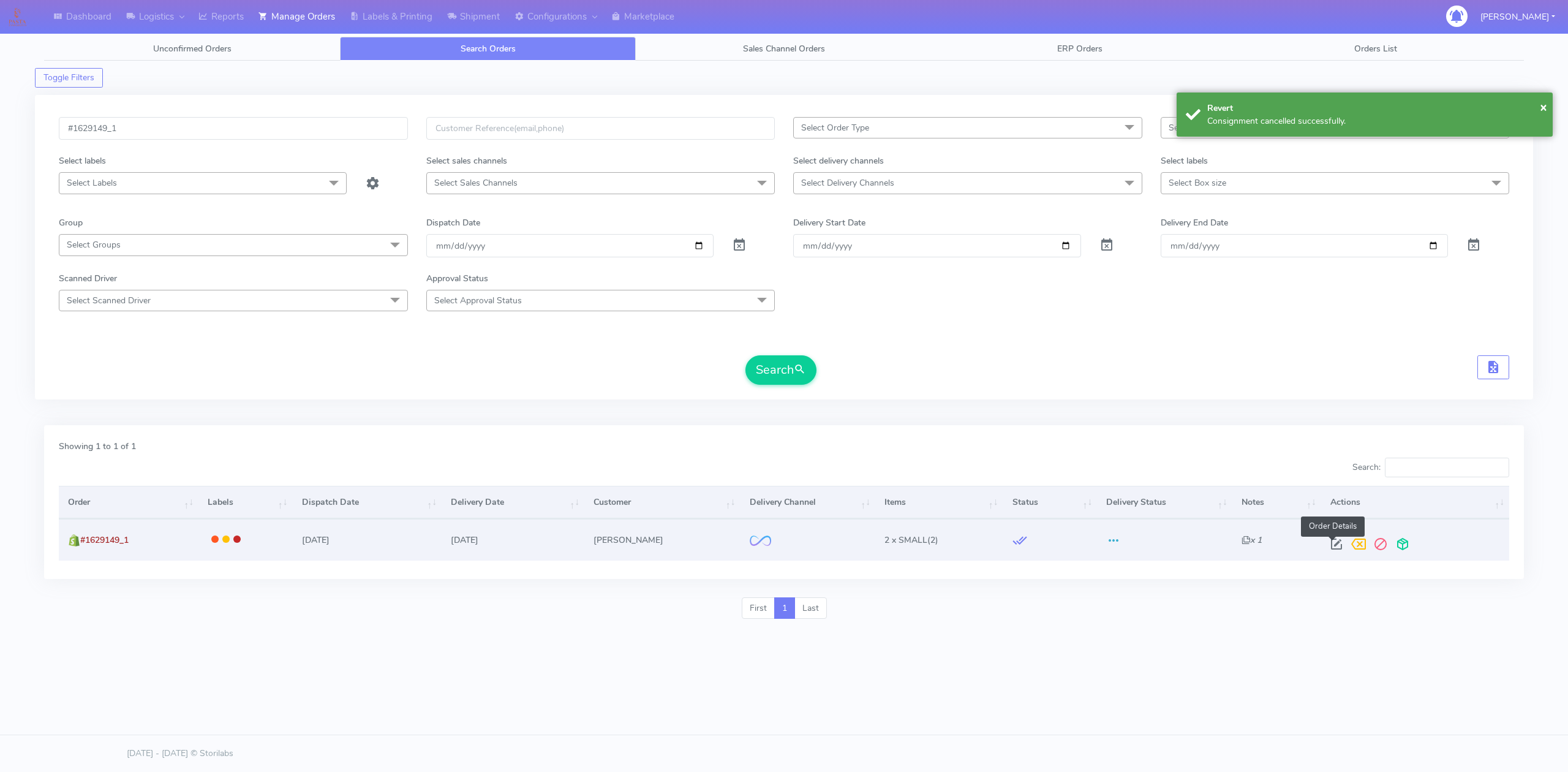
click at [1333, 545] on span at bounding box center [1337, 547] width 22 height 12
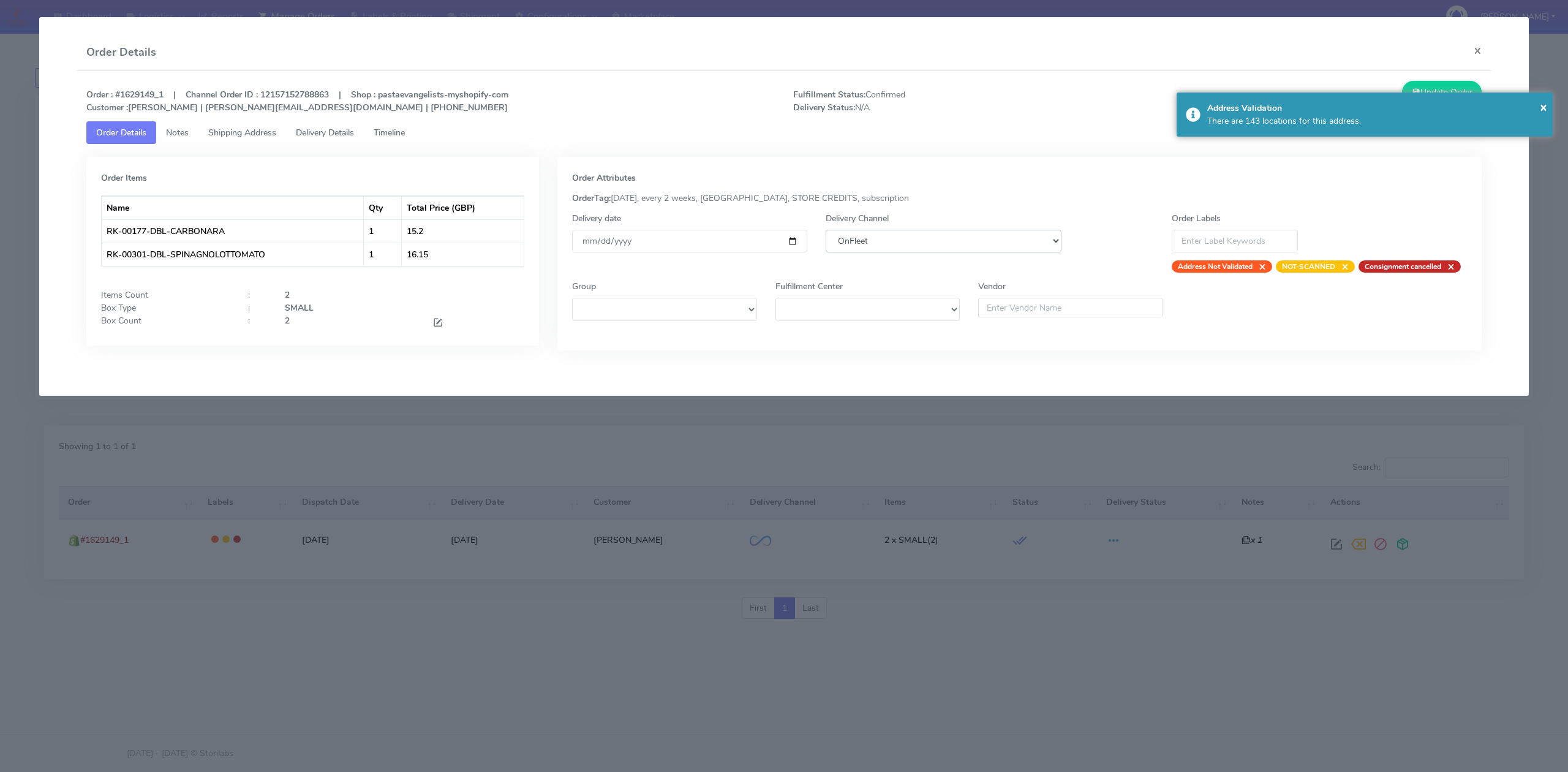
click at [978, 243] on select "DHL OnFleet Royal Mail DPD Yodel MaxOptra Amazon Collection" at bounding box center [944, 241] width 236 height 23
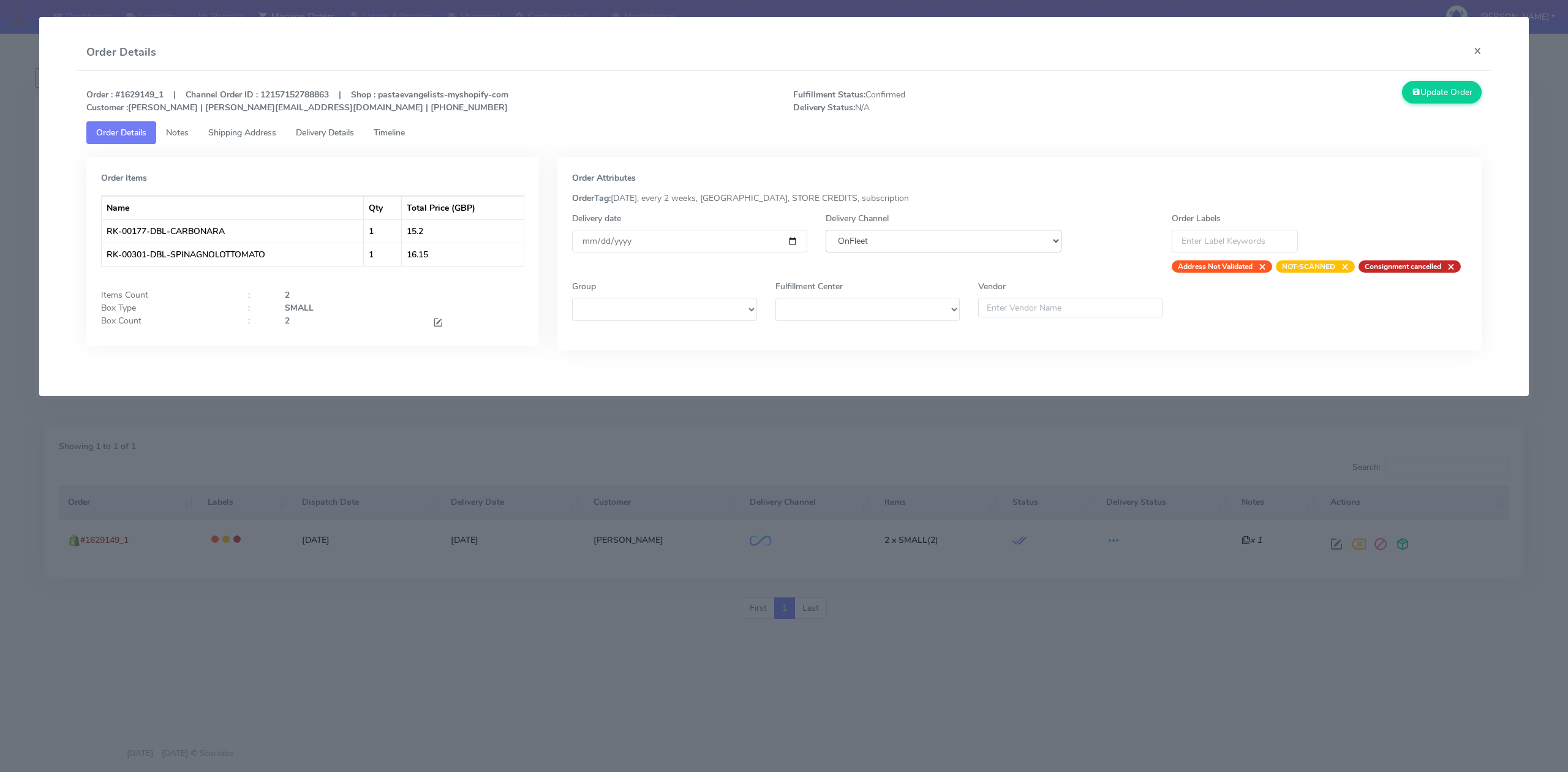
select select "5"
click at [826, 230] on select "DHL OnFleet Royal Mail DPD Yodel MaxOptra Amazon Collection" at bounding box center [944, 241] width 236 height 23
click at [1447, 103] on button "Update Order" at bounding box center [1442, 92] width 80 height 23
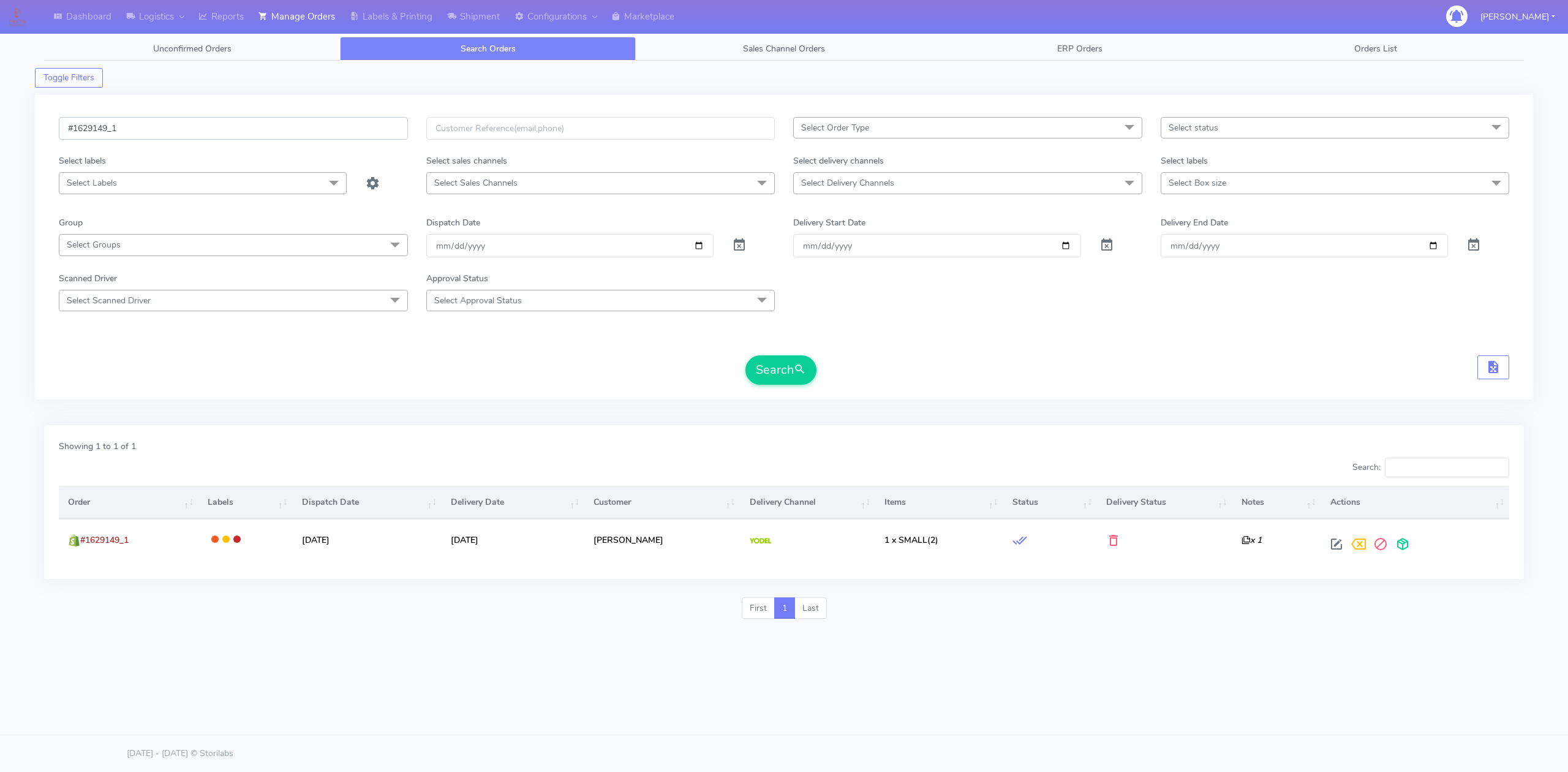
click at [185, 133] on input "#1629149_1" at bounding box center [233, 128] width 349 height 23
paste input "22"
type input "#1629122_1"
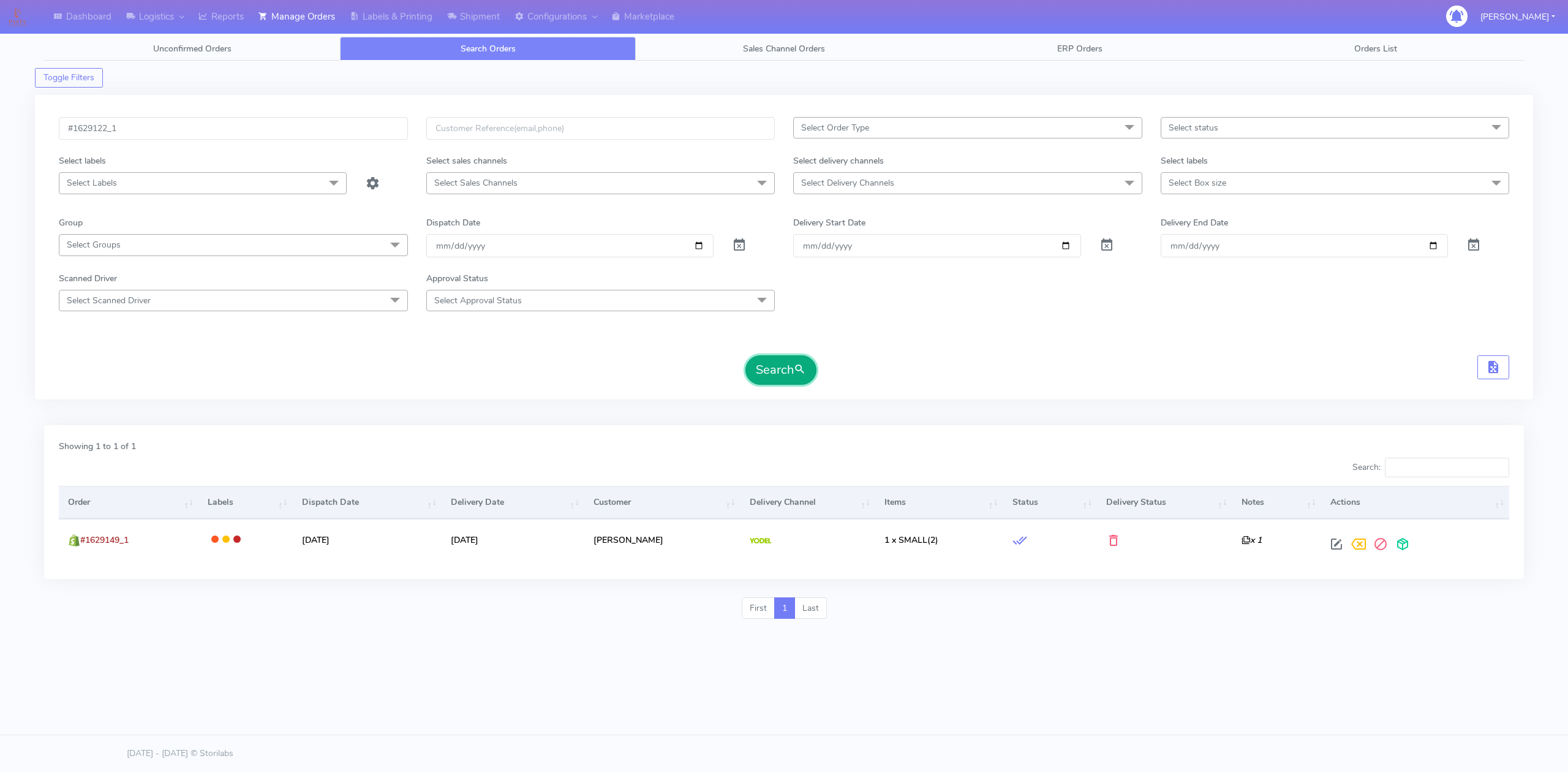
click at [761, 366] on button "Search" at bounding box center [781, 370] width 71 height 30
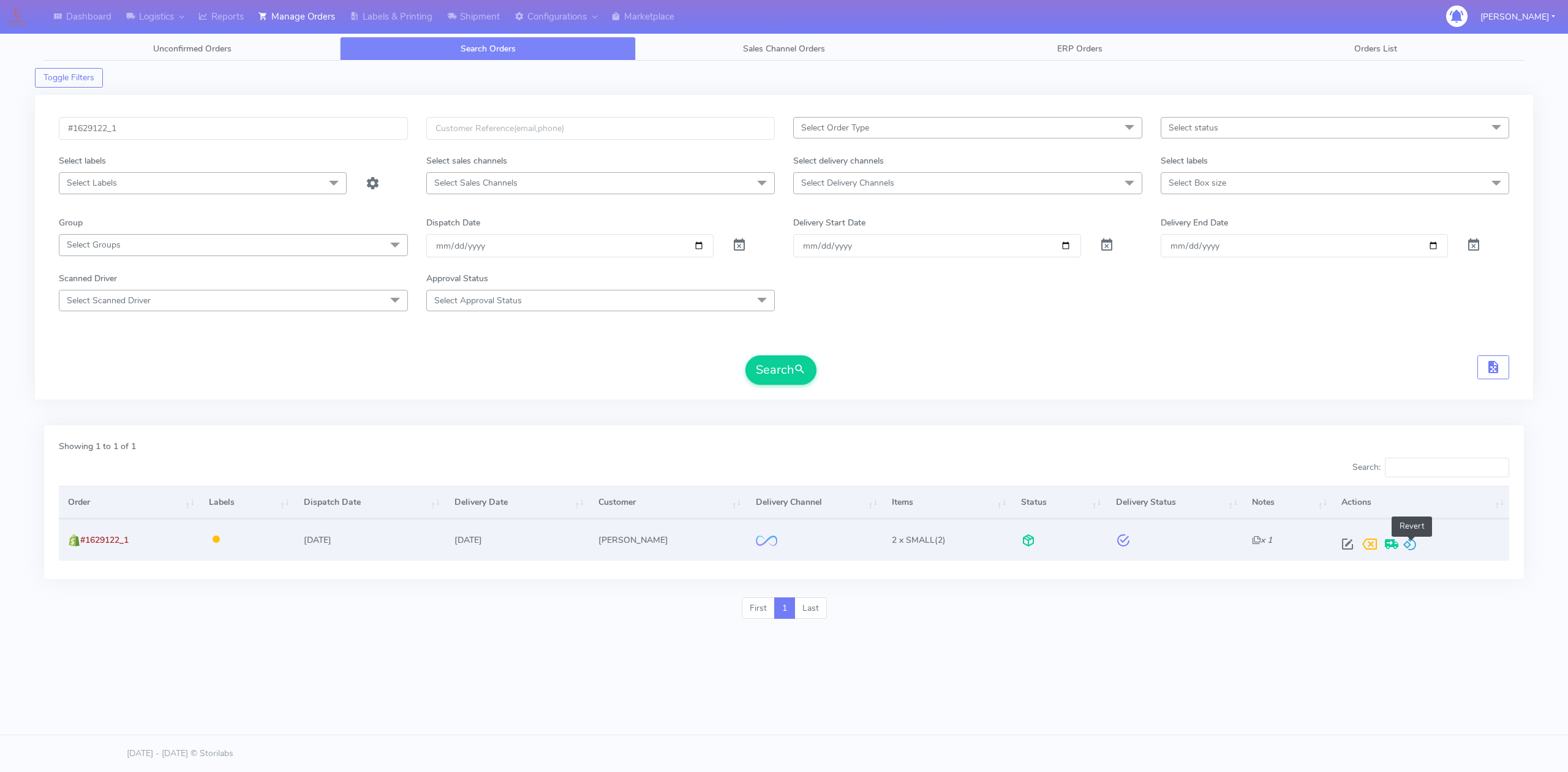
click at [1412, 547] on span at bounding box center [1410, 547] width 15 height 12
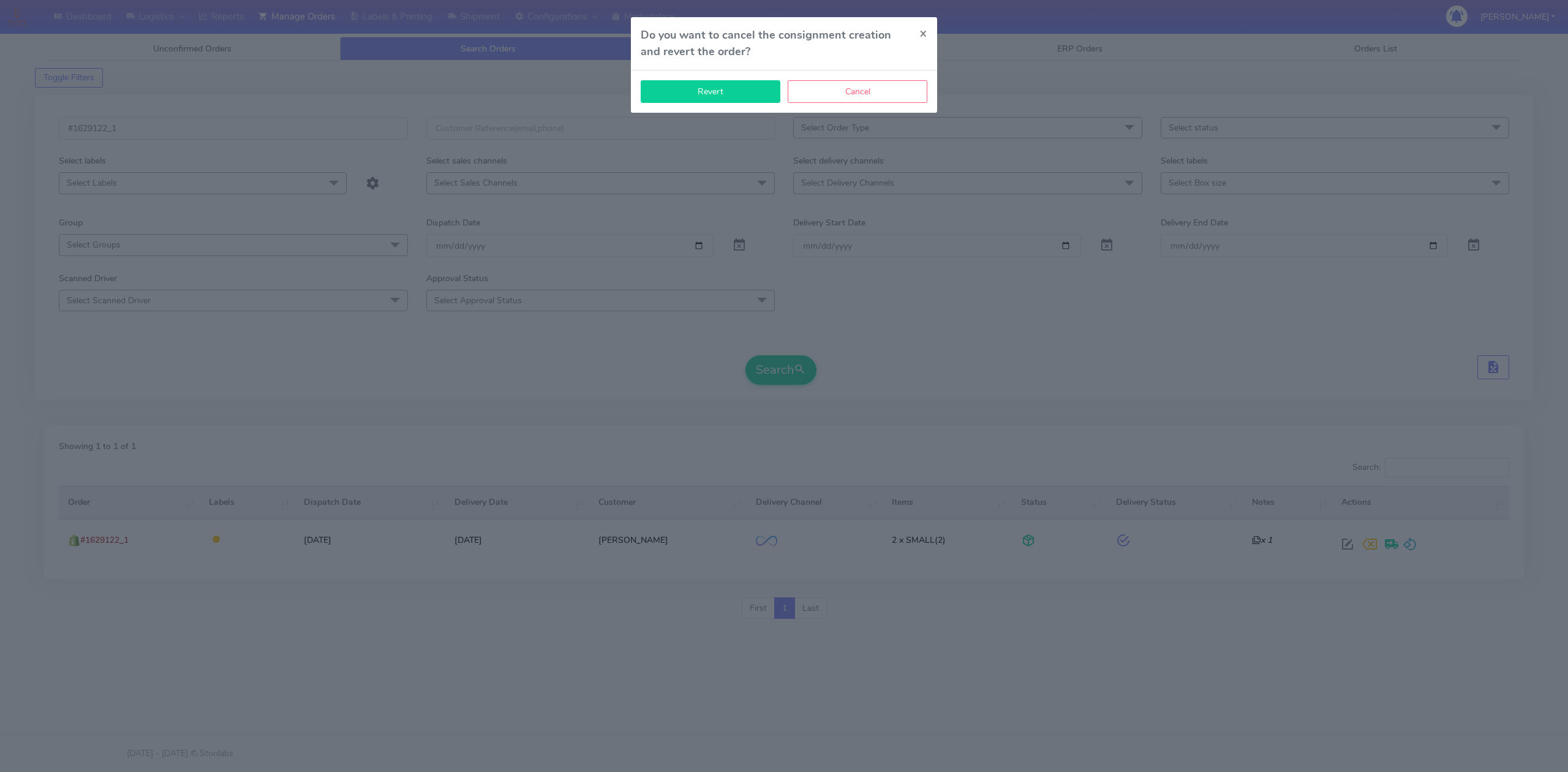
click at [740, 88] on button "Revert" at bounding box center [710, 91] width 140 height 23
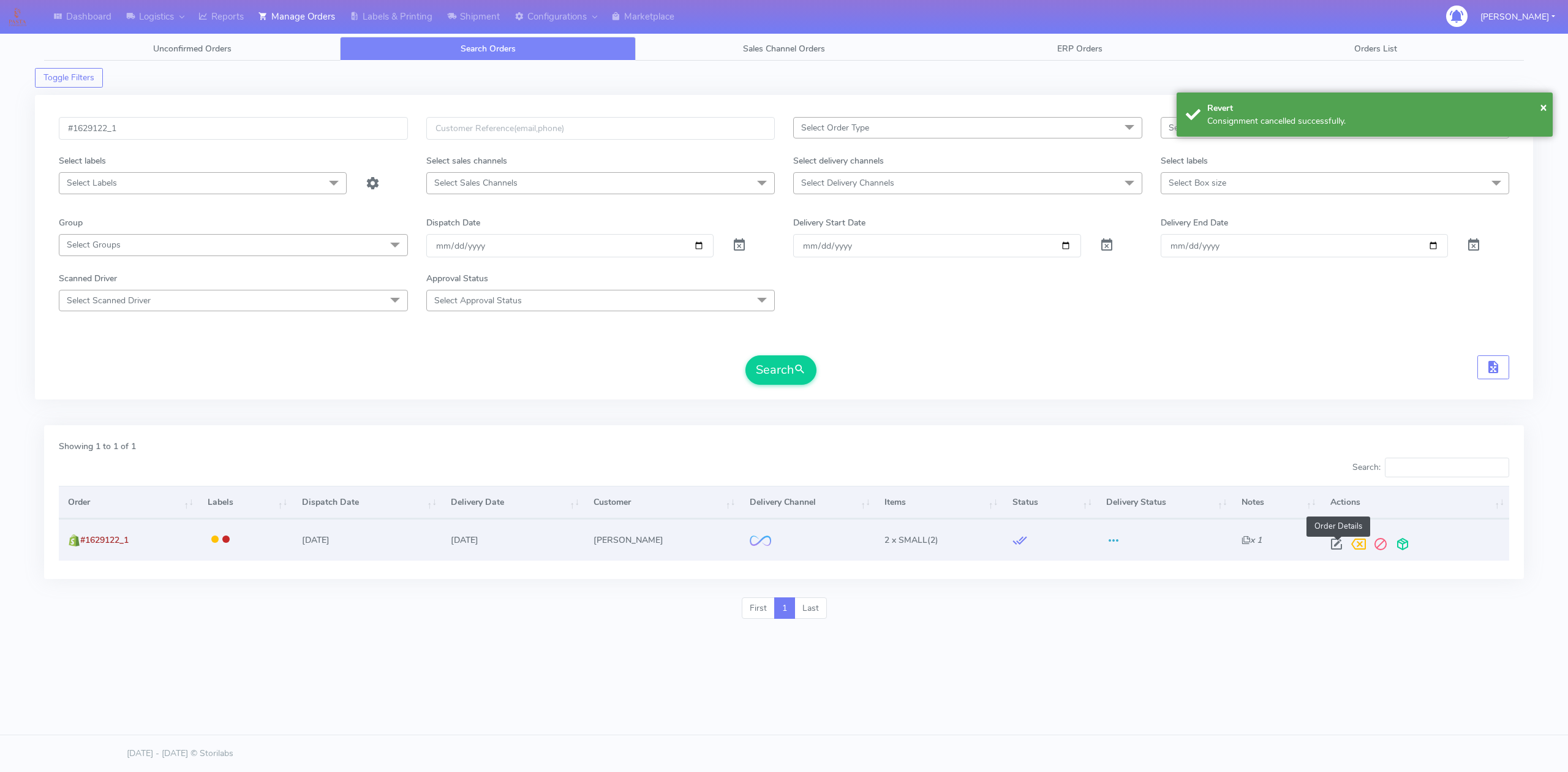
click at [1339, 551] on span at bounding box center [1337, 547] width 22 height 12
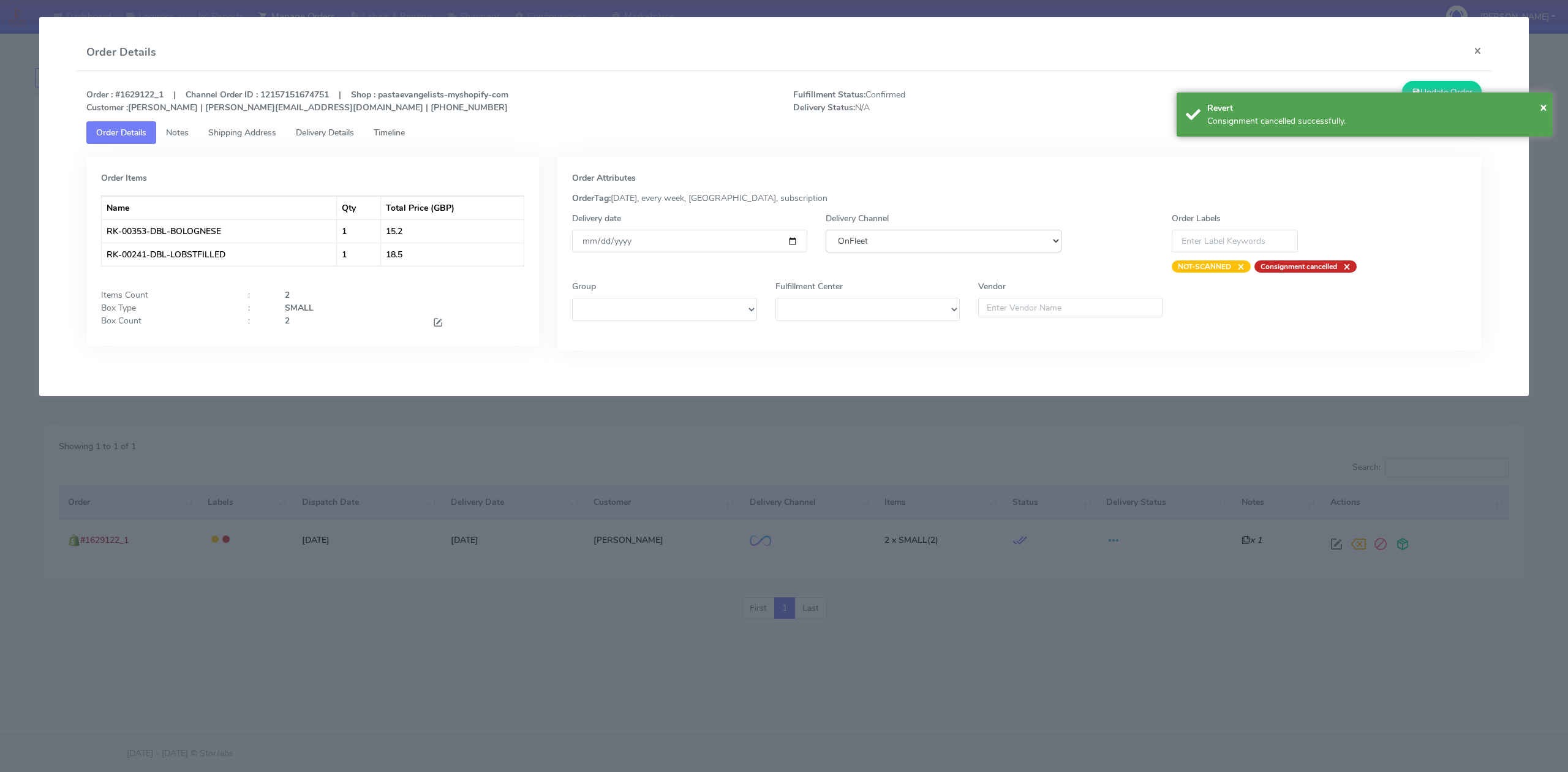
click at [983, 238] on select "DHL OnFleet Royal Mail DPD Yodel MaxOptra Amazon Collection" at bounding box center [944, 241] width 236 height 23
click at [826, 230] on select "DHL OnFleet Royal Mail DPD Yodel MaxOptra Amazon Collection" at bounding box center [944, 241] width 236 height 23
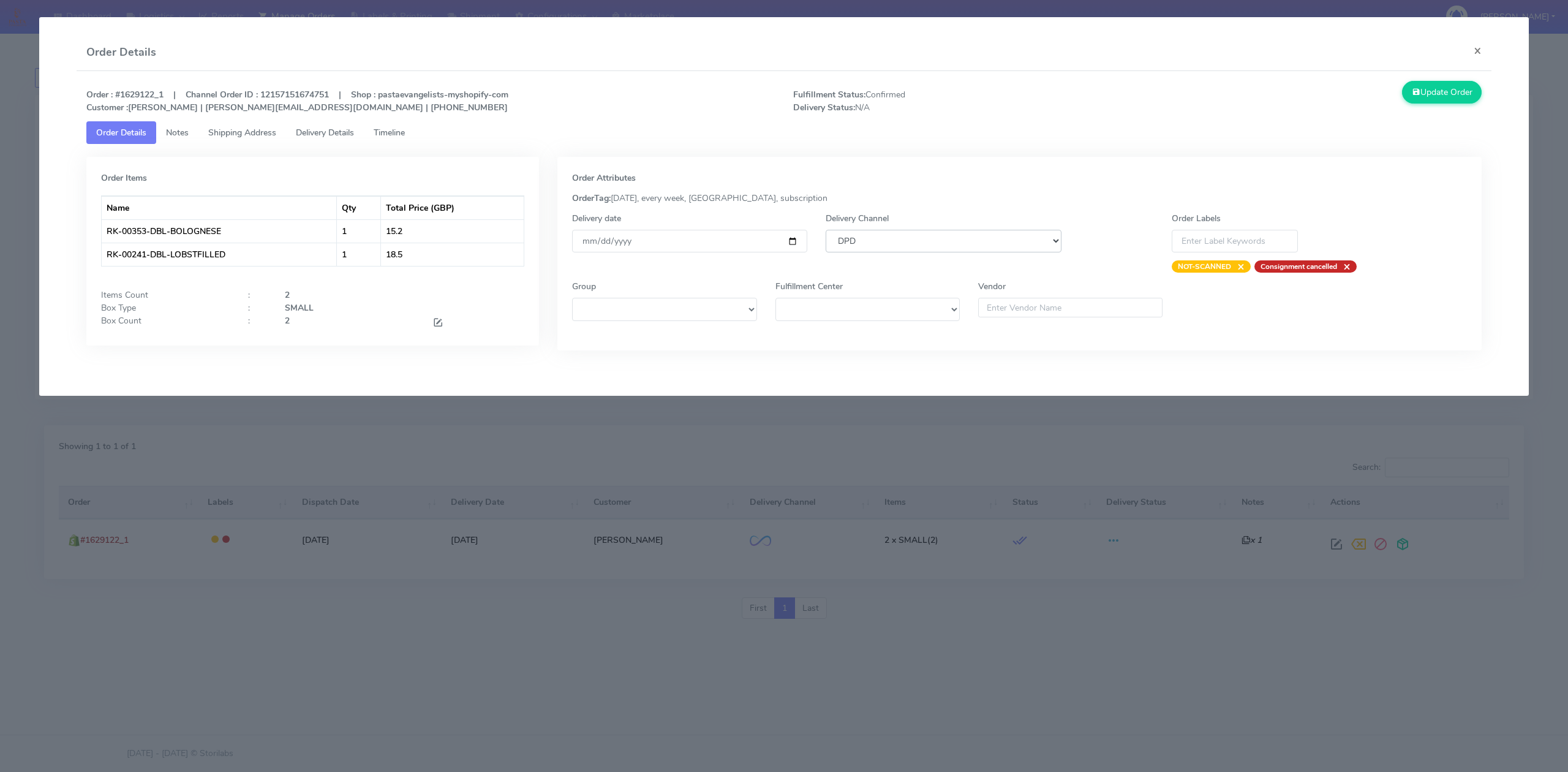
click at [915, 248] on select "DHL OnFleet Royal Mail DPD Yodel MaxOptra Amazon Collection" at bounding box center [944, 241] width 236 height 23
select select "5"
click at [826, 230] on select "DHL OnFleet Royal Mail DPD Yodel MaxOptra Amazon Collection" at bounding box center [944, 241] width 236 height 23
click at [1464, 81] on button "Update Order" at bounding box center [1442, 92] width 80 height 23
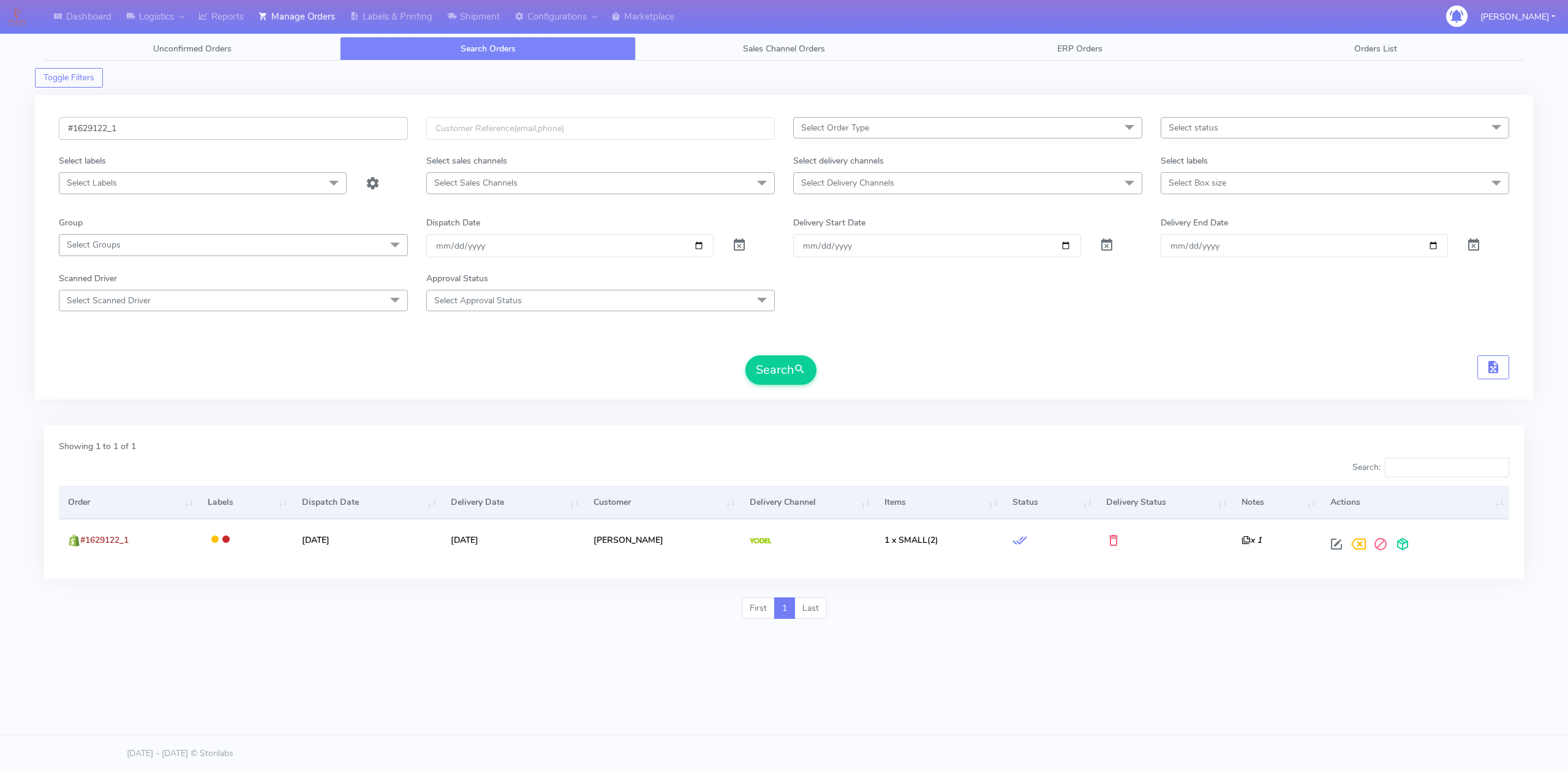
click at [224, 129] on input "#1629122_1" at bounding box center [233, 128] width 349 height 23
click at [225, 129] on input "#1629122_1" at bounding box center [233, 128] width 349 height 23
paste input "06"
type input "#1629106_1"
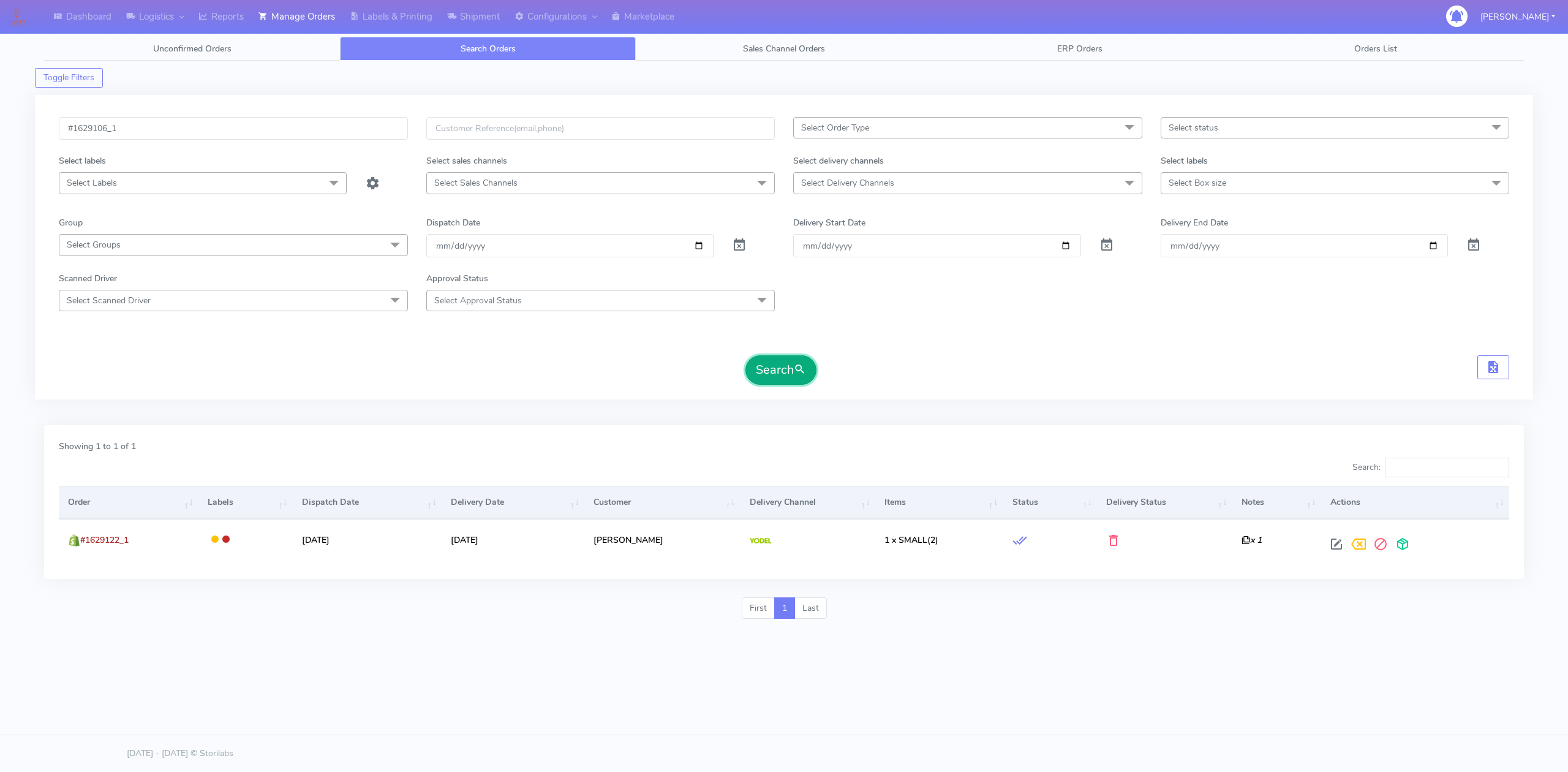
click at [767, 378] on button "Search" at bounding box center [781, 370] width 71 height 30
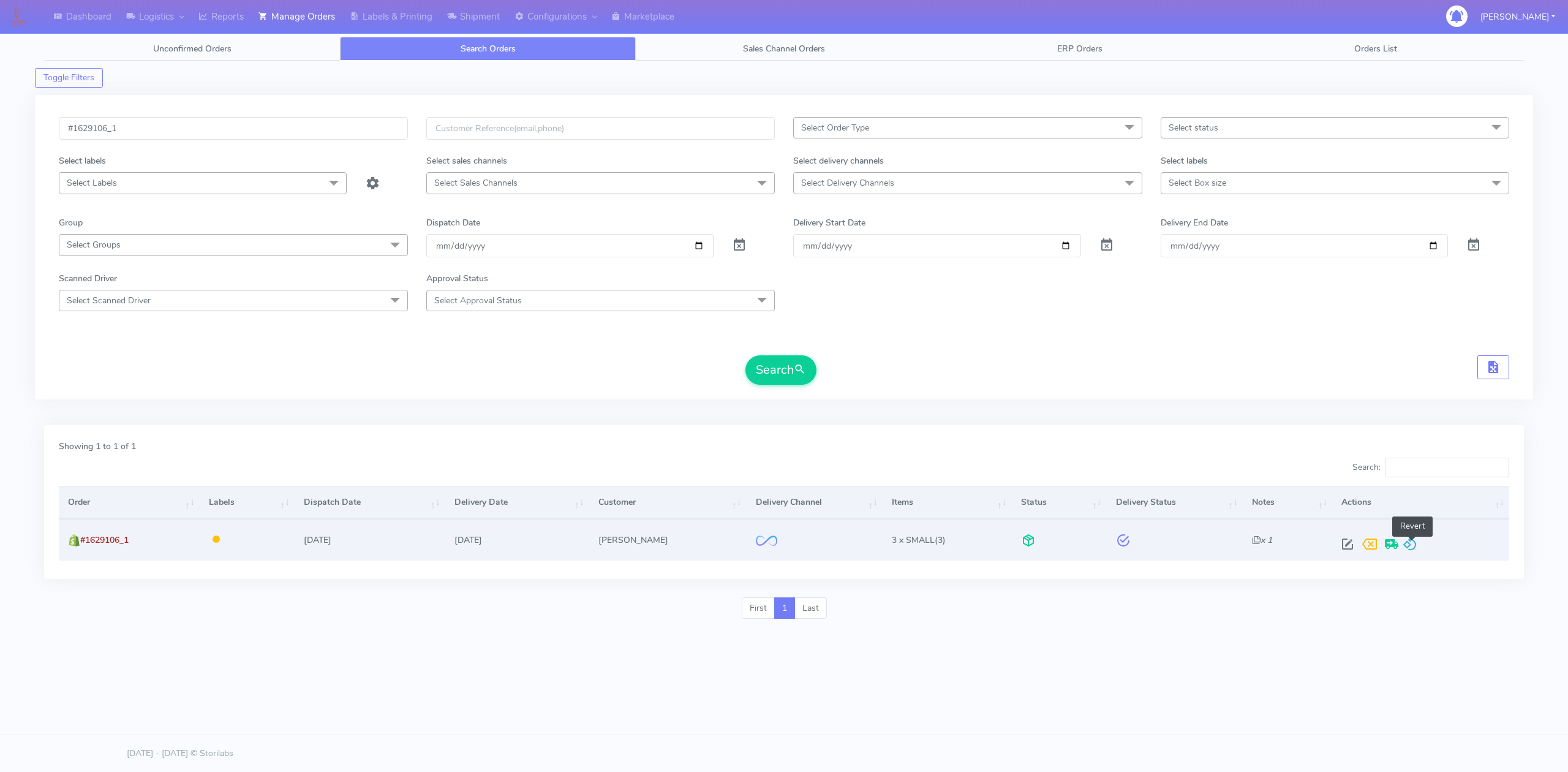
click at [1412, 541] on span at bounding box center [1410, 547] width 15 height 12
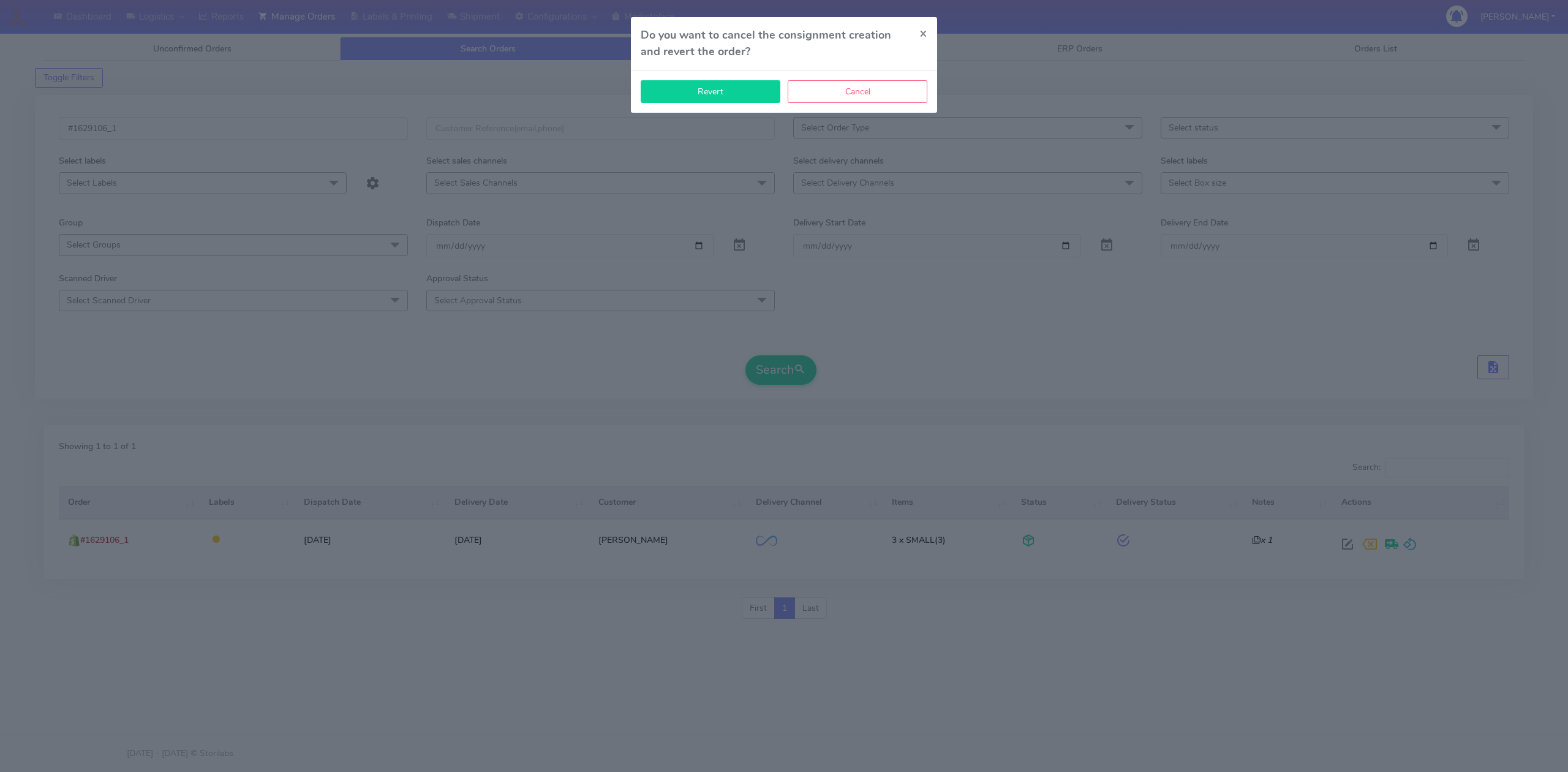
click at [741, 90] on button "Revert" at bounding box center [710, 91] width 140 height 23
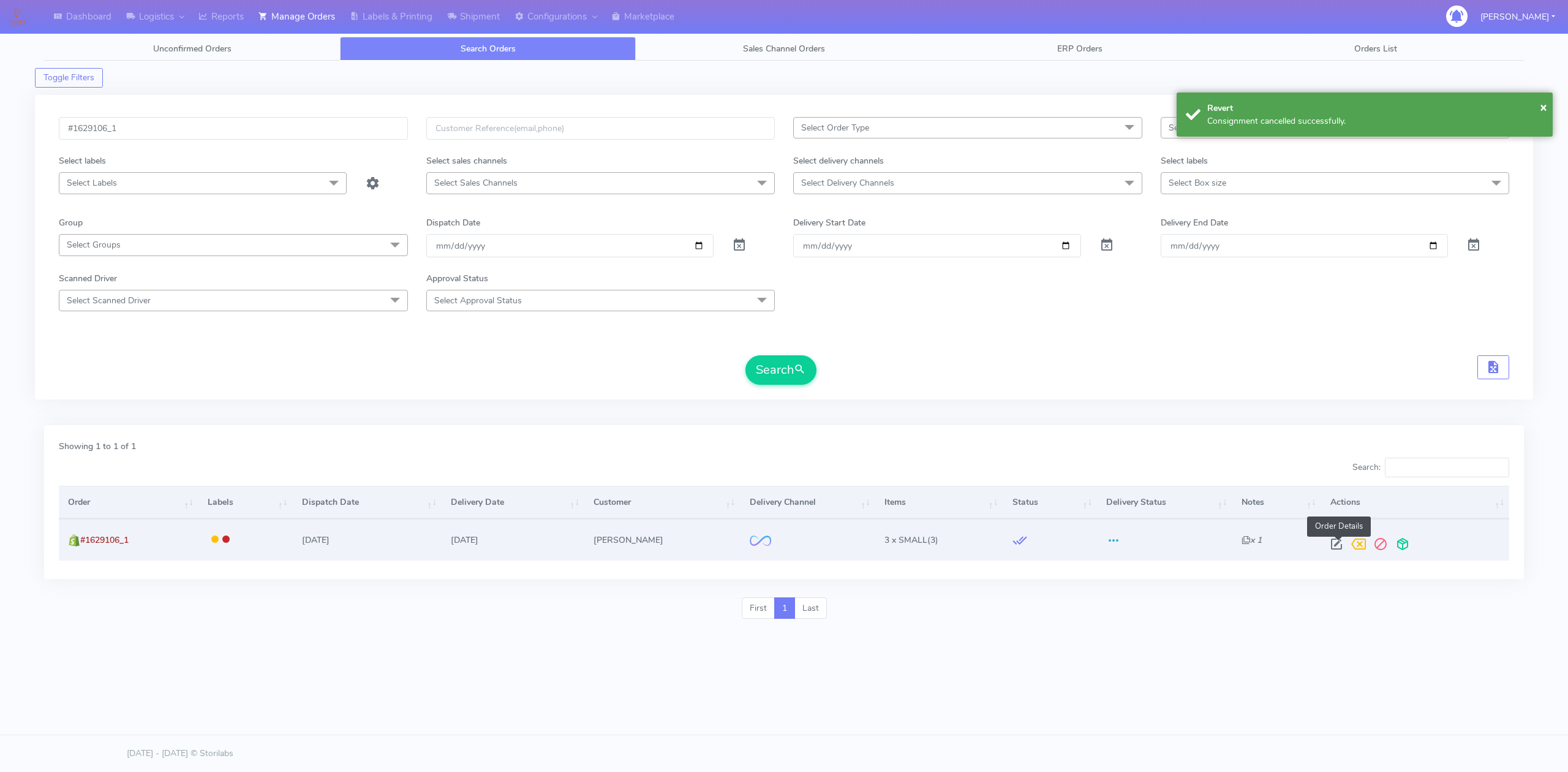
click at [1332, 542] on span at bounding box center [1337, 547] width 22 height 12
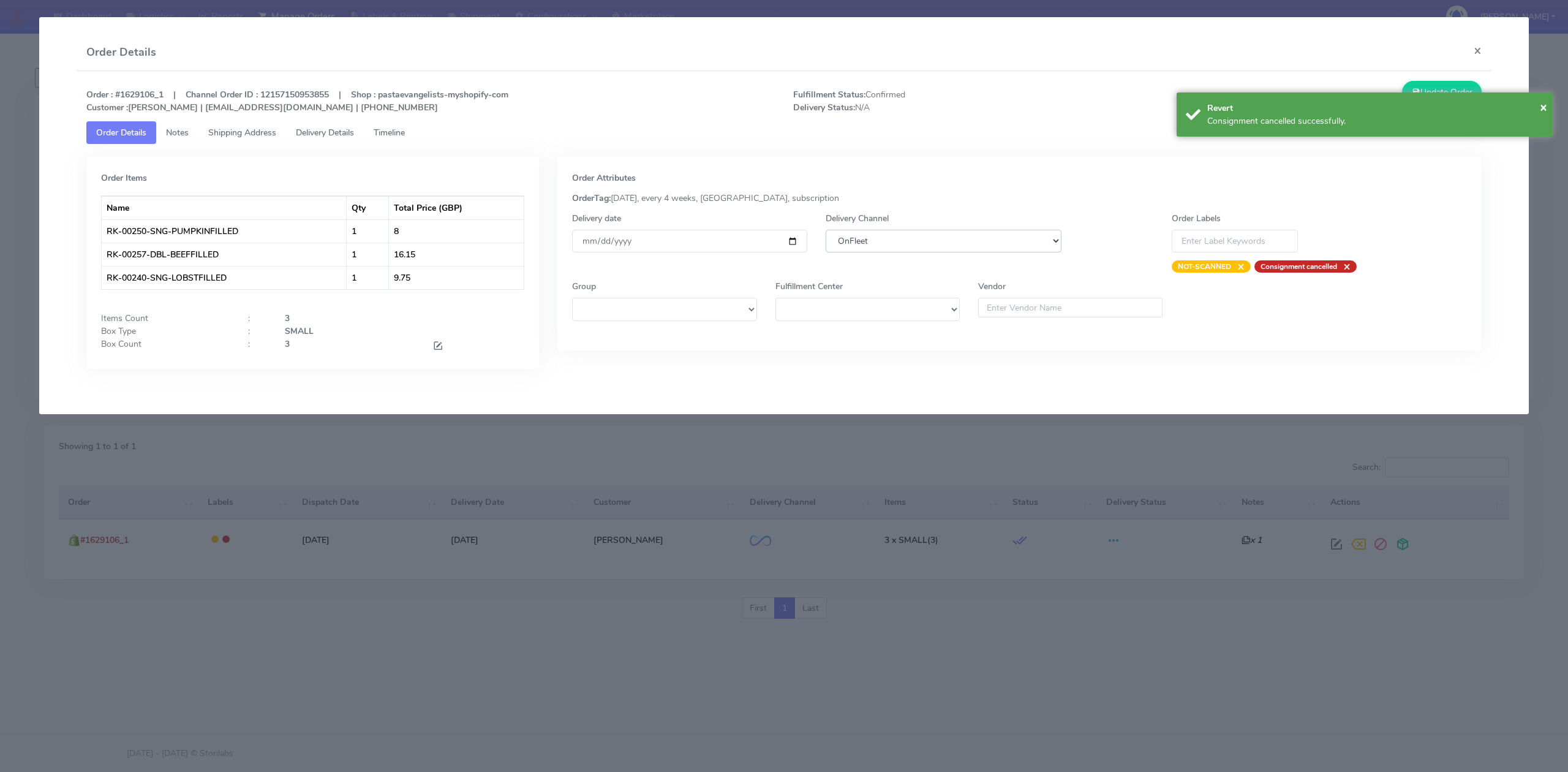
click at [935, 240] on select "DHL OnFleet Royal Mail DPD Yodel MaxOptra Amazon Collection" at bounding box center [944, 241] width 236 height 23
select select "5"
click at [826, 230] on select "DHL OnFleet Royal Mail DPD Yodel MaxOptra Amazon Collection" at bounding box center [944, 241] width 236 height 23
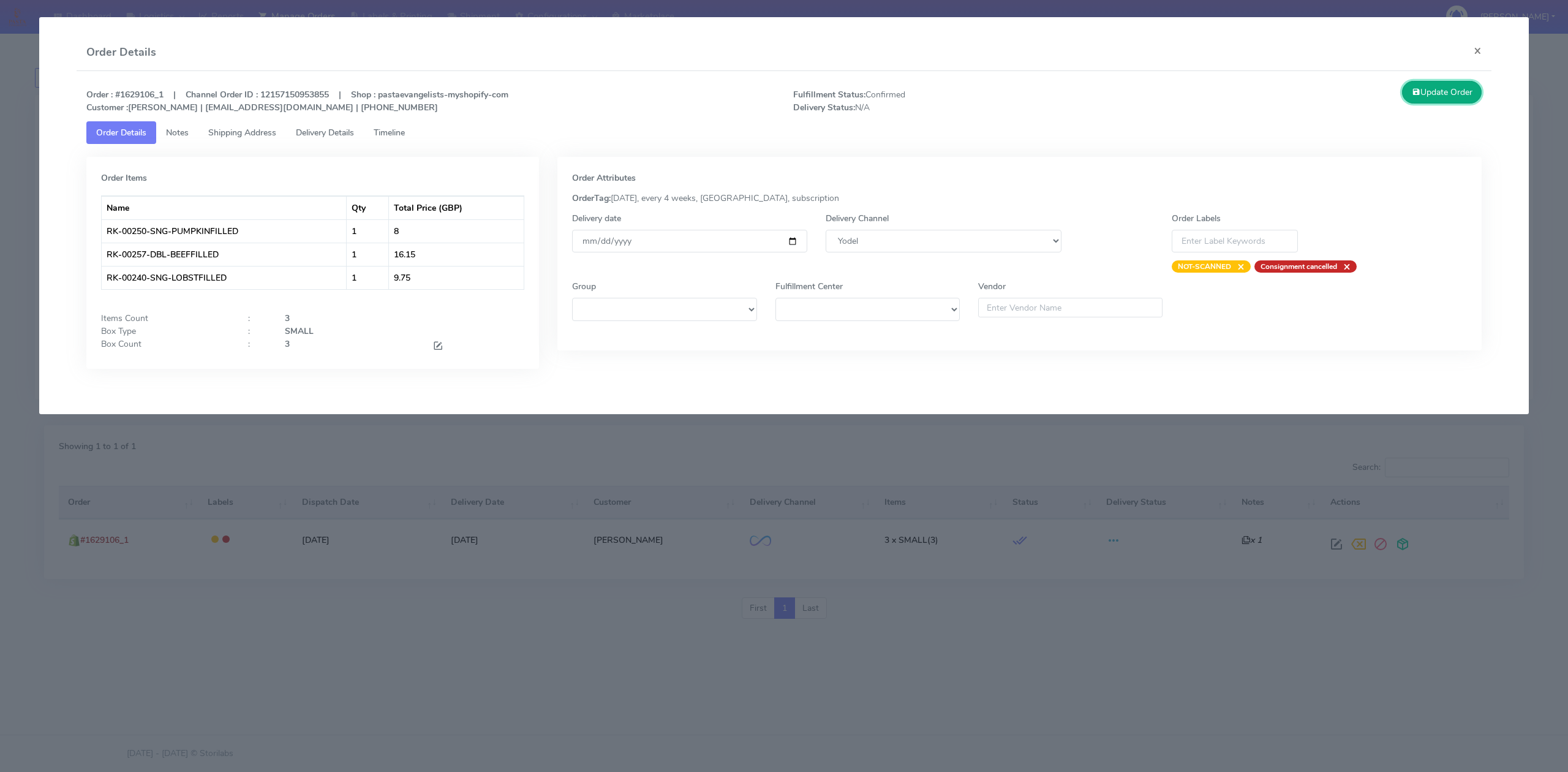
click at [1447, 99] on button "Update Order" at bounding box center [1442, 92] width 80 height 23
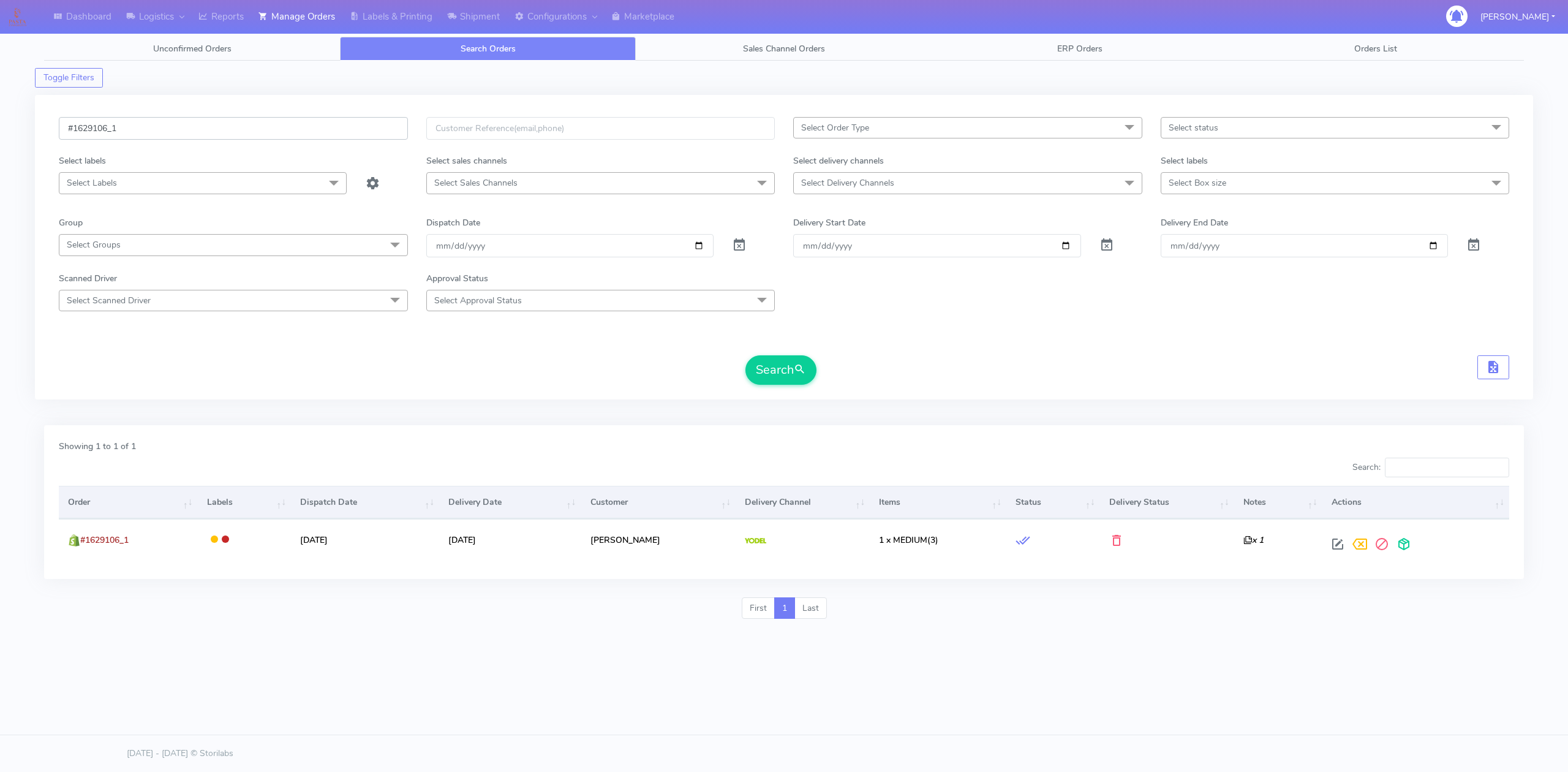
click at [217, 137] on input "#1629106_1" at bounding box center [233, 128] width 349 height 23
paste input "359"
type input "#1629359_1"
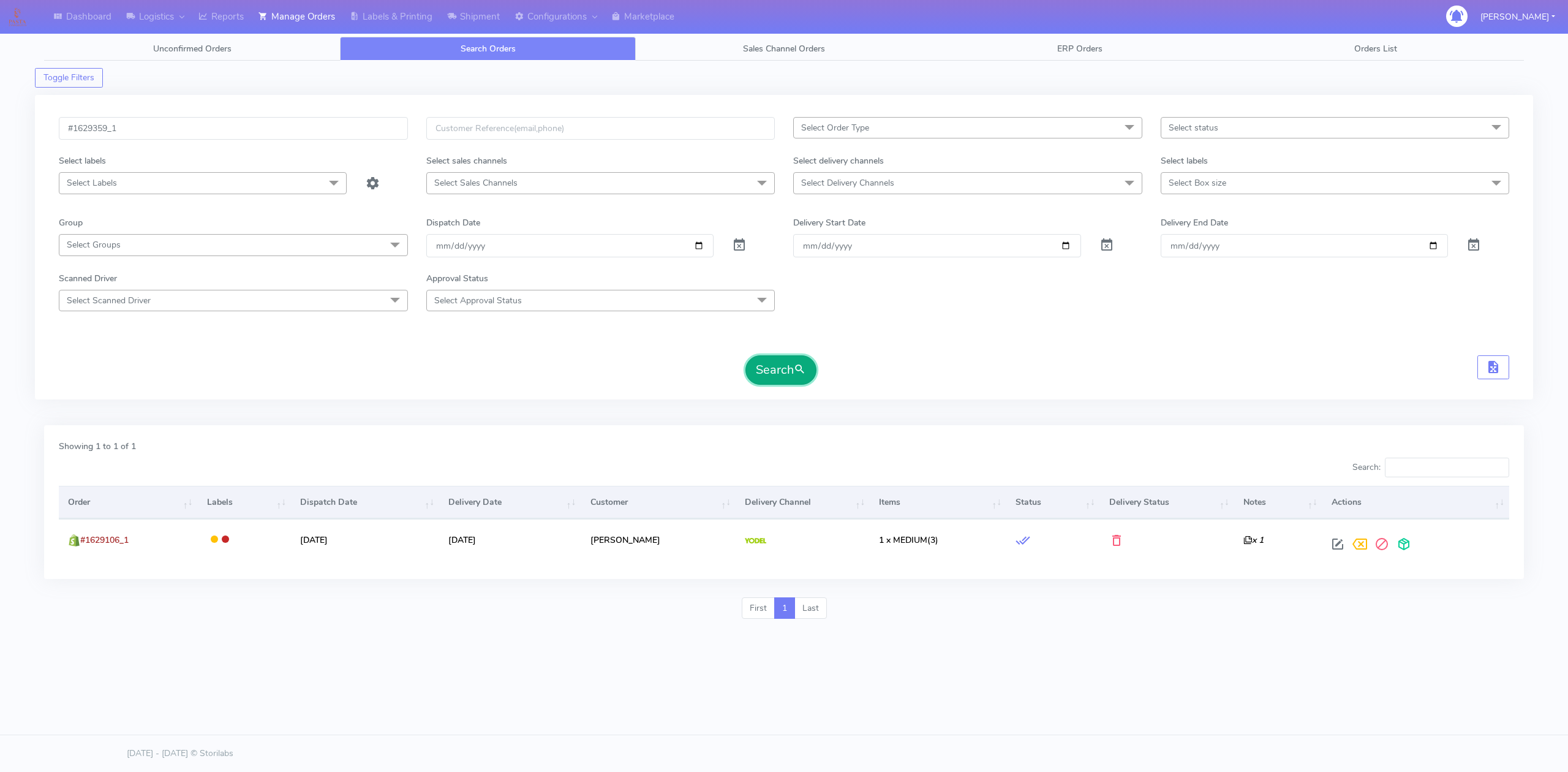
click at [783, 374] on button "Search" at bounding box center [781, 370] width 71 height 30
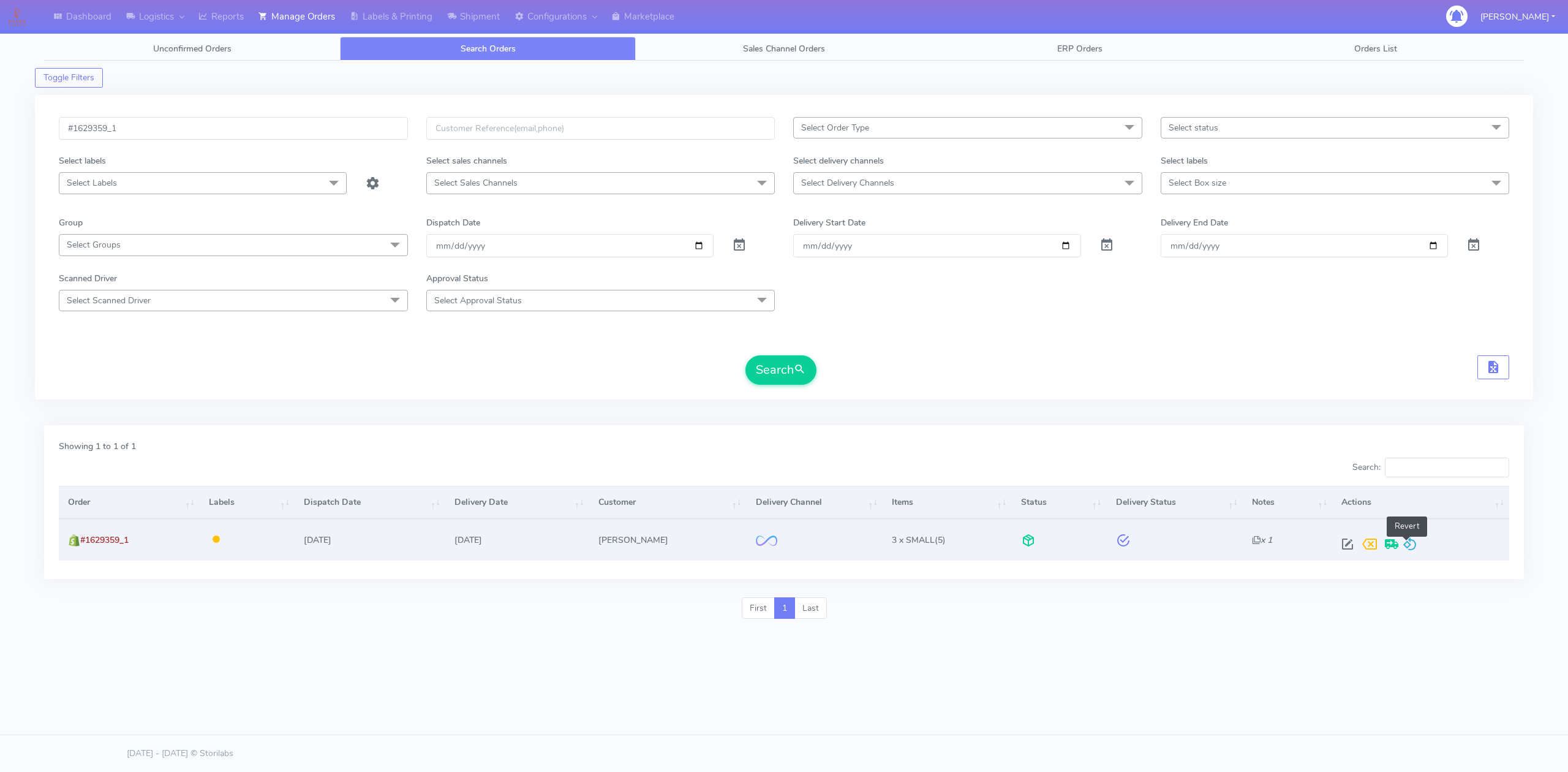
click at [1407, 545] on span at bounding box center [1410, 547] width 15 height 12
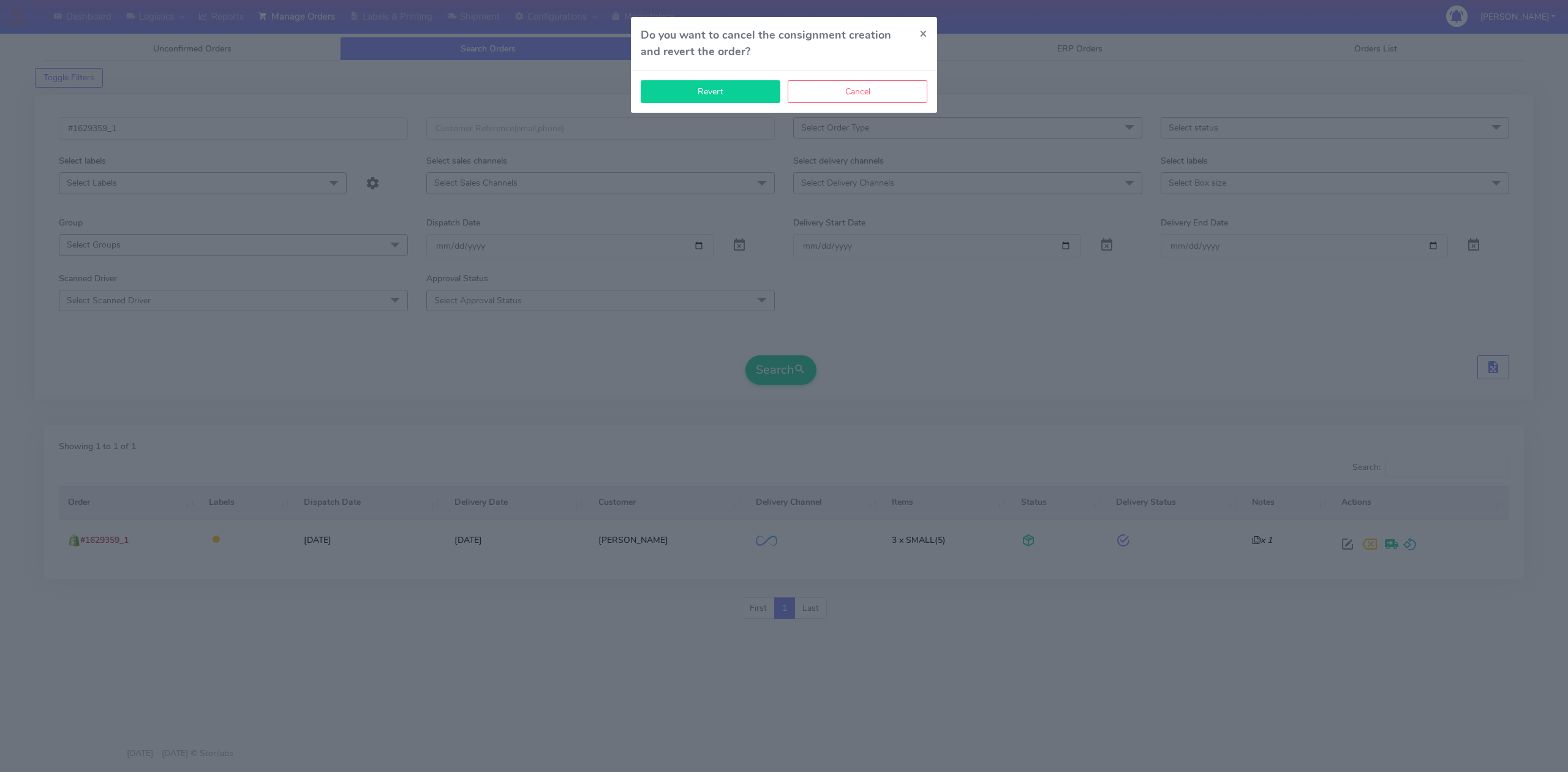
click at [724, 91] on button "Revert" at bounding box center [710, 91] width 140 height 23
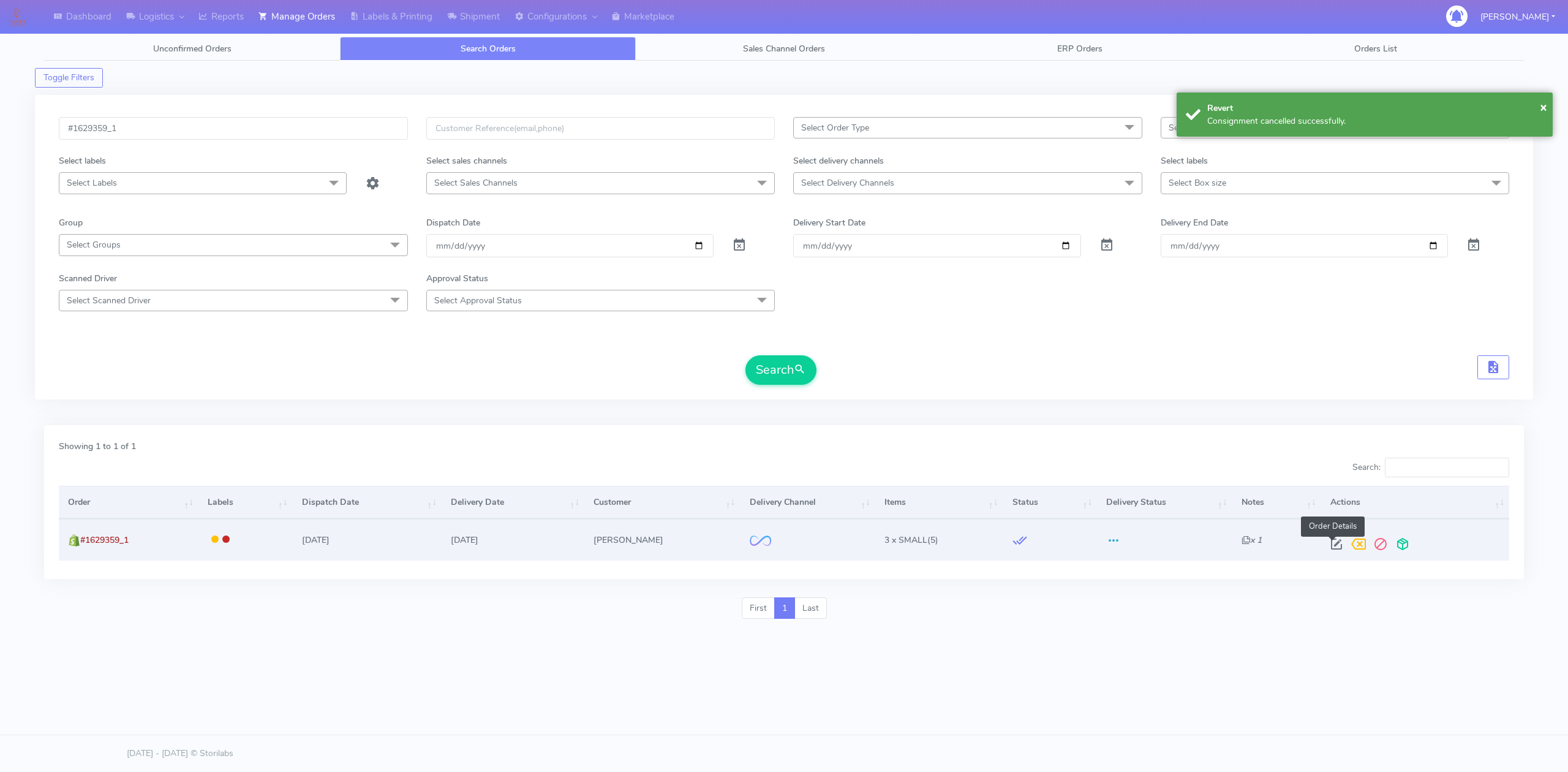
click at [1327, 542] on span at bounding box center [1337, 547] width 22 height 12
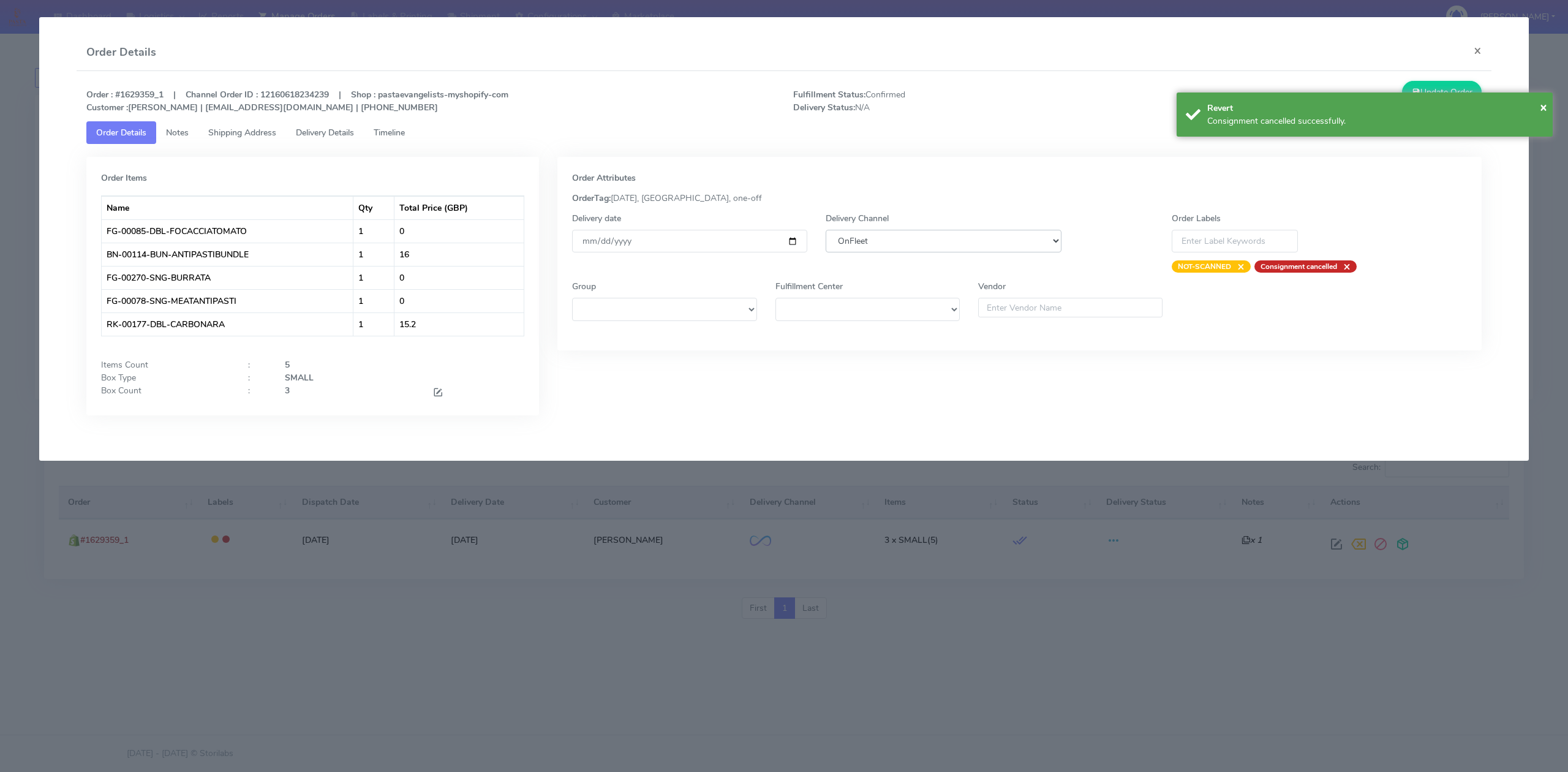
click at [950, 240] on select "DHL OnFleet Royal Mail DPD Yodel MaxOptra Amazon Collection" at bounding box center [944, 241] width 236 height 23
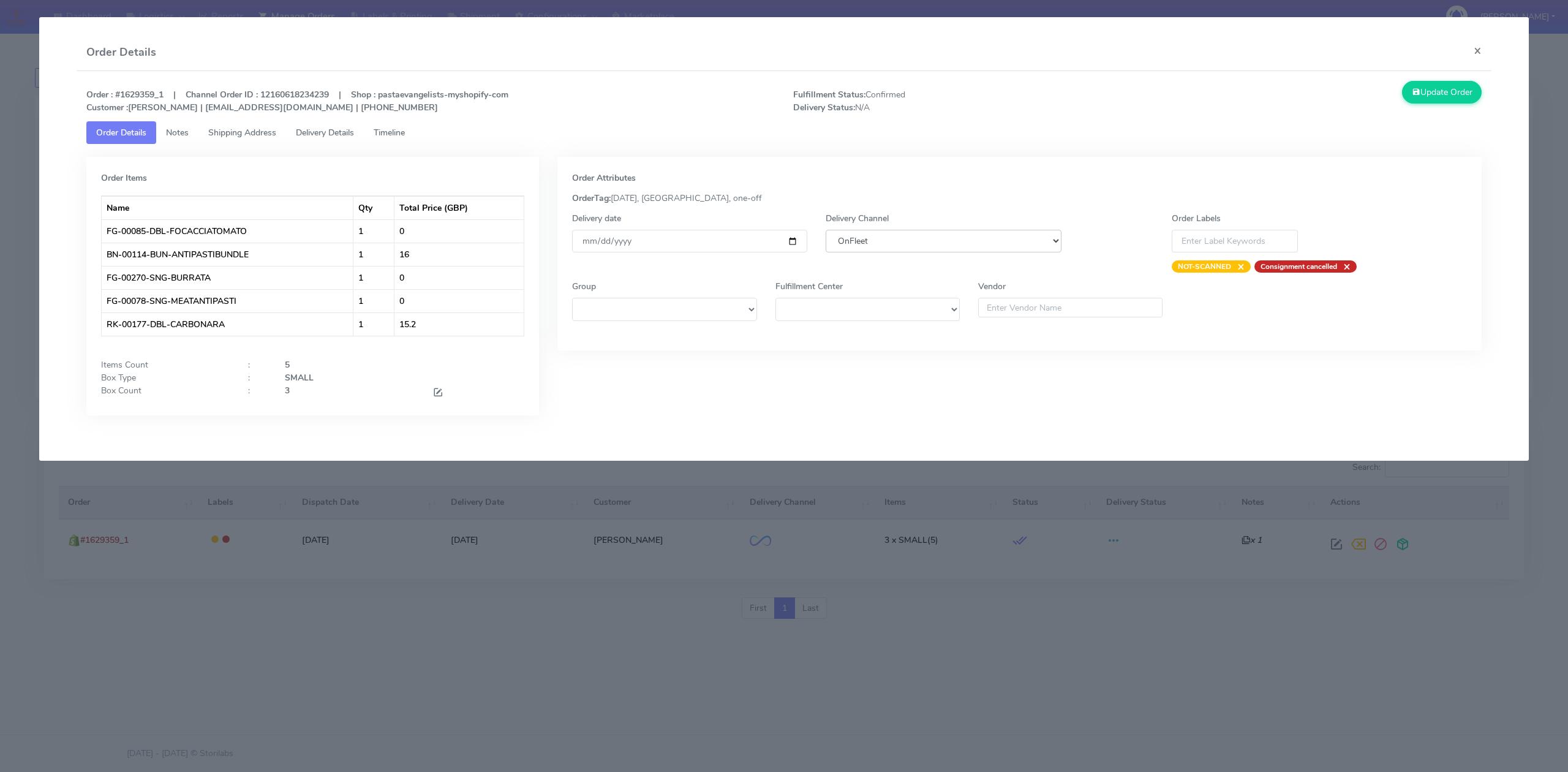
select select "5"
click at [826, 230] on select "DHL OnFleet Royal Mail DPD Yodel MaxOptra Amazon Collection" at bounding box center [944, 241] width 236 height 23
click at [1412, 101] on button "Update Order" at bounding box center [1442, 92] width 80 height 23
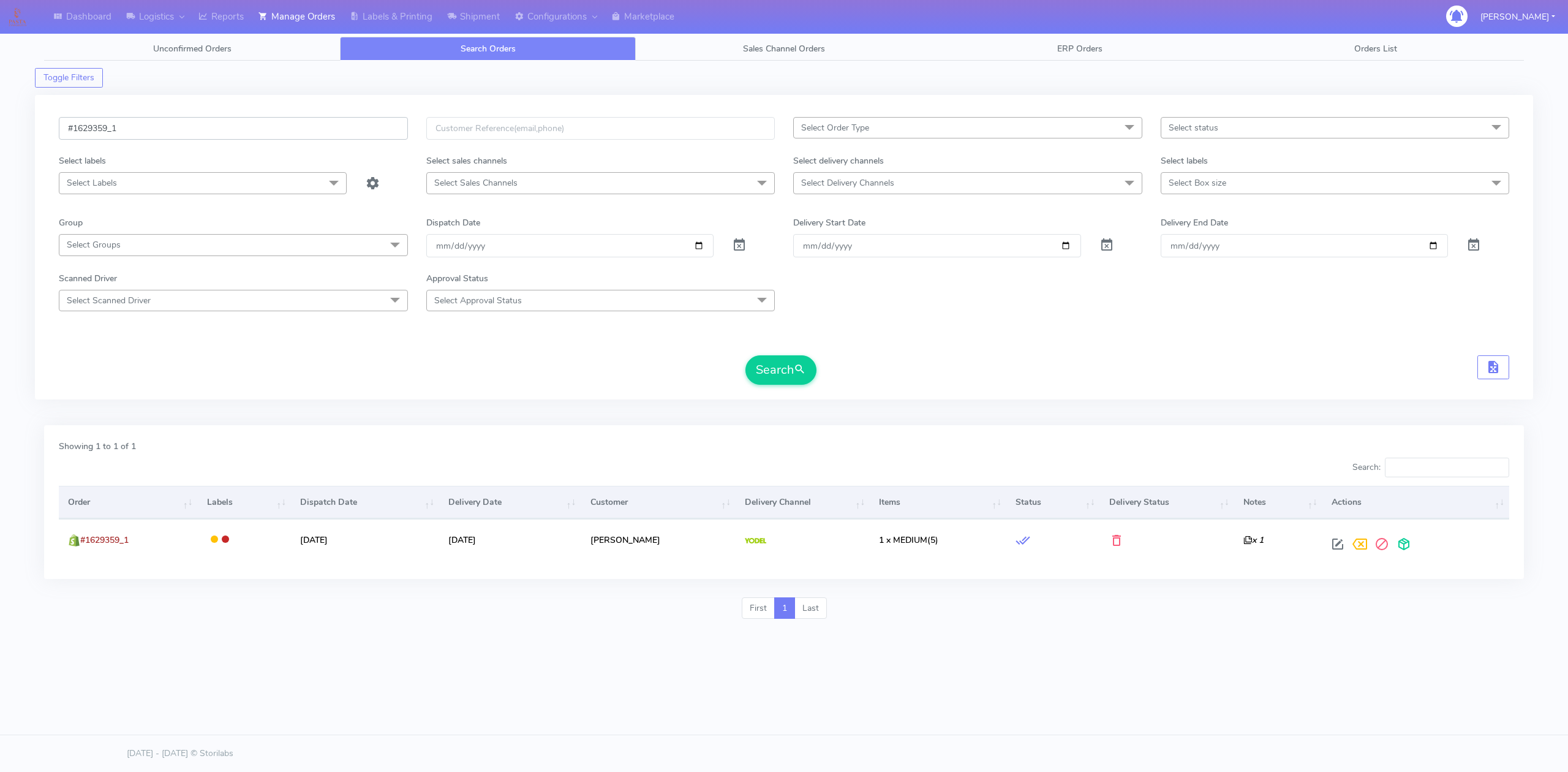
click at [193, 129] on input "#1629359_1" at bounding box center [233, 128] width 349 height 23
paste input "102"
type input "#1629102_1"
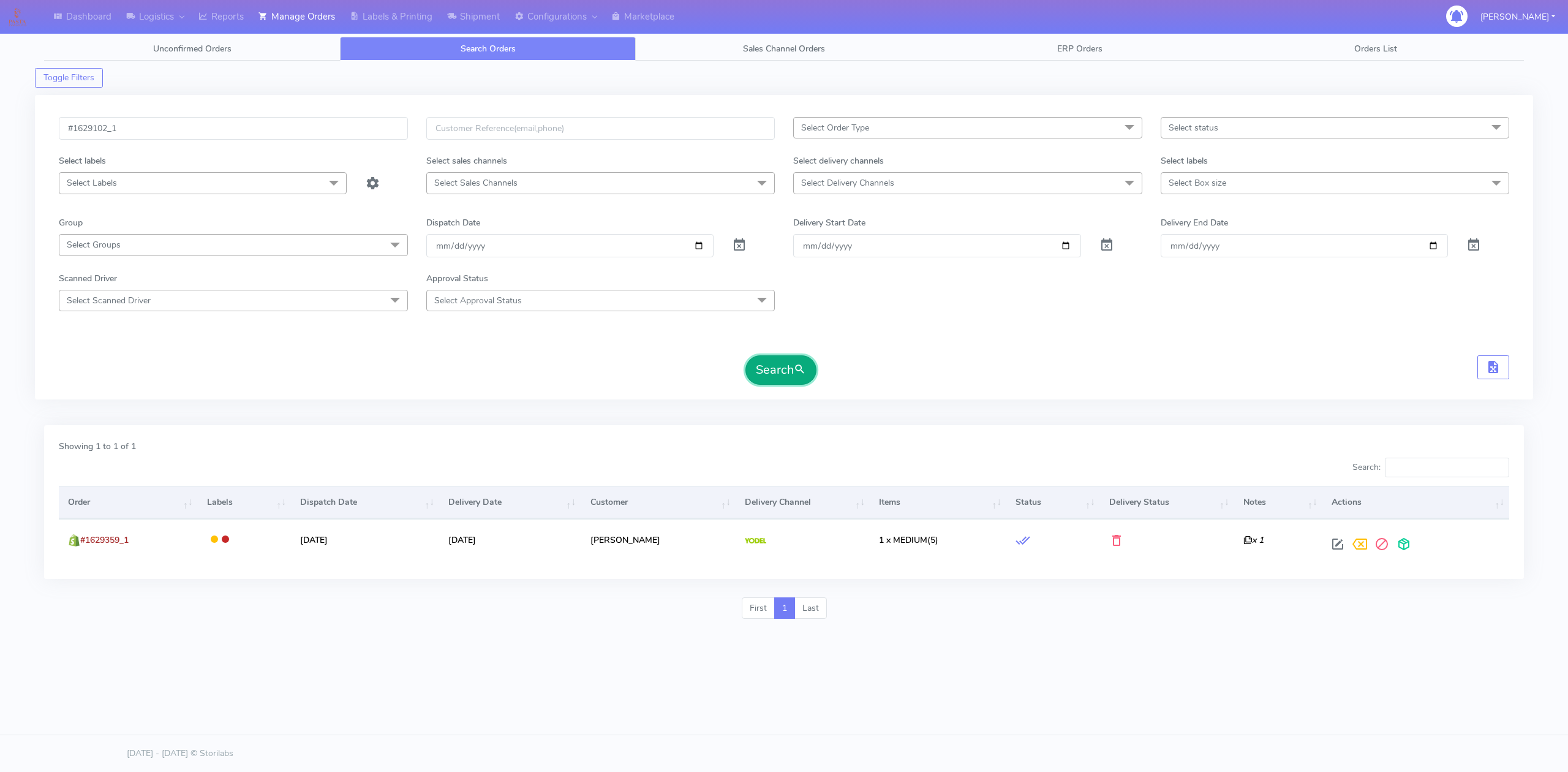
click at [790, 381] on button "Search" at bounding box center [781, 370] width 71 height 30
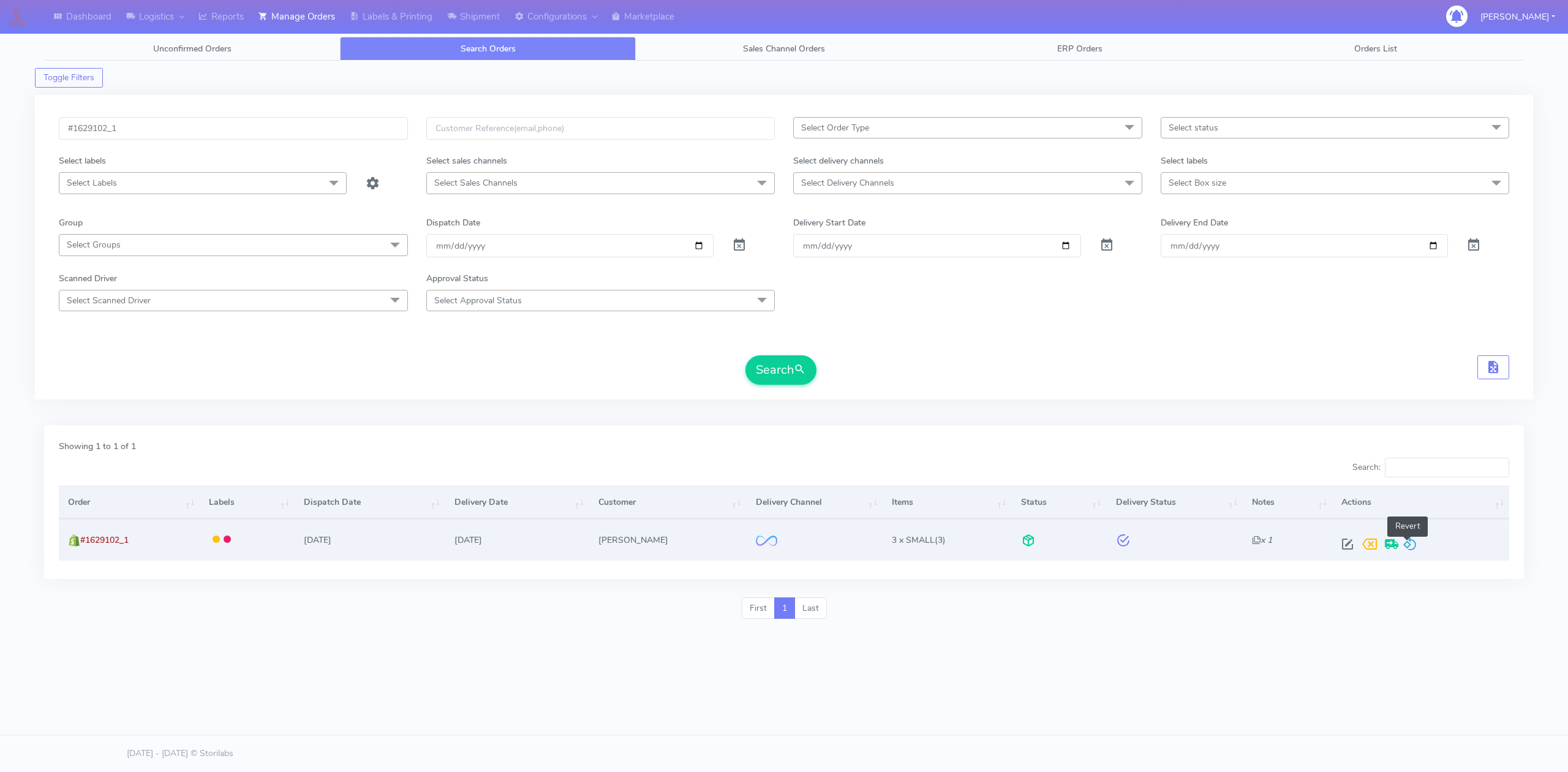
click at [1407, 542] on span at bounding box center [1410, 547] width 15 height 12
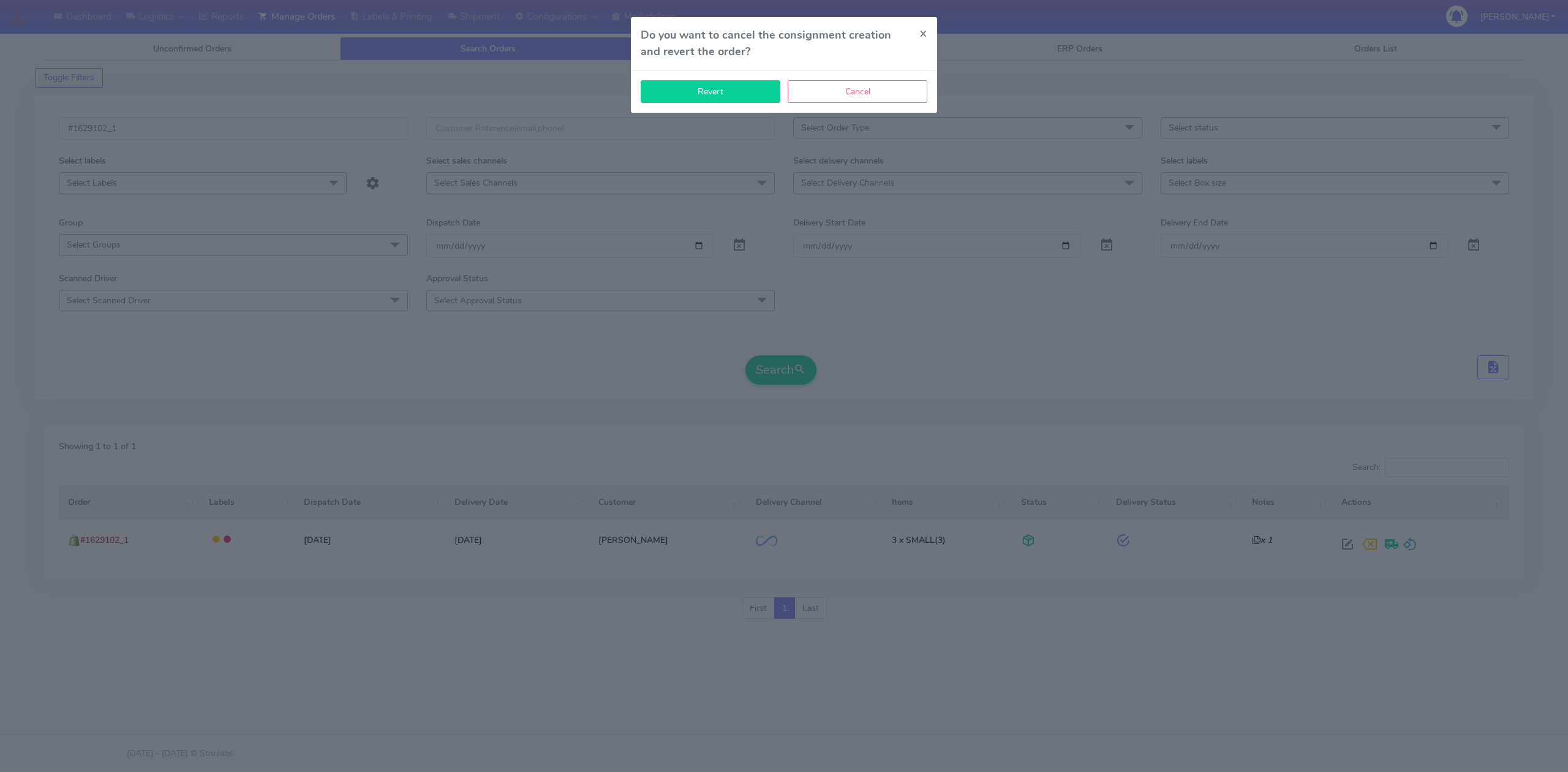
click at [745, 97] on button "Revert" at bounding box center [710, 91] width 140 height 23
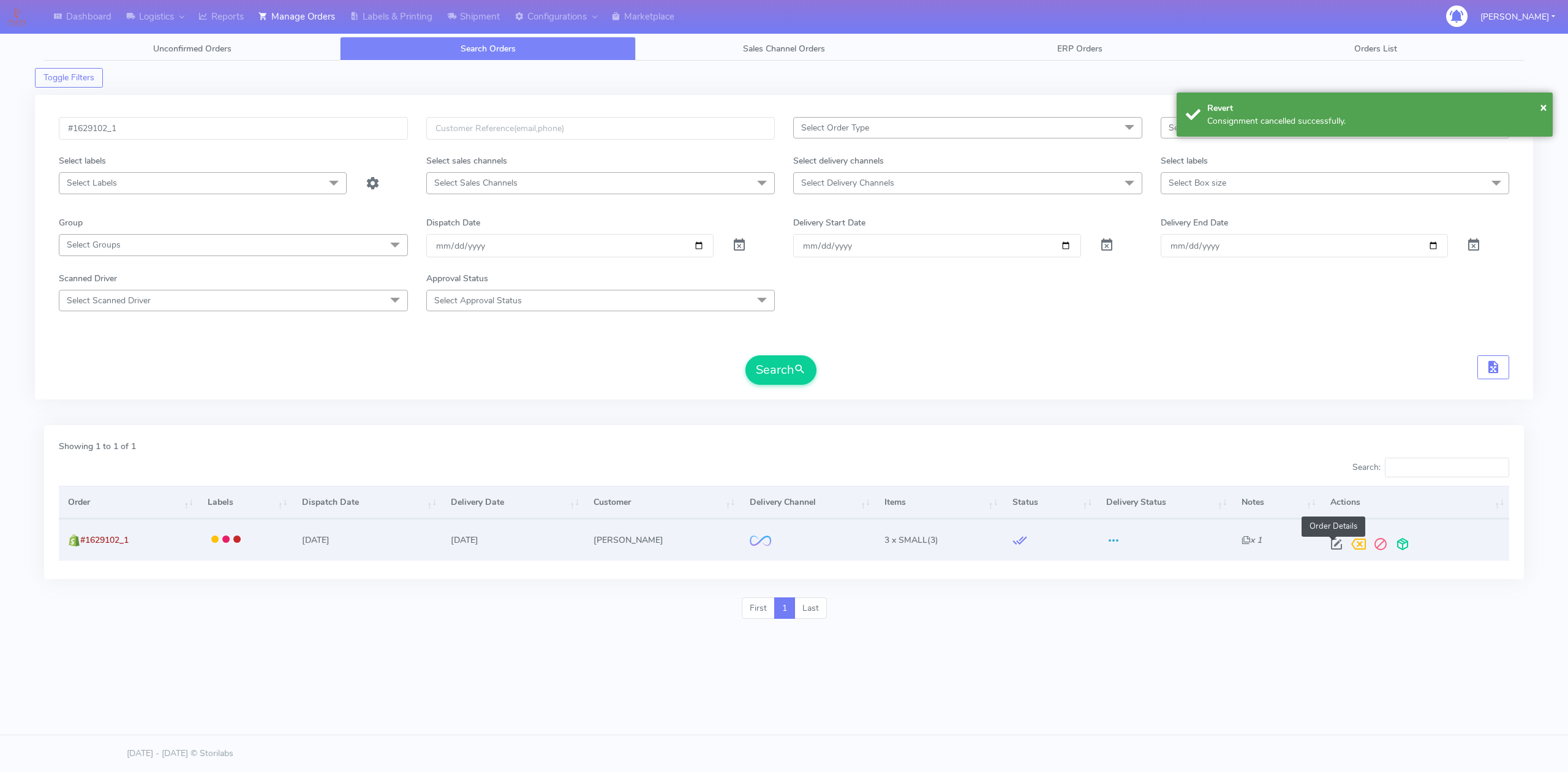
click at [1333, 547] on span at bounding box center [1337, 547] width 22 height 12
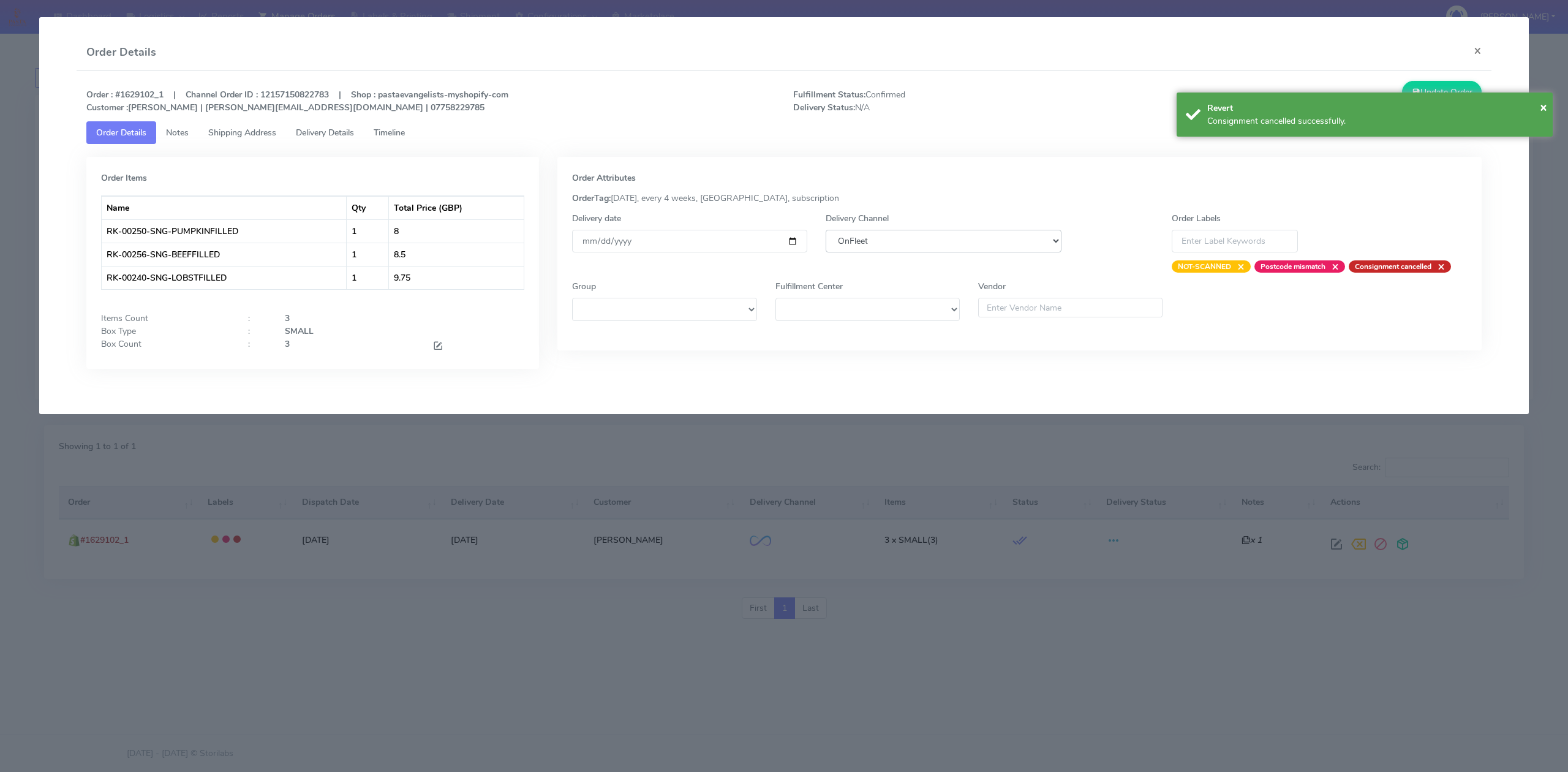
click at [843, 236] on select "DHL OnFleet Royal Mail DPD Yodel MaxOptra Amazon Collection" at bounding box center [944, 241] width 236 height 23
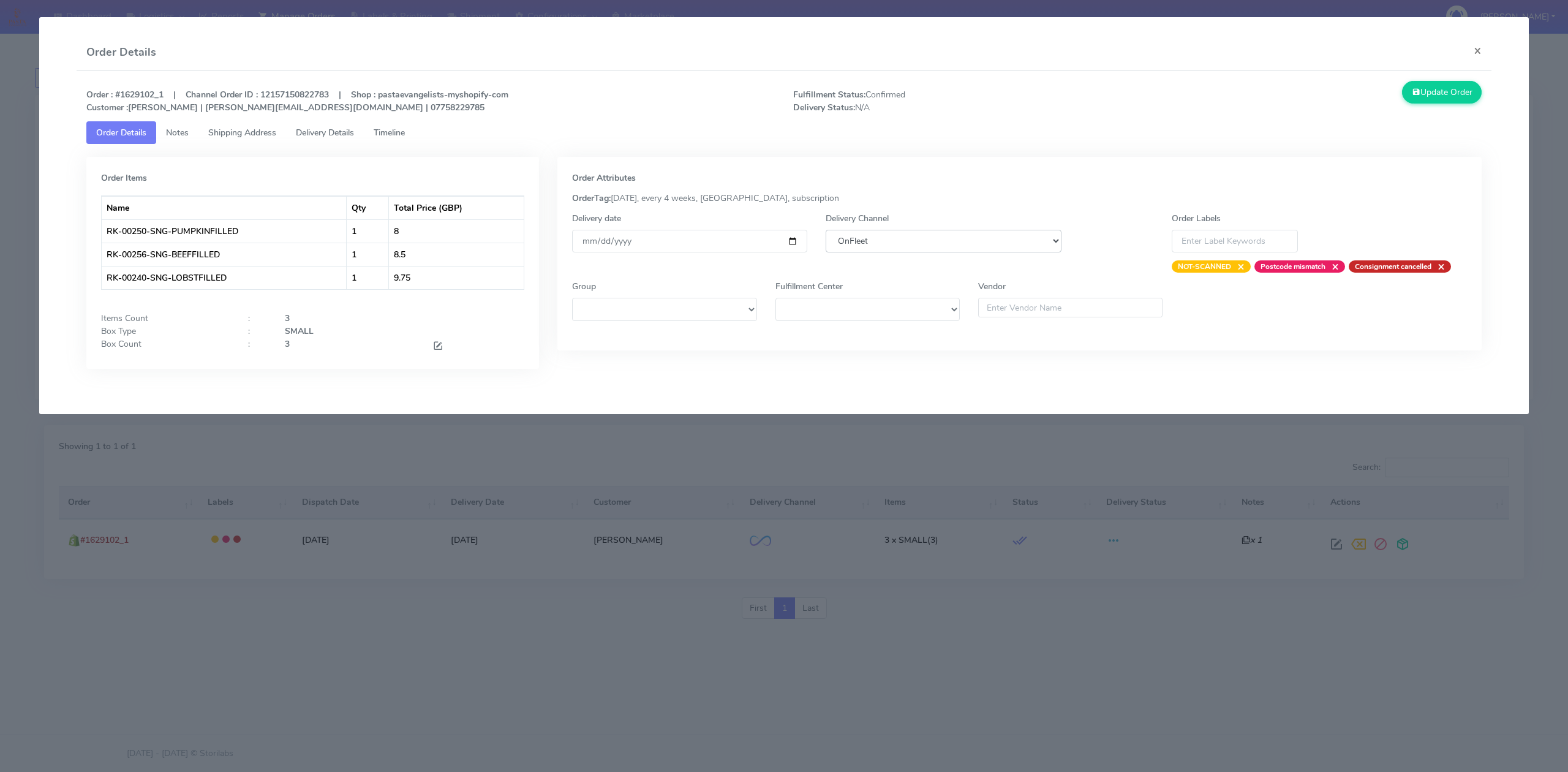
select select "5"
click at [826, 230] on select "DHL OnFleet Royal Mail DPD Yodel MaxOptra Amazon Collection" at bounding box center [944, 241] width 236 height 23
click at [1422, 96] on button "Update Order" at bounding box center [1442, 92] width 80 height 23
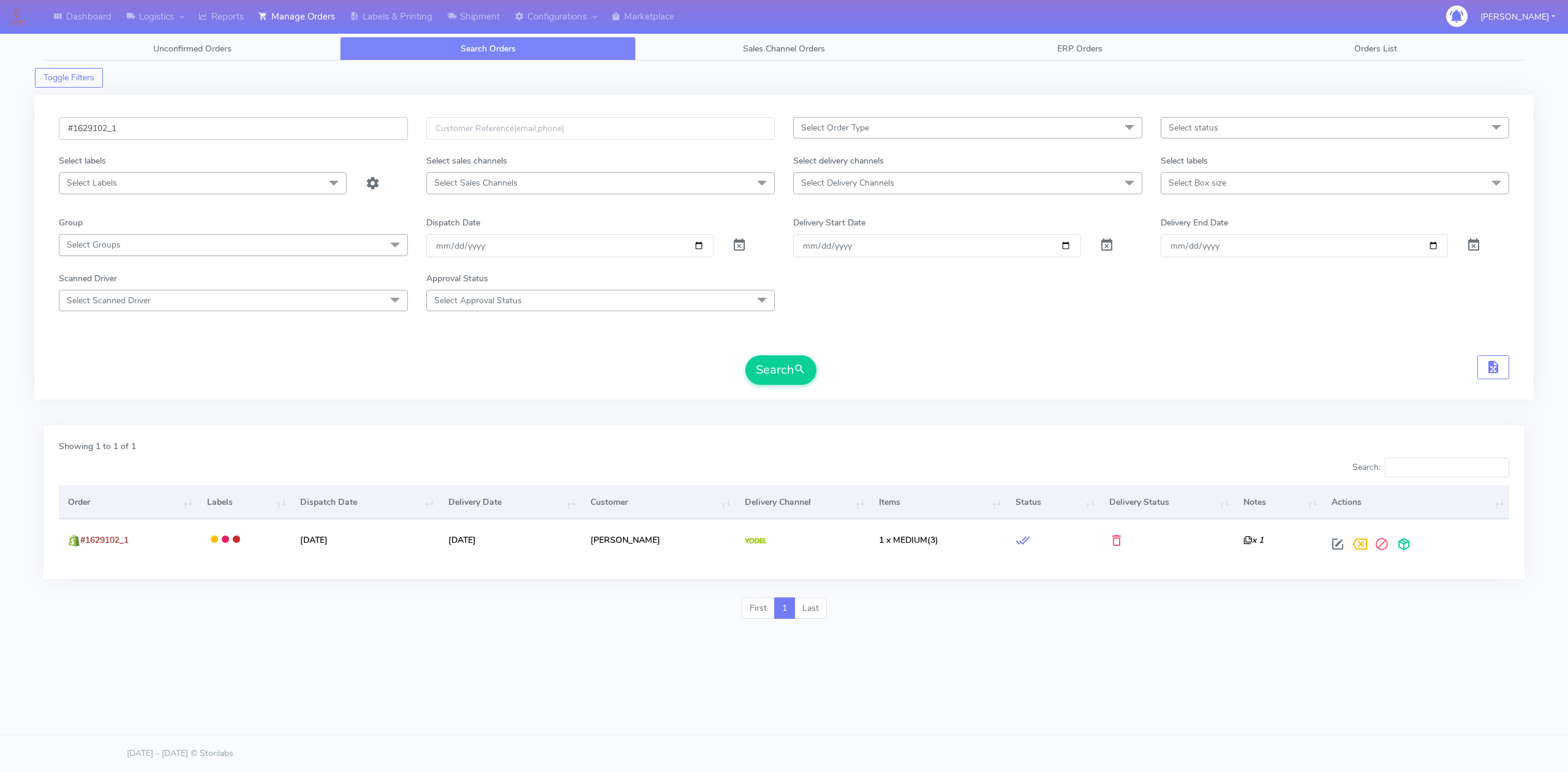
click at [241, 120] on input "#1629102_1" at bounding box center [233, 128] width 349 height 23
paste input "361"
type input "#1629361_1"
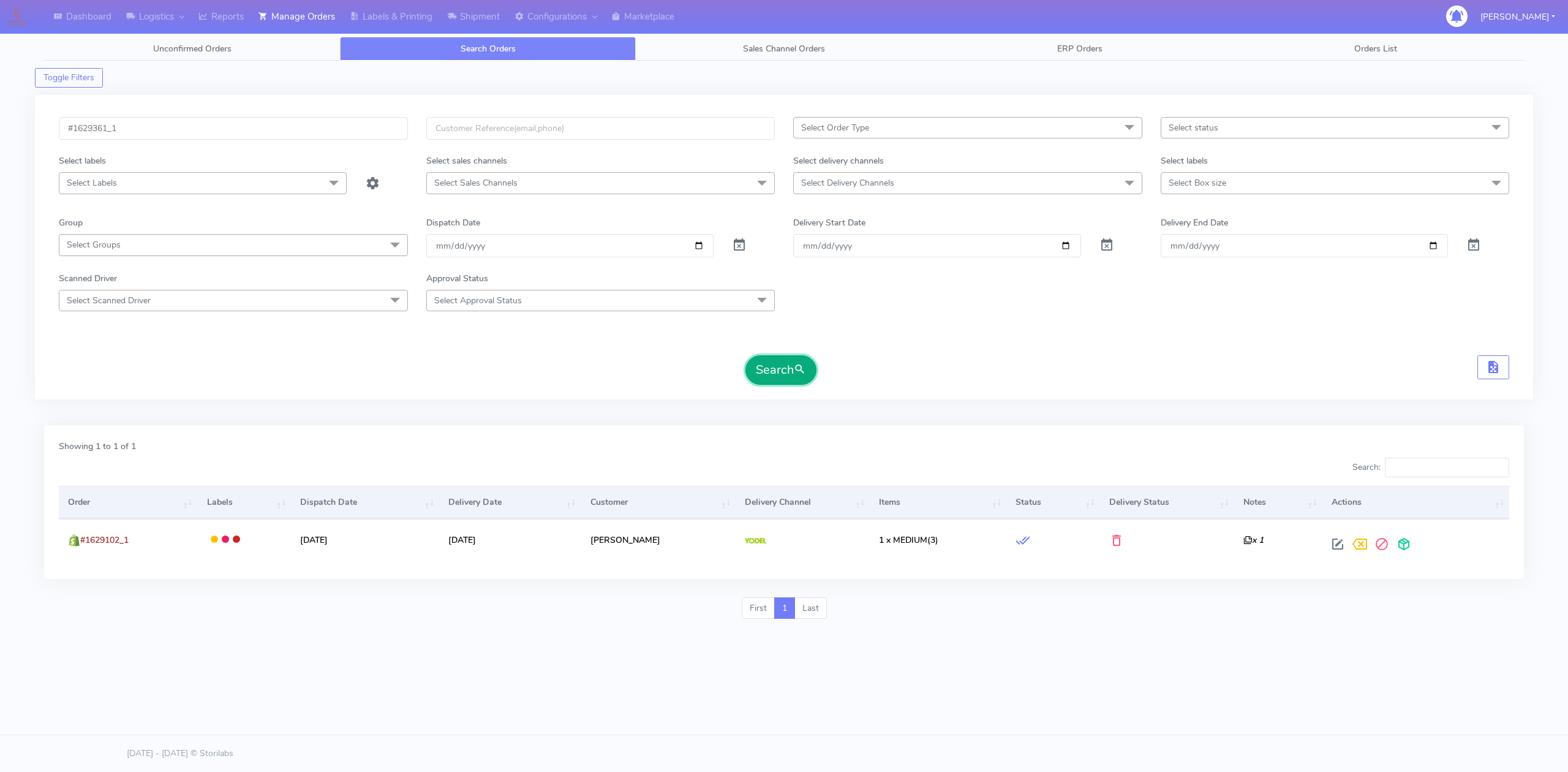
click at [797, 382] on button "Search" at bounding box center [781, 370] width 71 height 30
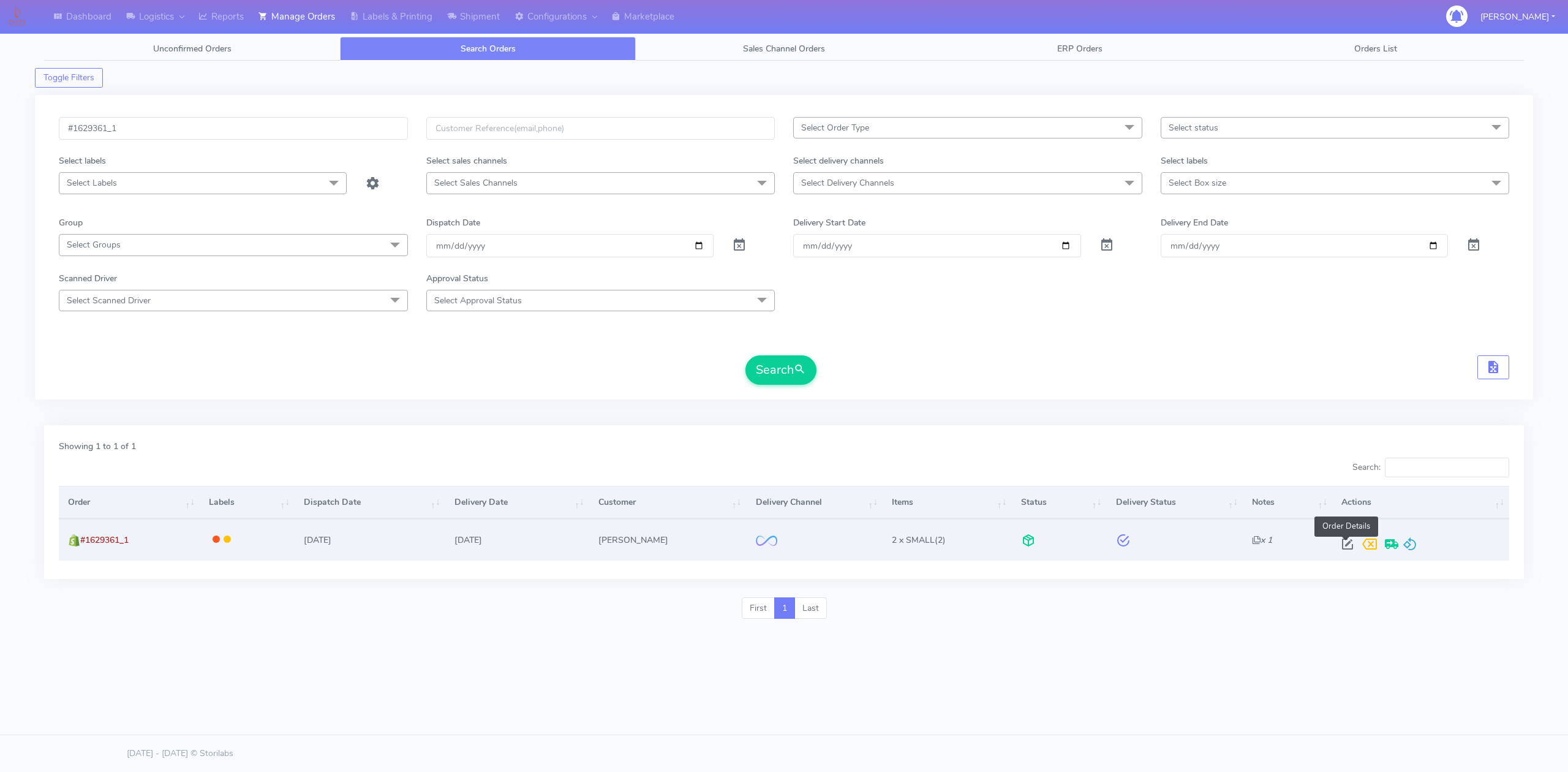
click at [1344, 550] on span at bounding box center [1348, 547] width 22 height 12
select select "2"
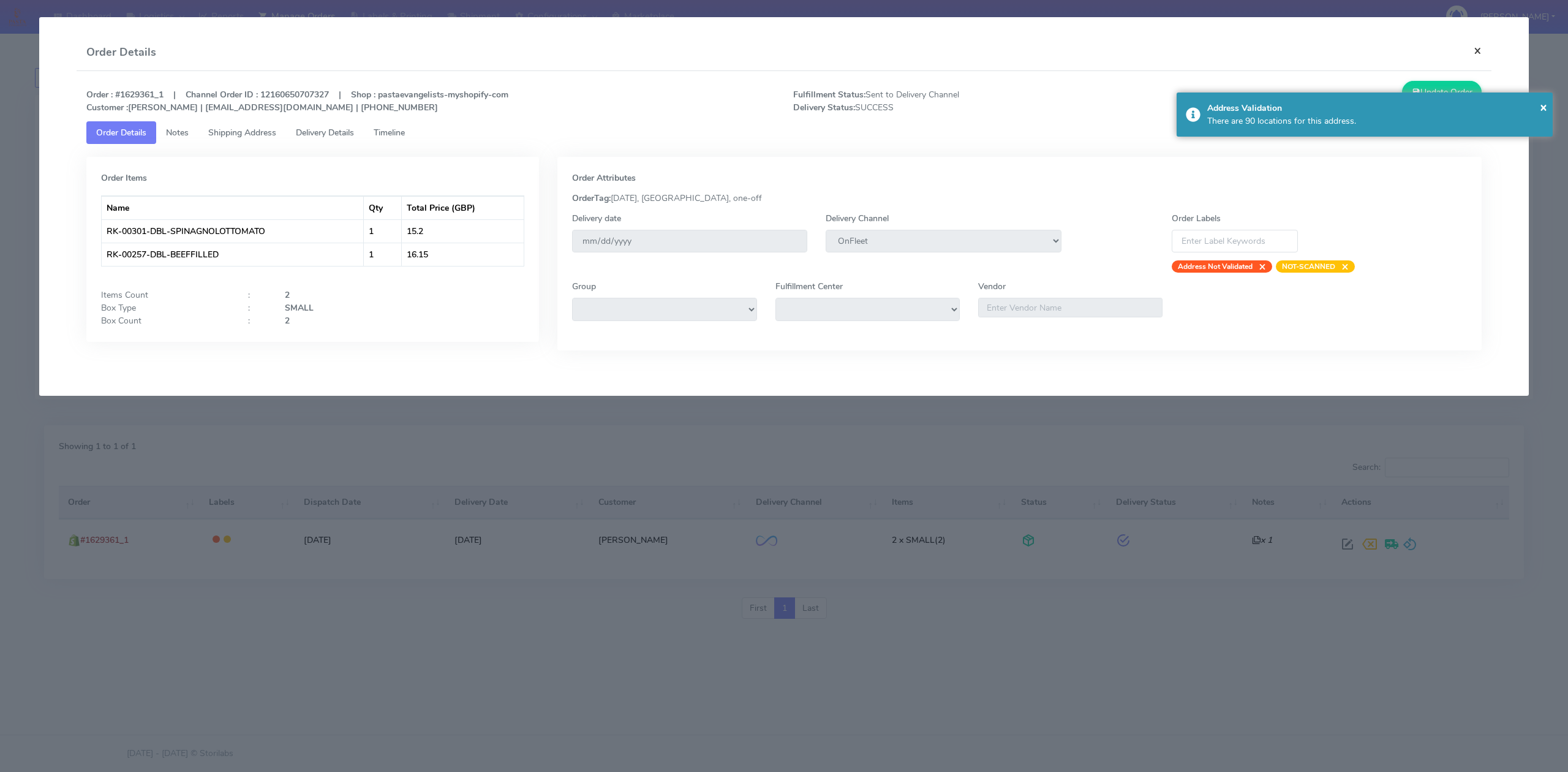
click at [1472, 44] on button "×" at bounding box center [1478, 50] width 27 height 33
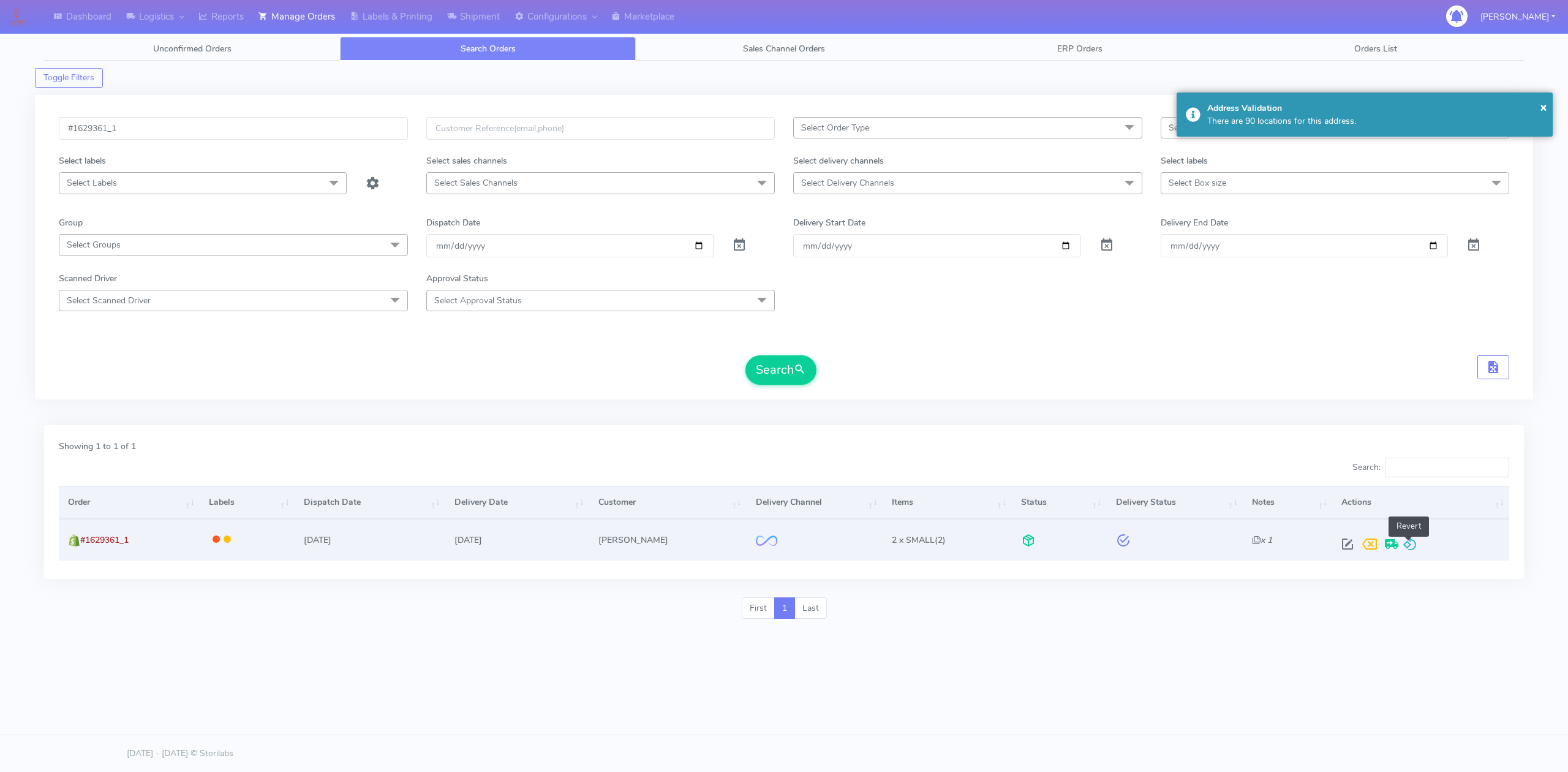
click at [1412, 545] on span at bounding box center [1410, 547] width 15 height 12
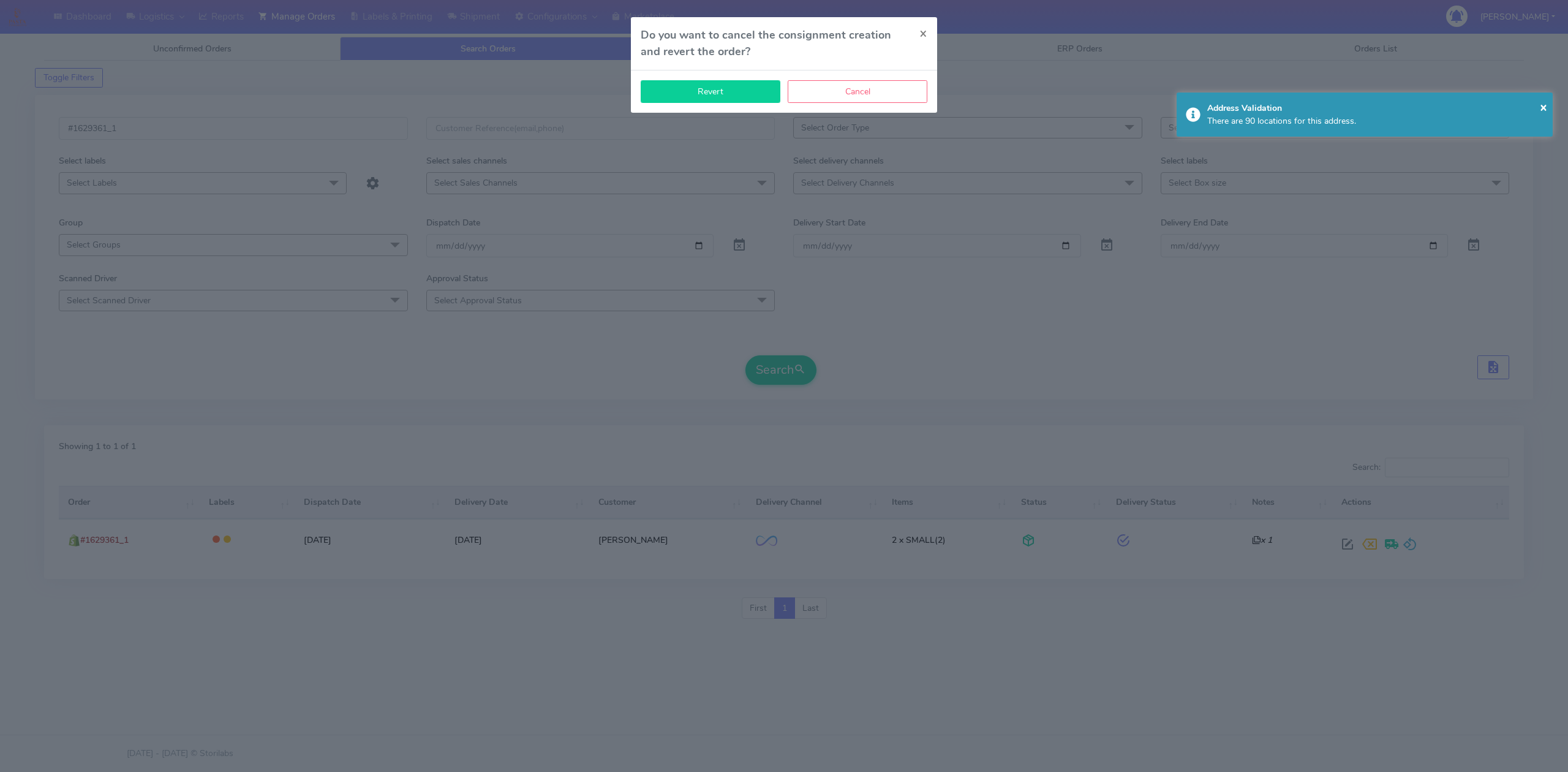
click at [702, 89] on button "Revert" at bounding box center [710, 91] width 140 height 23
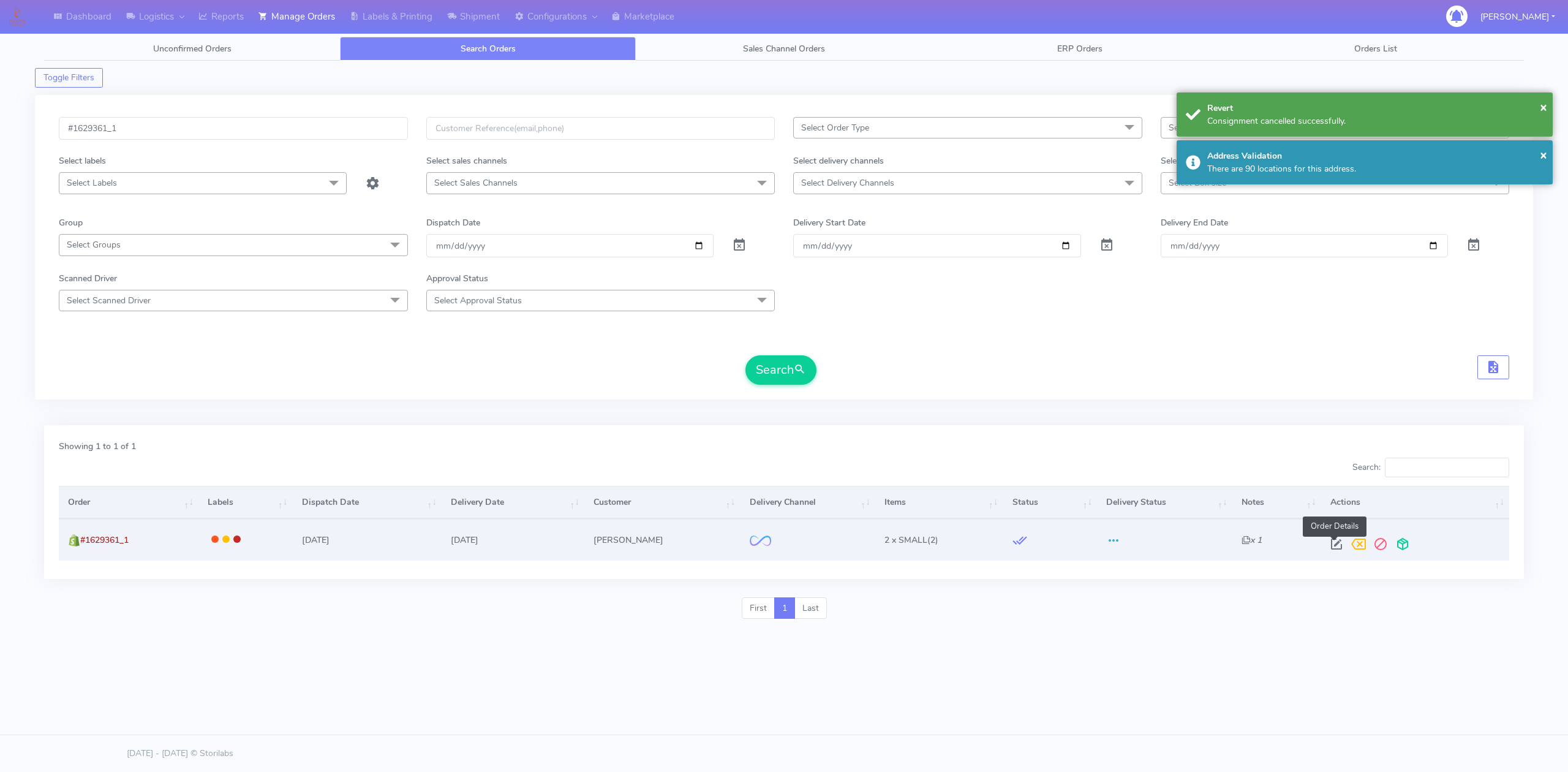
click at [1330, 545] on span at bounding box center [1337, 547] width 22 height 12
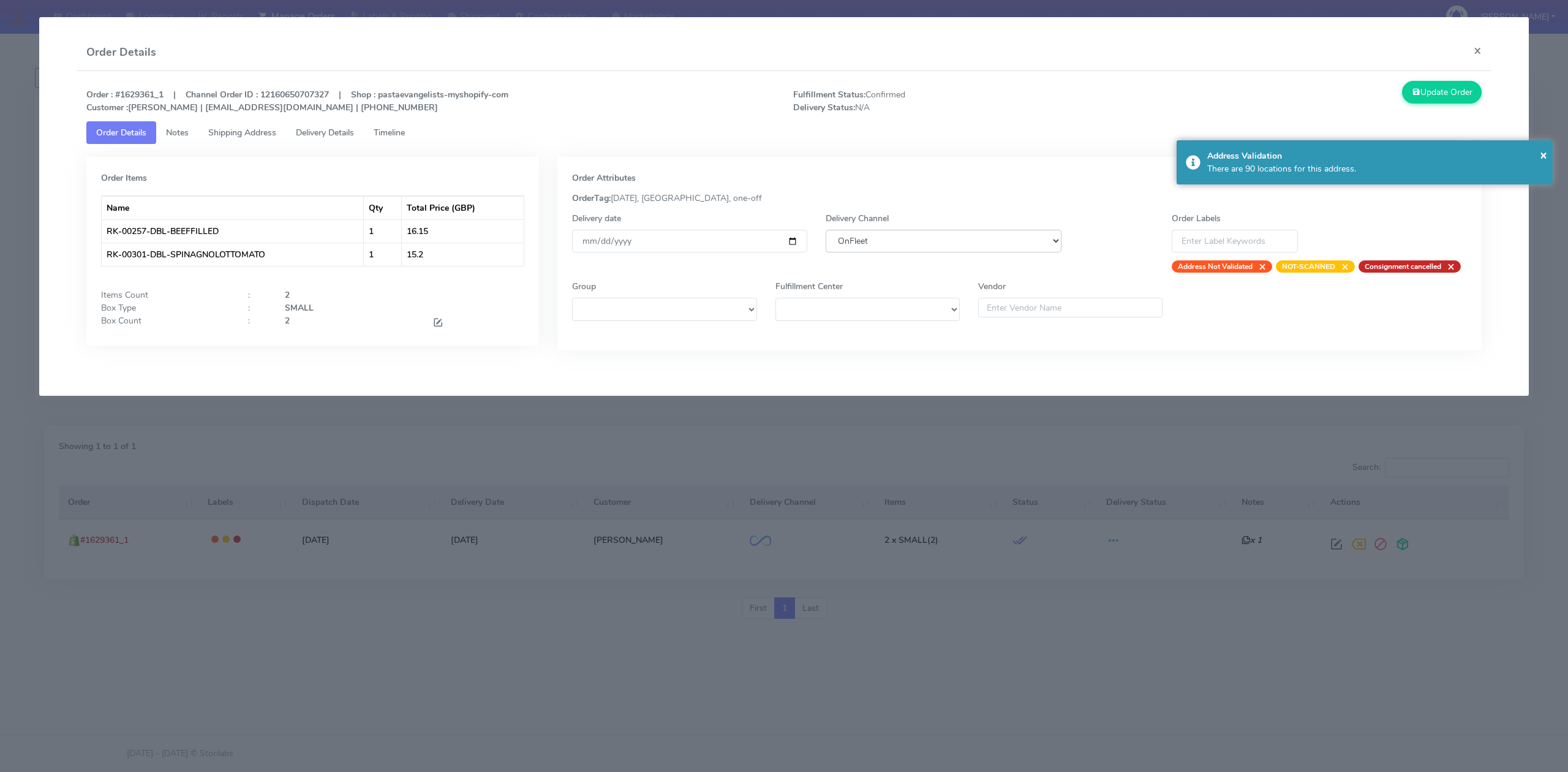
click at [946, 242] on select "DHL OnFleet Royal Mail DPD Yodel MaxOptra Amazon Collection" at bounding box center [944, 241] width 236 height 23
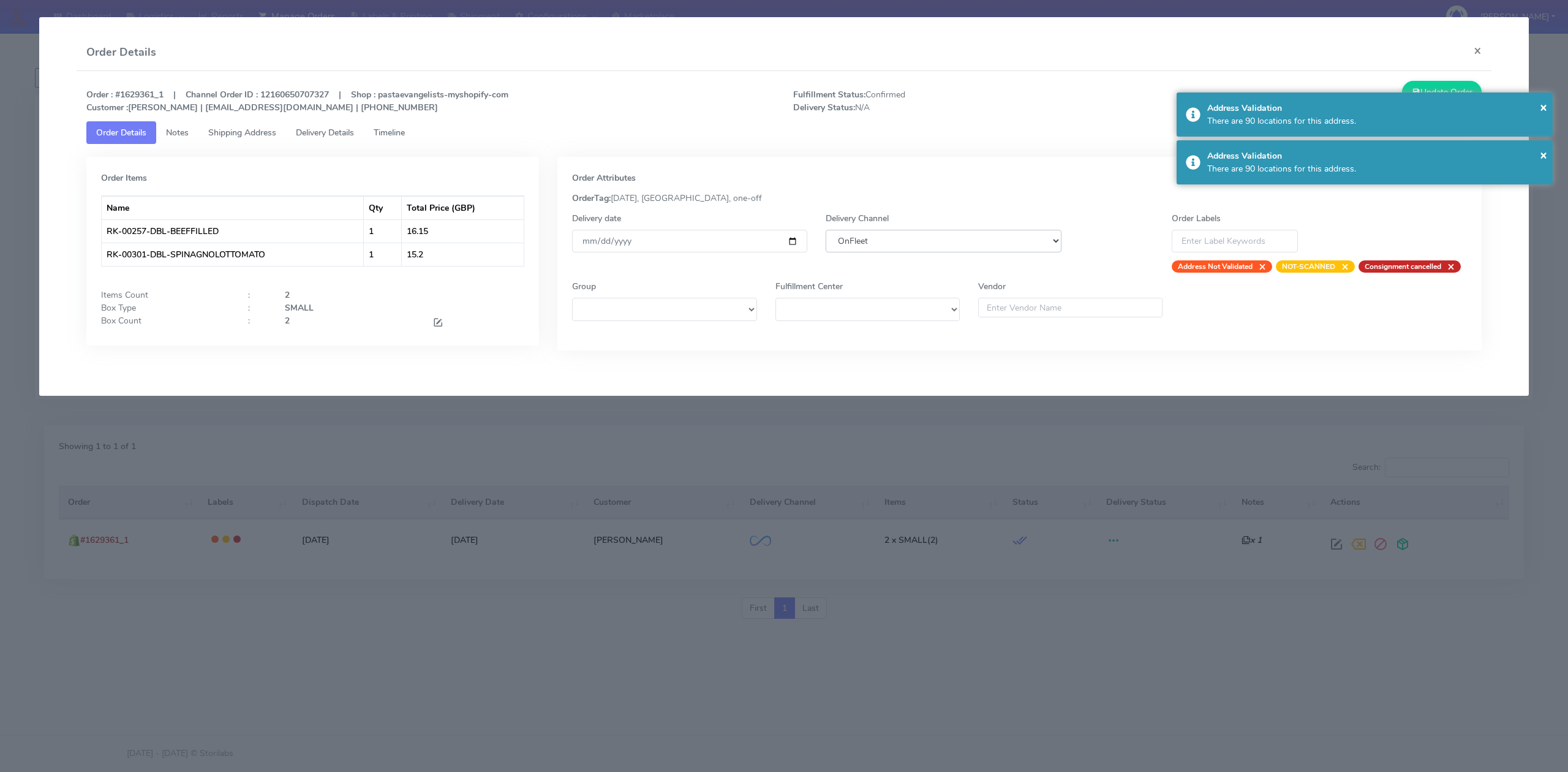
select select "5"
click at [826, 230] on select "DHL OnFleet Royal Mail DPD Yodel MaxOptra Amazon Collection" at bounding box center [944, 241] width 236 height 23
click at [1473, 88] on button "Update Order" at bounding box center [1442, 92] width 80 height 23
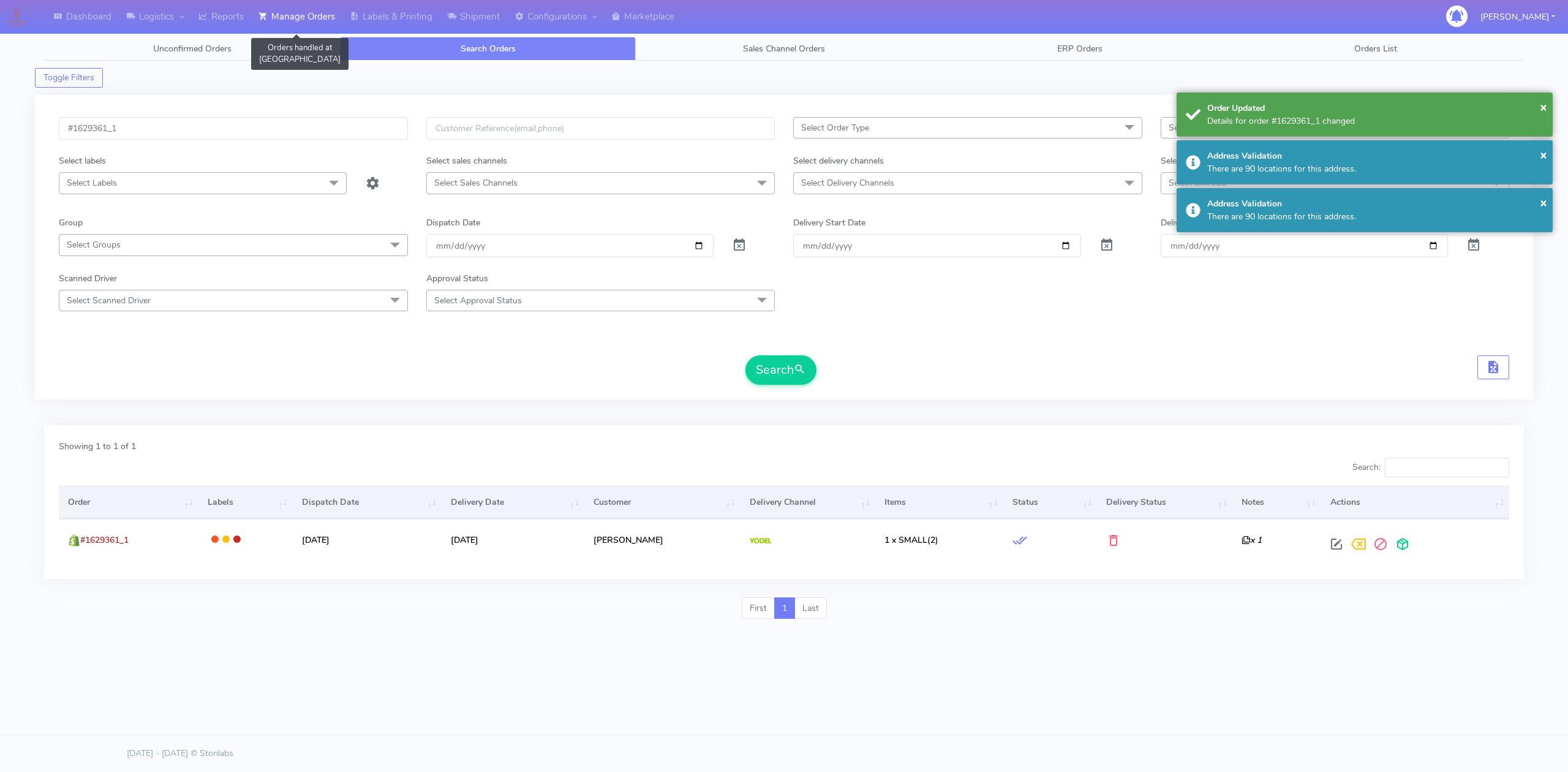
click at [304, 26] on link "Manage Orders" at bounding box center [296, 16] width 91 height 33
click at [229, 17] on link "Reports" at bounding box center [221, 16] width 60 height 33
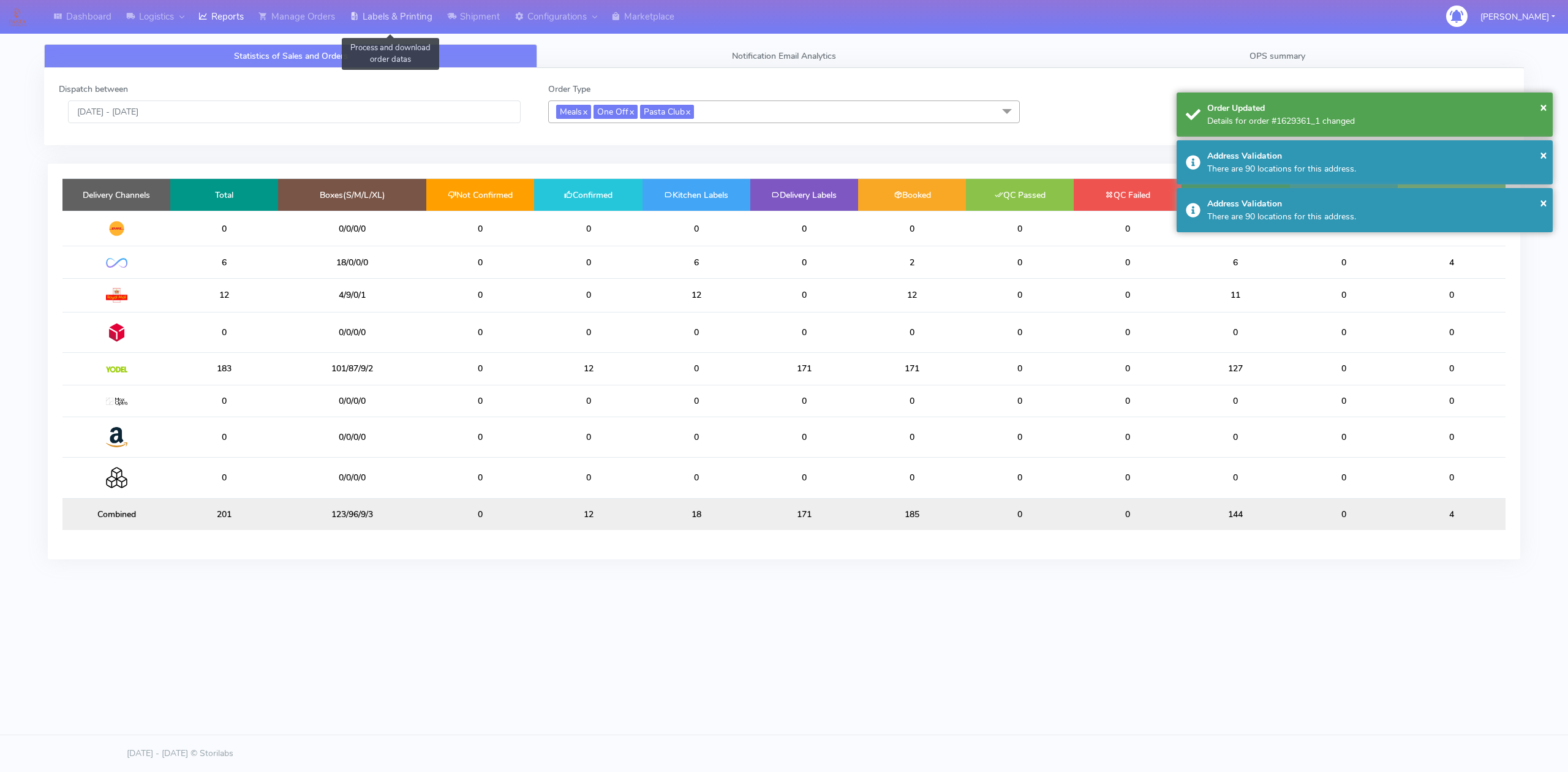
drag, startPoint x: 381, startPoint y: 15, endPoint x: 364, endPoint y: 18, distance: 17.3
click at [381, 15] on link "Labels & Printing" at bounding box center [391, 16] width 98 height 33
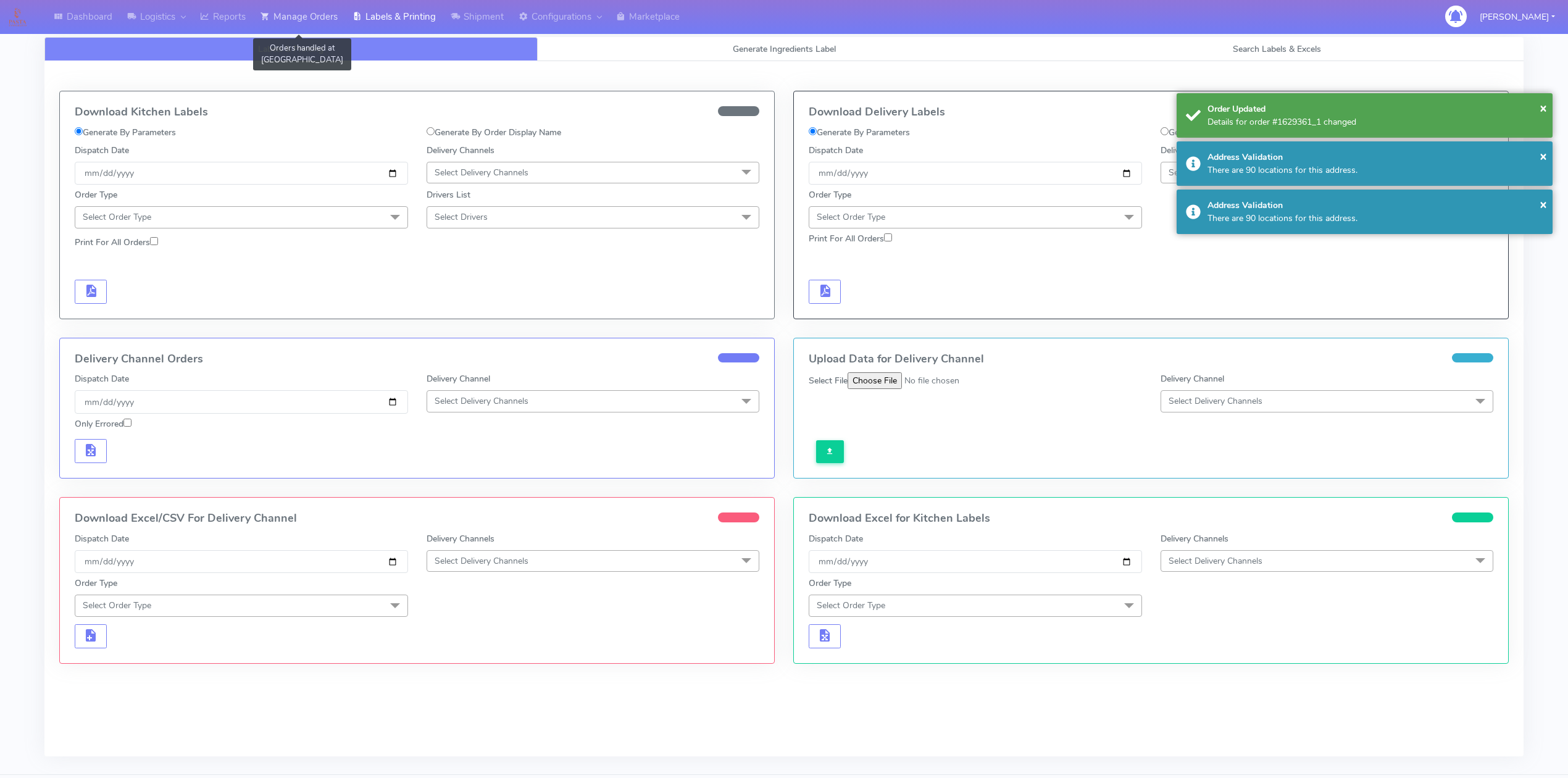
click at [319, 19] on link "Manage Orders" at bounding box center [299, 16] width 92 height 34
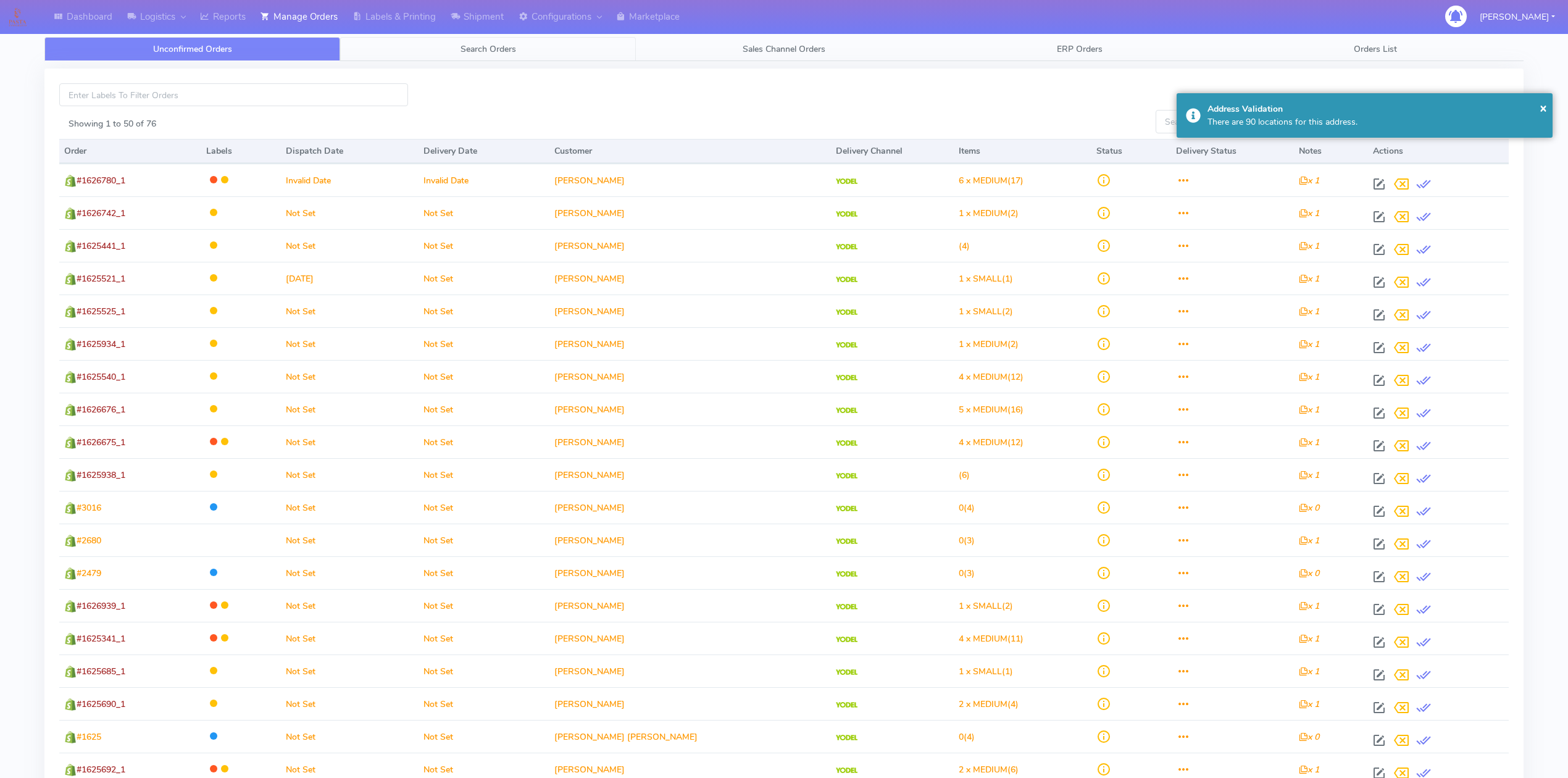
click at [445, 43] on link "Search Orders" at bounding box center [488, 49] width 296 height 24
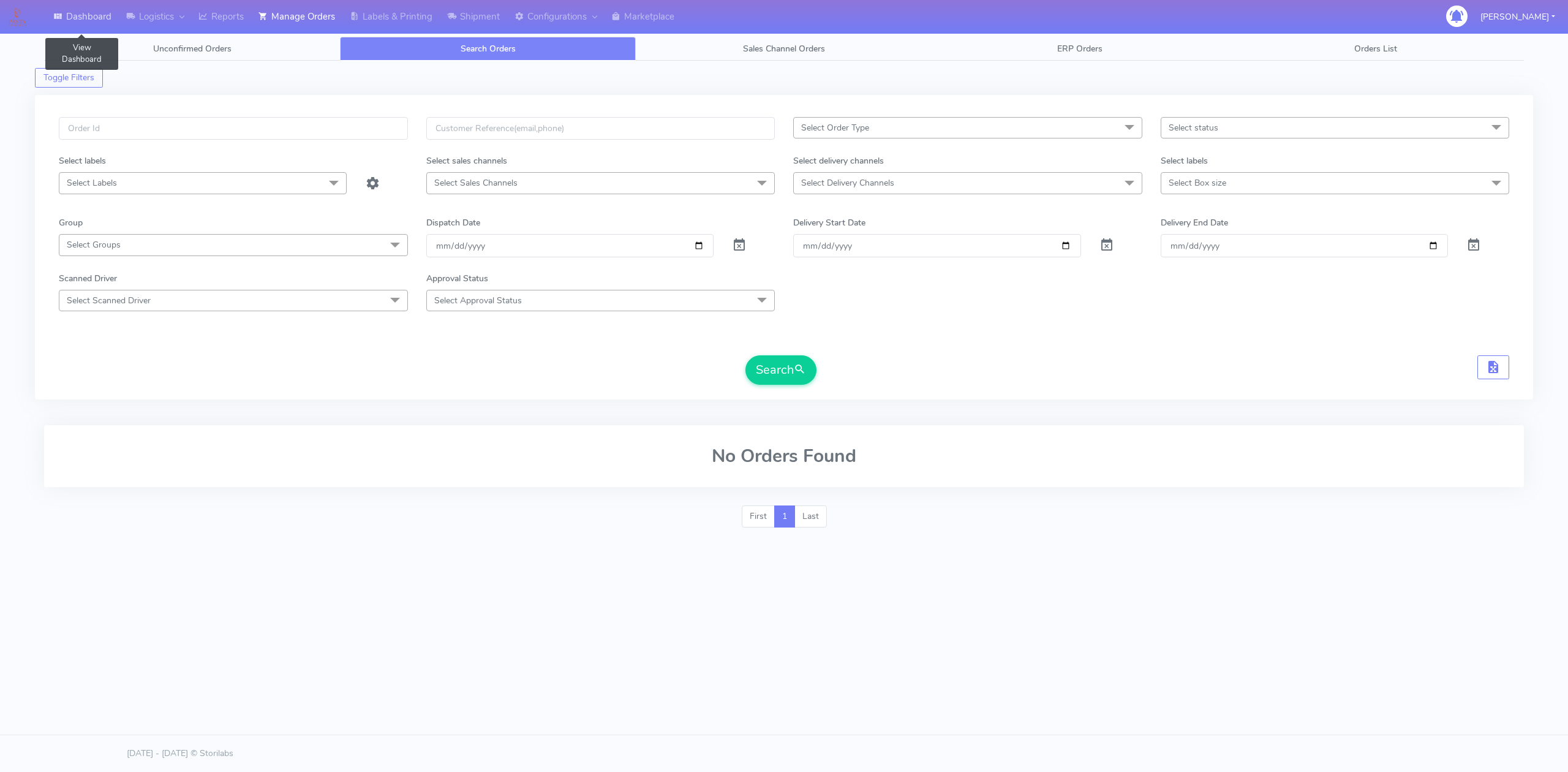
click at [96, 10] on link "Dashboard" at bounding box center [82, 16] width 73 height 33
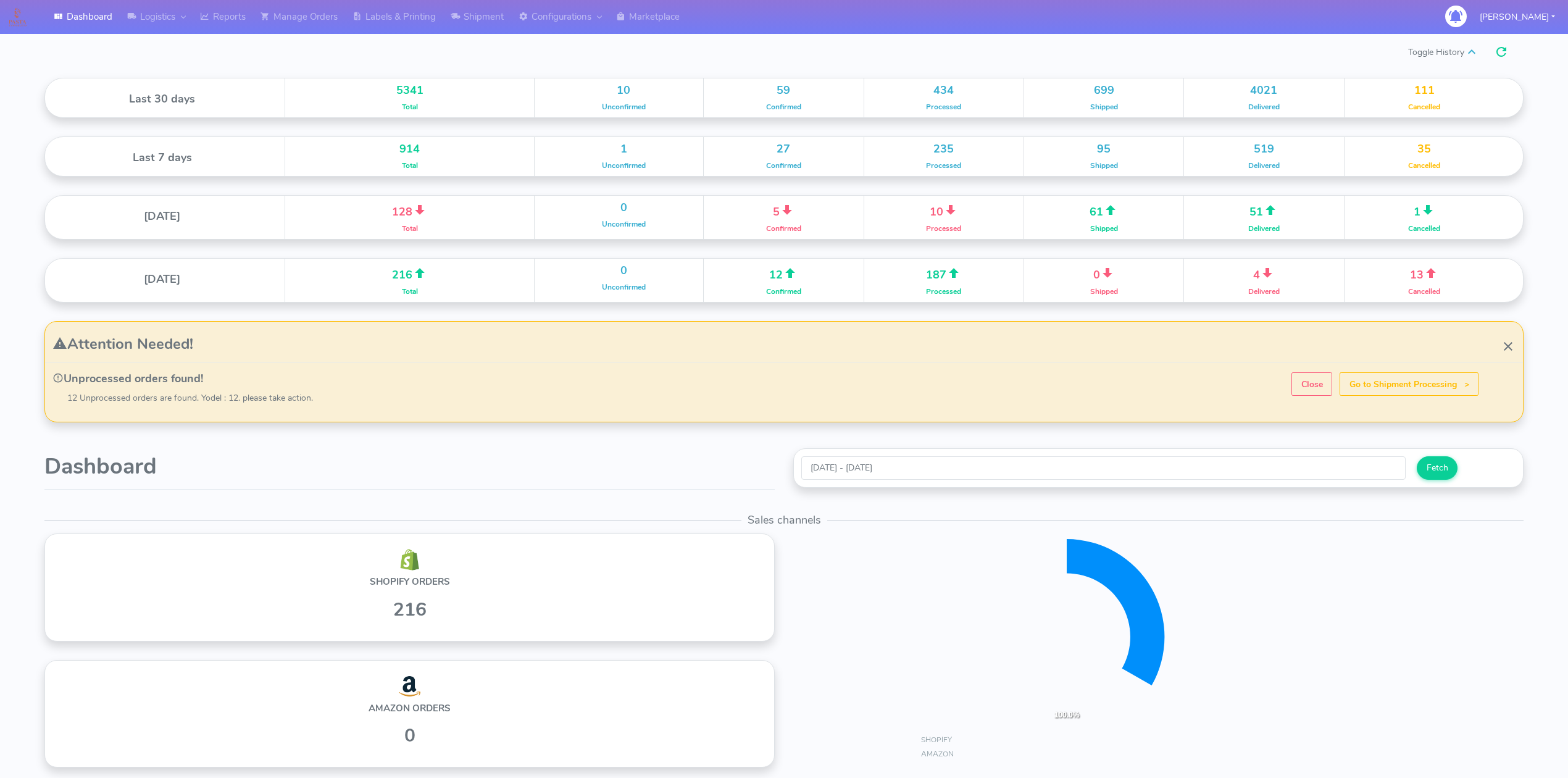
scroll to position [217, 737]
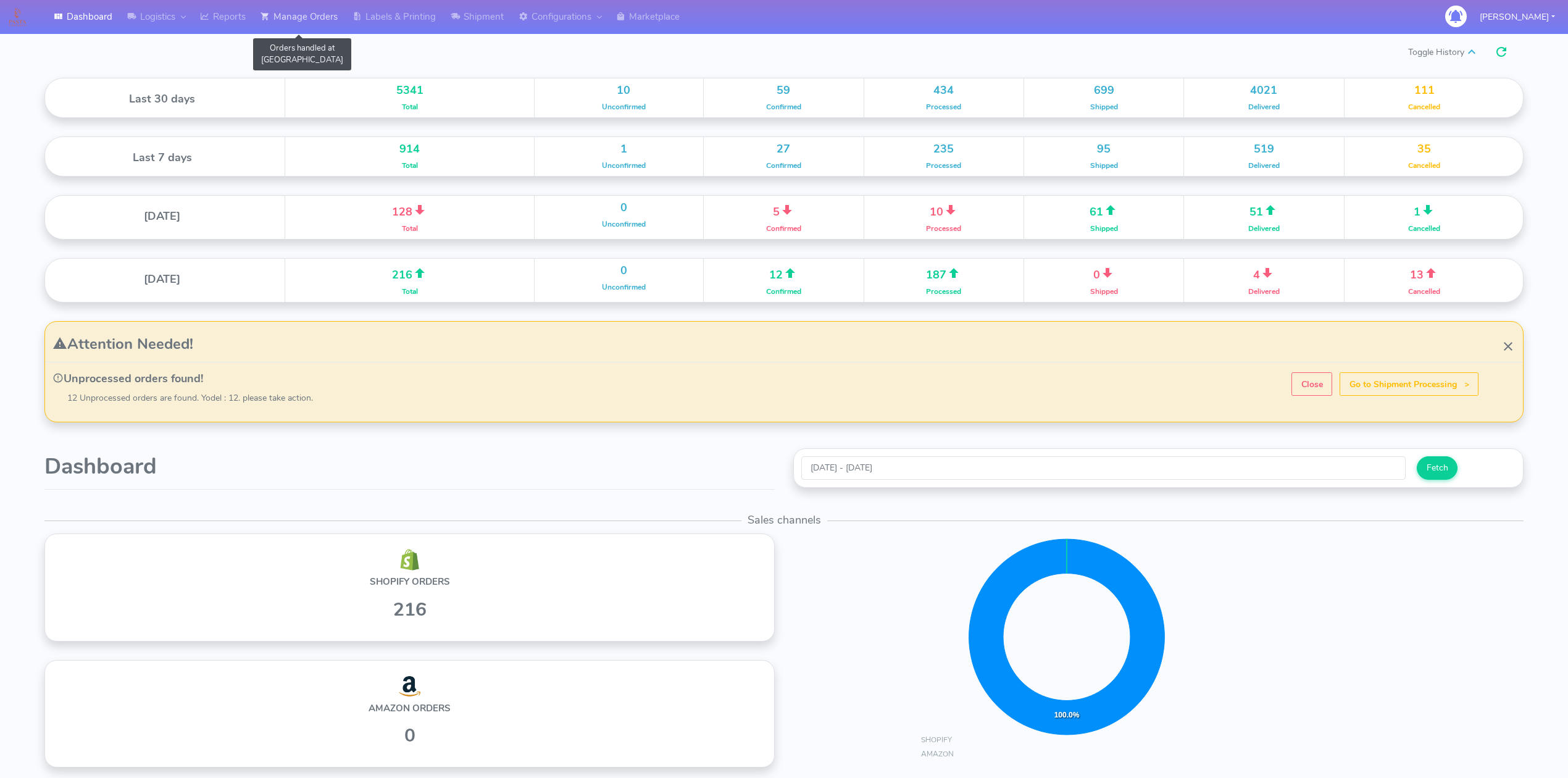
click at [317, 16] on link "Manage Orders" at bounding box center [299, 16] width 92 height 34
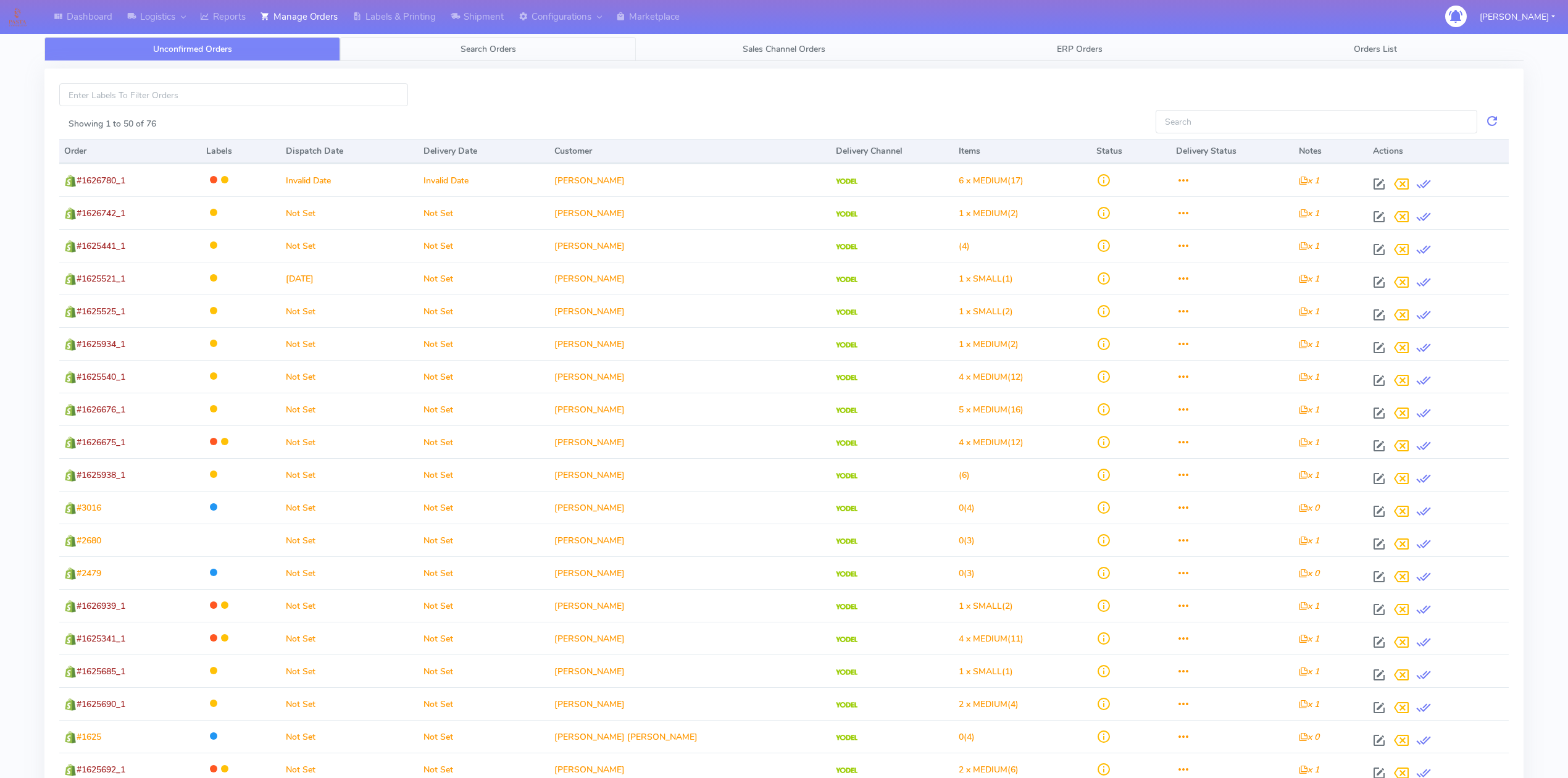
click at [453, 47] on link "Search Orders" at bounding box center [488, 49] width 296 height 24
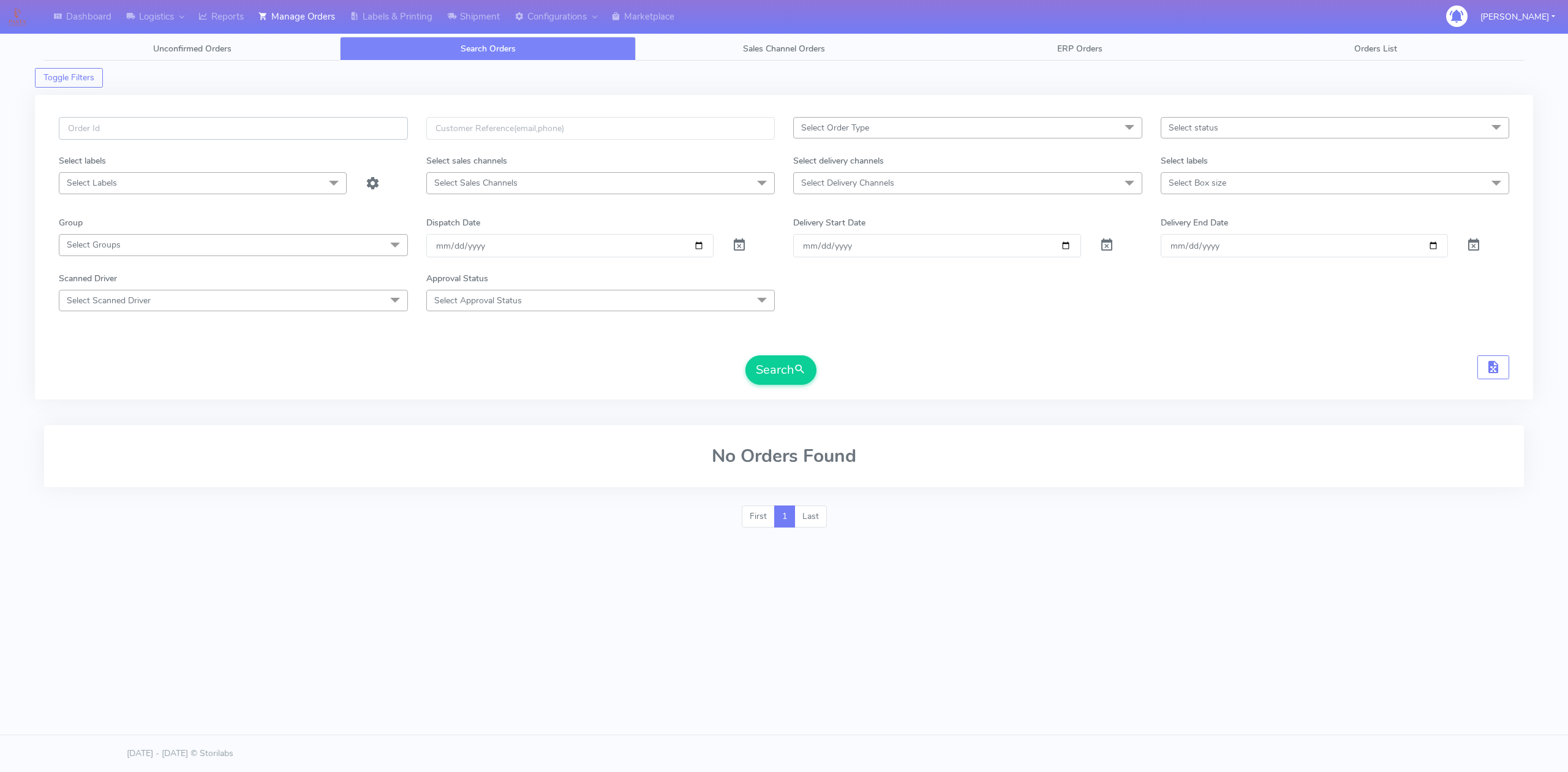
click at [365, 126] on input "text" at bounding box center [233, 128] width 349 height 23
click at [496, 23] on link "Shipment" at bounding box center [473, 16] width 67 height 33
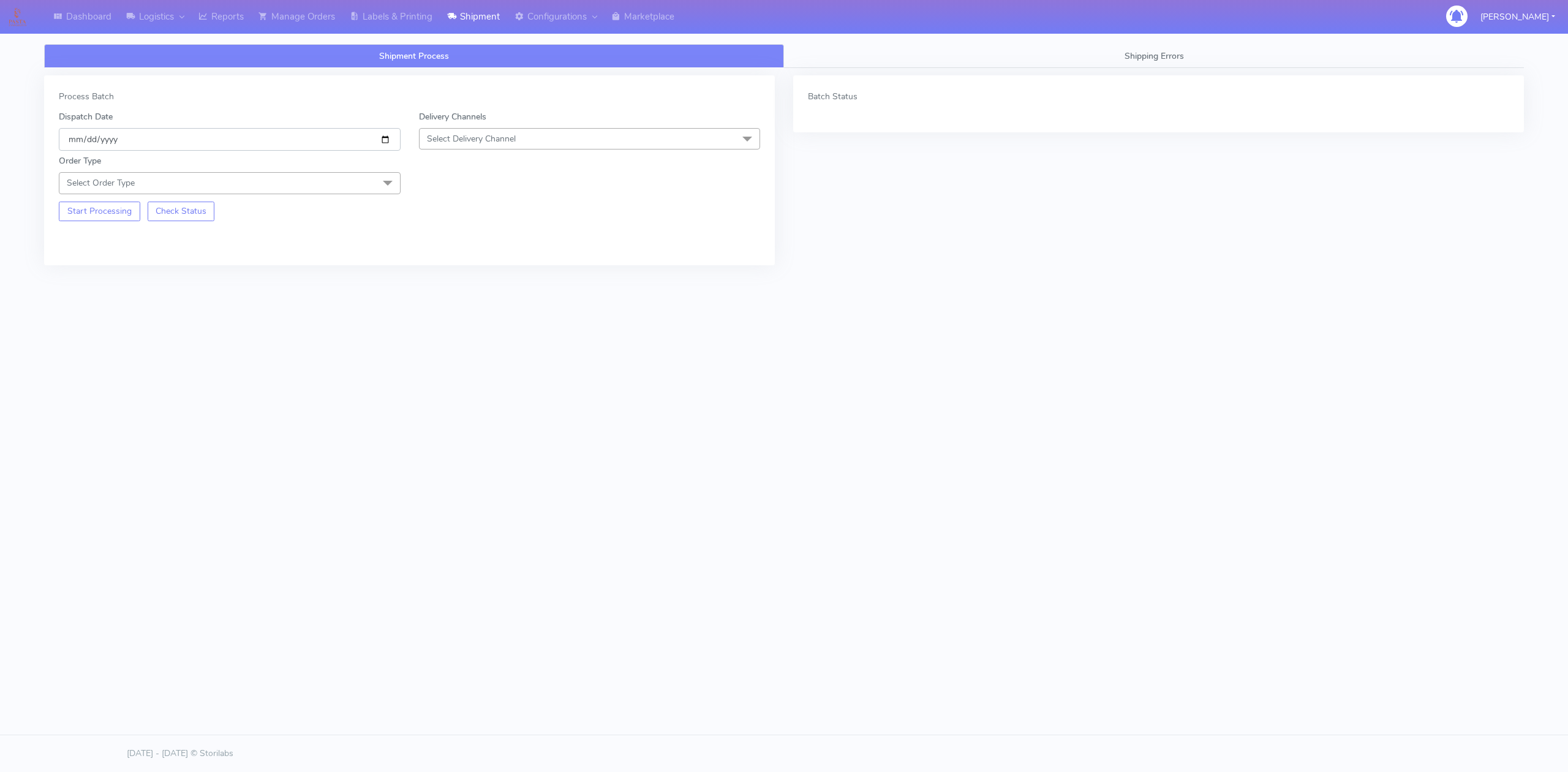
click at [387, 136] on input "[DATE]" at bounding box center [230, 139] width 342 height 23
type input "[DATE]"
click at [537, 124] on div "Delivery Channels Select Delivery Channel DHL OnFleet Royal Mail DPD Yodel MaxO…" at bounding box center [590, 130] width 360 height 41
click at [530, 142] on span "Select Delivery Channel" at bounding box center [590, 139] width 342 height 21
click at [481, 212] on div "OnFleet" at bounding box center [590, 216] width 328 height 13
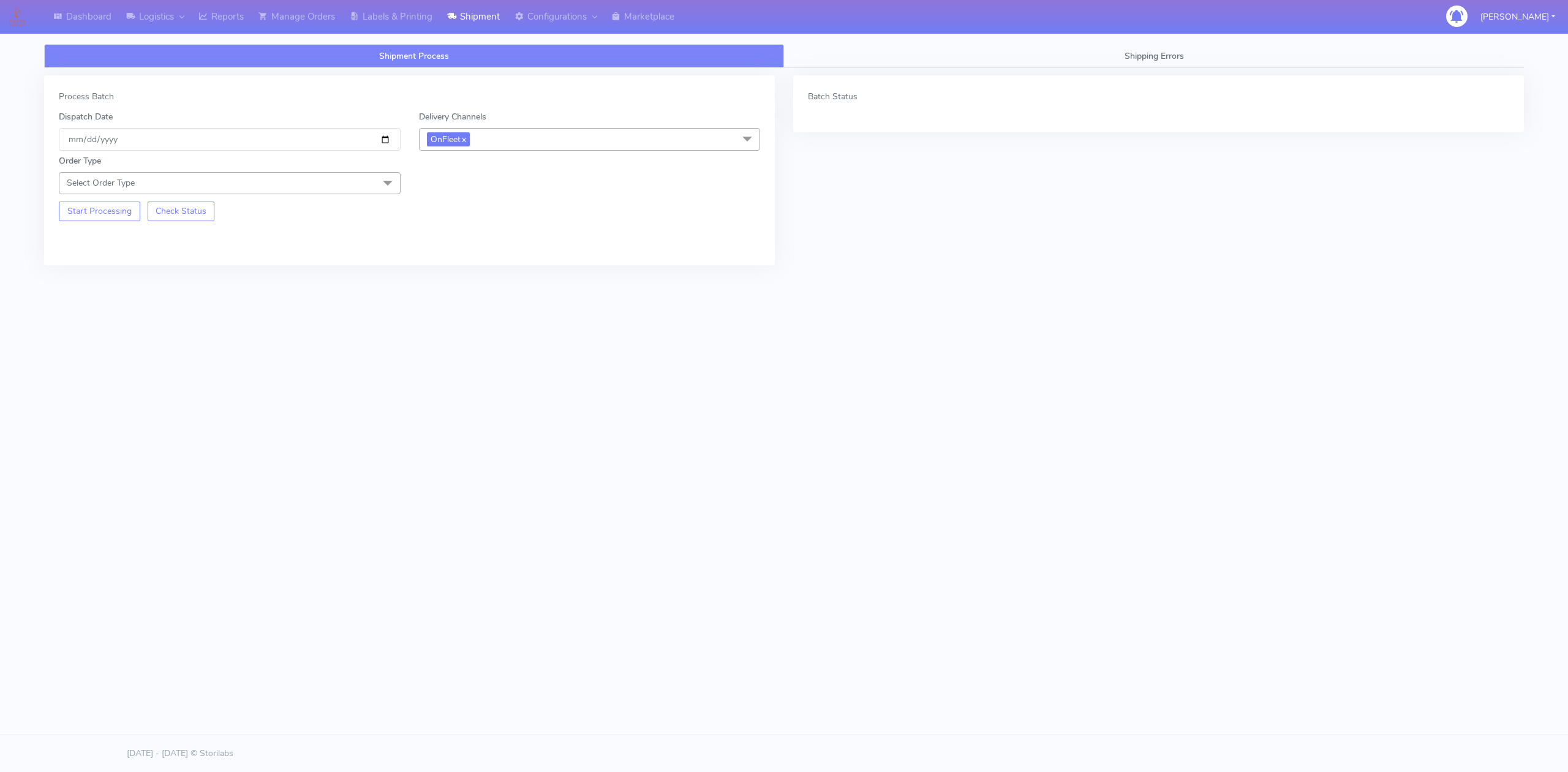
click at [299, 179] on span "Select Order Type" at bounding box center [230, 182] width 342 height 21
click at [90, 243] on div "Meal" at bounding box center [230, 240] width 328 height 13
click at [433, 184] on span "Select Box Size" at bounding box center [456, 183] width 59 height 12
click at [432, 245] on div "Small" at bounding box center [590, 240] width 328 height 13
click at [80, 264] on button "Start Processing" at bounding box center [99, 256] width 81 height 19
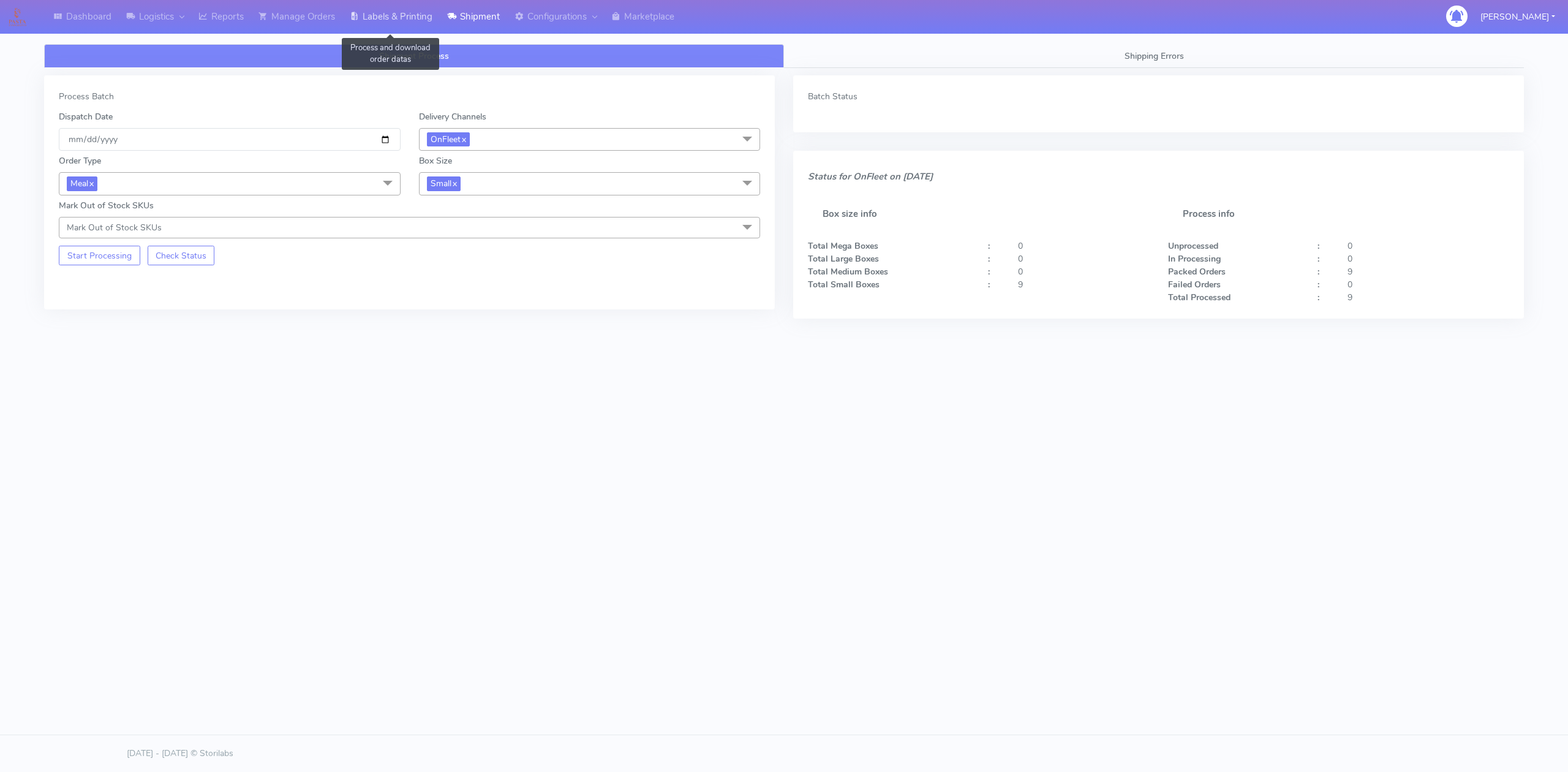
click at [382, 19] on link "Labels & Printing" at bounding box center [391, 16] width 98 height 33
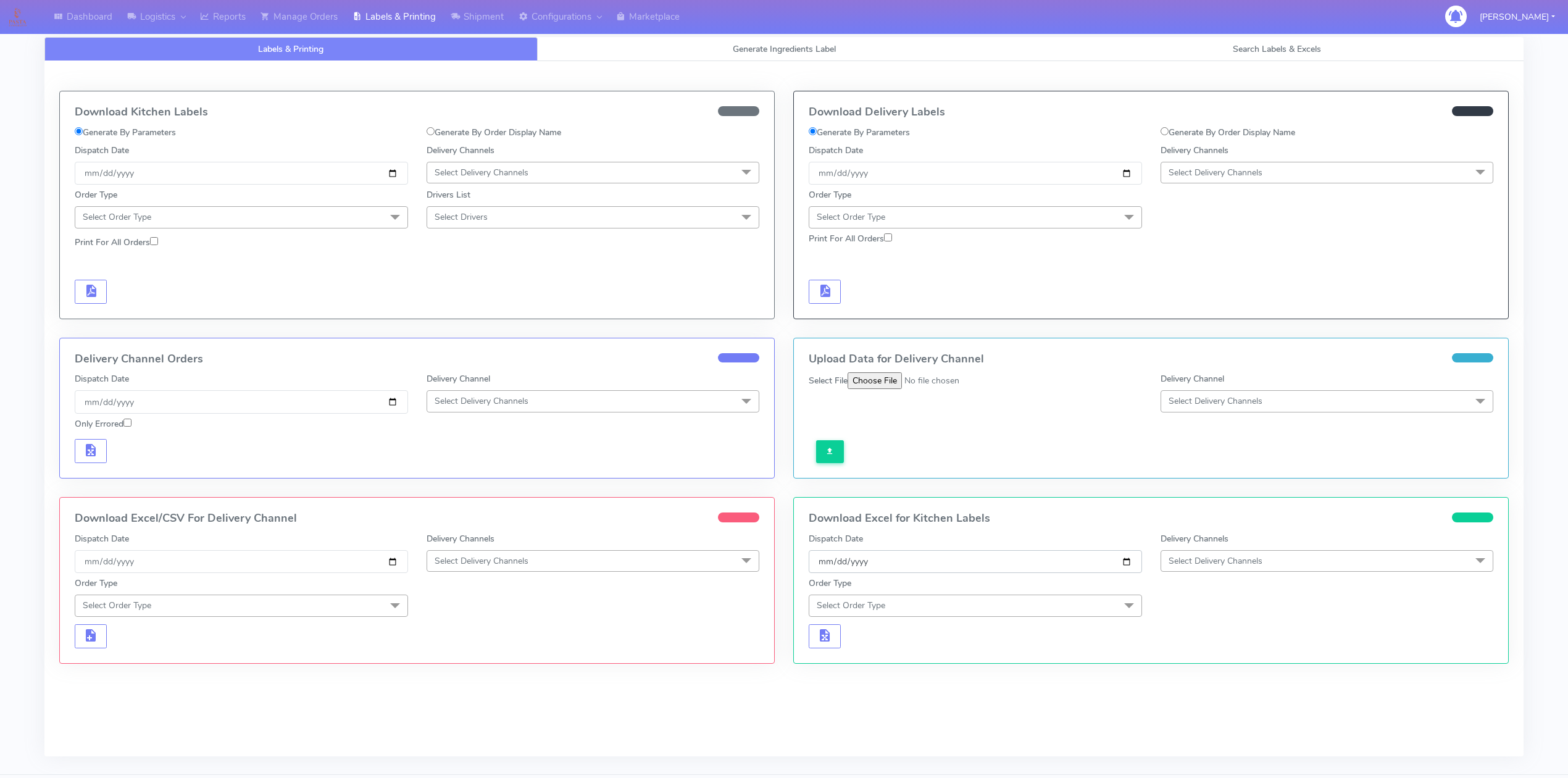
click at [1127, 570] on input "[DATE]" at bounding box center [975, 561] width 334 height 23
click at [1134, 569] on input "[DATE]" at bounding box center [975, 561] width 334 height 23
click at [1122, 566] on input "[DATE]" at bounding box center [975, 561] width 334 height 23
type input "[DATE]"
click at [1234, 566] on span "Select Delivery Channels" at bounding box center [1216, 561] width 94 height 12
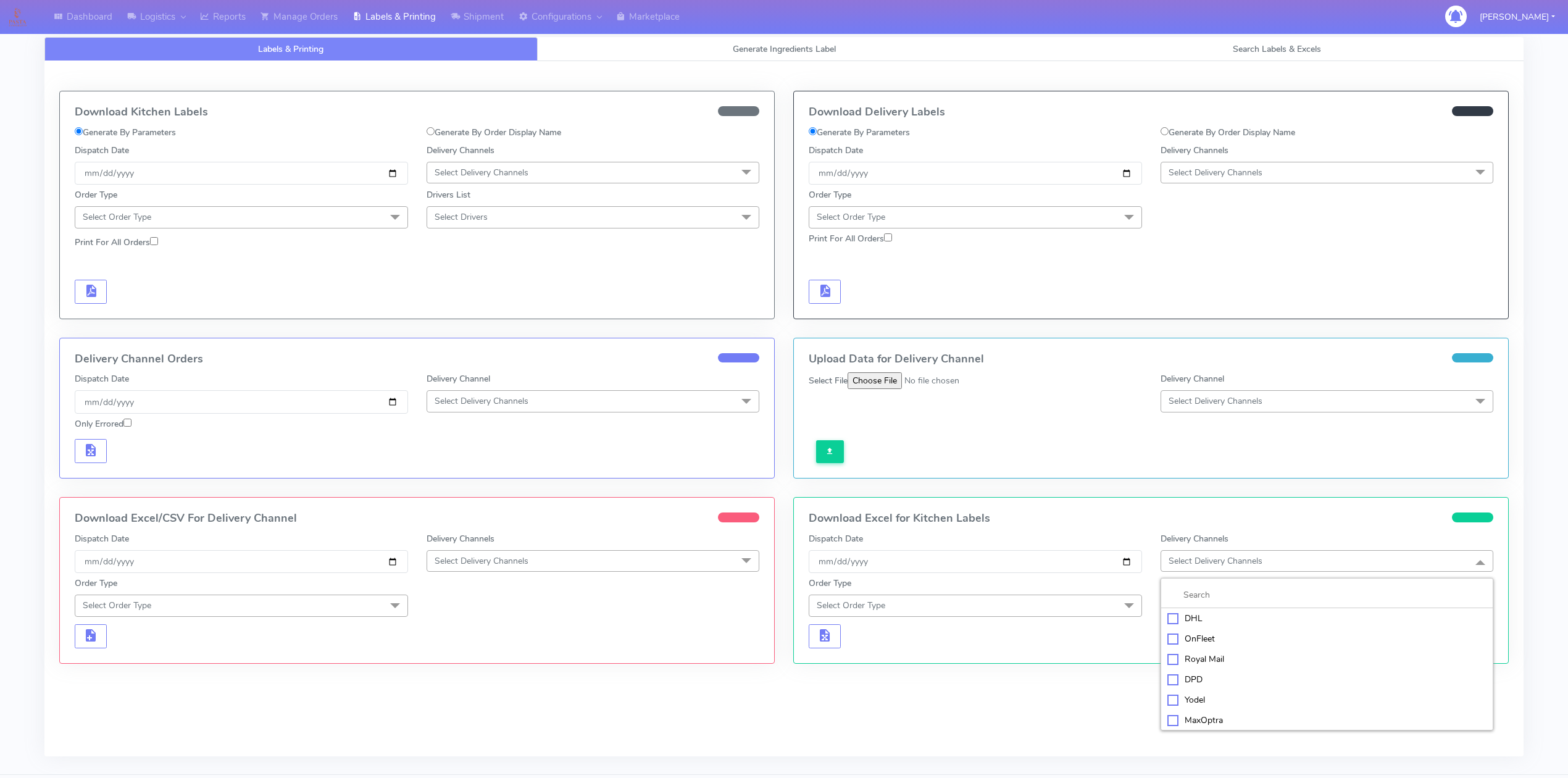
click at [1187, 644] on div "OnFleet" at bounding box center [1327, 638] width 319 height 13
click at [1023, 613] on span "Select Order Type" at bounding box center [975, 606] width 334 height 22
click at [822, 665] on div "Meal" at bounding box center [975, 663] width 319 height 13
click at [1204, 599] on span "Select Box Size" at bounding box center [1327, 606] width 334 height 22
click at [1181, 665] on div "Small" at bounding box center [1327, 663] width 319 height 13
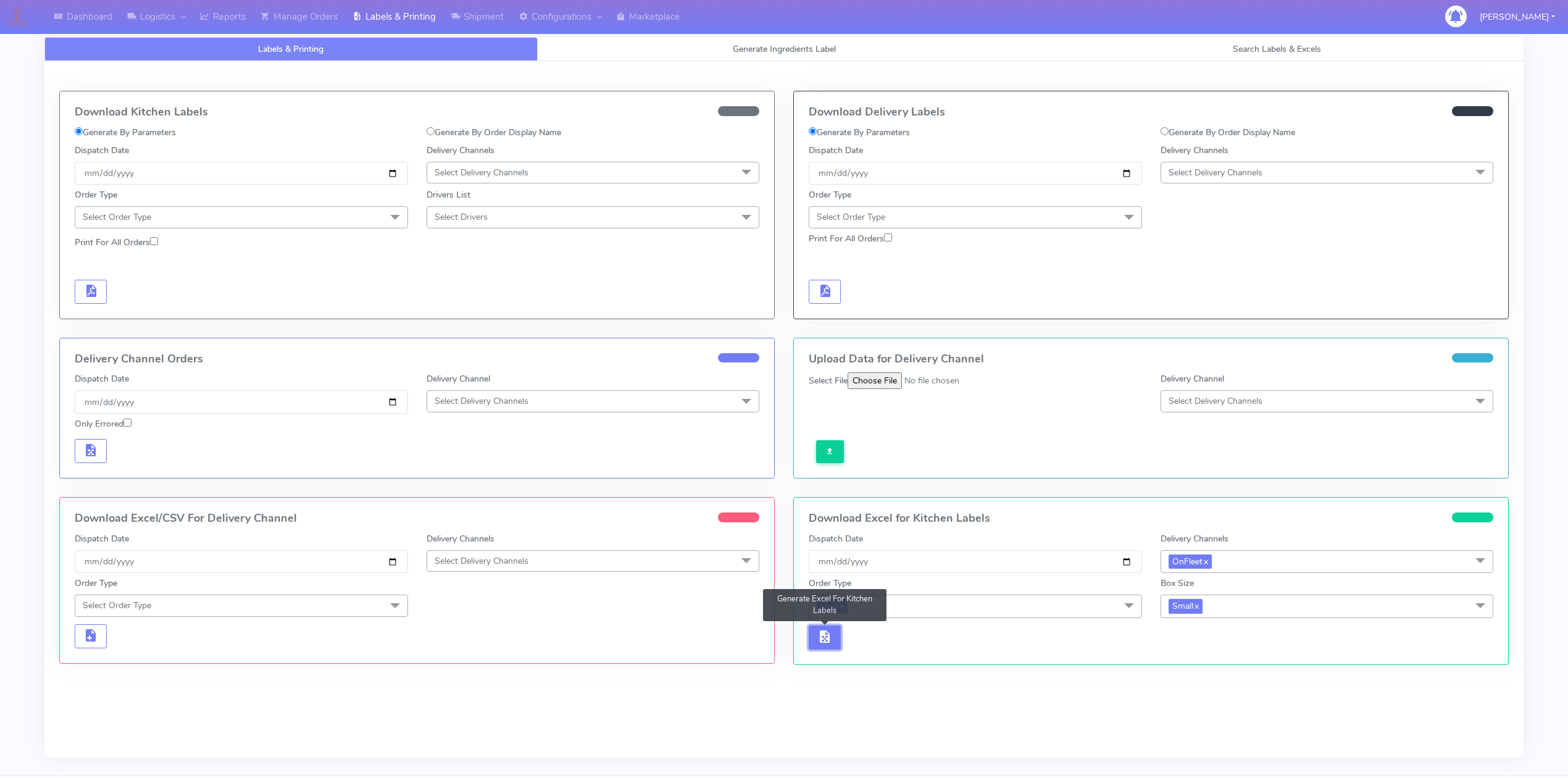
click at [826, 650] on button "button" at bounding box center [825, 638] width 32 height 24
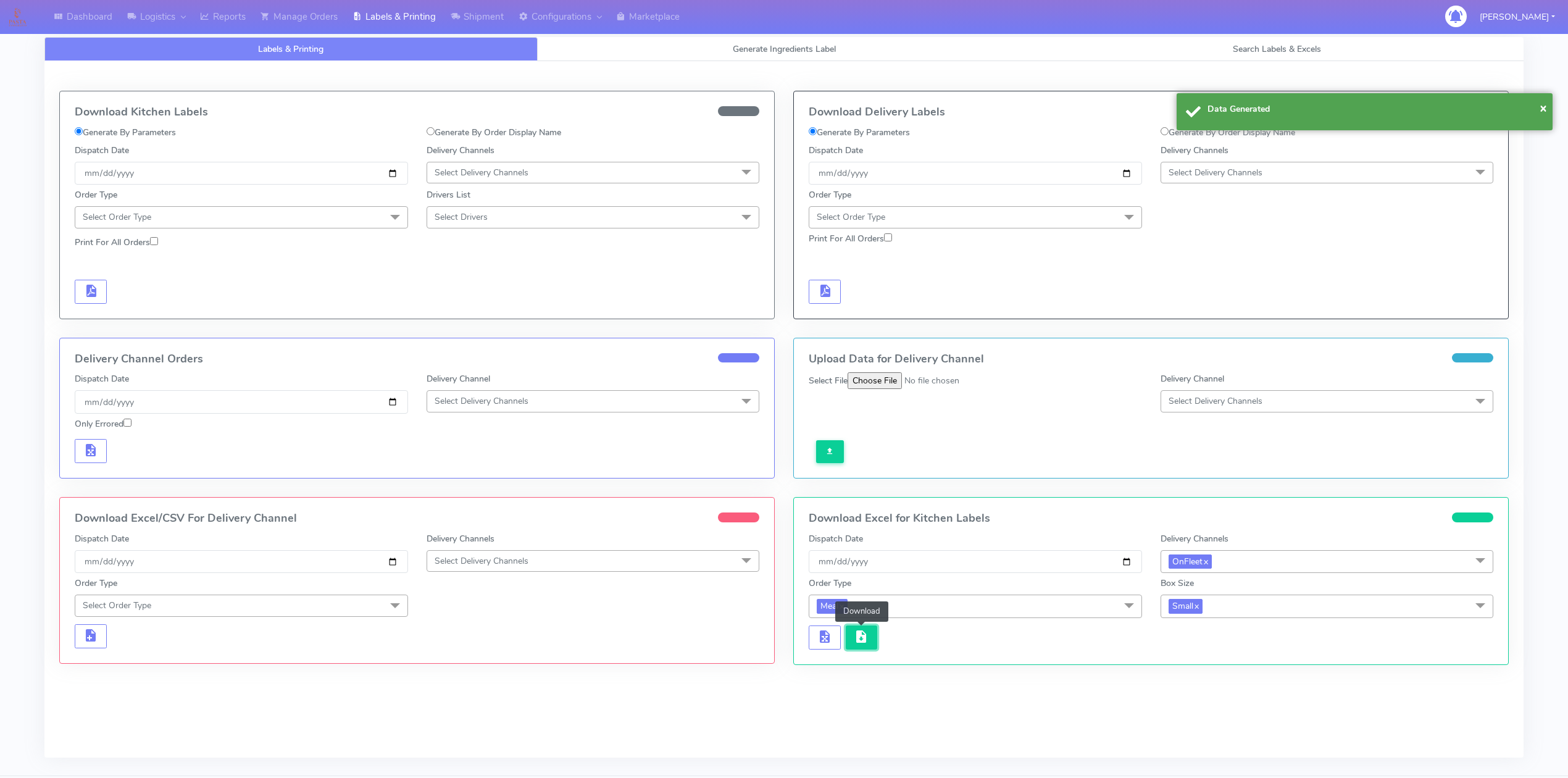
click at [863, 634] on span "button" at bounding box center [861, 640] width 15 height 12
